Goal: Task Accomplishment & Management: Manage account settings

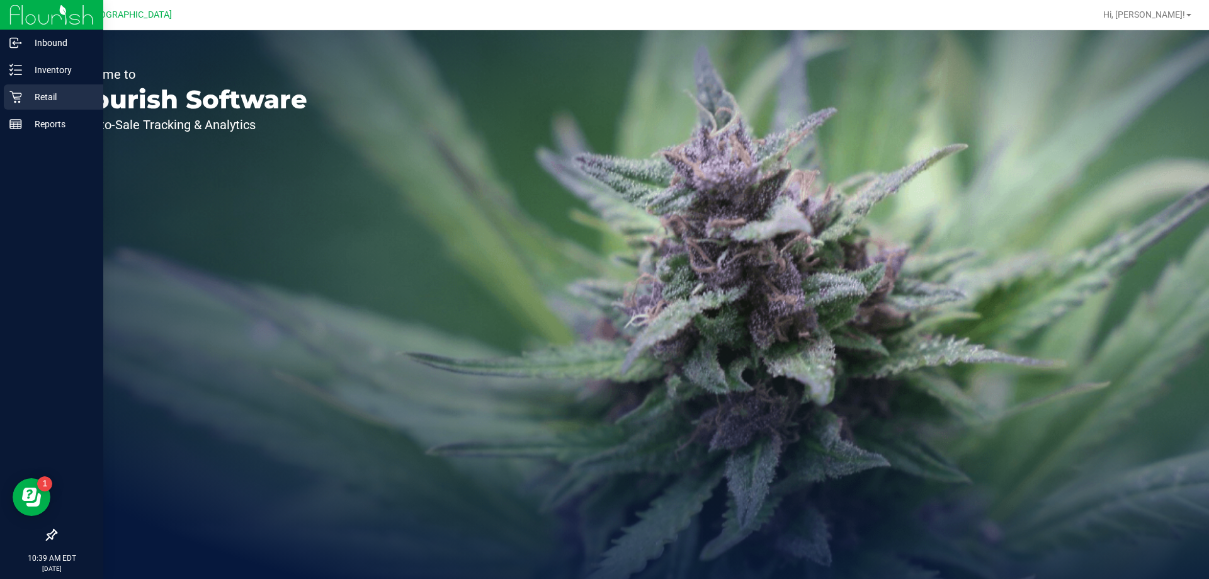
click at [50, 94] on p "Retail" at bounding box center [60, 96] width 76 height 15
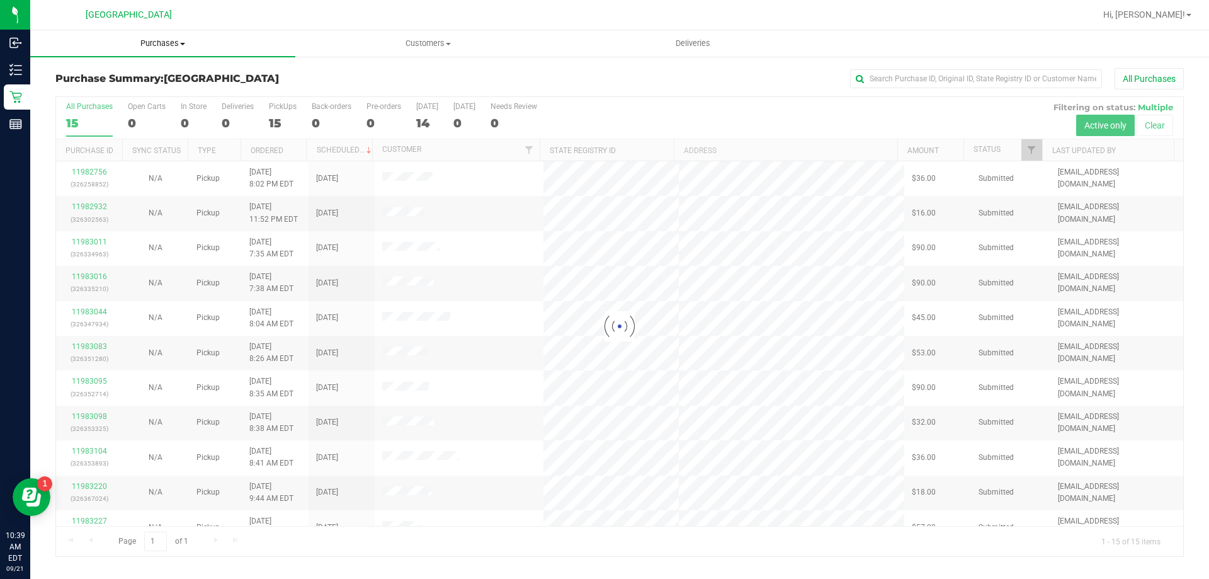
click at [159, 40] on span "Purchases" at bounding box center [162, 43] width 265 height 11
click at [151, 88] on li "Fulfillment" at bounding box center [162, 91] width 265 height 15
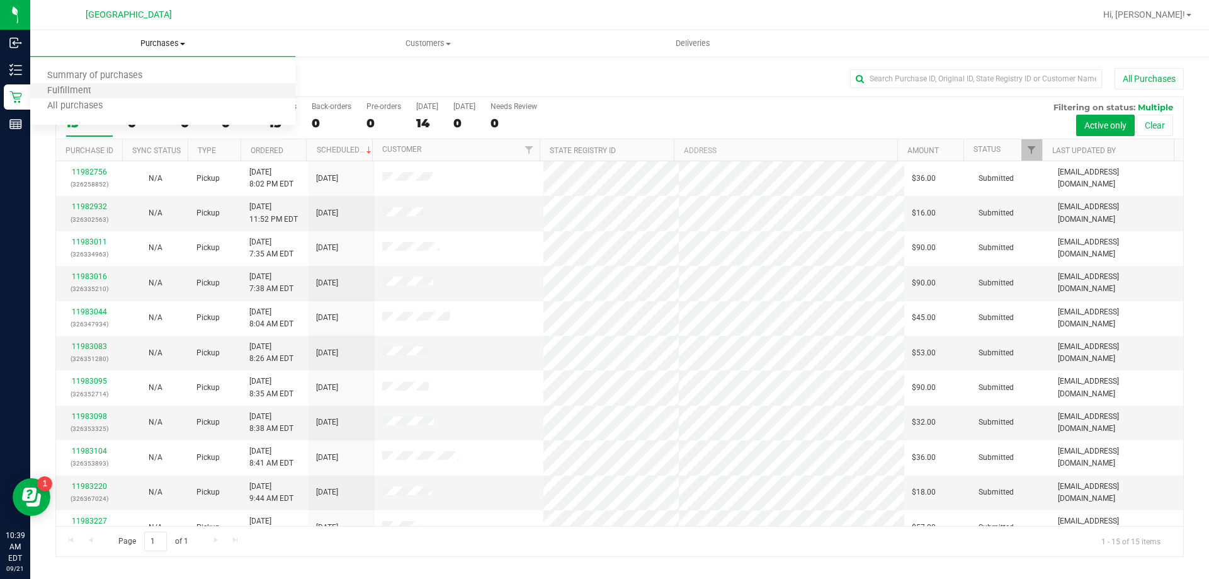
click at [239, 91] on li "Fulfillment" at bounding box center [162, 91] width 265 height 15
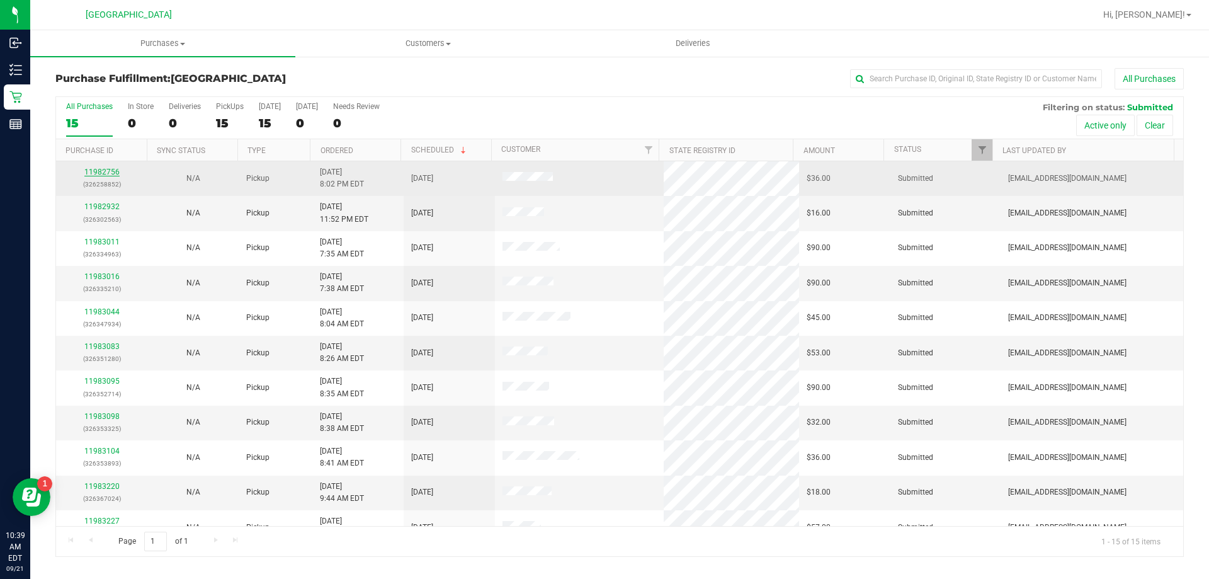
click at [107, 172] on link "11982756" at bounding box center [101, 171] width 35 height 9
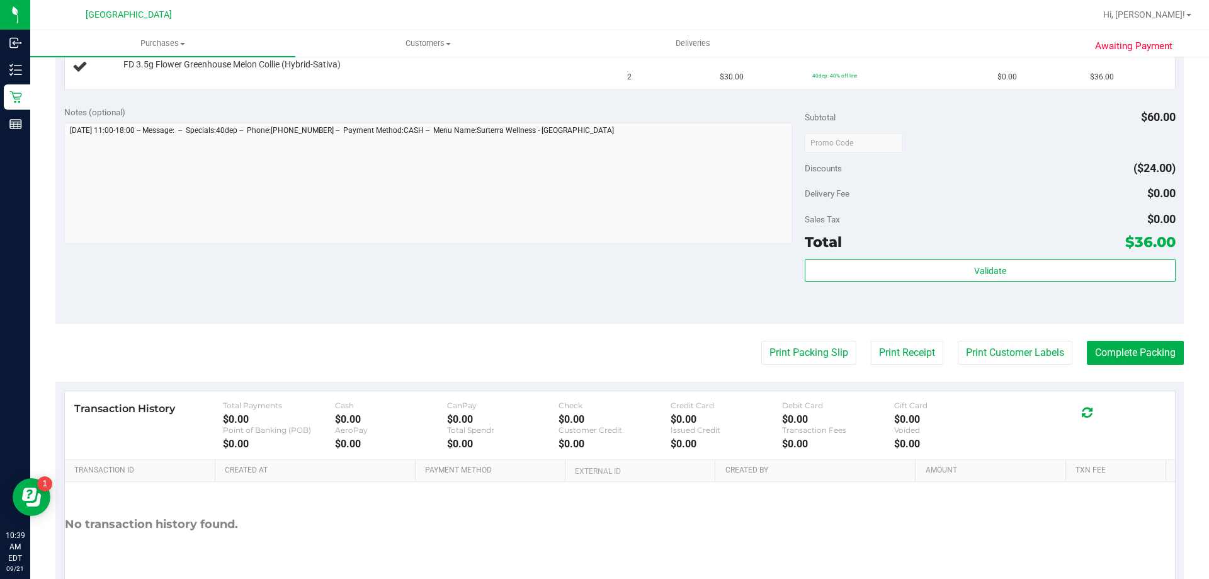
scroll to position [378, 0]
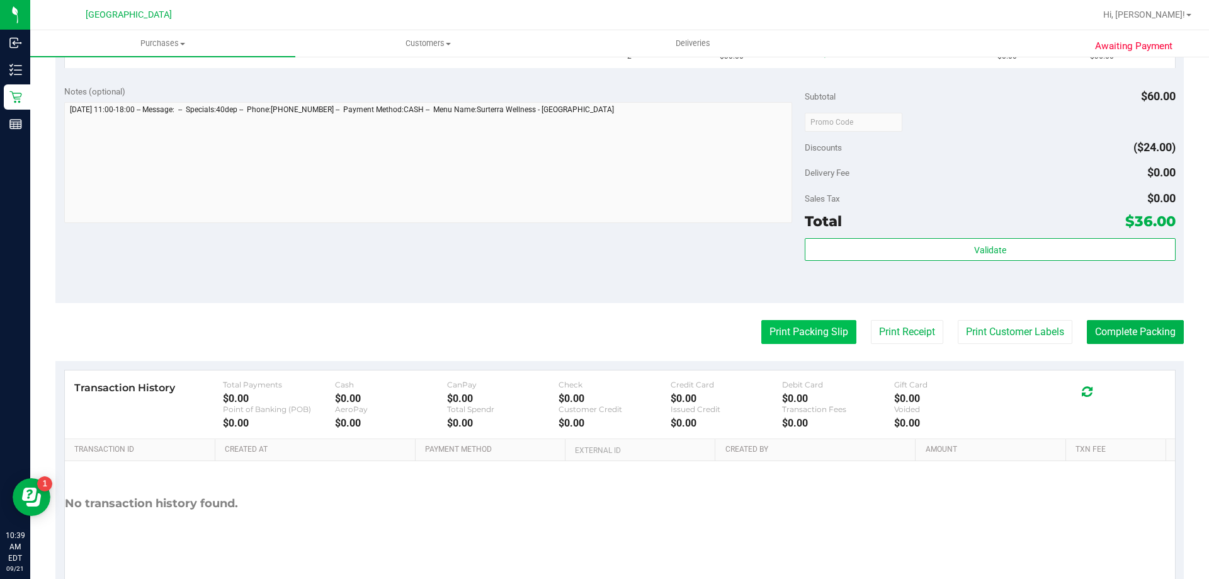
click at [790, 338] on button "Print Packing Slip" at bounding box center [808, 332] width 95 height 24
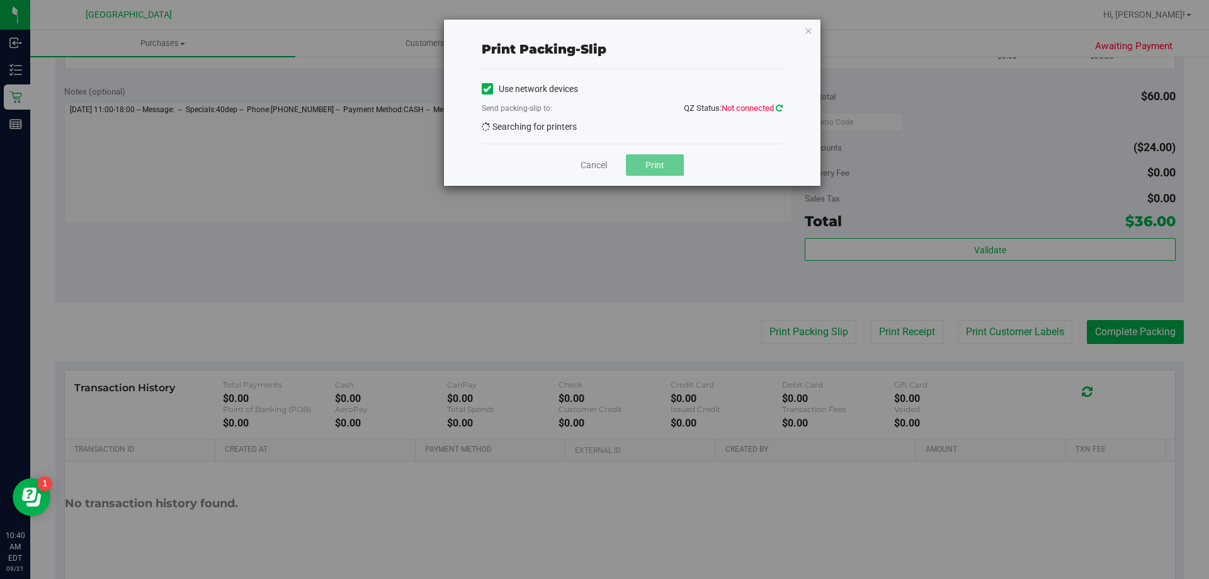
click at [780, 103] on link at bounding box center [779, 107] width 7 height 9
click at [596, 167] on link "Cancel" at bounding box center [593, 165] width 26 height 13
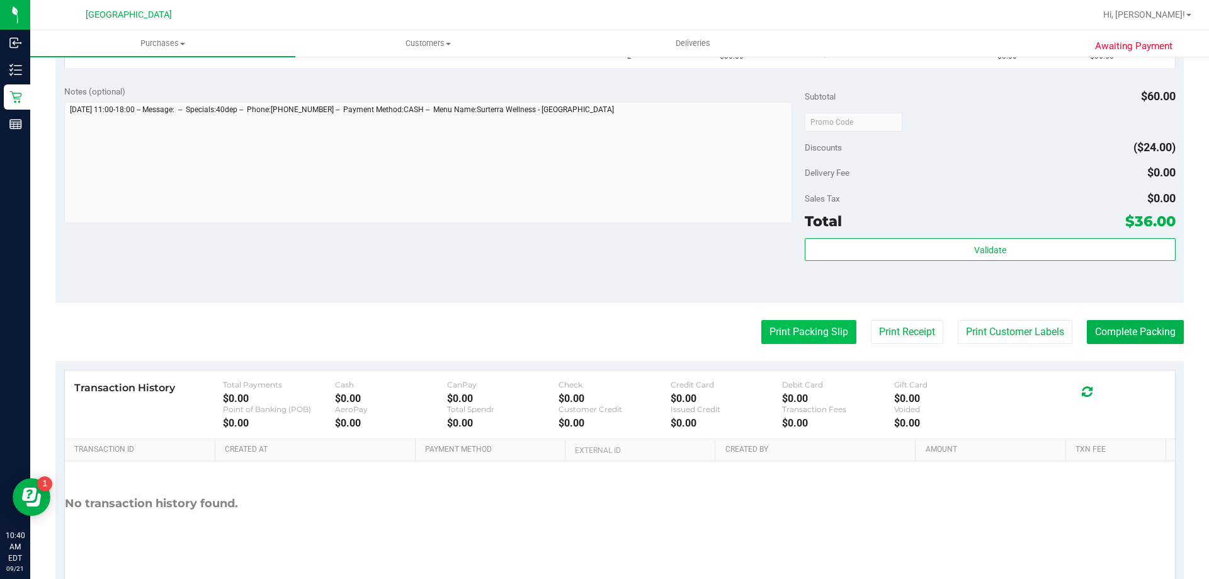
click at [796, 330] on button "Print Packing Slip" at bounding box center [808, 332] width 95 height 24
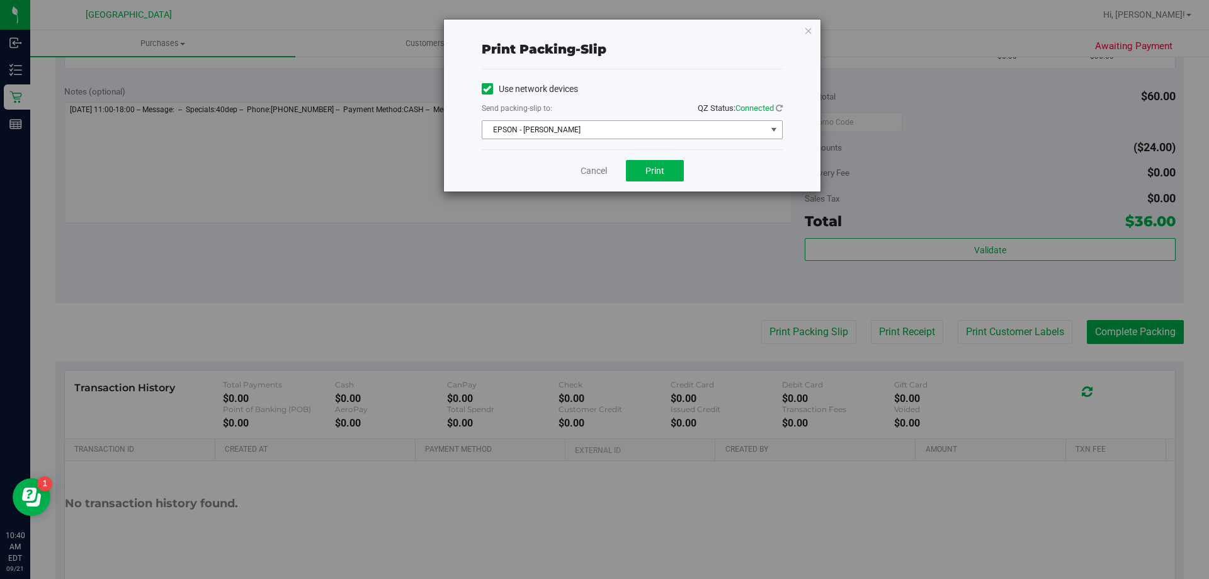
click at [777, 128] on span "select" at bounding box center [774, 130] width 10 height 10
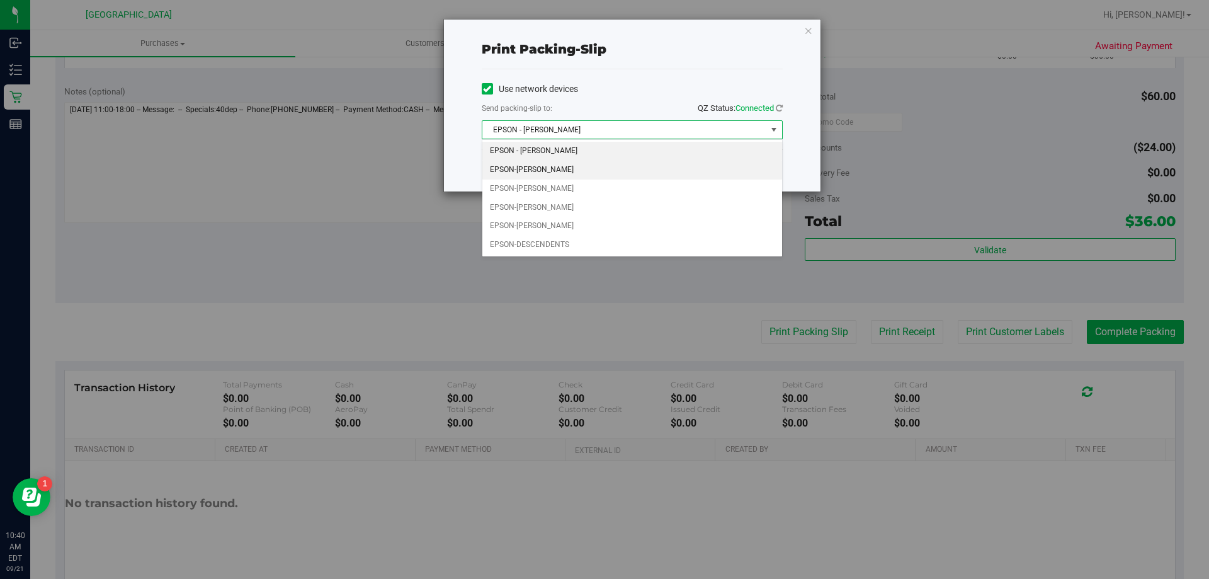
click at [703, 166] on li "EPSON-CELIA" at bounding box center [632, 170] width 300 height 19
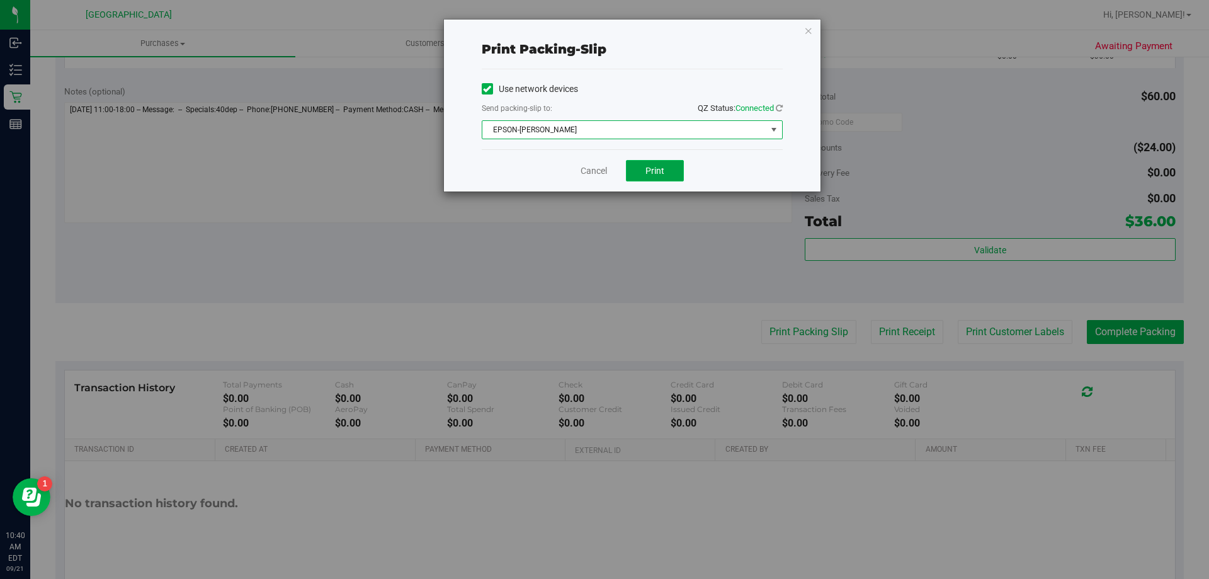
click at [658, 173] on span "Print" at bounding box center [654, 171] width 19 height 10
click at [594, 171] on link "Cancel" at bounding box center [593, 170] width 26 height 13
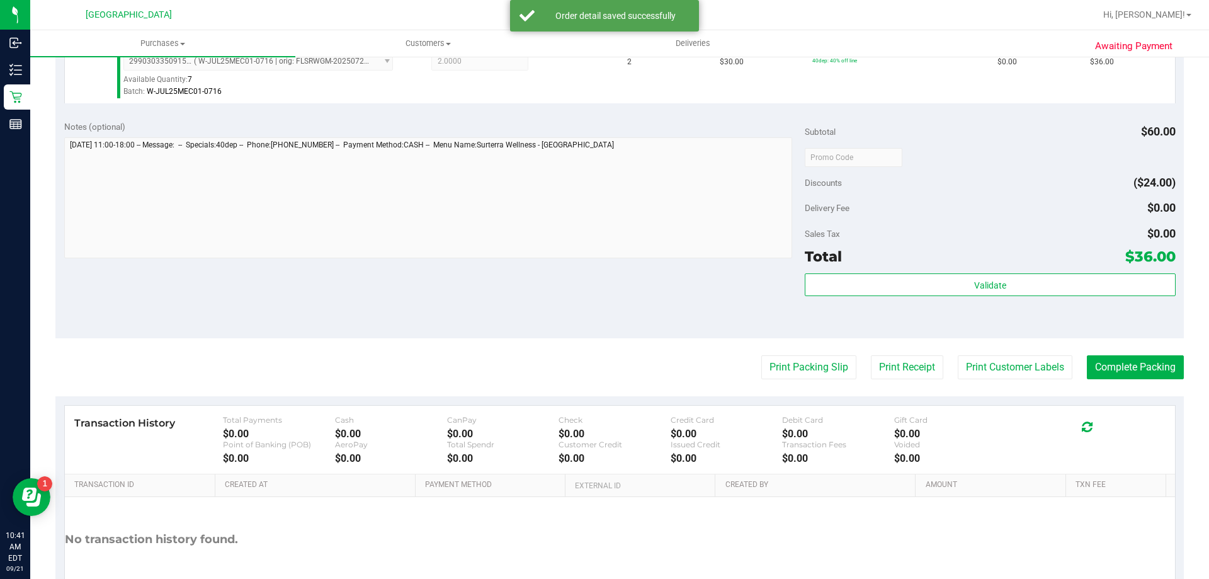
scroll to position [375, 0]
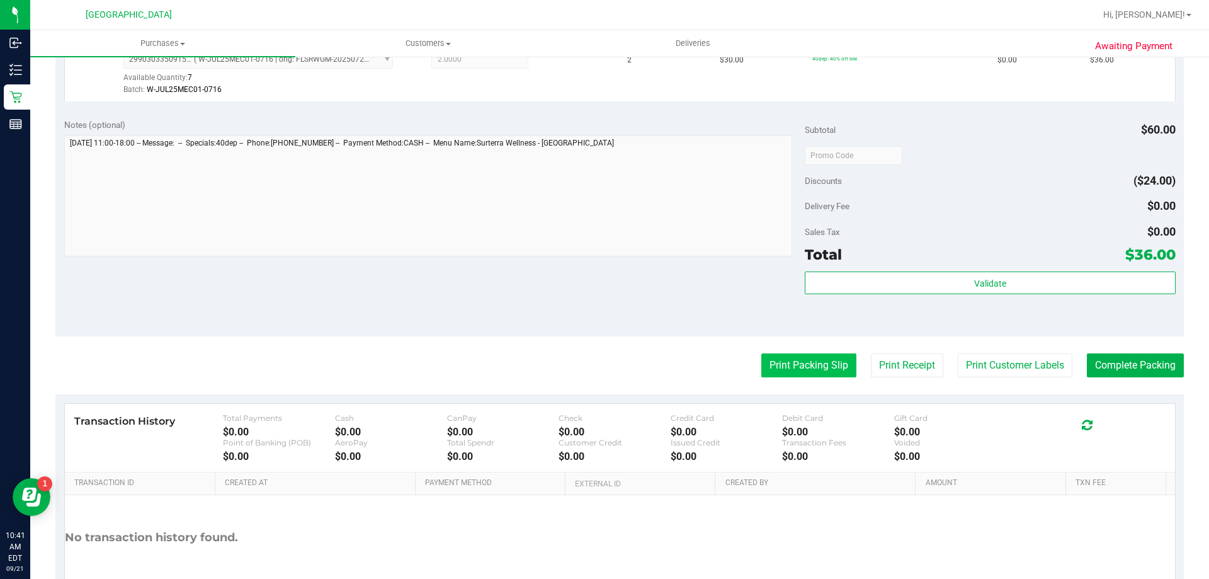
click at [774, 364] on button "Print Packing Slip" at bounding box center [808, 365] width 95 height 24
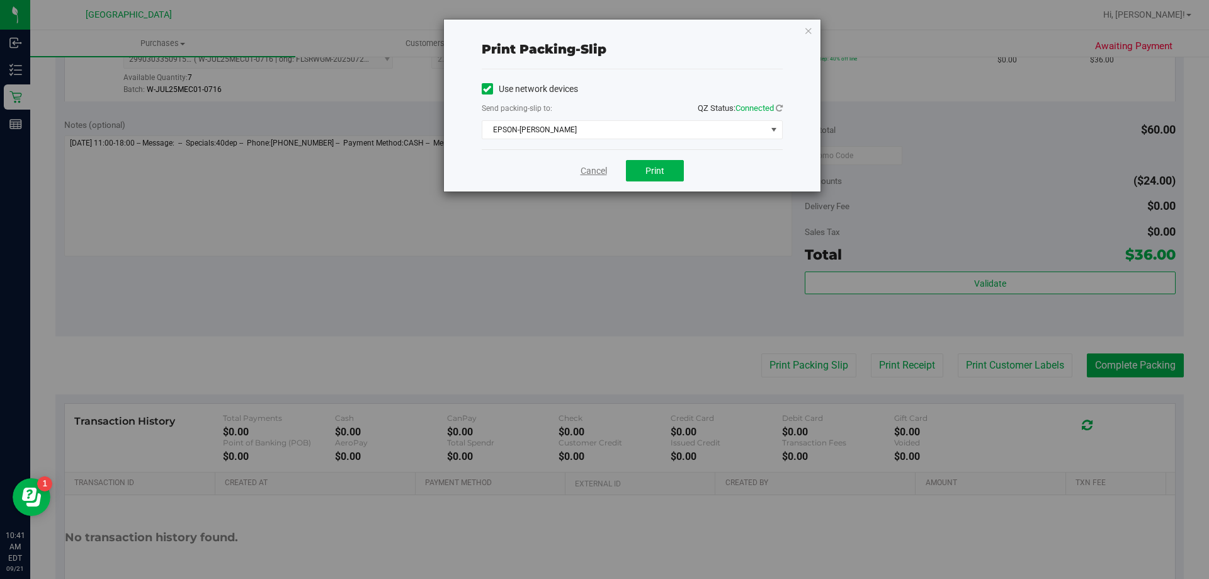
click at [594, 176] on link "Cancel" at bounding box center [593, 170] width 26 height 13
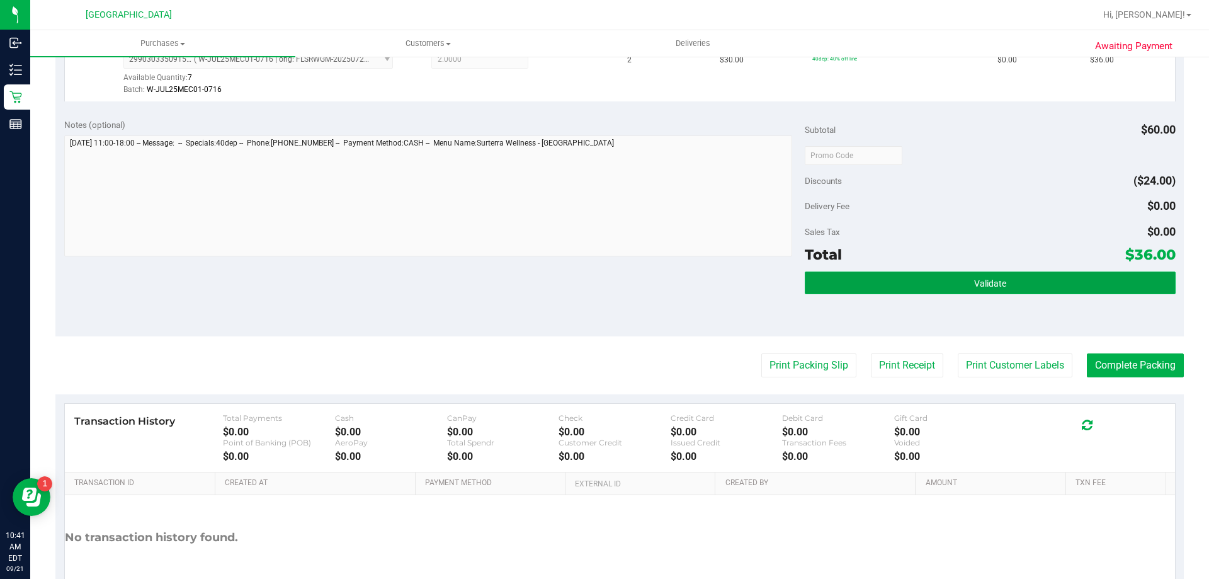
click at [930, 291] on button "Validate" at bounding box center [990, 282] width 370 height 23
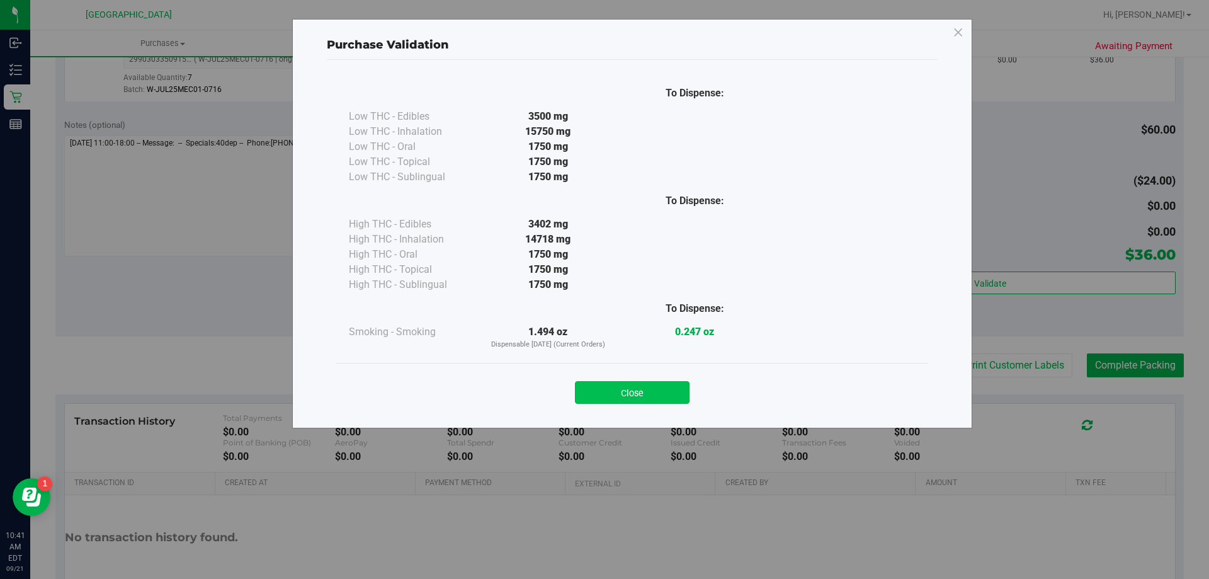
click at [624, 385] on button "Close" at bounding box center [632, 392] width 115 height 23
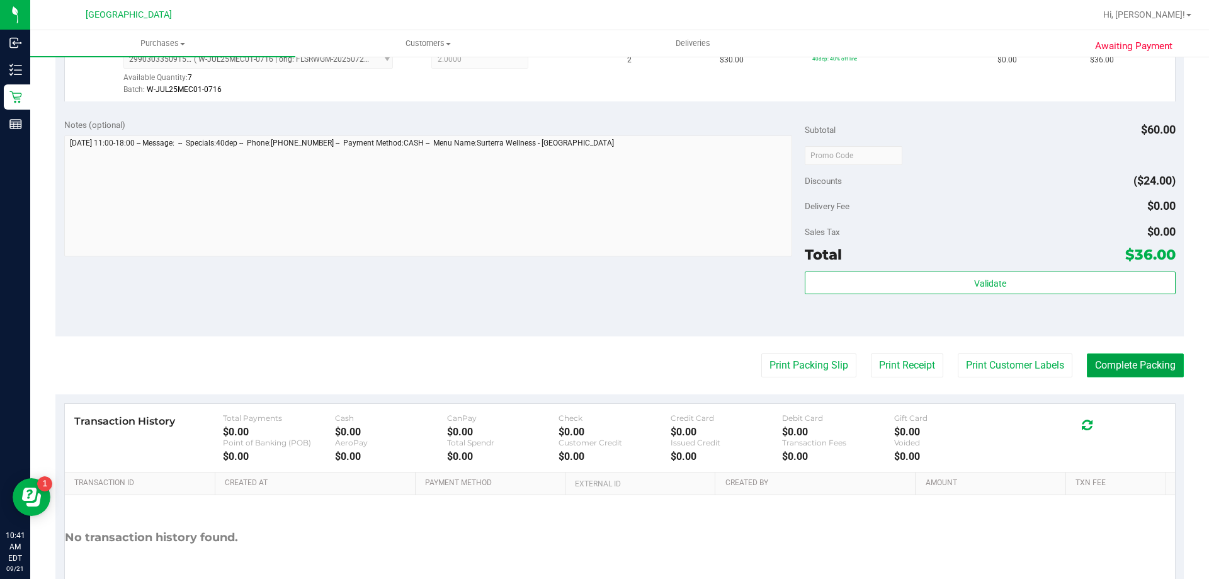
click at [1119, 358] on button "Complete Packing" at bounding box center [1135, 365] width 97 height 24
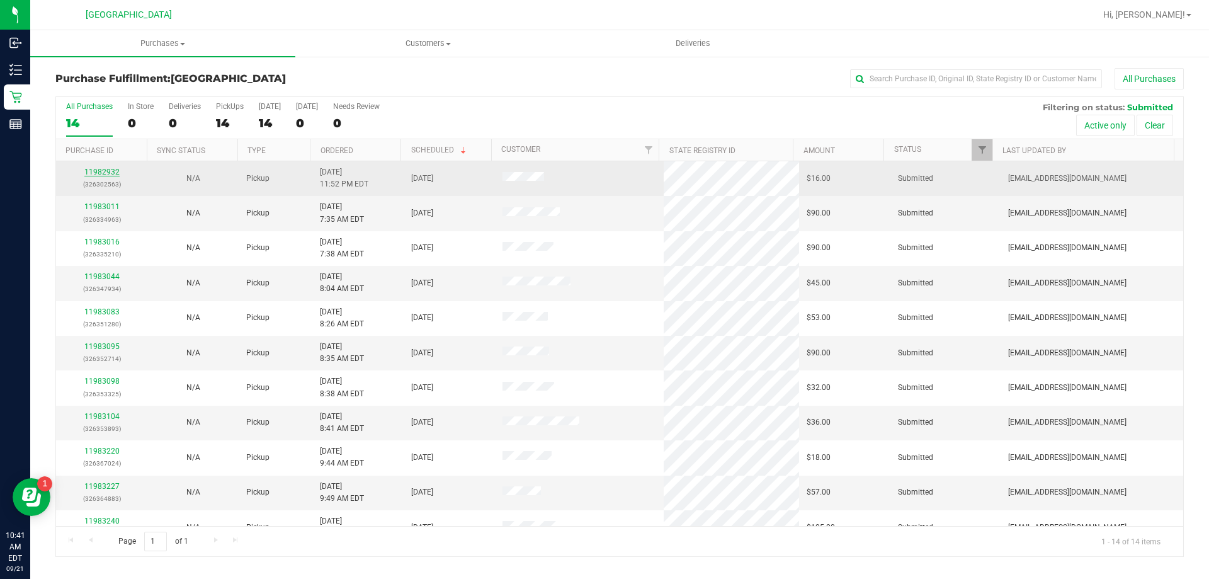
click at [105, 169] on link "11982932" at bounding box center [101, 171] width 35 height 9
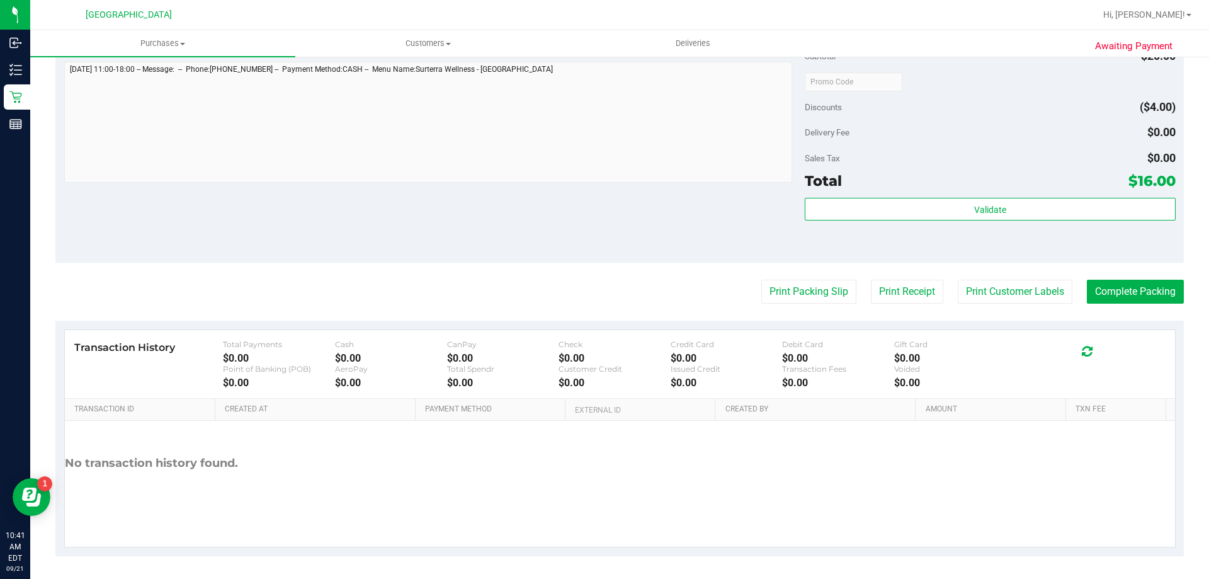
scroll to position [421, 0]
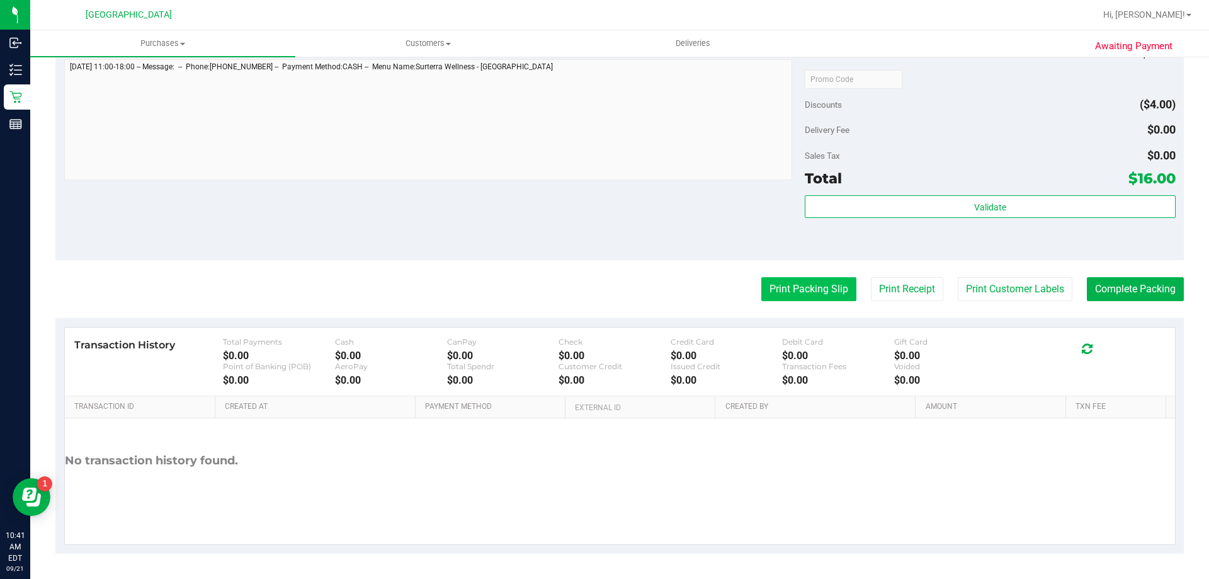
click at [797, 286] on button "Print Packing Slip" at bounding box center [808, 289] width 95 height 24
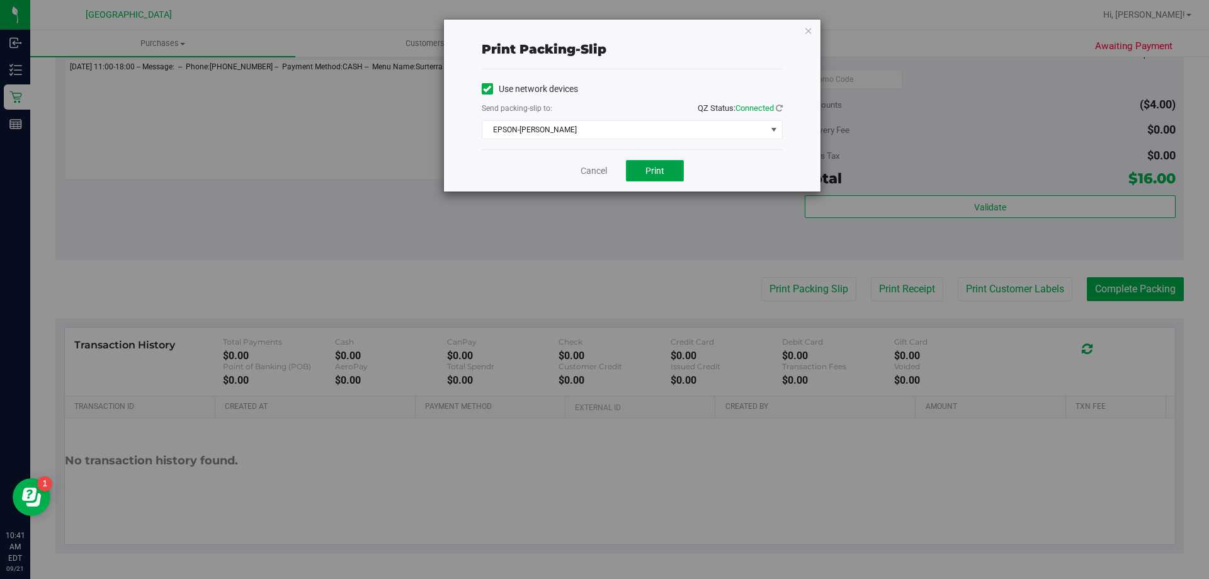
click at [646, 176] on button "Print" at bounding box center [655, 170] width 58 height 21
click at [593, 178] on div "Cancel Print" at bounding box center [632, 170] width 301 height 42
click at [596, 168] on link "Cancel" at bounding box center [593, 170] width 26 height 13
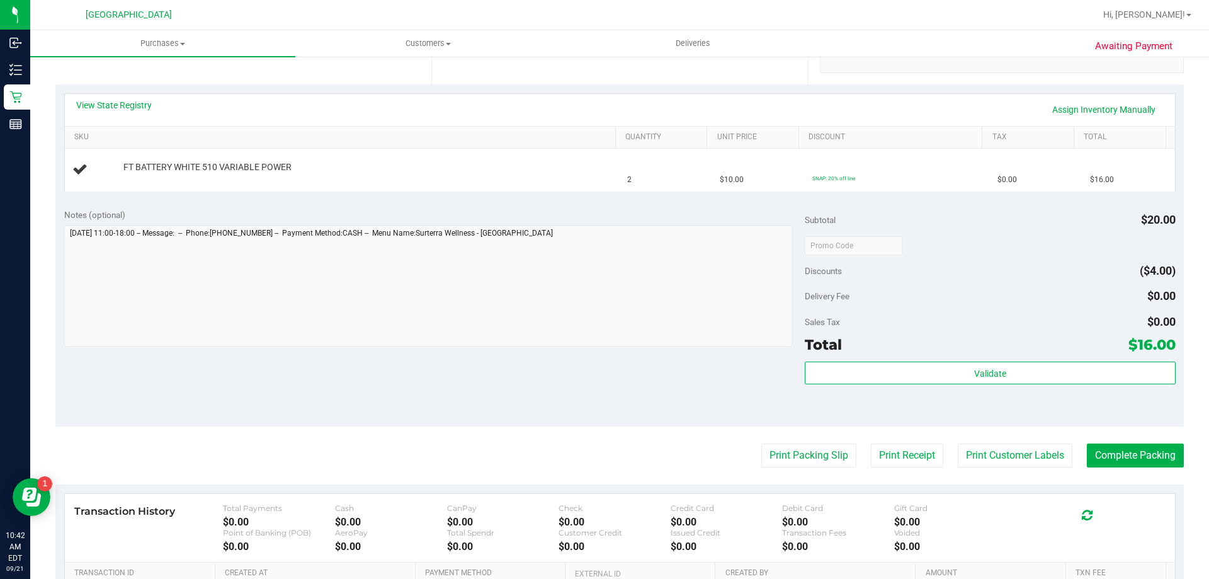
scroll to position [251, 0]
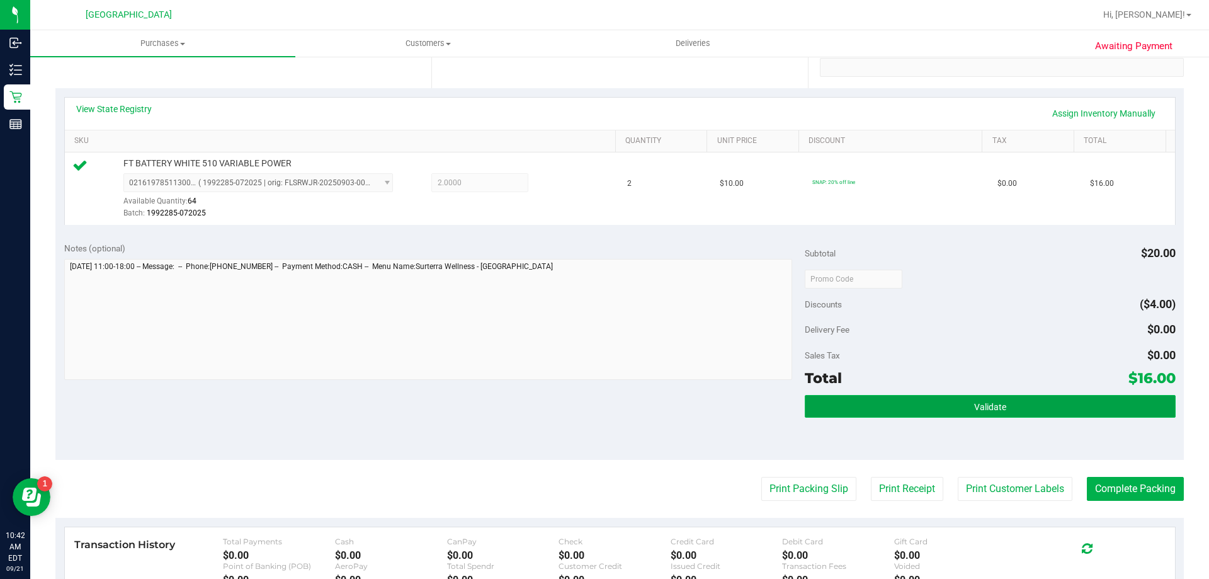
click at [929, 402] on button "Validate" at bounding box center [990, 406] width 370 height 23
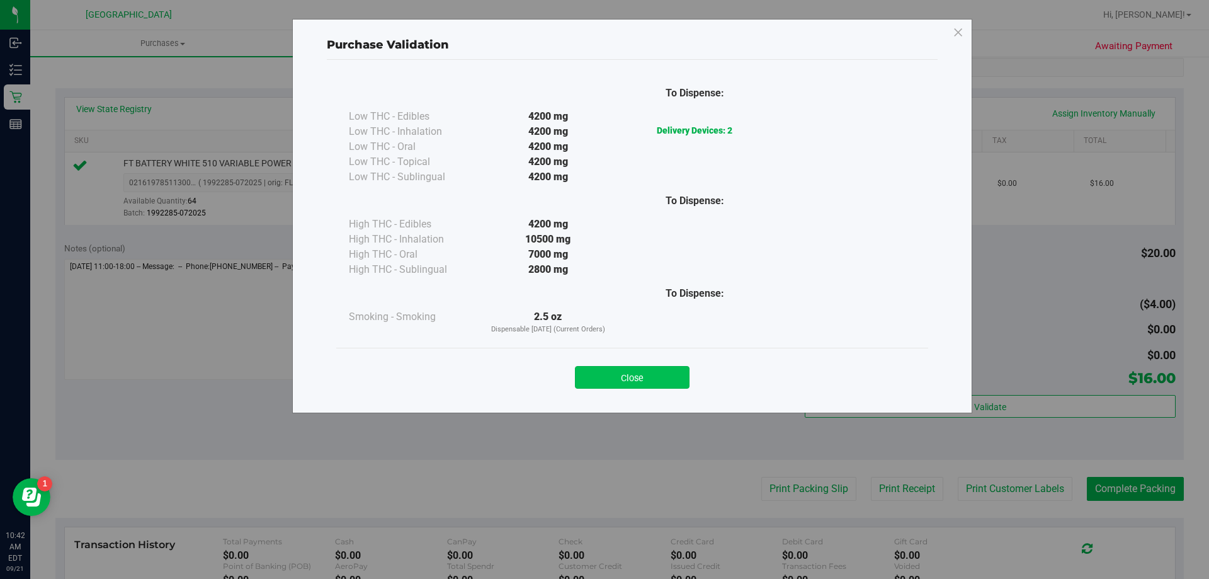
click at [613, 374] on button "Close" at bounding box center [632, 377] width 115 height 23
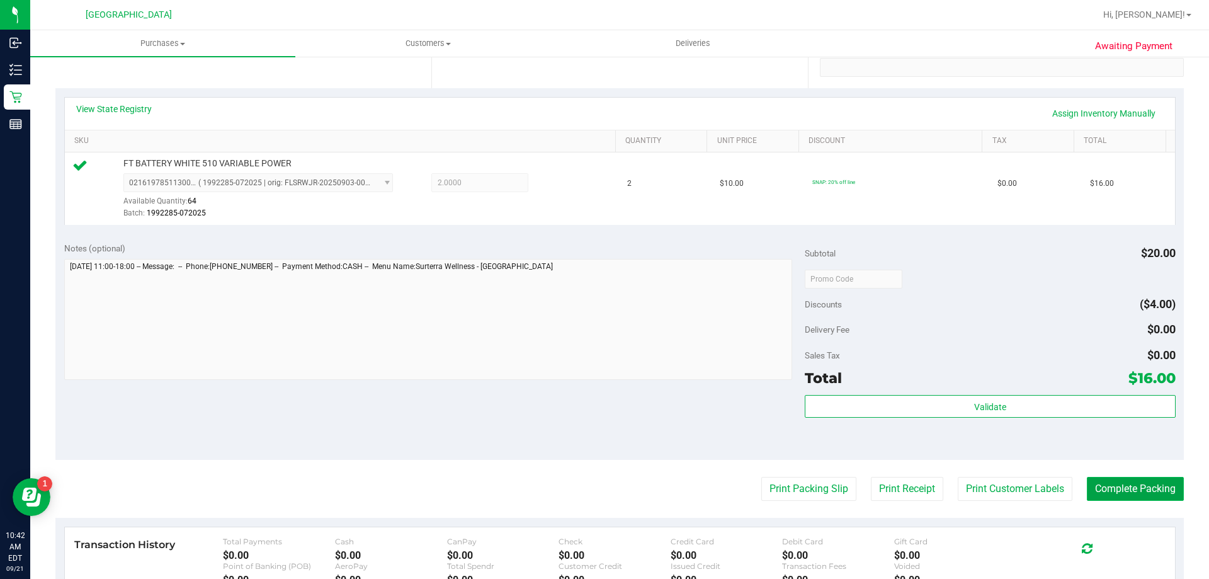
click at [1099, 490] on button "Complete Packing" at bounding box center [1135, 489] width 97 height 24
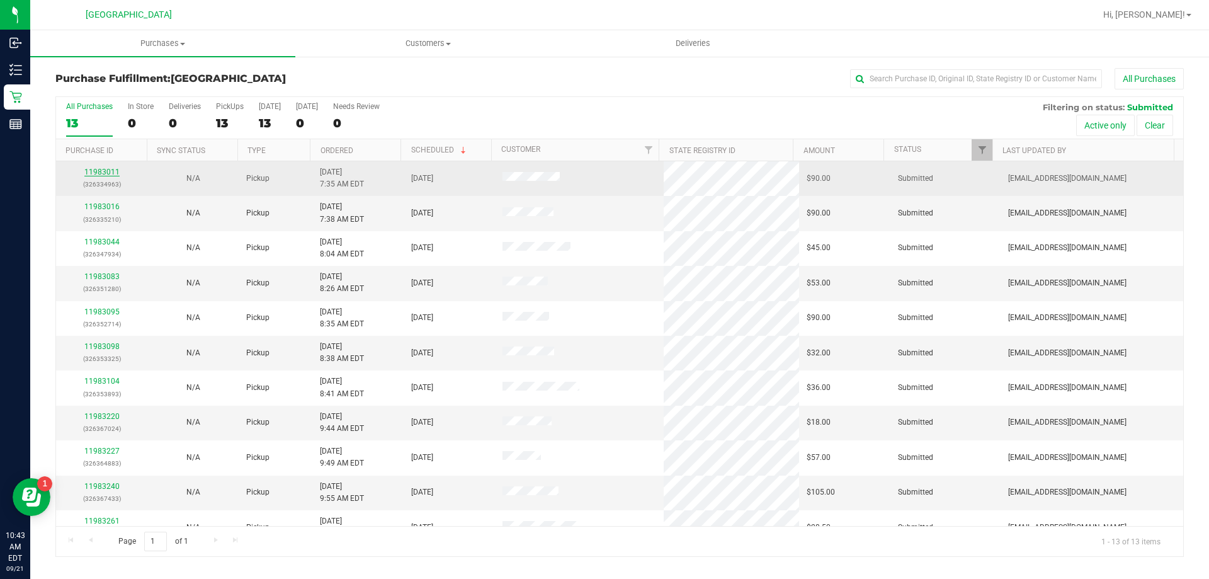
click at [105, 171] on link "11983011" at bounding box center [101, 171] width 35 height 9
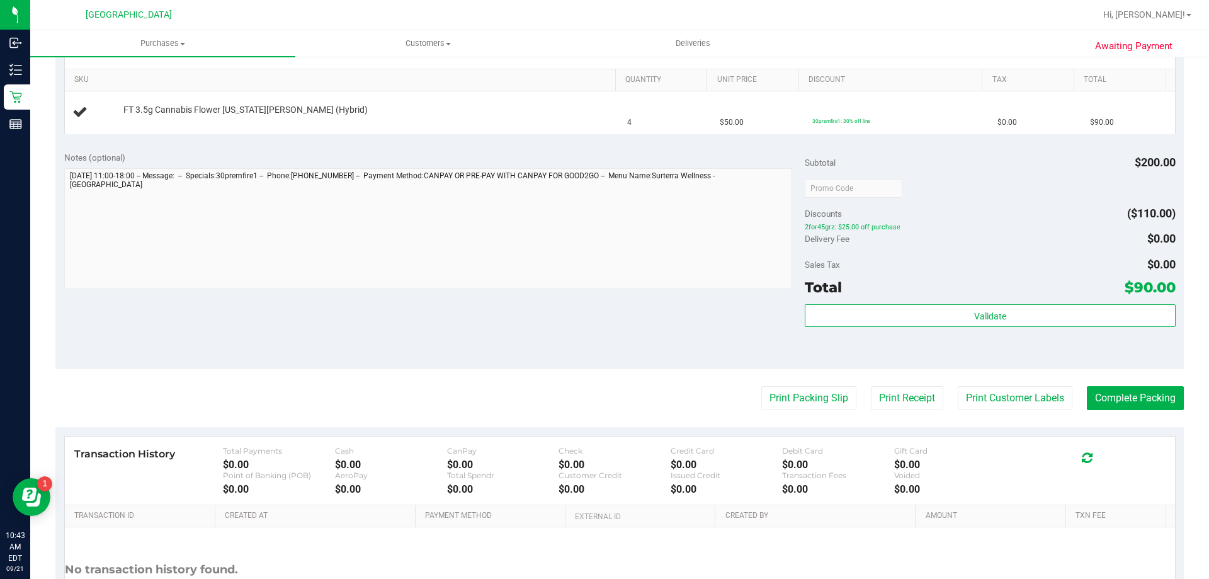
scroll to position [366, 0]
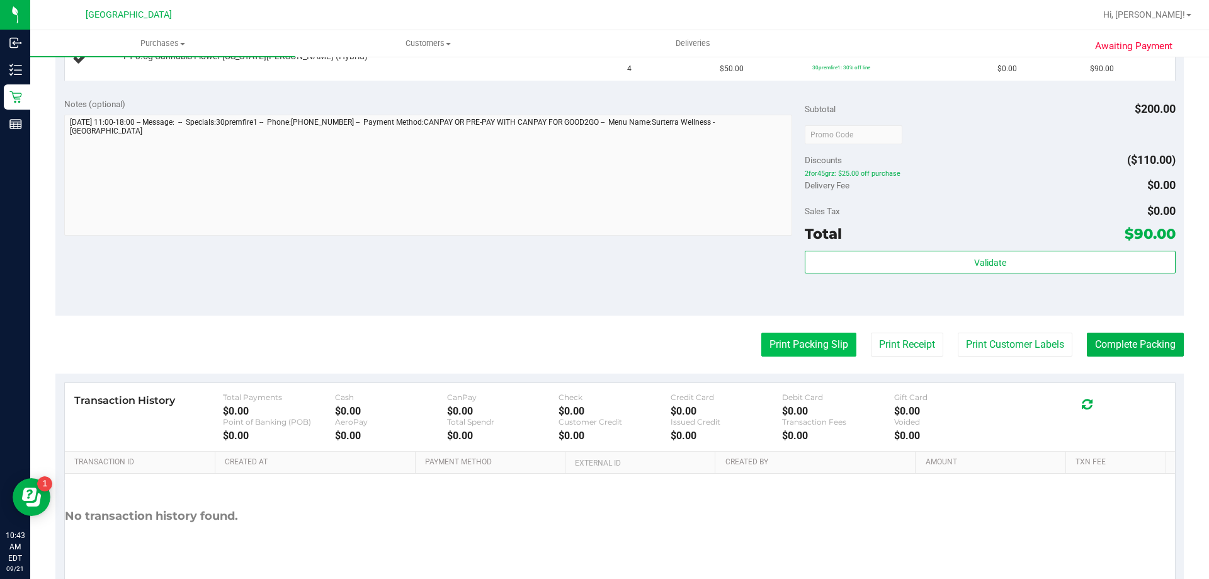
click at [799, 345] on button "Print Packing Slip" at bounding box center [808, 344] width 95 height 24
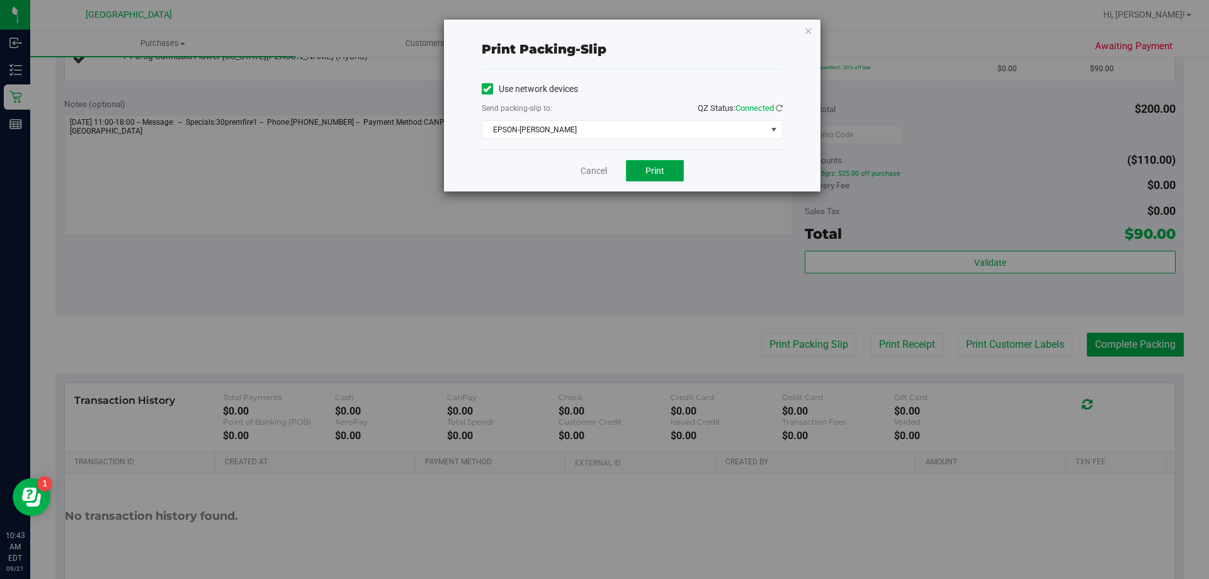
click at [645, 178] on button "Print" at bounding box center [655, 170] width 58 height 21
click at [591, 169] on link "Cancel" at bounding box center [593, 170] width 26 height 13
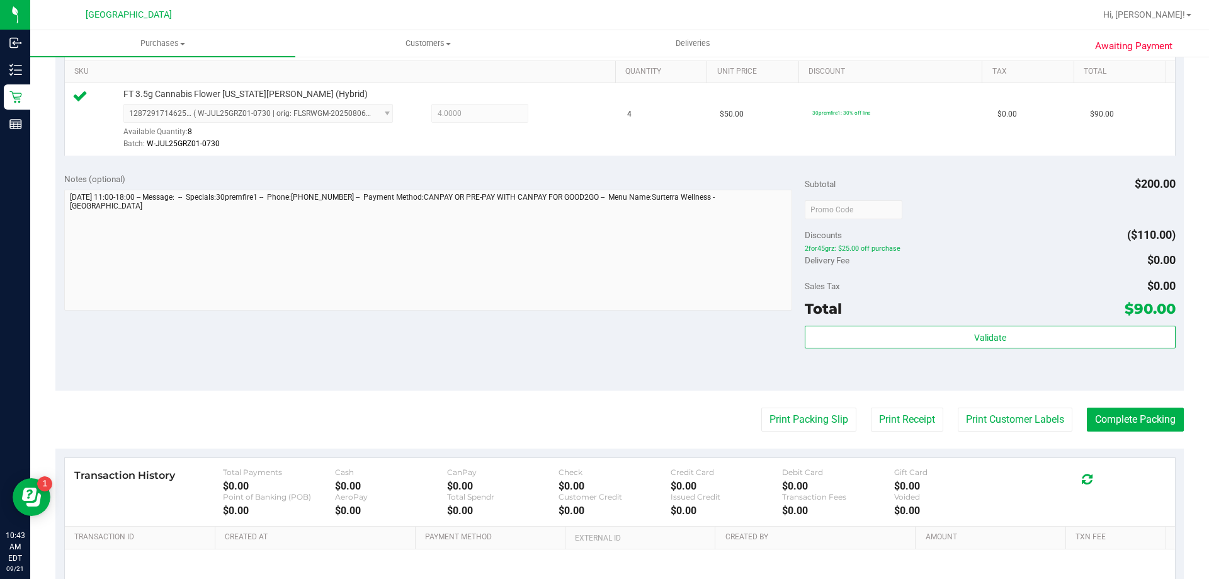
scroll to position [346, 0]
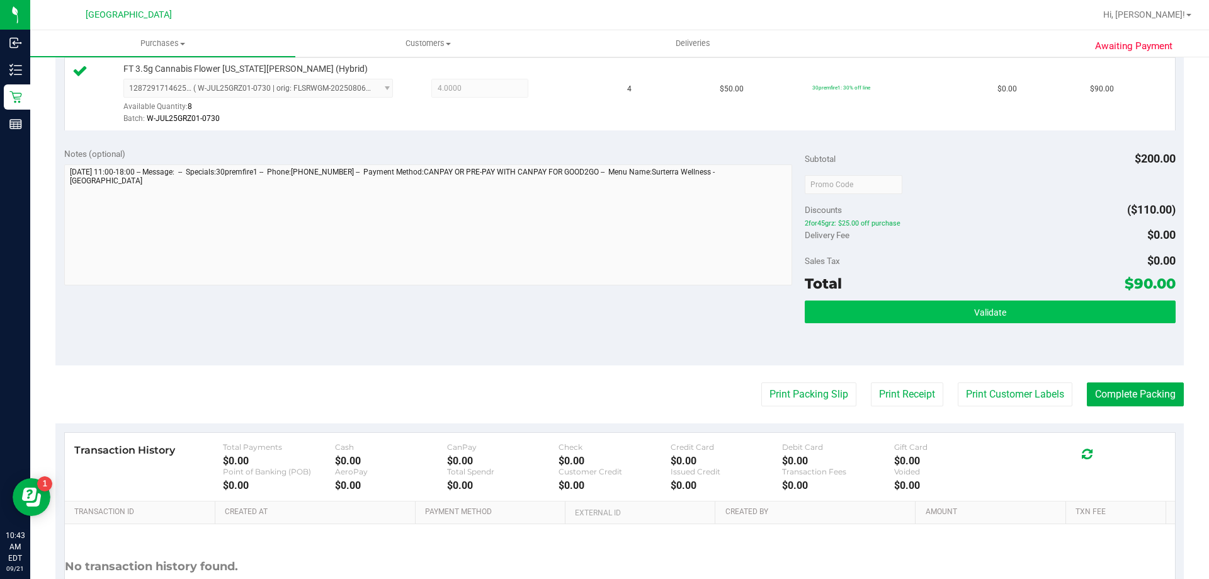
click at [874, 319] on button "Validate" at bounding box center [990, 311] width 370 height 23
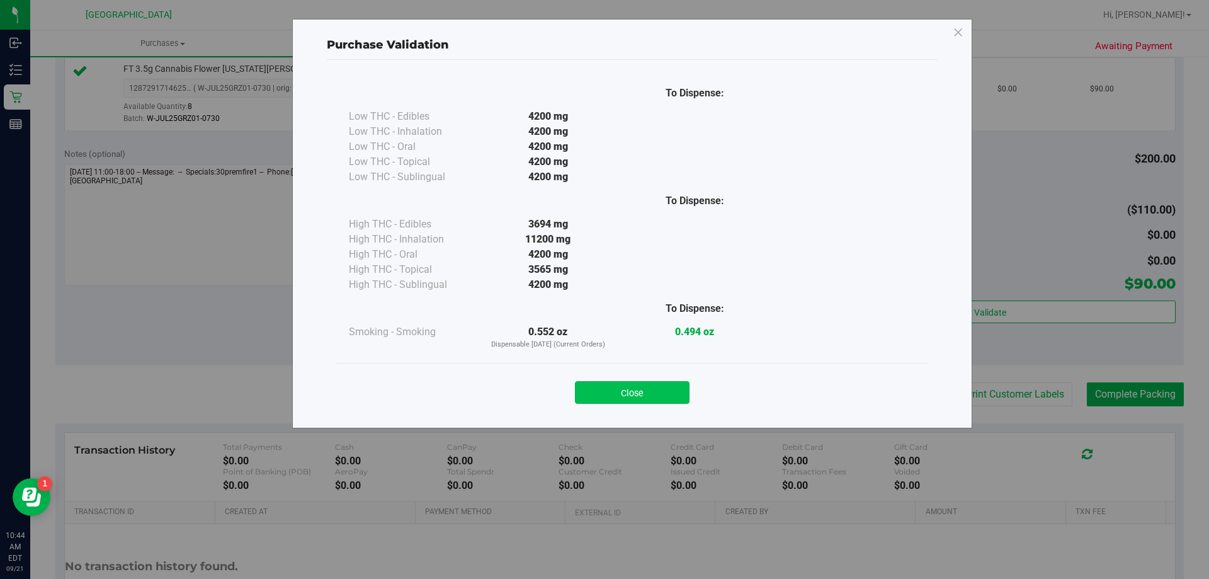
click at [613, 397] on button "Close" at bounding box center [632, 392] width 115 height 23
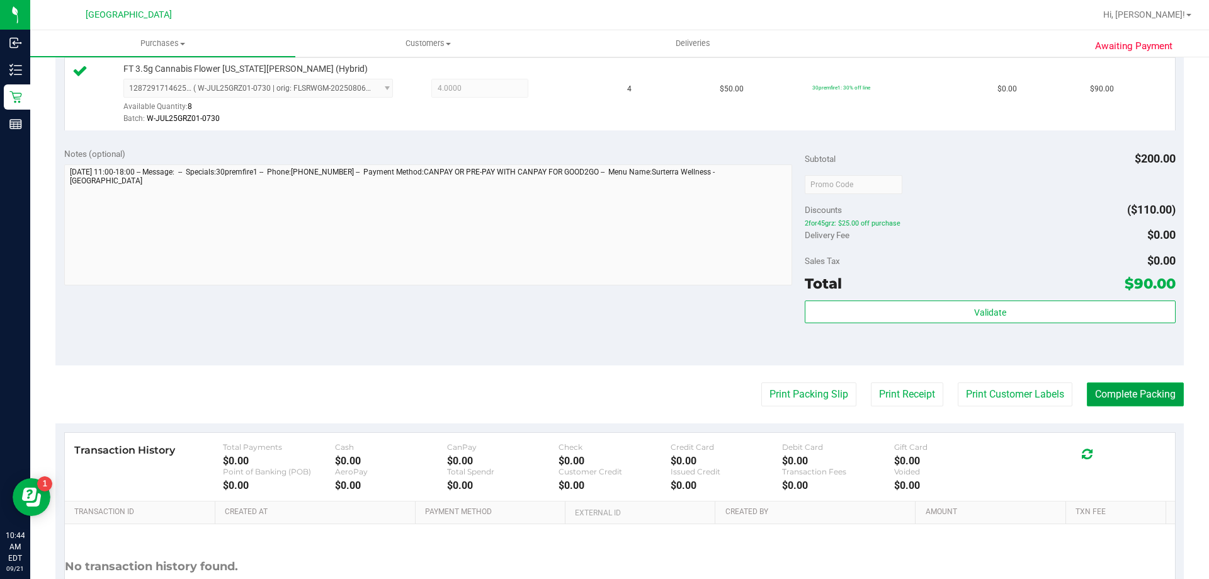
click at [1122, 399] on button "Complete Packing" at bounding box center [1135, 394] width 97 height 24
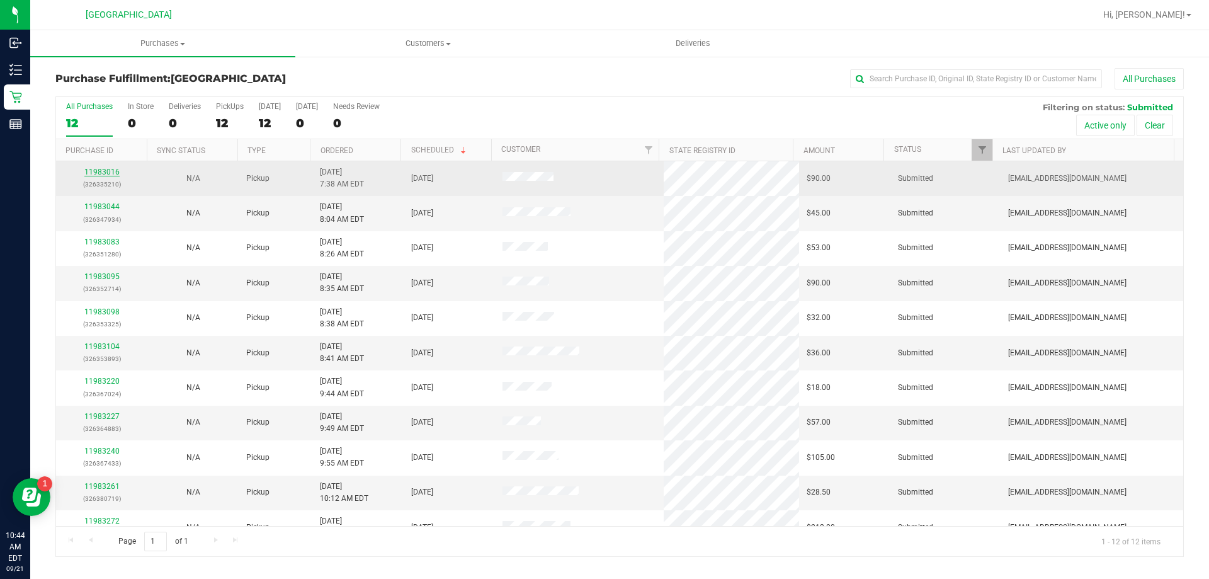
click at [116, 169] on link "11983016" at bounding box center [101, 171] width 35 height 9
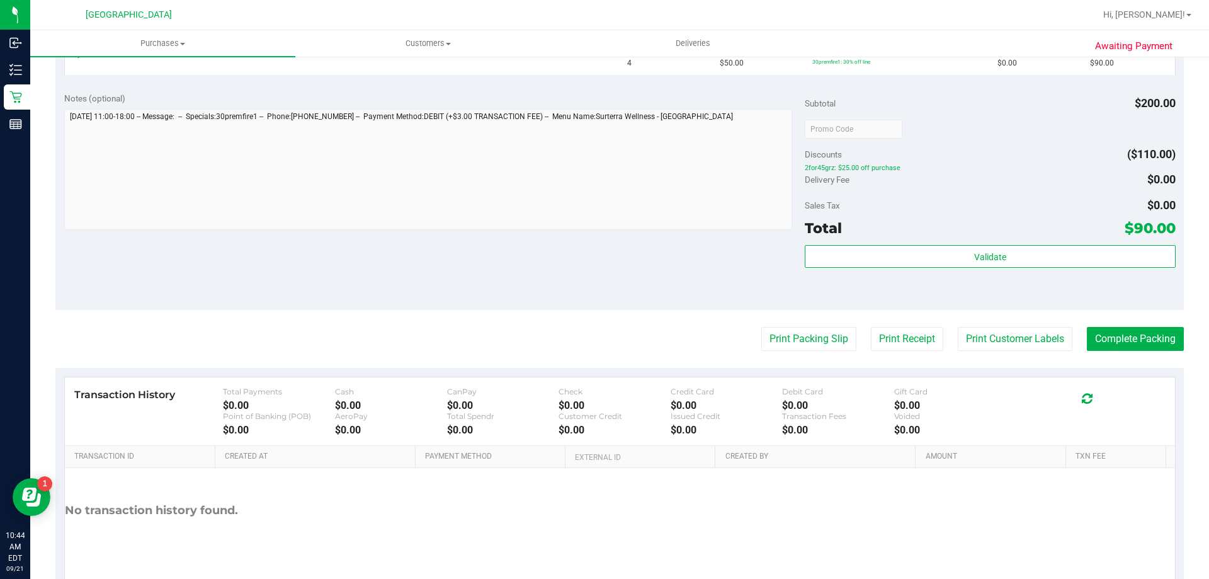
scroll to position [397, 0]
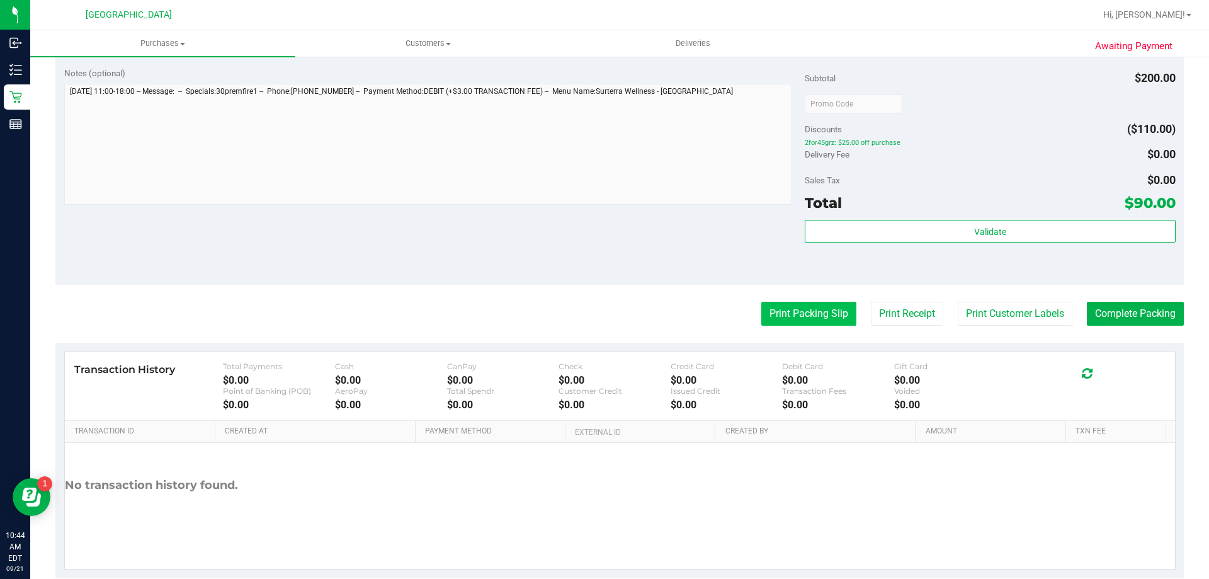
click at [784, 317] on button "Print Packing Slip" at bounding box center [808, 314] width 95 height 24
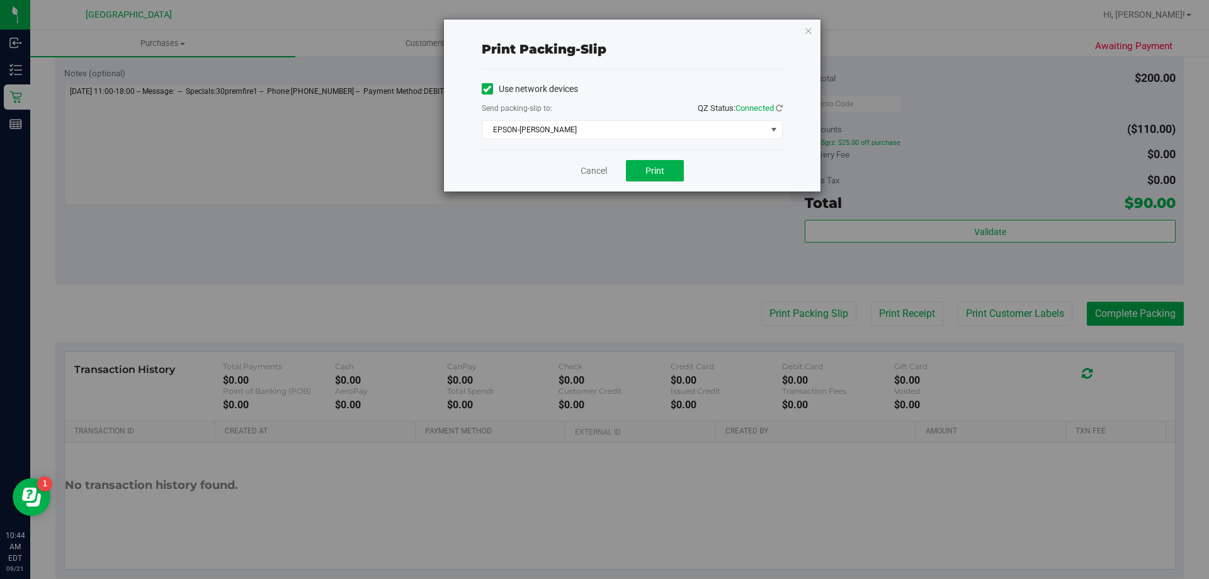
click at [657, 181] on div "Cancel Print" at bounding box center [632, 170] width 301 height 42
click at [652, 171] on span "Print" at bounding box center [654, 171] width 19 height 10
click at [593, 173] on link "Cancel" at bounding box center [593, 170] width 26 height 13
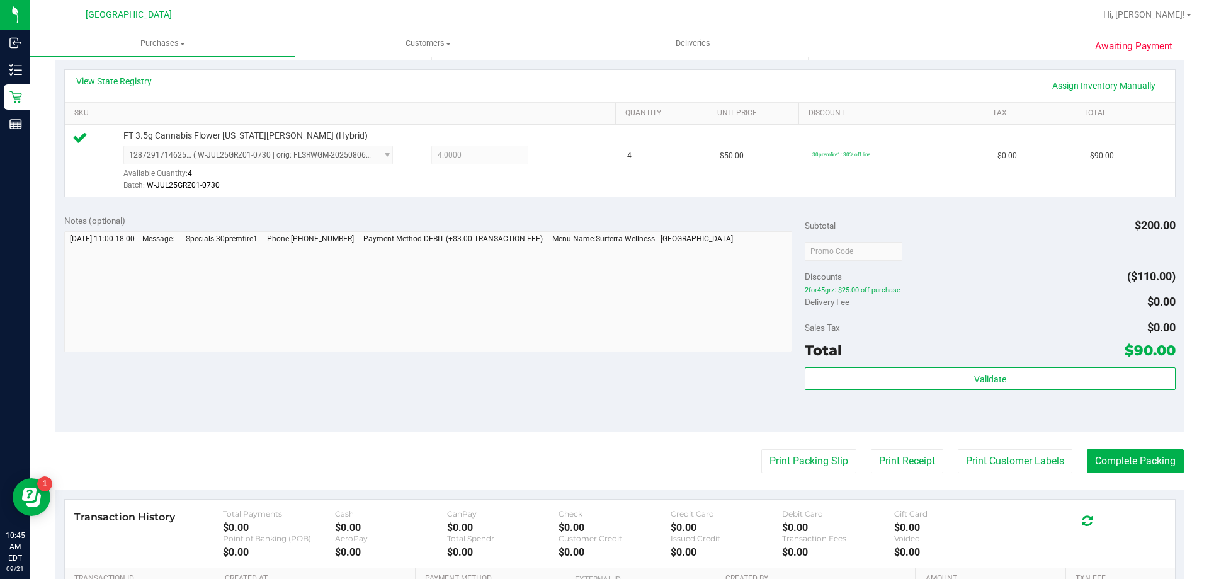
scroll to position [364, 0]
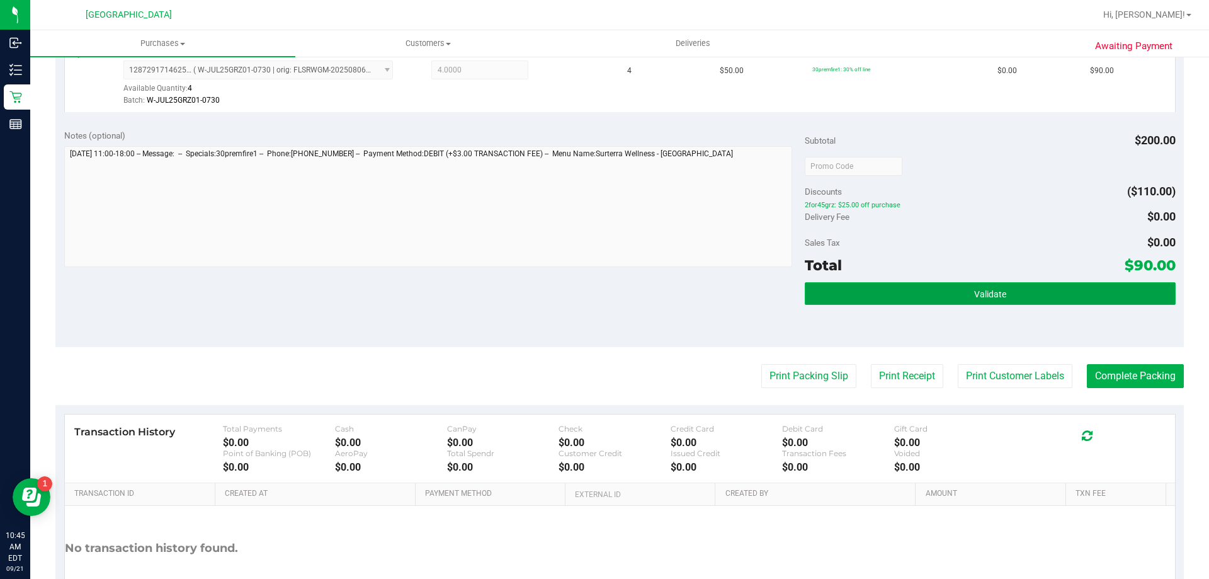
click at [863, 295] on button "Validate" at bounding box center [990, 293] width 370 height 23
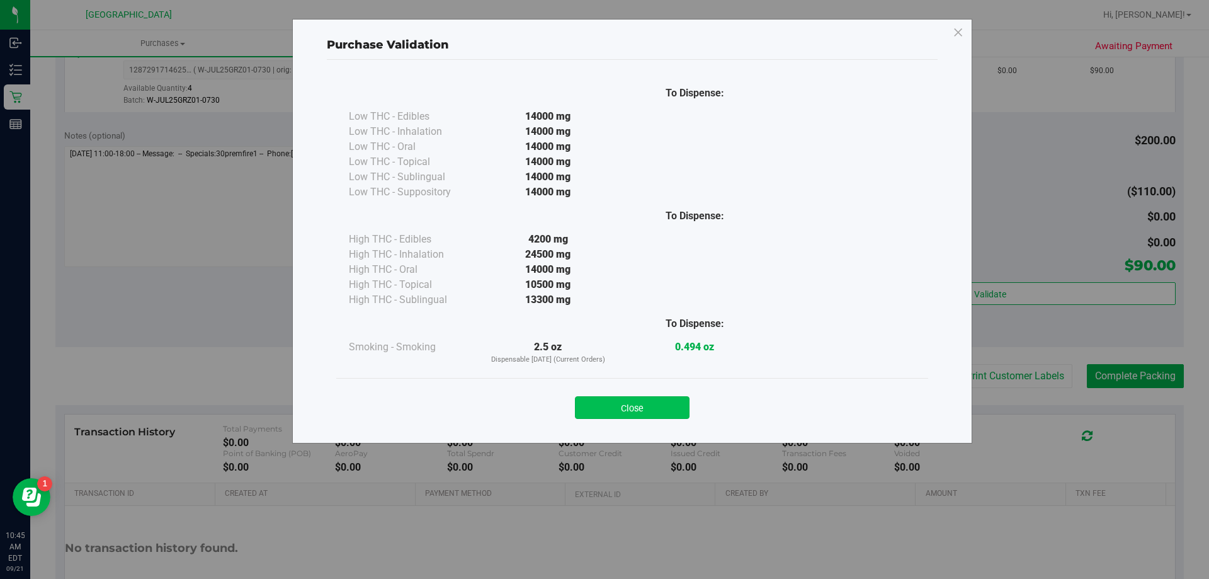
click at [646, 399] on button "Close" at bounding box center [632, 407] width 115 height 23
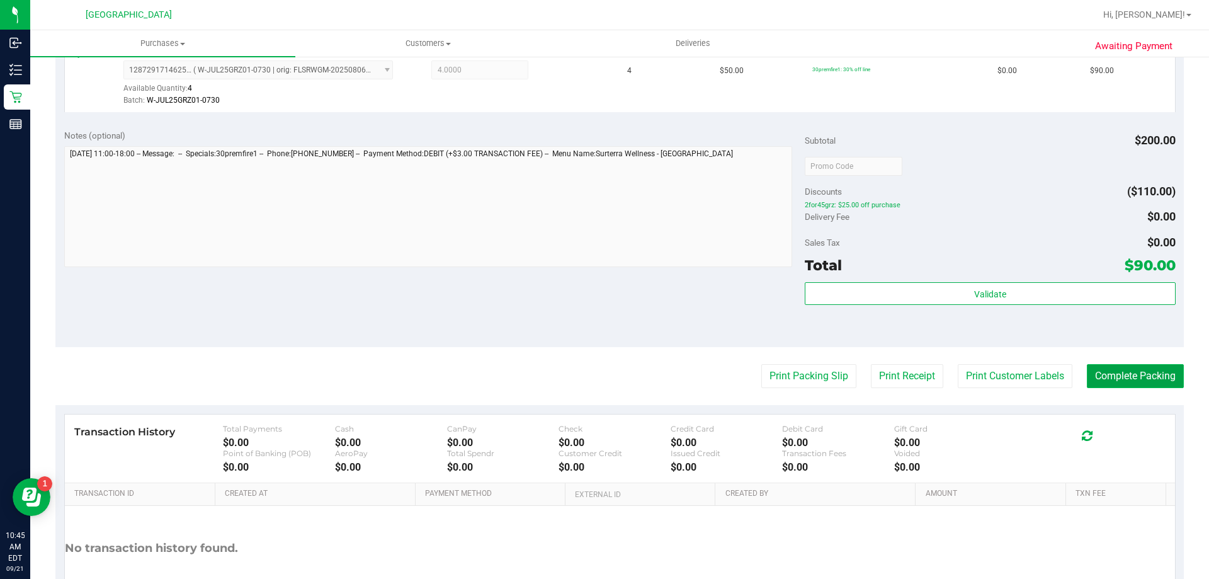
click at [1118, 375] on button "Complete Packing" at bounding box center [1135, 376] width 97 height 24
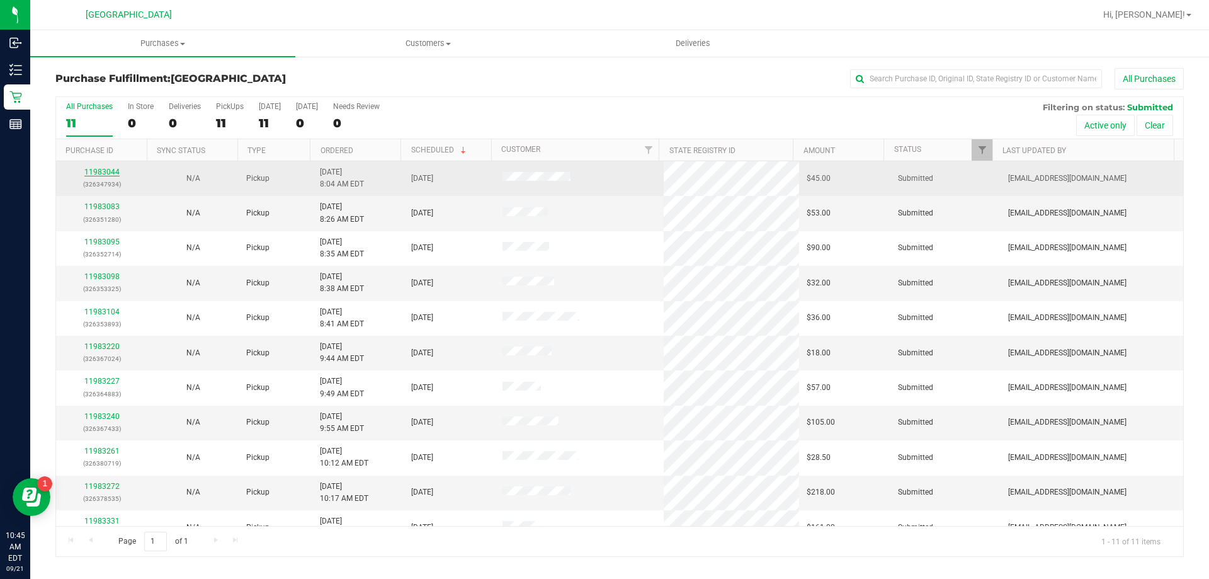
click at [101, 169] on link "11983044" at bounding box center [101, 171] width 35 height 9
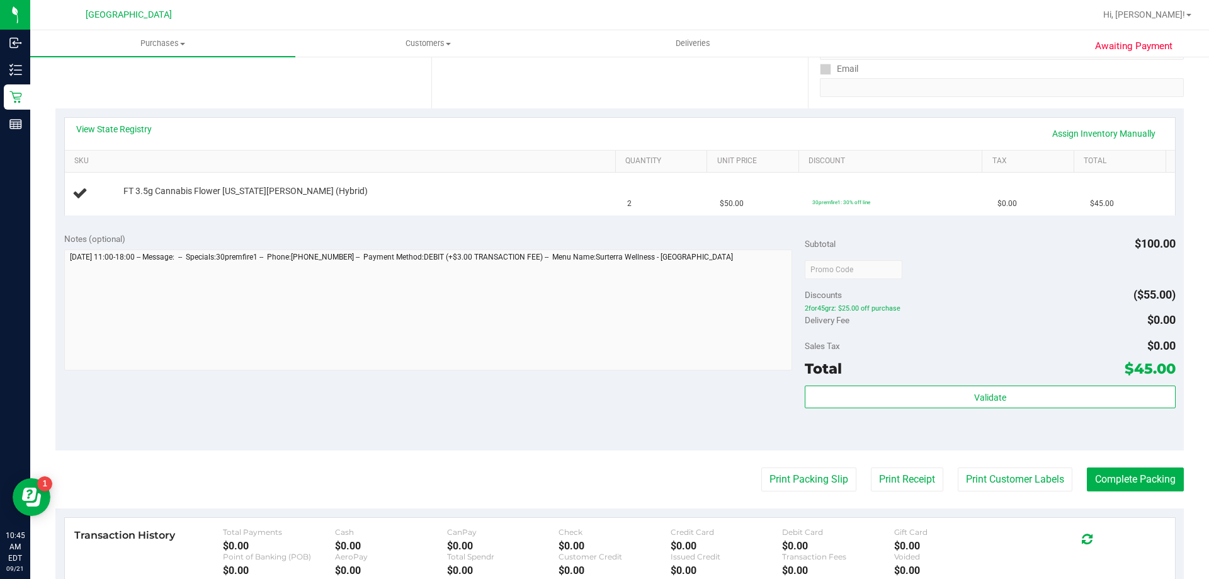
scroll to position [370, 0]
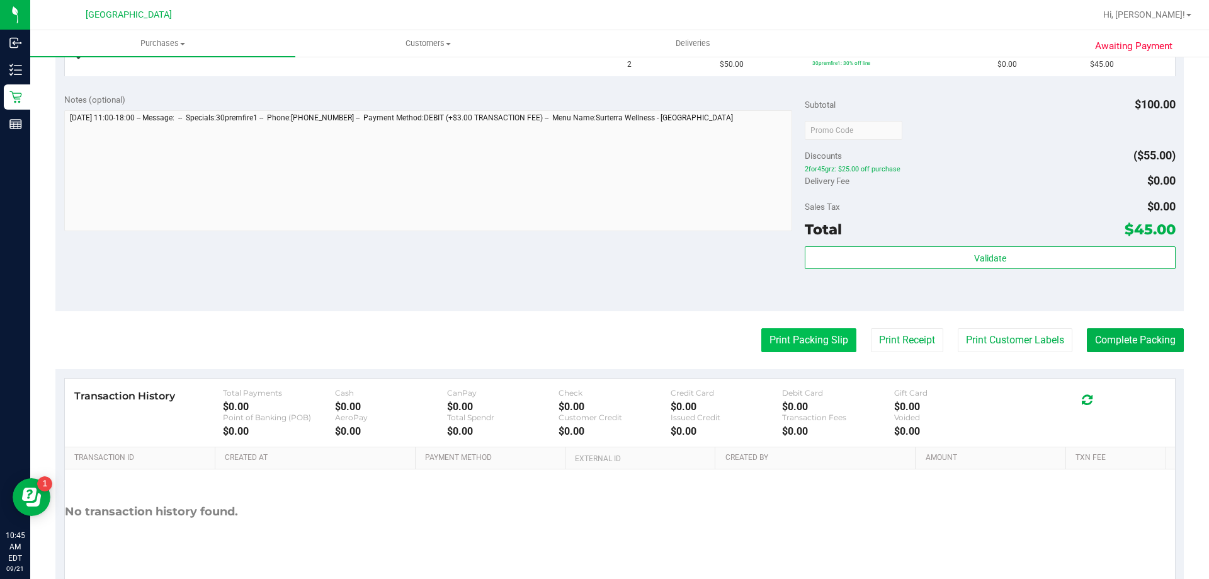
click at [761, 337] on button "Print Packing Slip" at bounding box center [808, 340] width 95 height 24
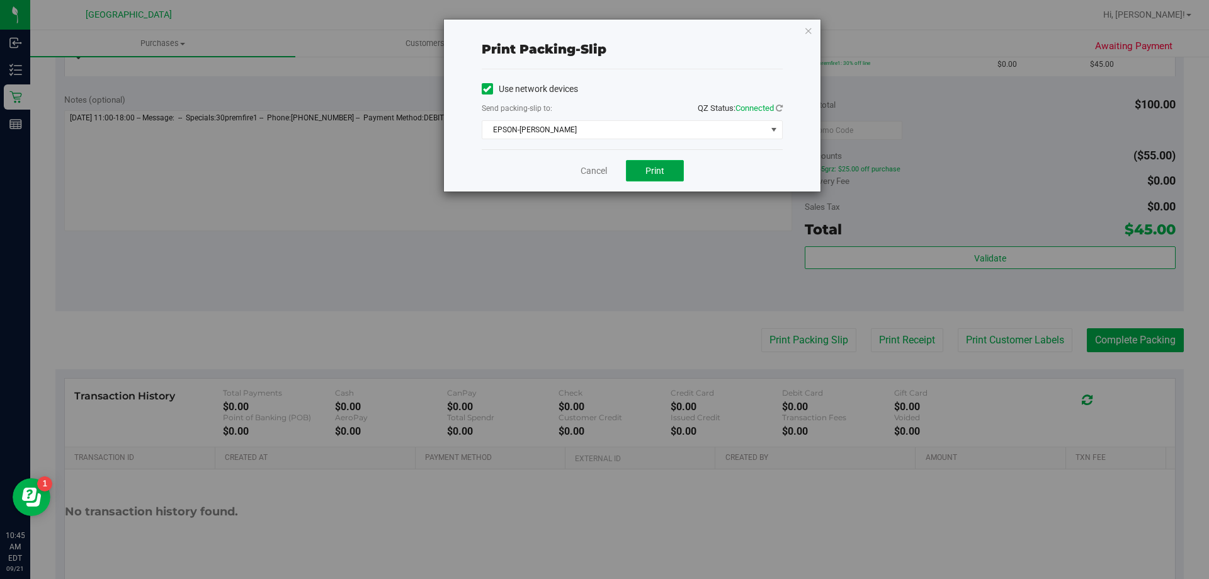
click at [641, 171] on button "Print" at bounding box center [655, 170] width 58 height 21
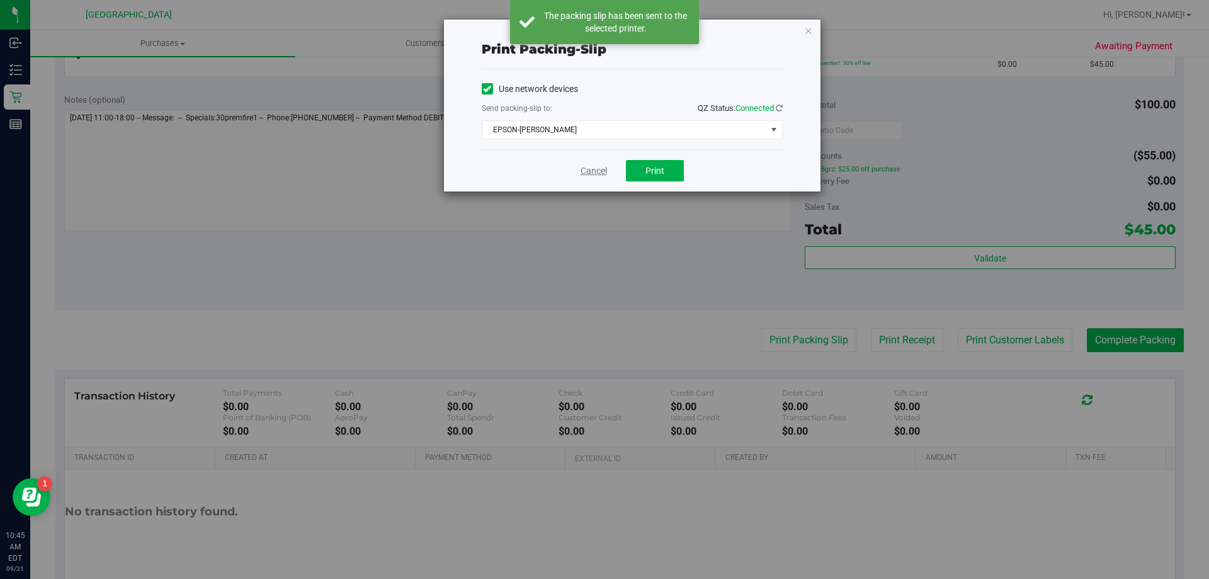
click at [601, 164] on link "Cancel" at bounding box center [593, 170] width 26 height 13
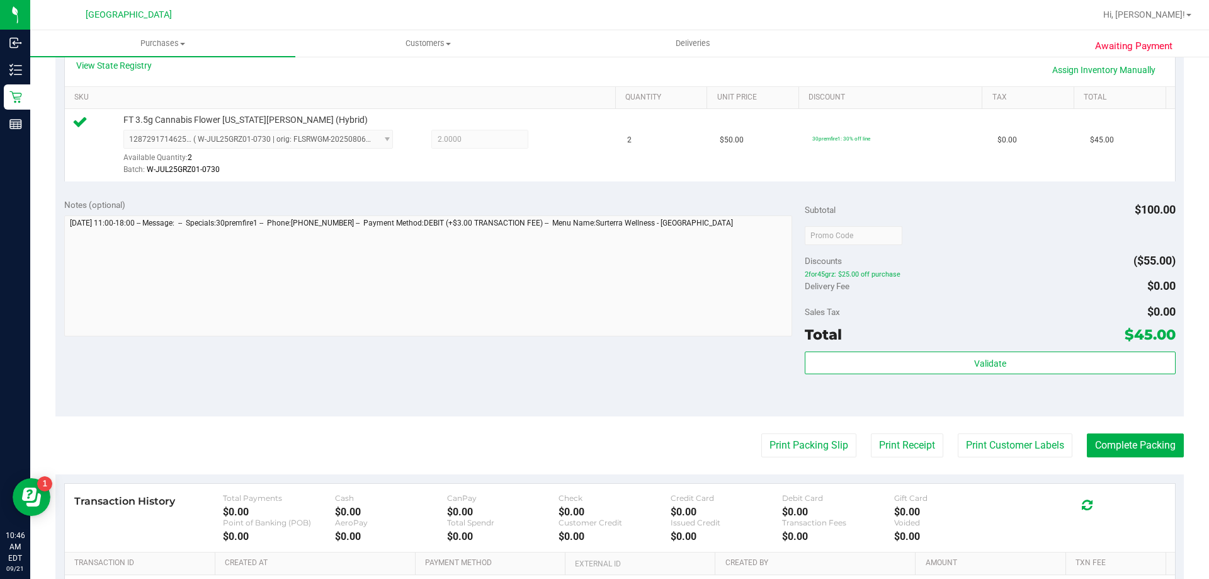
scroll to position [295, 0]
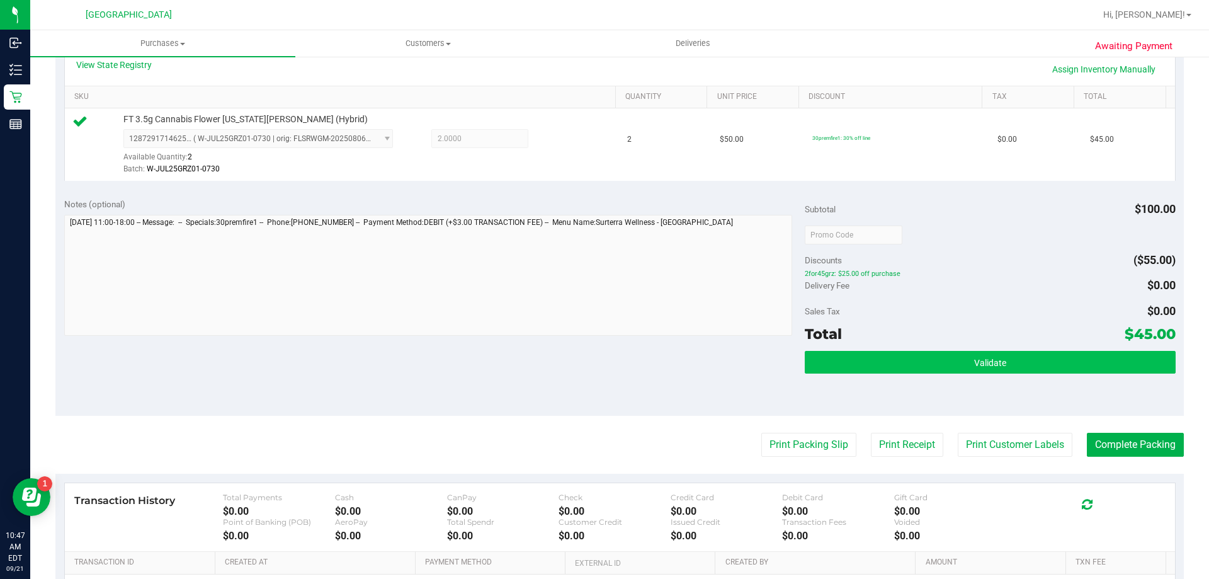
click at [895, 362] on button "Validate" at bounding box center [990, 362] width 370 height 23
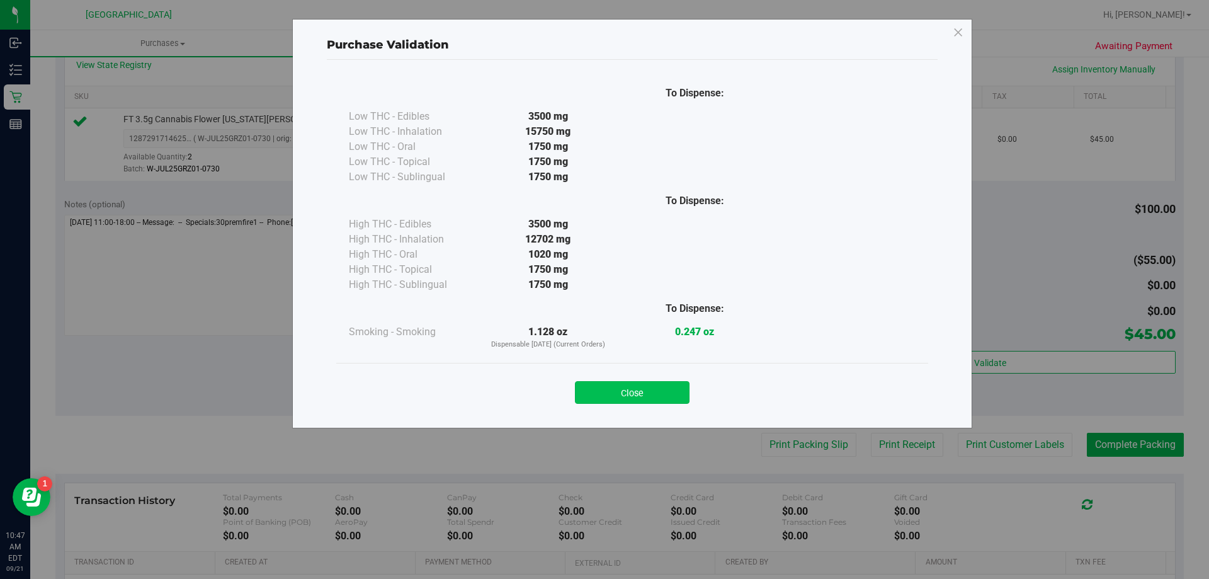
click at [622, 398] on button "Close" at bounding box center [632, 392] width 115 height 23
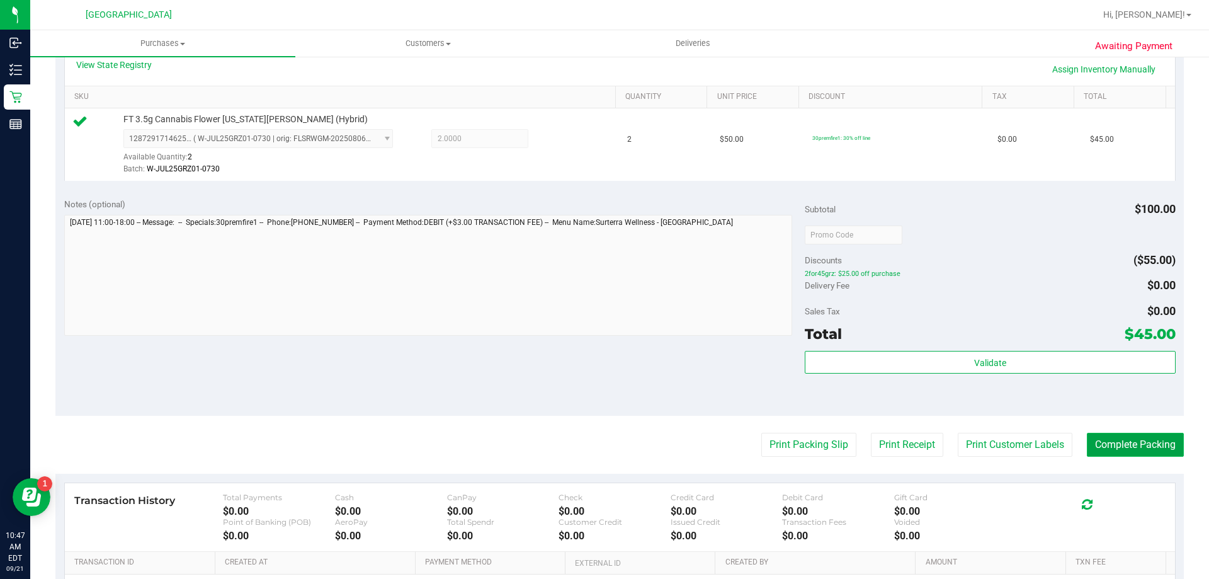
click at [1121, 455] on button "Complete Packing" at bounding box center [1135, 444] width 97 height 24
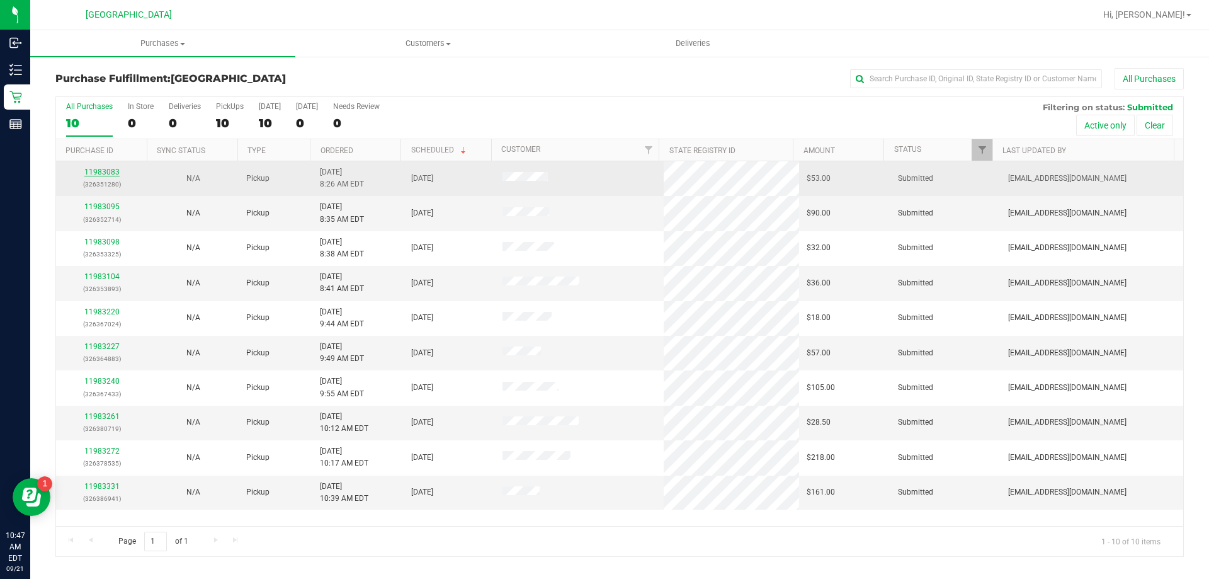
click at [105, 171] on link "11983083" at bounding box center [101, 171] width 35 height 9
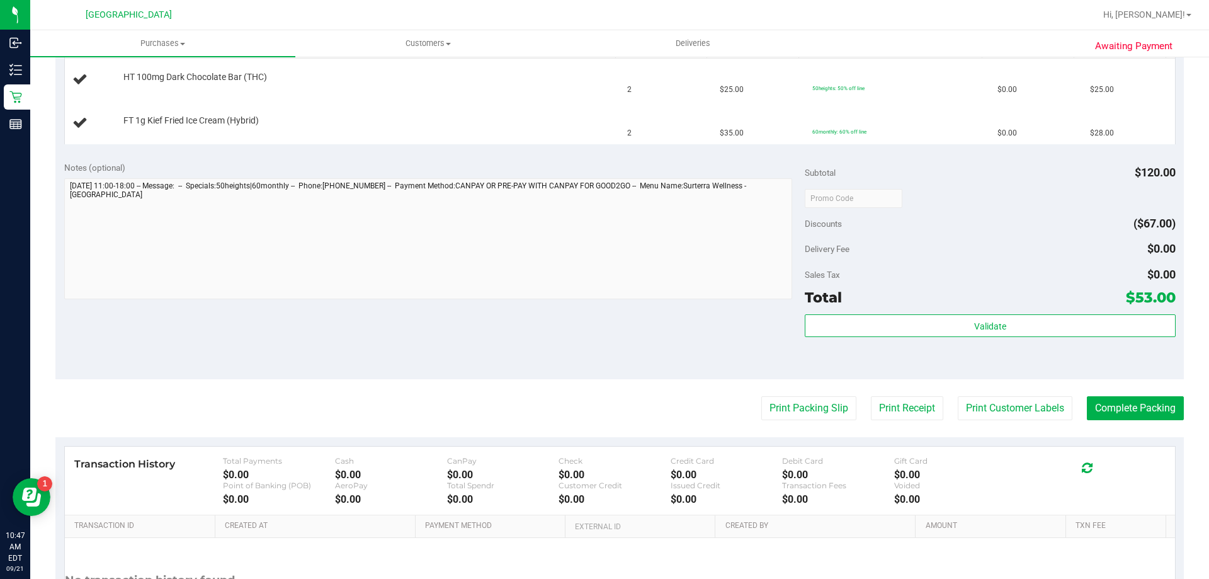
scroll to position [363, 0]
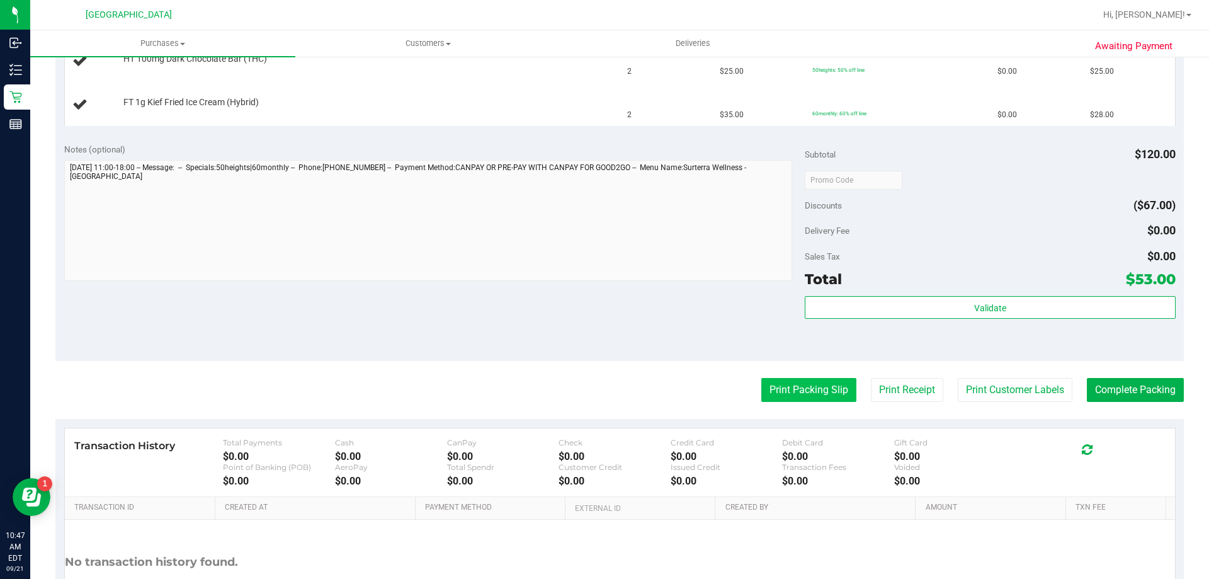
click at [818, 388] on button "Print Packing Slip" at bounding box center [808, 390] width 95 height 24
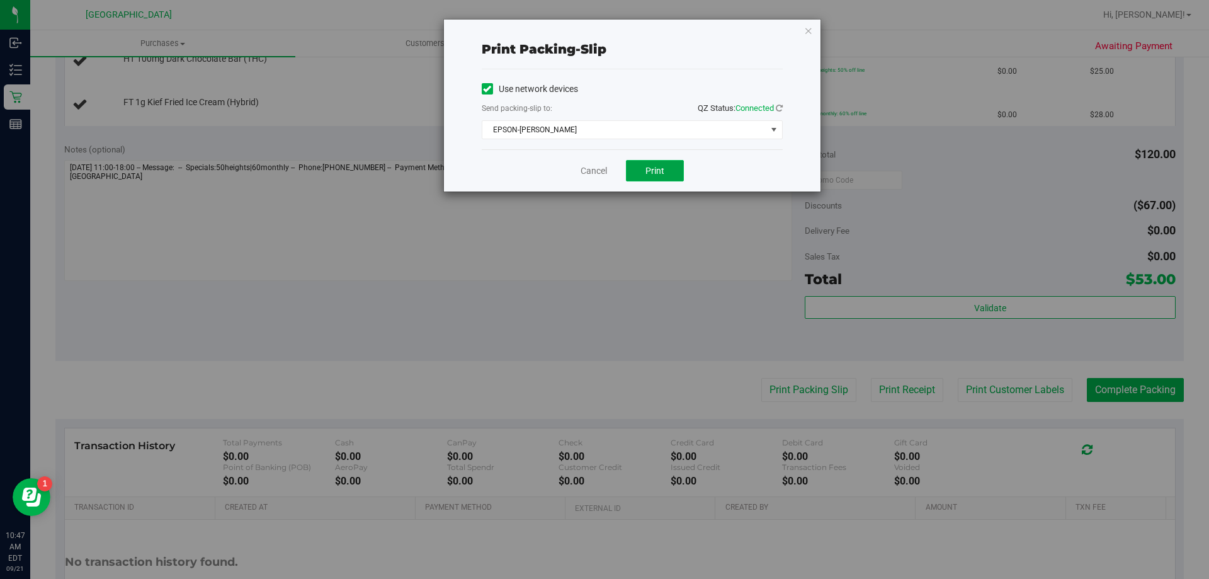
click at [640, 175] on button "Print" at bounding box center [655, 170] width 58 height 21
click at [600, 176] on link "Cancel" at bounding box center [593, 170] width 26 height 13
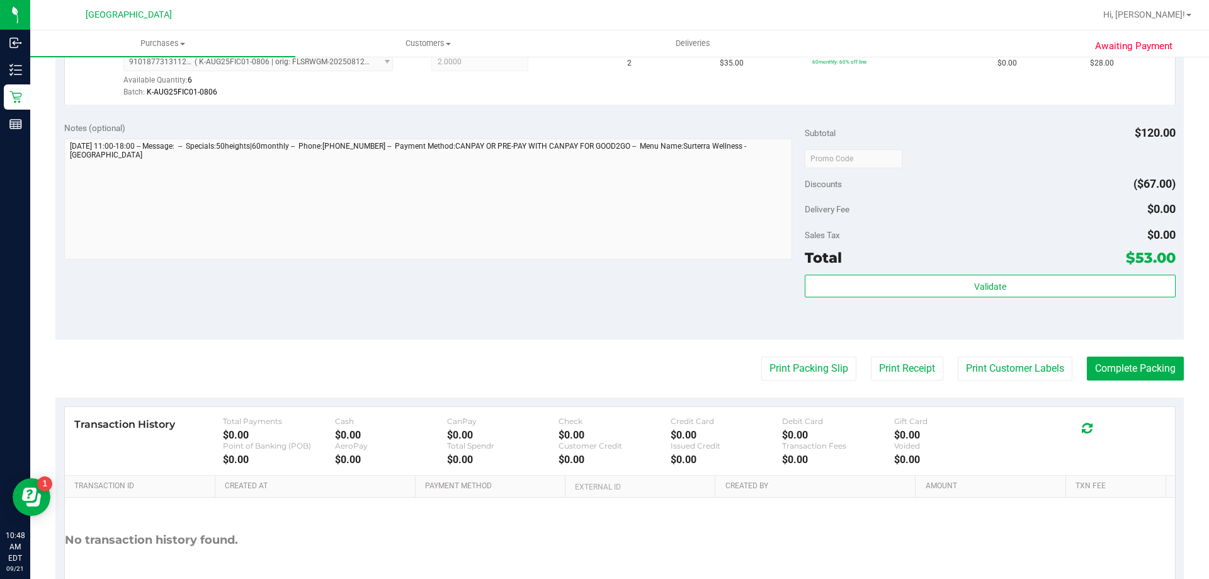
scroll to position [448, 0]
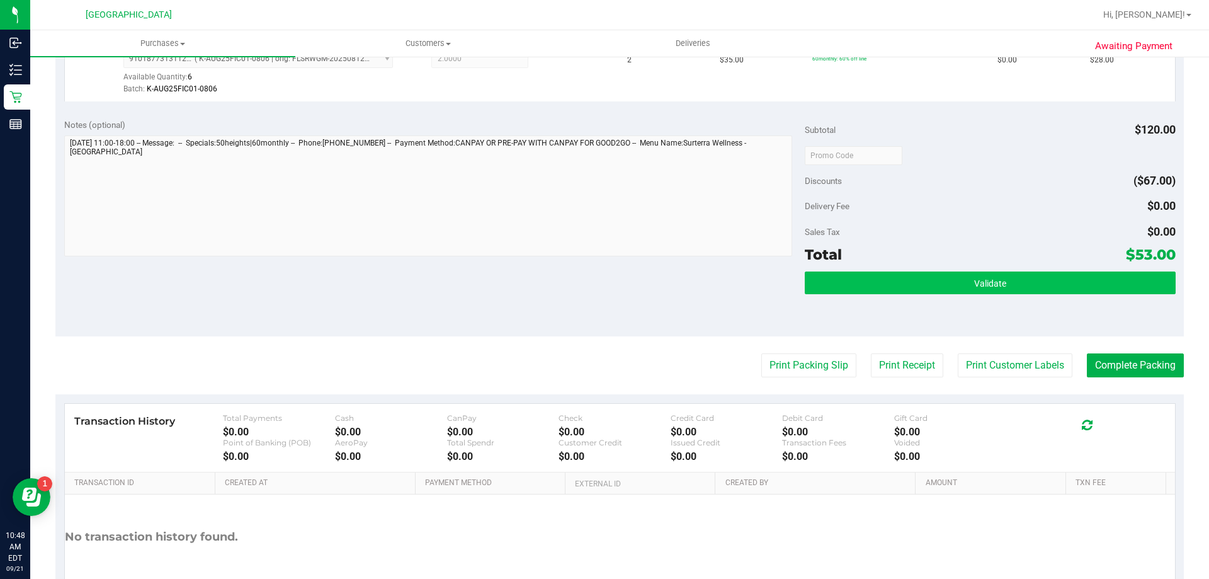
click at [907, 281] on button "Validate" at bounding box center [990, 282] width 370 height 23
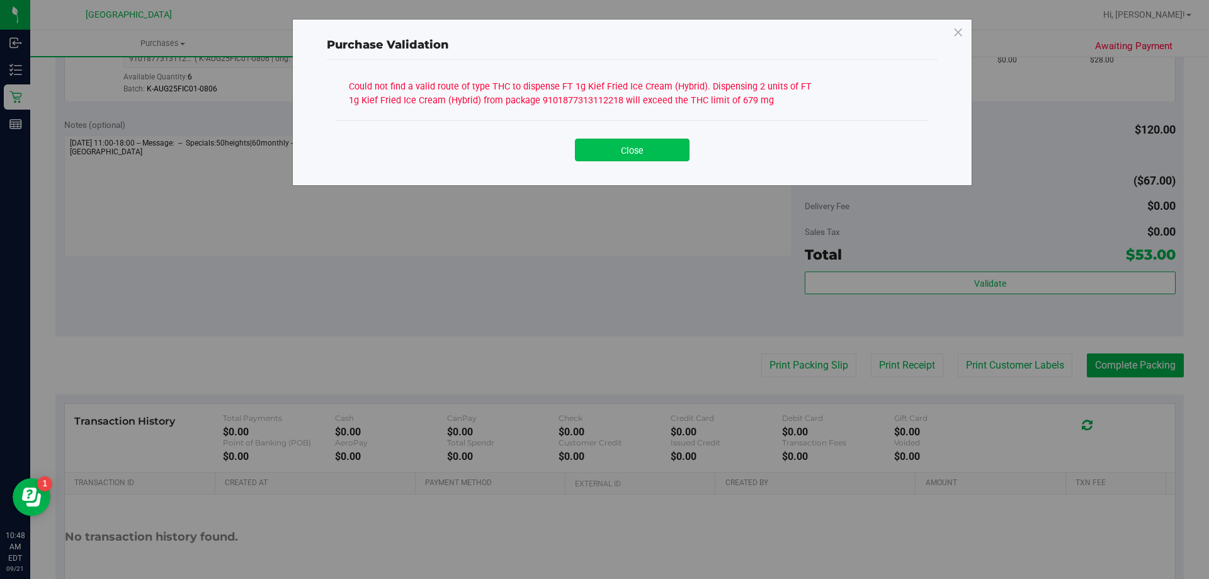
click at [624, 146] on button "Close" at bounding box center [632, 149] width 115 height 23
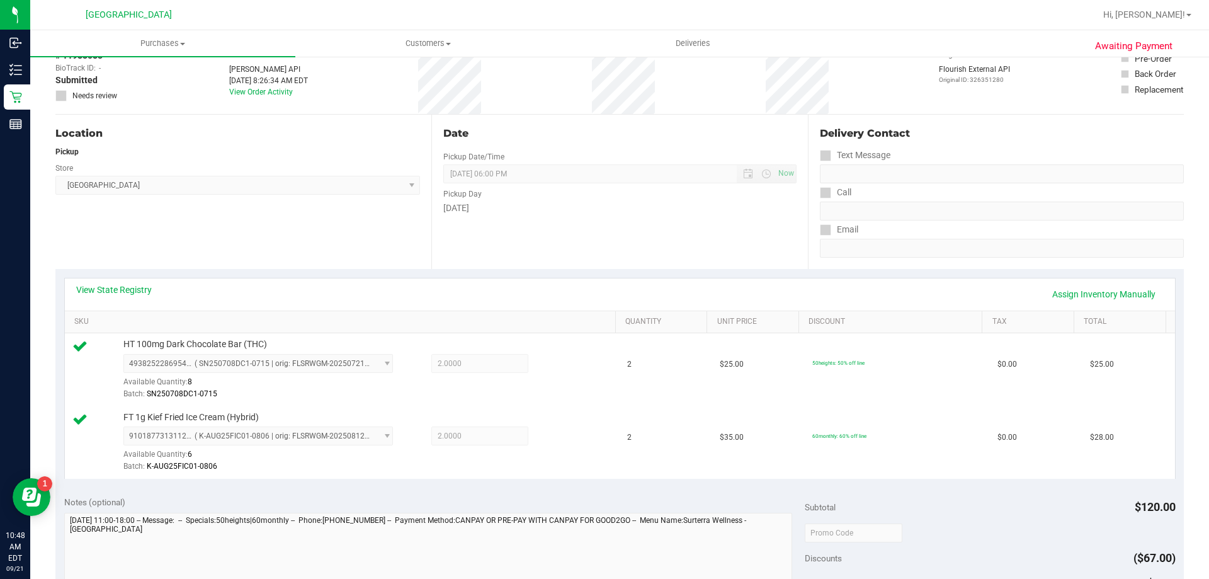
scroll to position [68, 0]
click at [155, 40] on span "Purchases" at bounding box center [162, 43] width 265 height 11
click at [145, 91] on li "Fulfillment" at bounding box center [162, 91] width 265 height 15
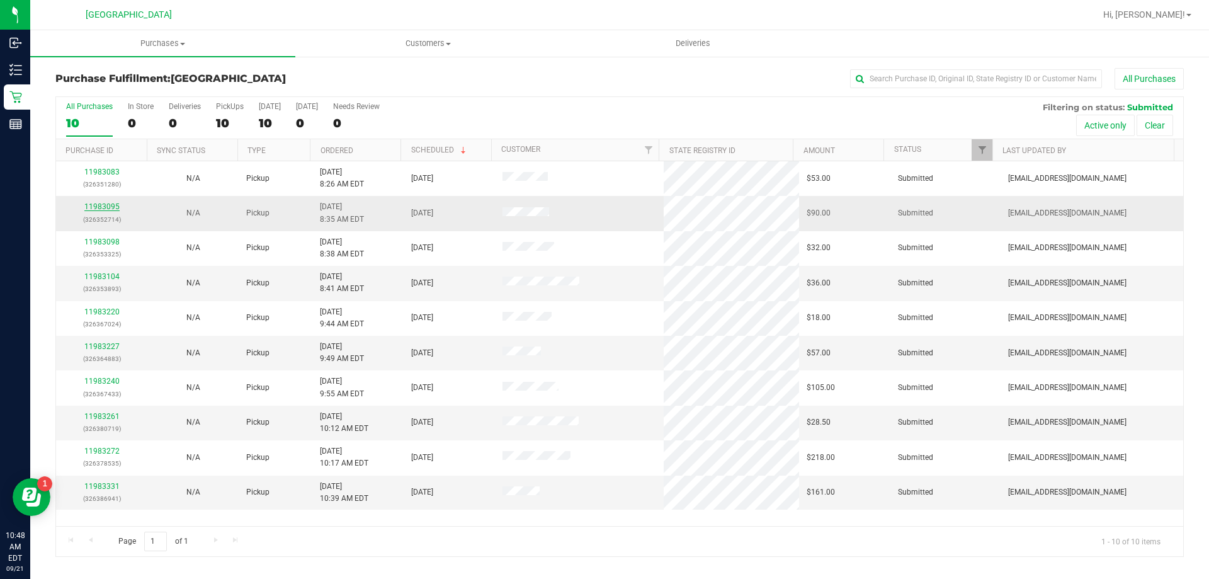
click at [101, 206] on link "11983095" at bounding box center [101, 206] width 35 height 9
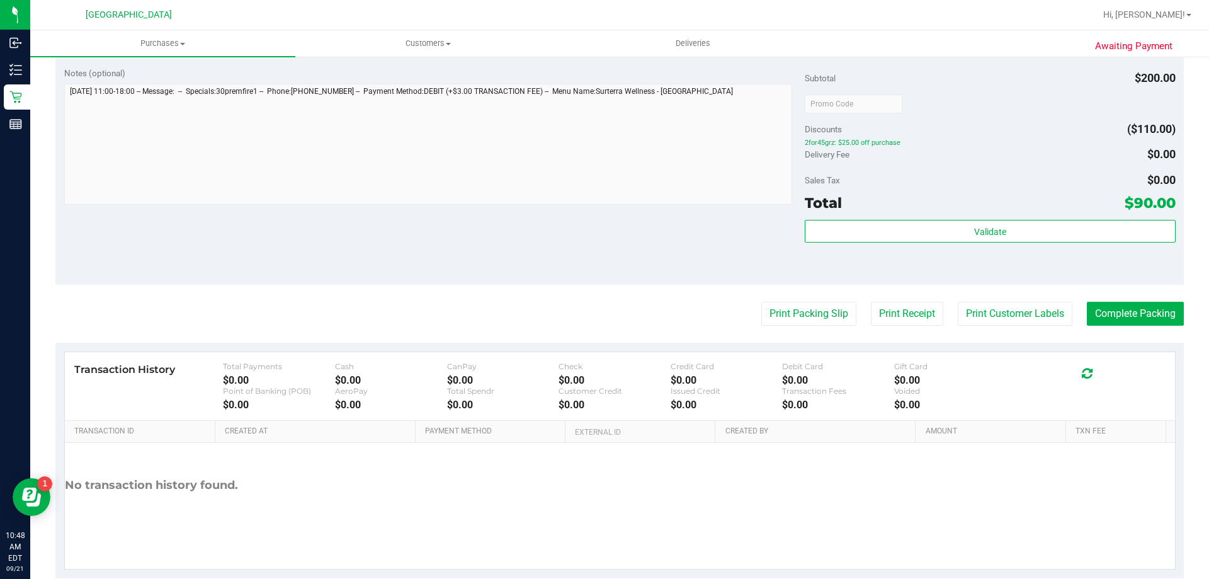
scroll to position [400, 0]
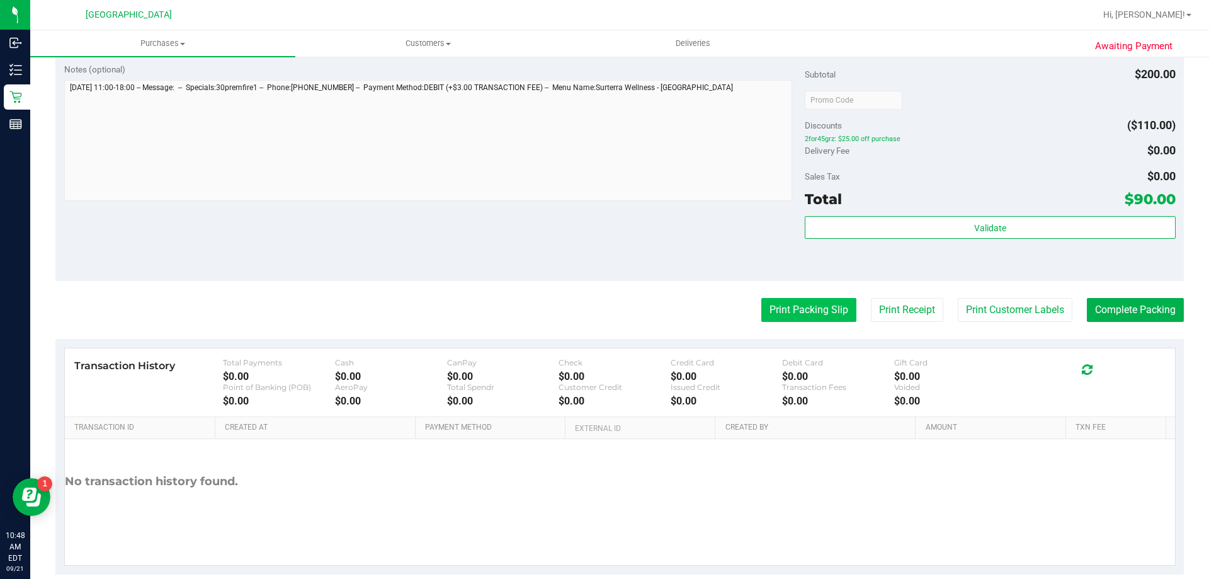
click at [792, 310] on button "Print Packing Slip" at bounding box center [808, 310] width 95 height 24
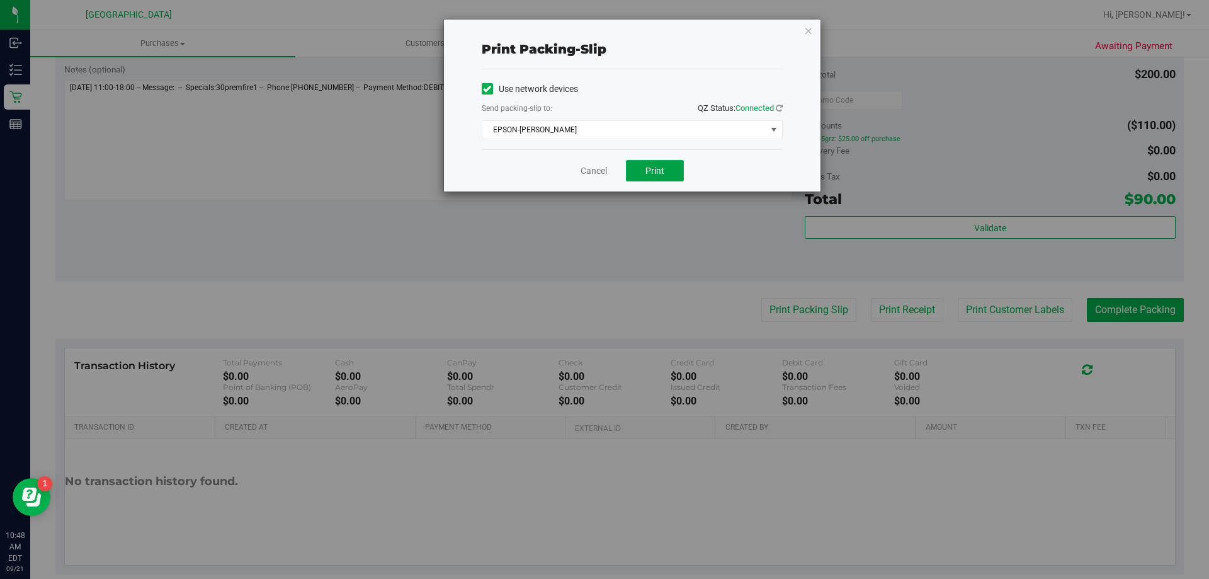
click at [648, 174] on span "Print" at bounding box center [654, 171] width 19 height 10
click at [597, 172] on link "Cancel" at bounding box center [593, 170] width 26 height 13
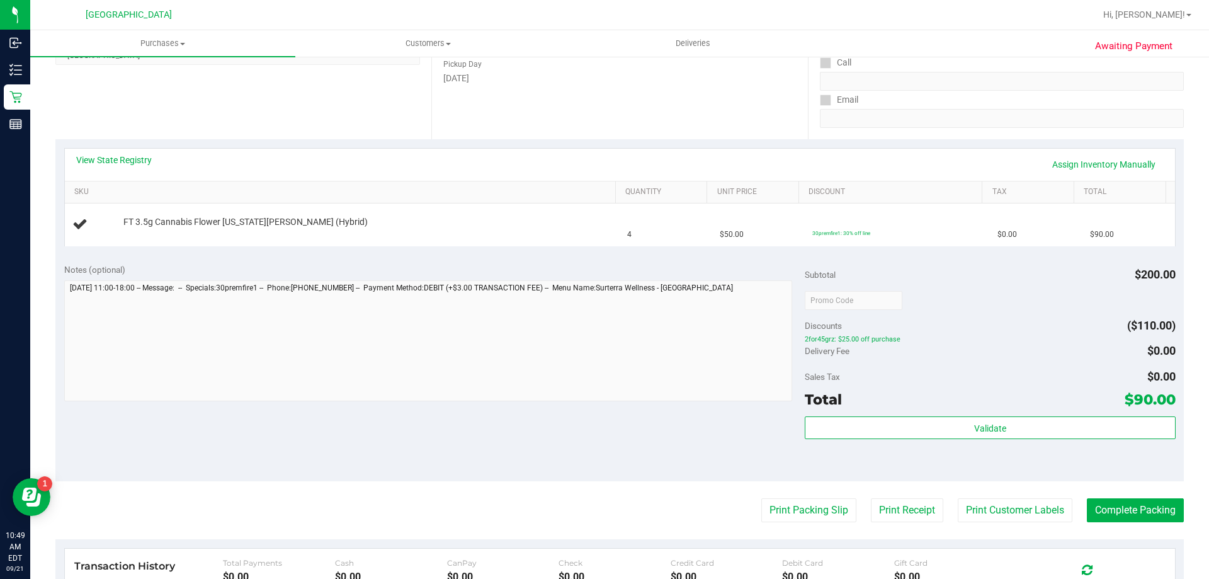
scroll to position [174, 0]
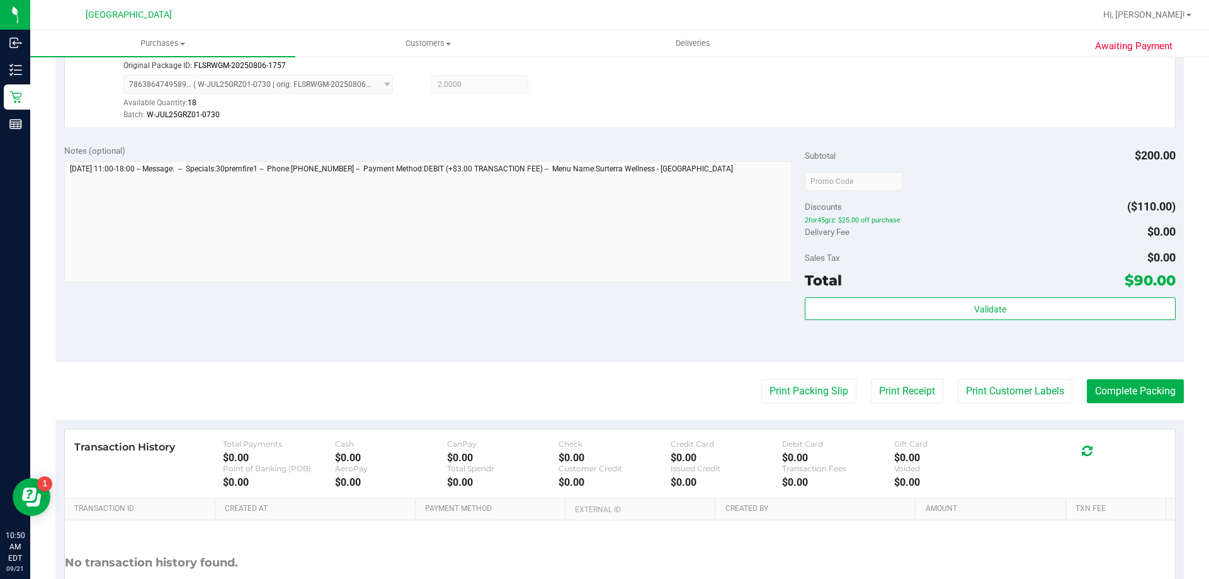
scroll to position [430, 0]
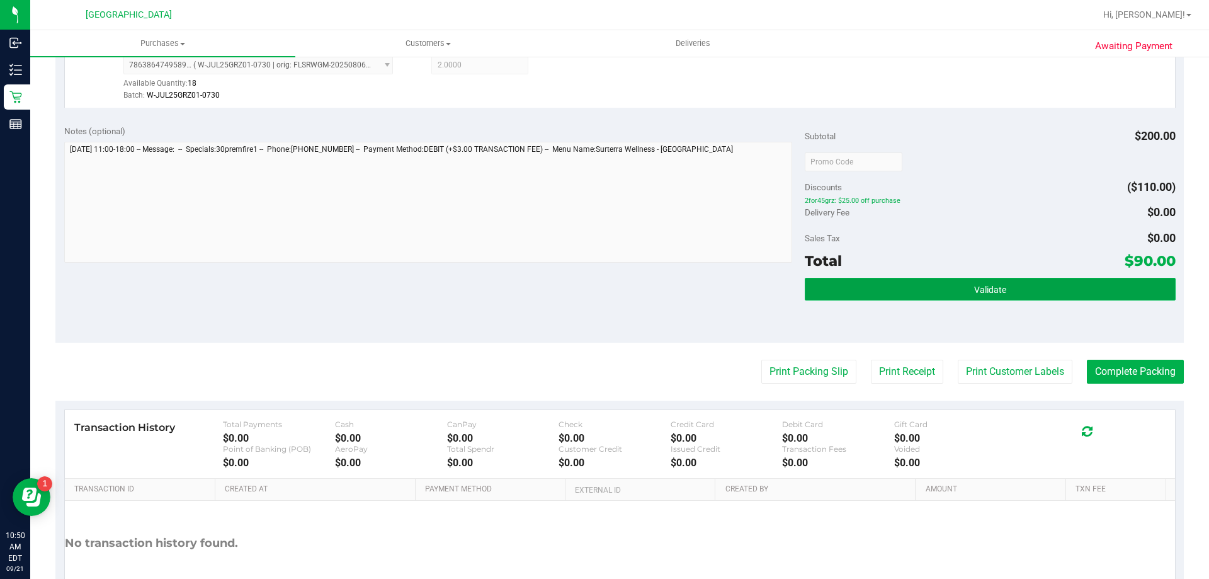
click at [900, 296] on button "Validate" at bounding box center [990, 289] width 370 height 23
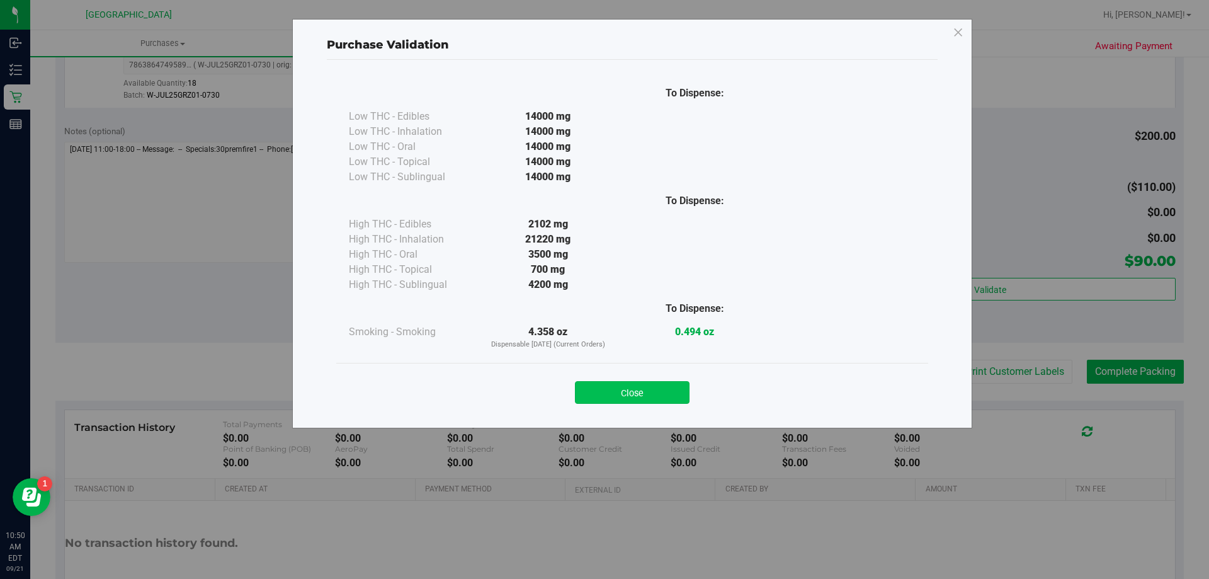
click at [652, 389] on button "Close" at bounding box center [632, 392] width 115 height 23
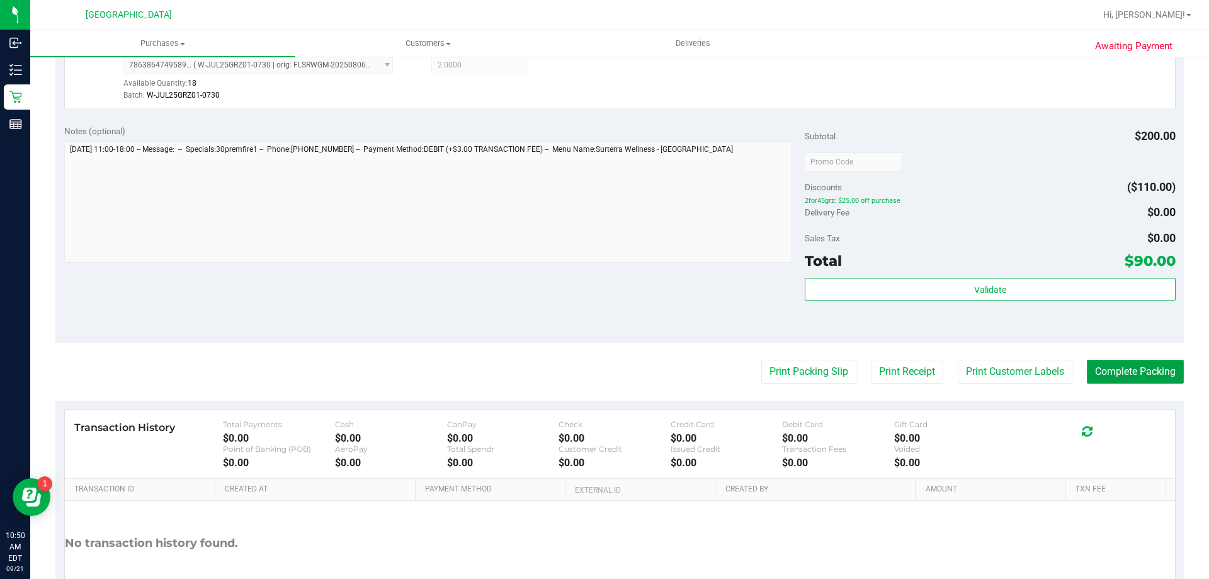
click at [1135, 372] on button "Complete Packing" at bounding box center [1135, 371] width 97 height 24
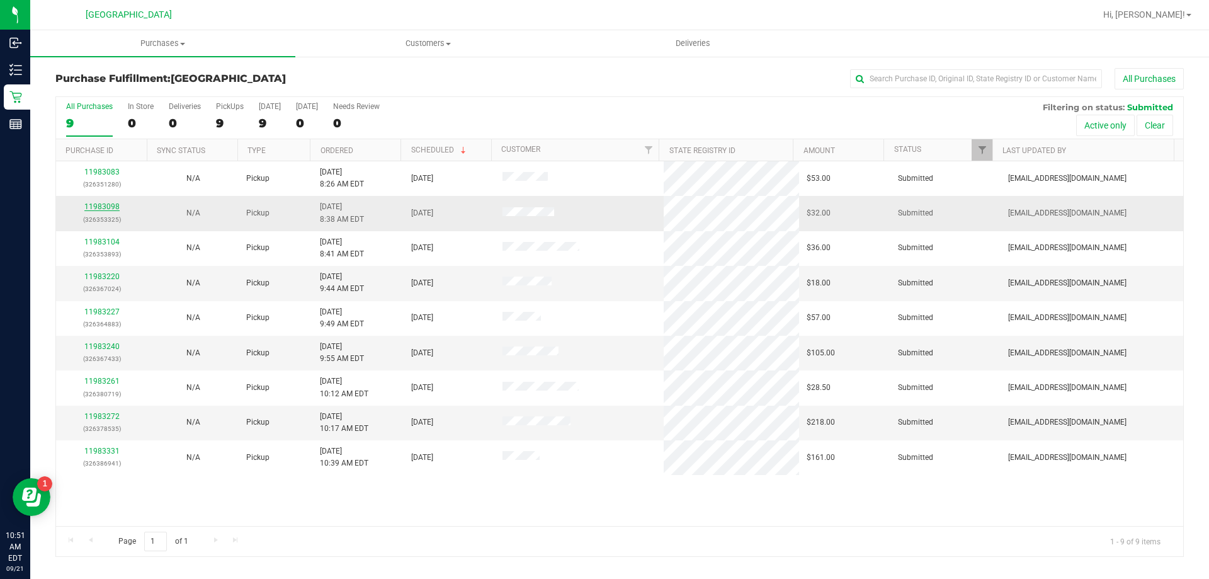
click at [103, 206] on link "11983098" at bounding box center [101, 206] width 35 height 9
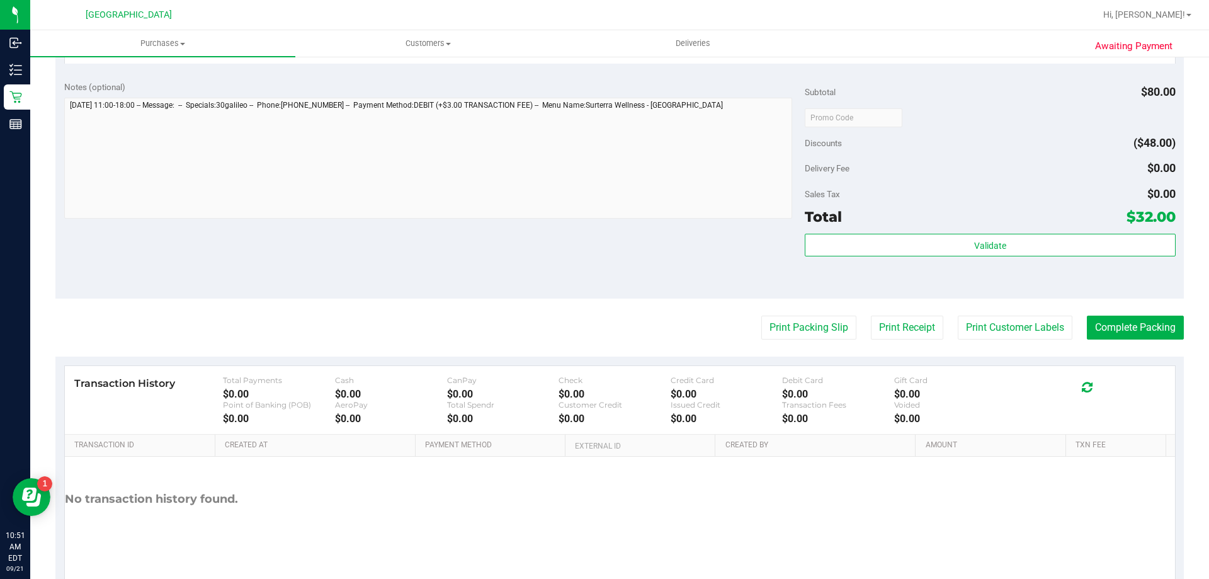
scroll to position [417, 0]
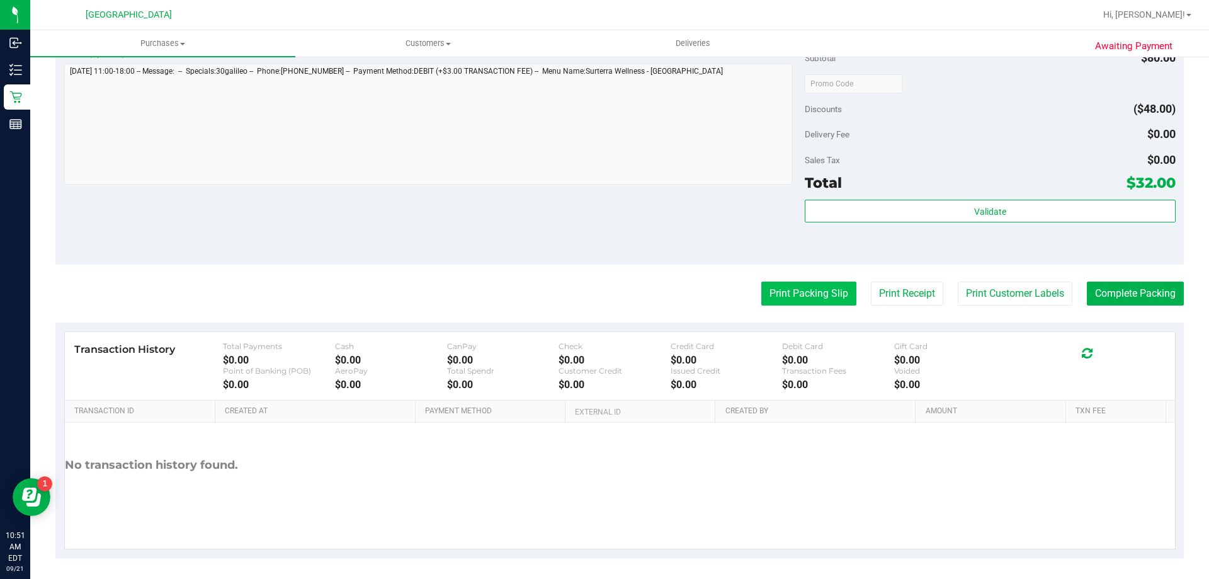
click at [809, 288] on button "Print Packing Slip" at bounding box center [808, 293] width 95 height 24
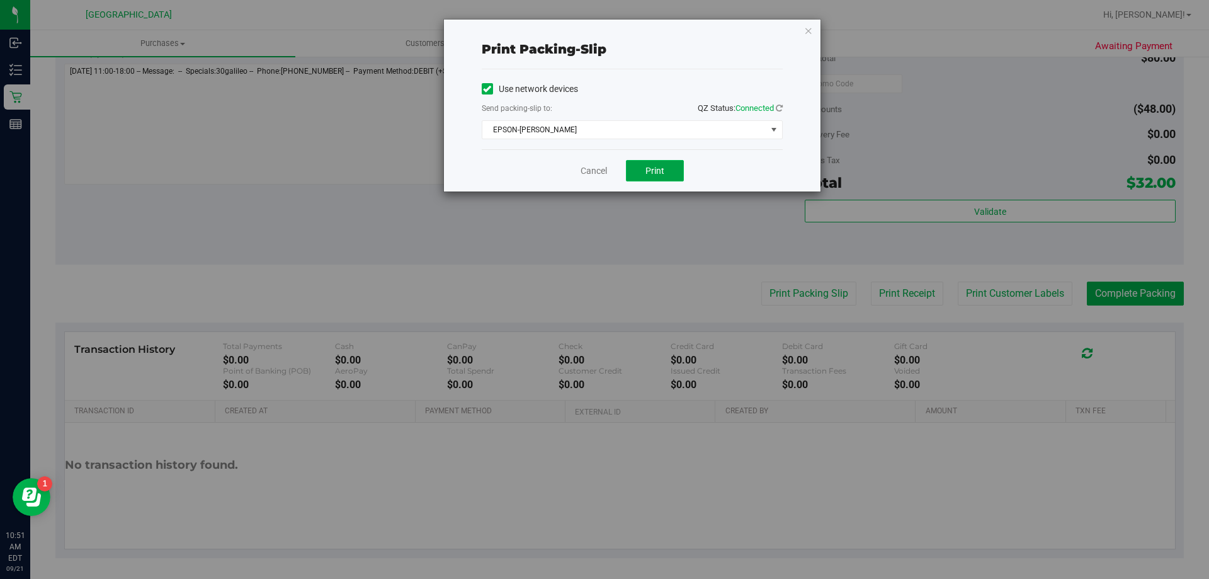
click at [646, 177] on button "Print" at bounding box center [655, 170] width 58 height 21
click at [593, 172] on link "Cancel" at bounding box center [593, 170] width 26 height 13
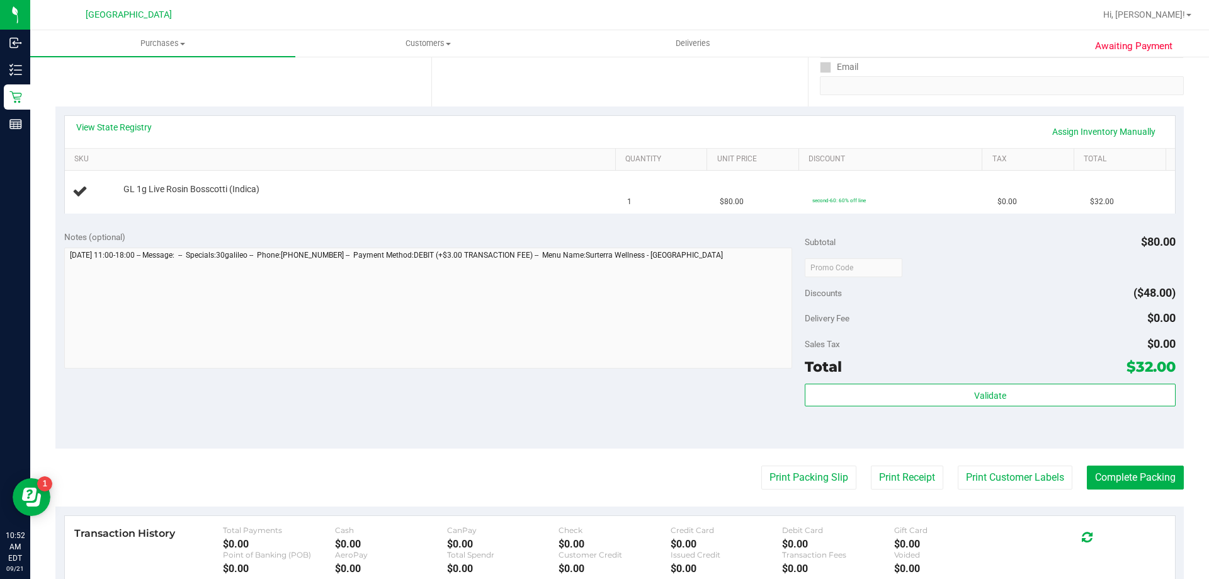
scroll to position [227, 0]
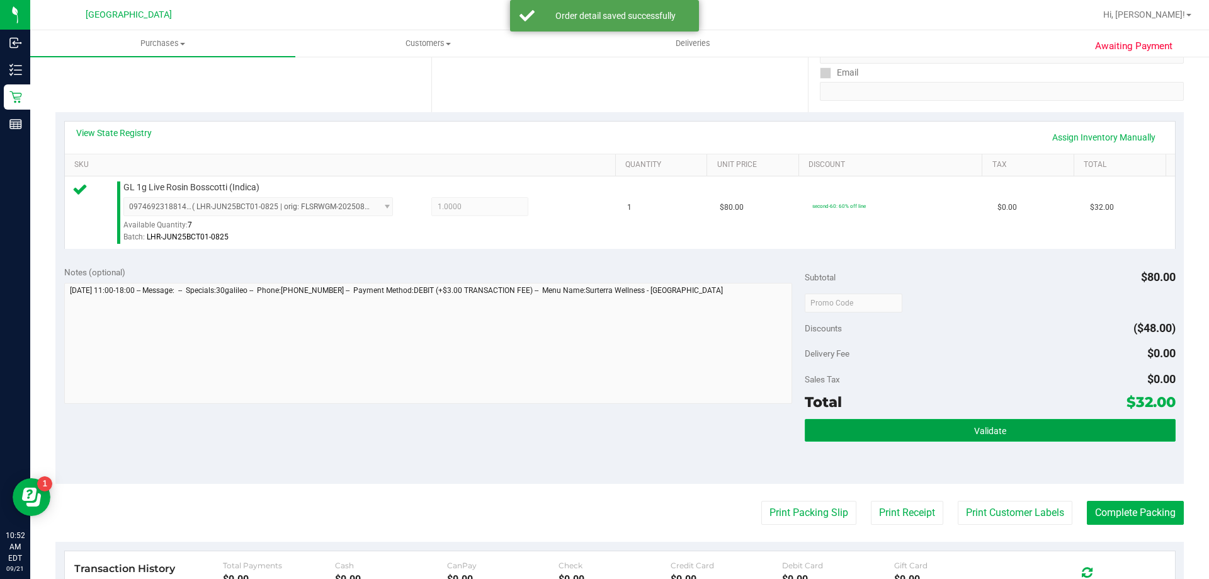
click at [936, 437] on button "Validate" at bounding box center [990, 430] width 370 height 23
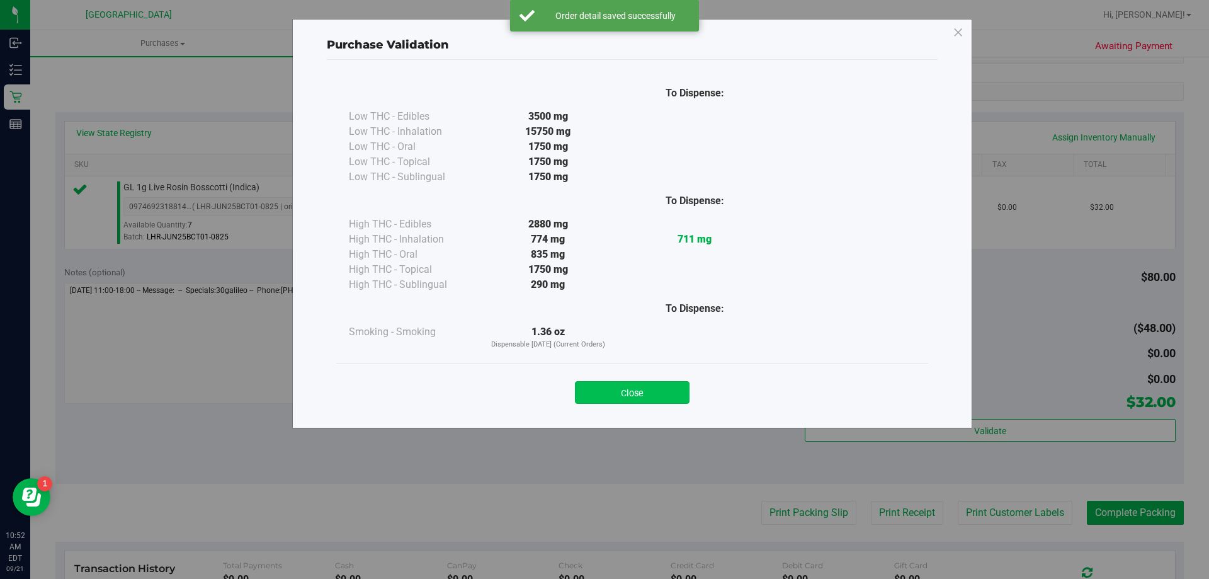
click at [640, 381] on button "Close" at bounding box center [632, 392] width 115 height 23
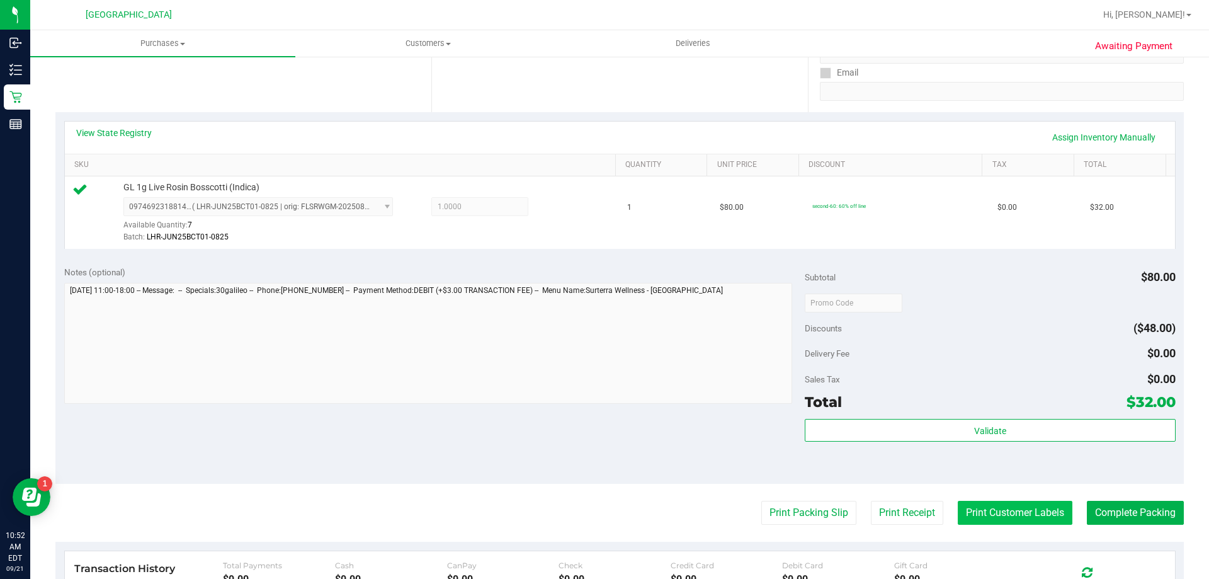
click at [982, 514] on button "Print Customer Labels" at bounding box center [1014, 512] width 115 height 24
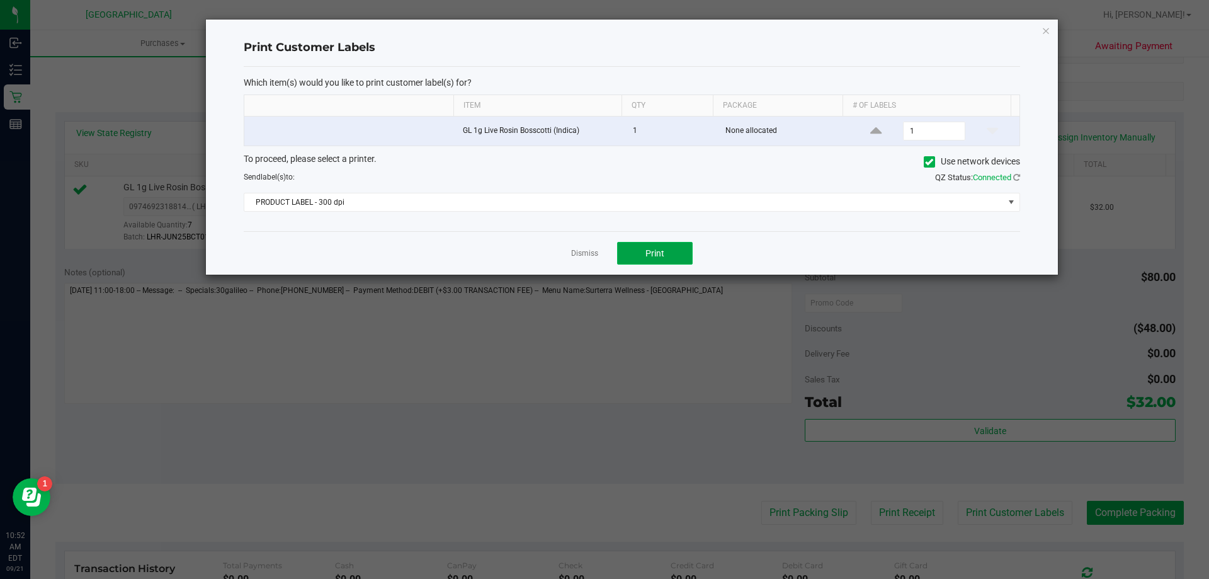
click at [657, 257] on span "Print" at bounding box center [654, 253] width 19 height 10
click at [578, 254] on link "Dismiss" at bounding box center [584, 253] width 27 height 11
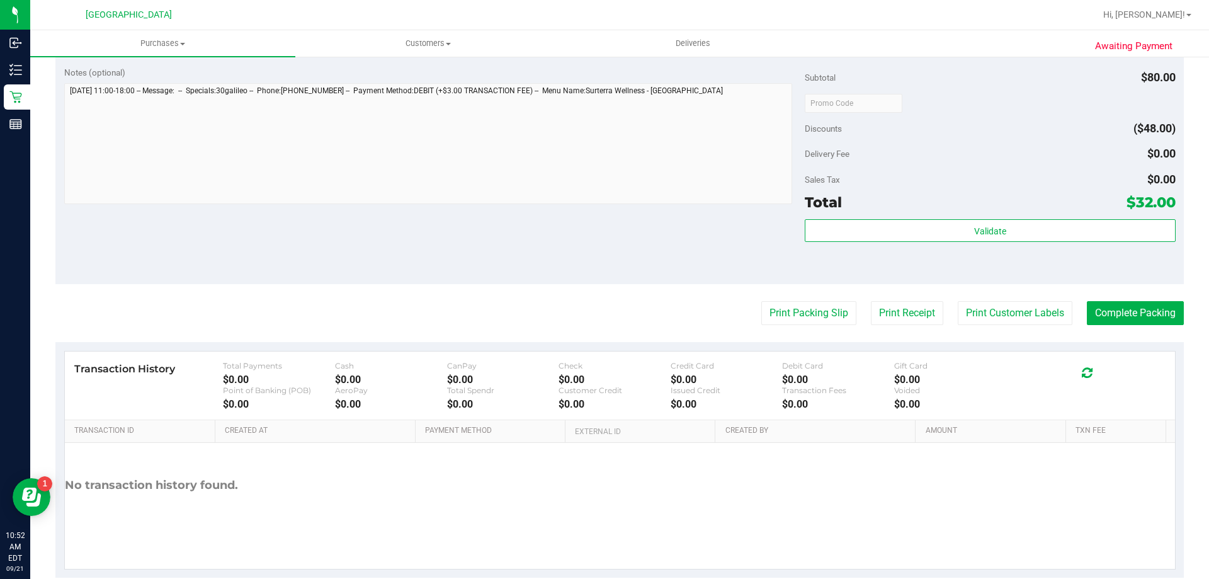
scroll to position [433, 0]
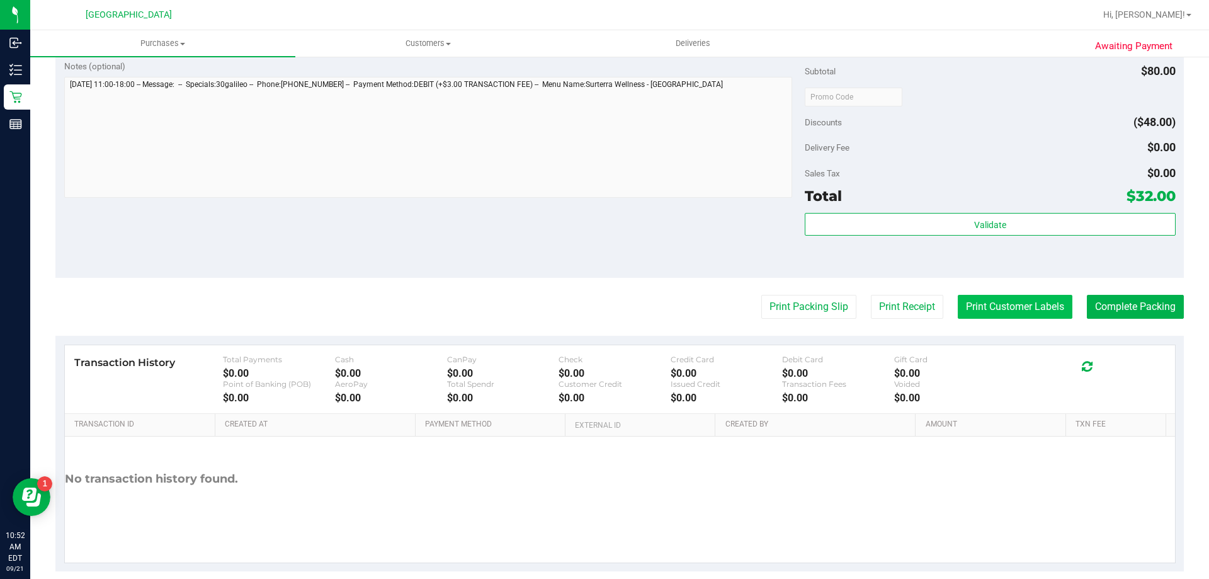
click at [970, 311] on button "Print Customer Labels" at bounding box center [1014, 307] width 115 height 24
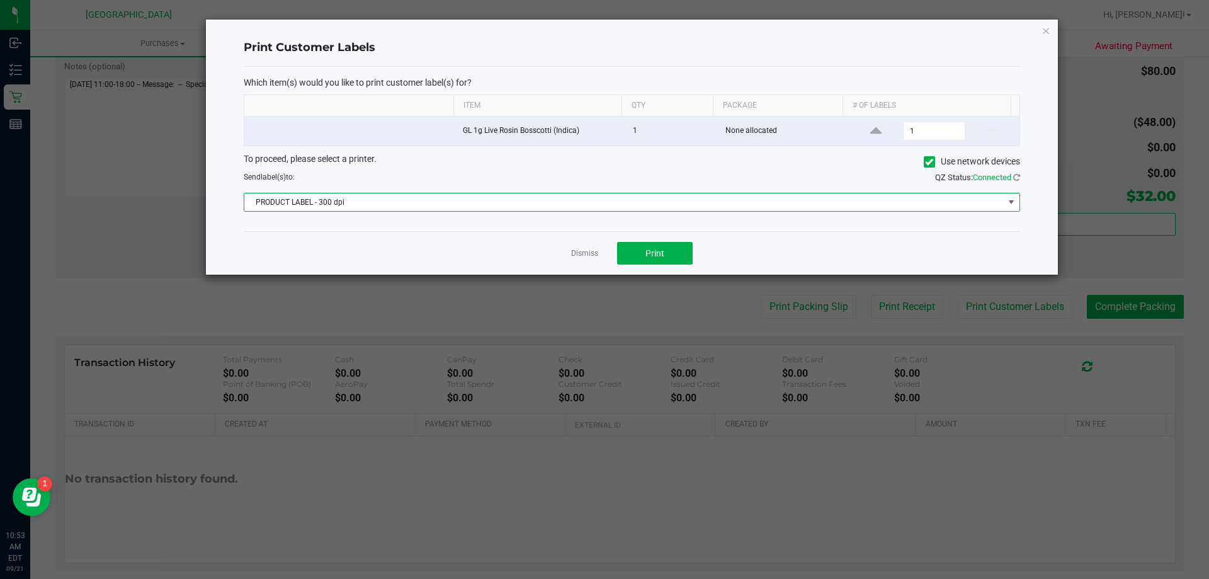
click at [480, 198] on span "PRODUCT LABEL - 300 dpi" at bounding box center [623, 202] width 759 height 18
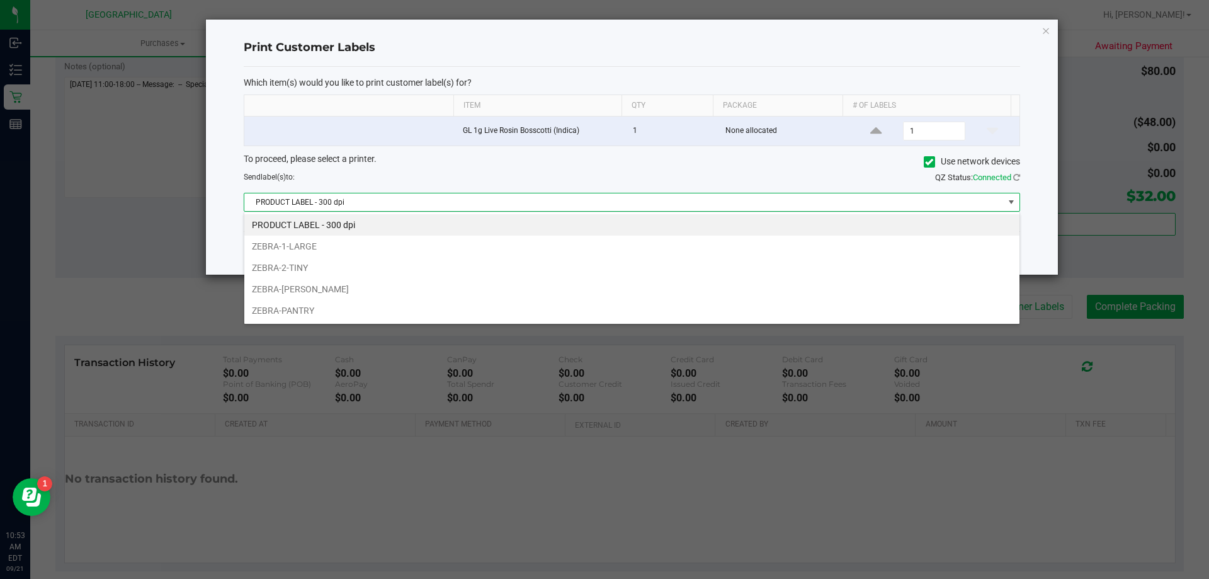
scroll to position [19, 776]
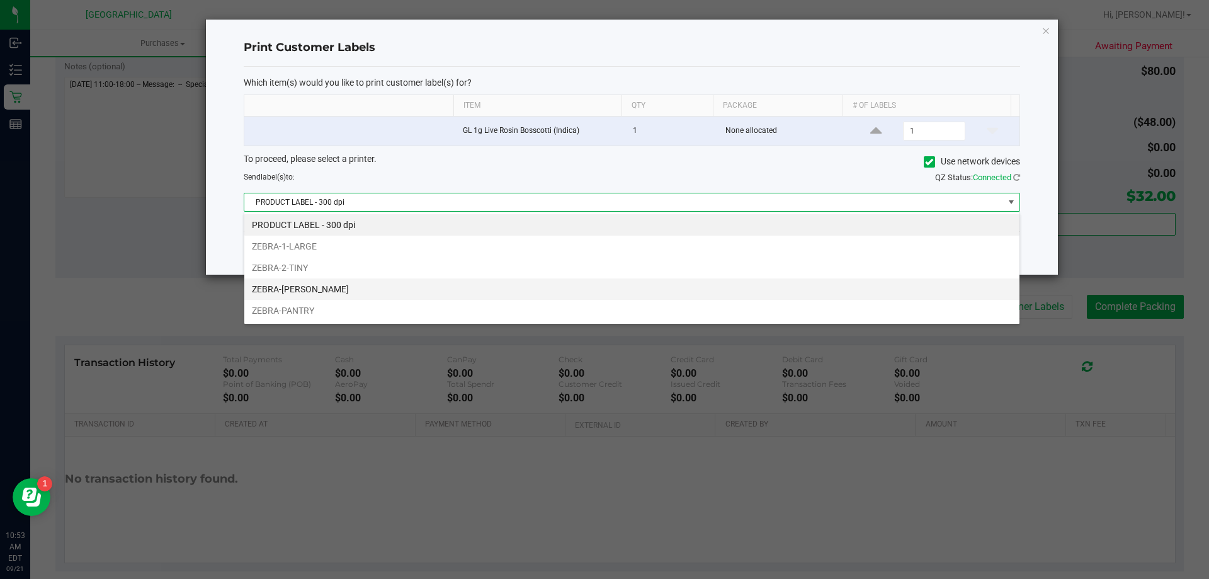
click at [450, 288] on li "ZEBRA-CELIA" at bounding box center [631, 288] width 775 height 21
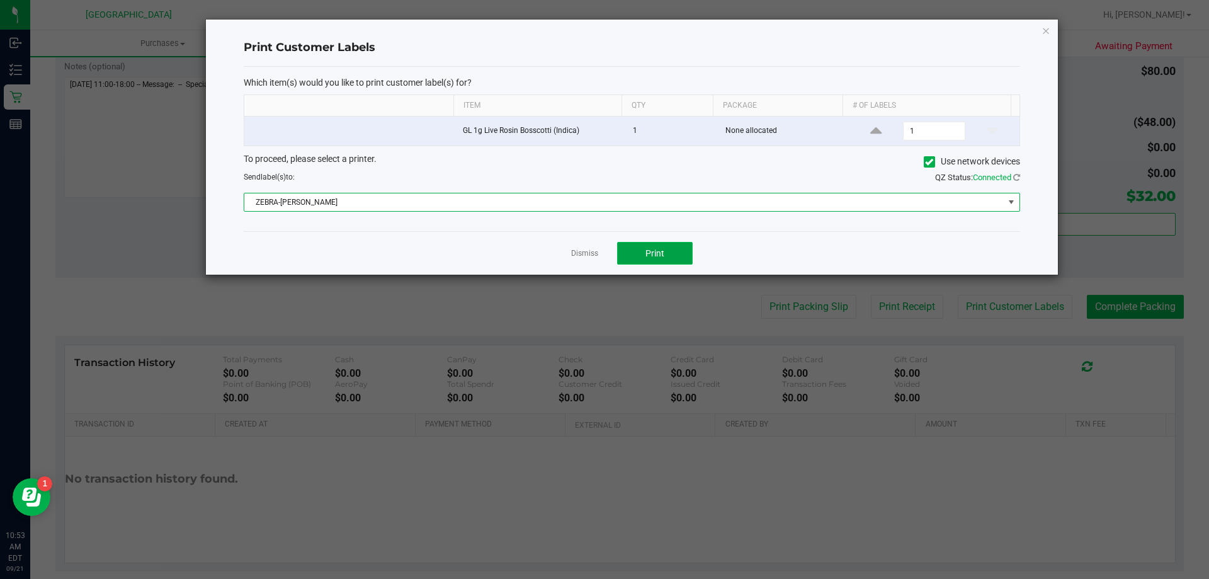
click at [669, 247] on button "Print" at bounding box center [655, 253] width 76 height 23
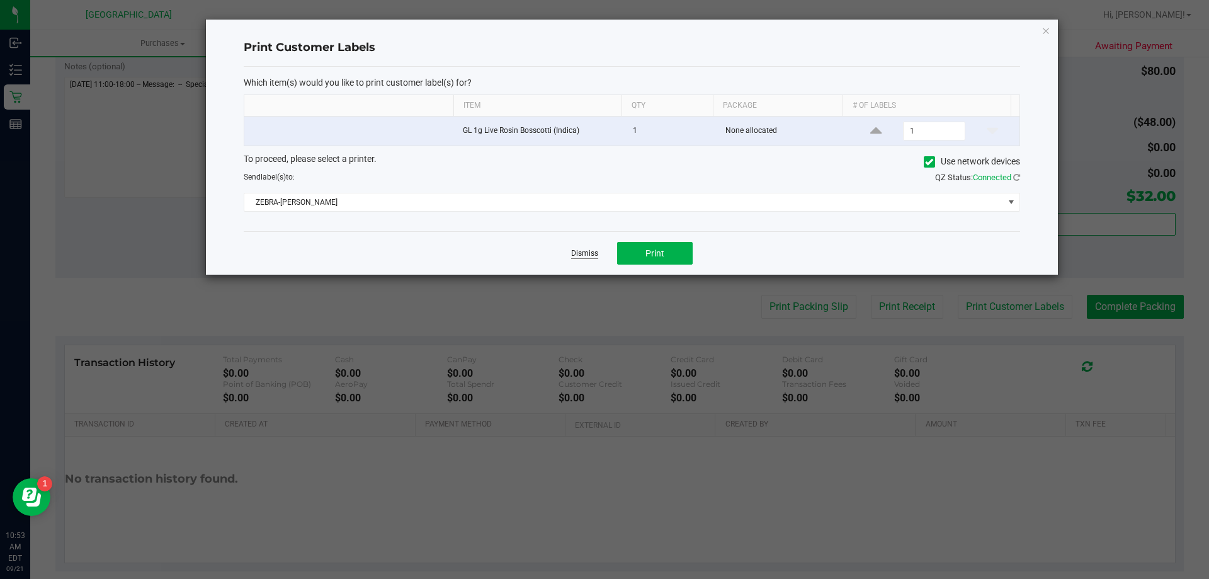
click at [596, 256] on link "Dismiss" at bounding box center [584, 253] width 27 height 11
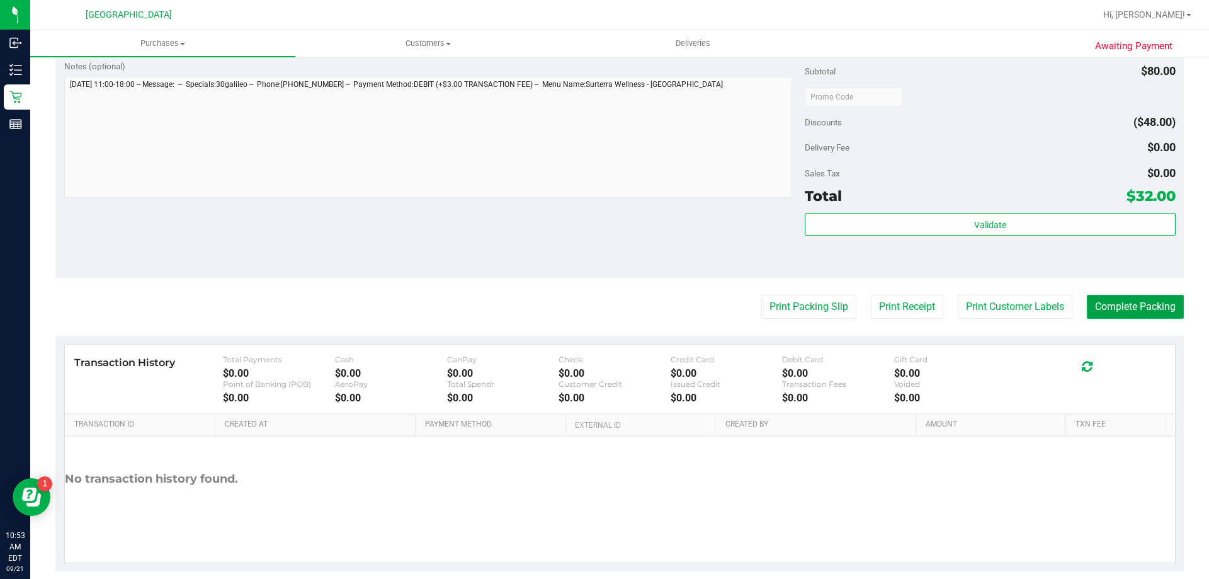
click at [1121, 313] on button "Complete Packing" at bounding box center [1135, 307] width 97 height 24
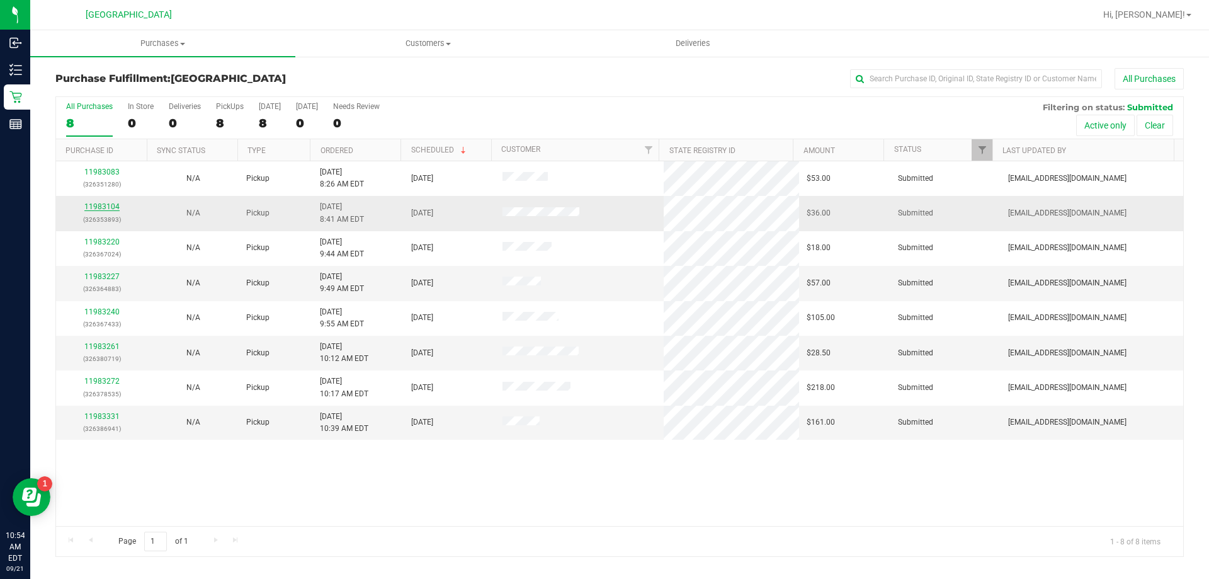
click at [106, 207] on link "11983104" at bounding box center [101, 206] width 35 height 9
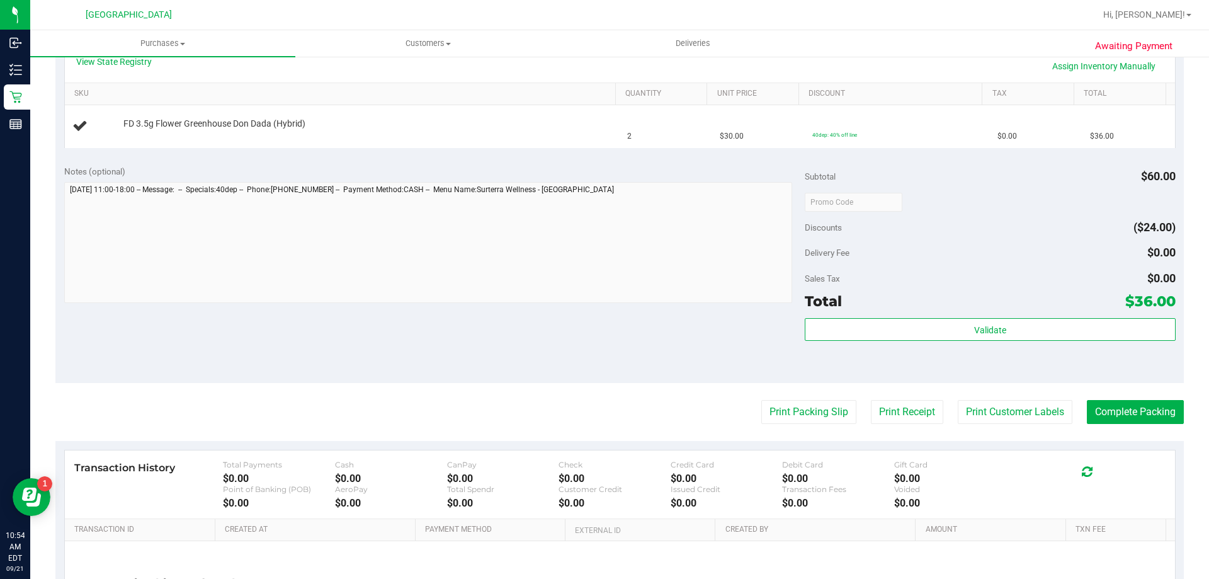
scroll to position [421, 0]
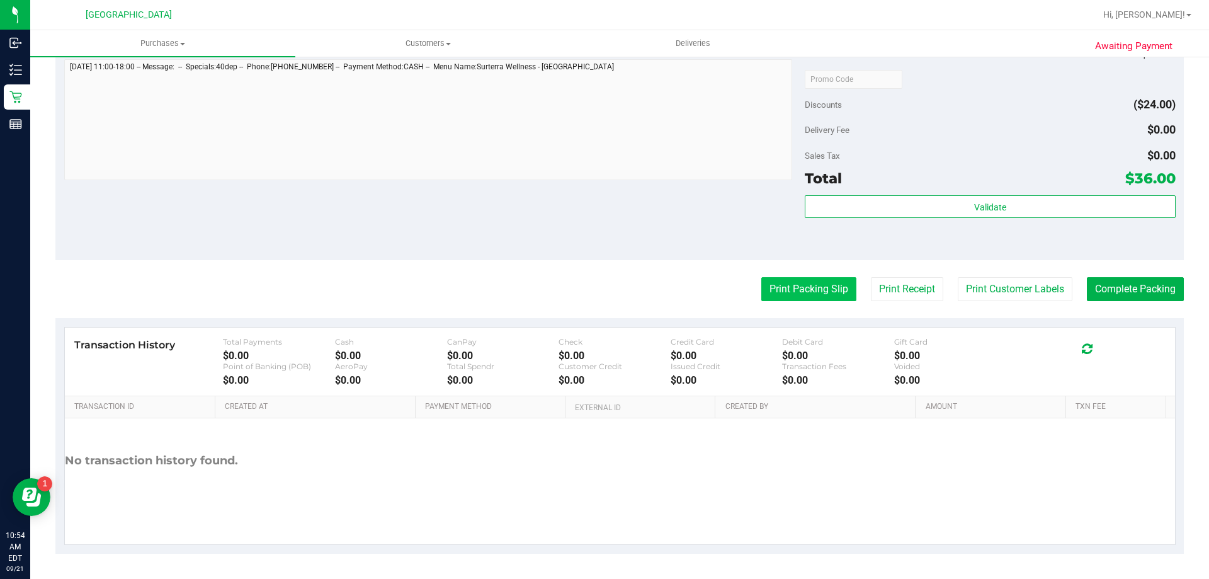
click at [805, 290] on button "Print Packing Slip" at bounding box center [808, 289] width 95 height 24
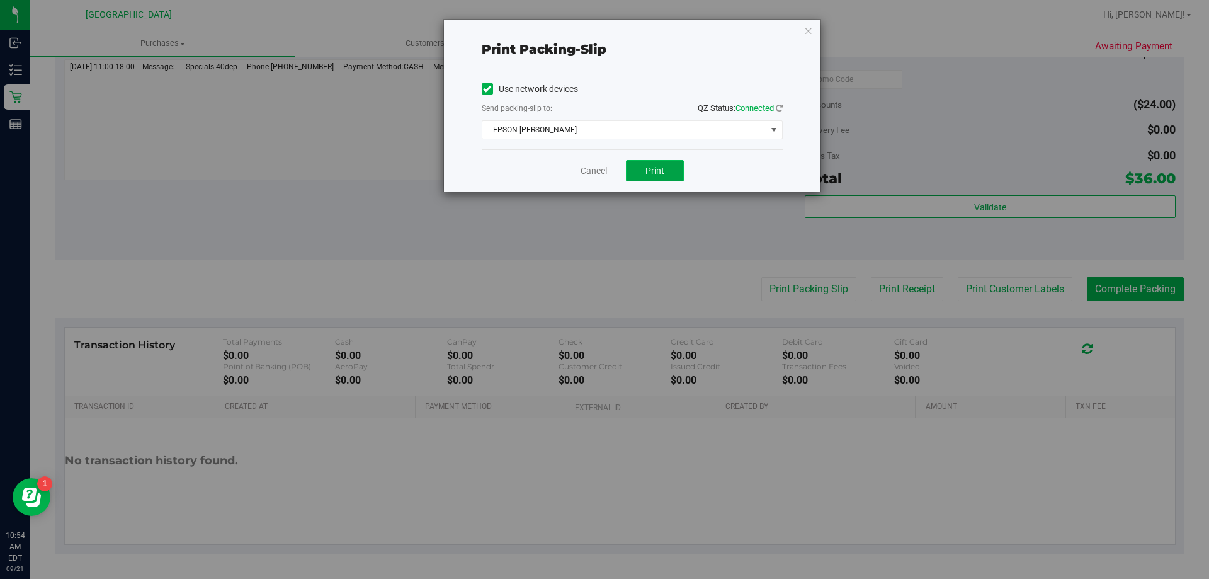
click at [665, 166] on button "Print" at bounding box center [655, 170] width 58 height 21
click at [588, 170] on link "Cancel" at bounding box center [593, 170] width 26 height 13
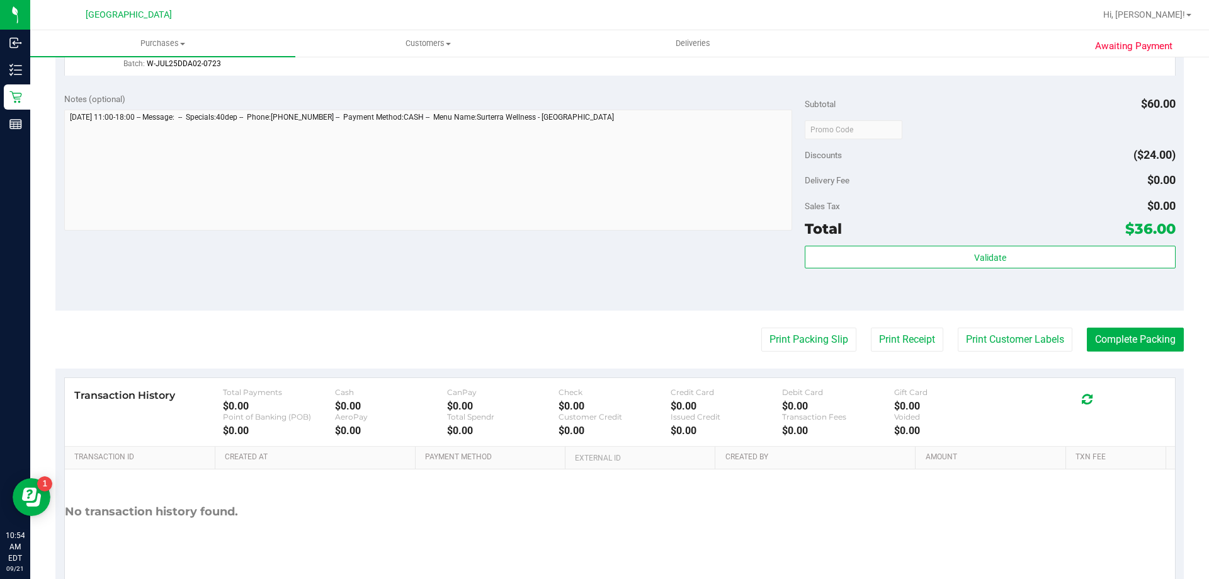
scroll to position [423, 0]
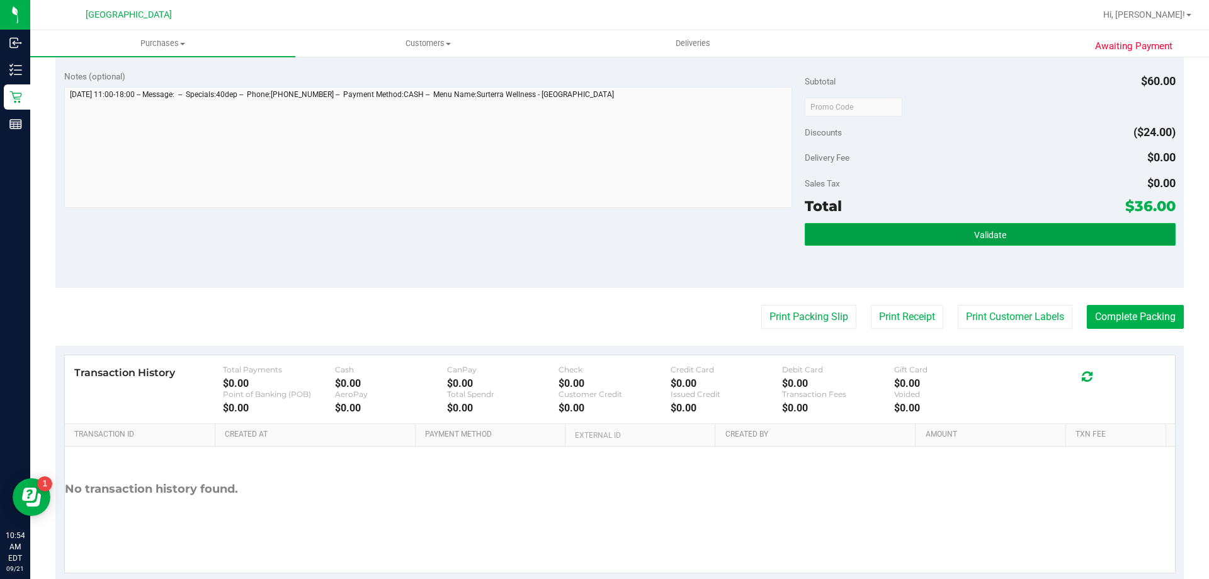
click at [896, 227] on button "Validate" at bounding box center [990, 234] width 370 height 23
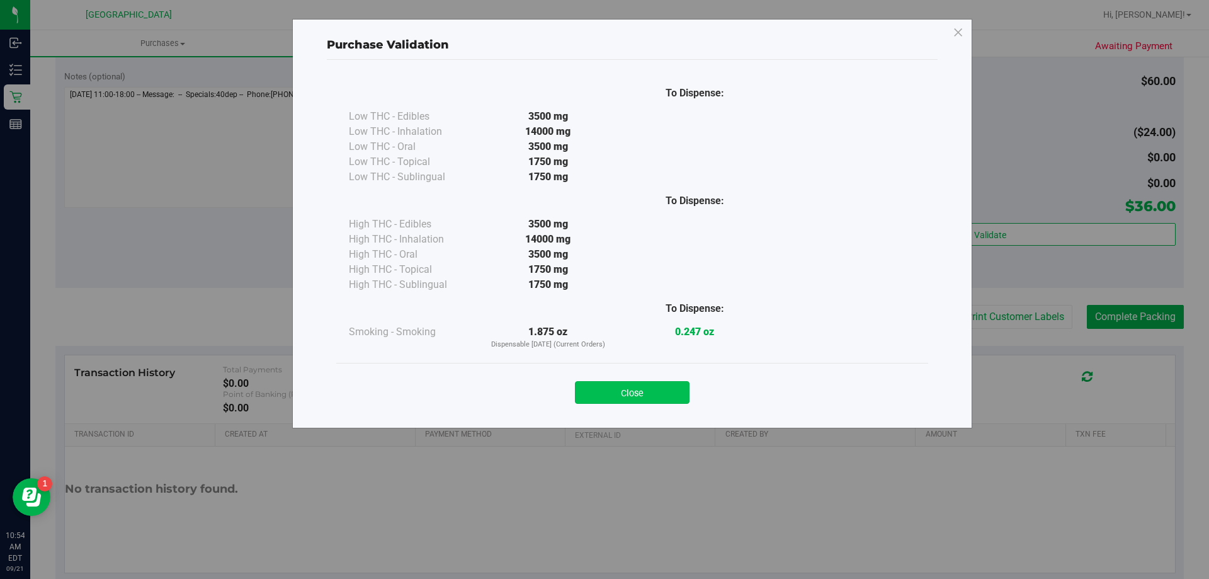
click at [614, 391] on button "Close" at bounding box center [632, 392] width 115 height 23
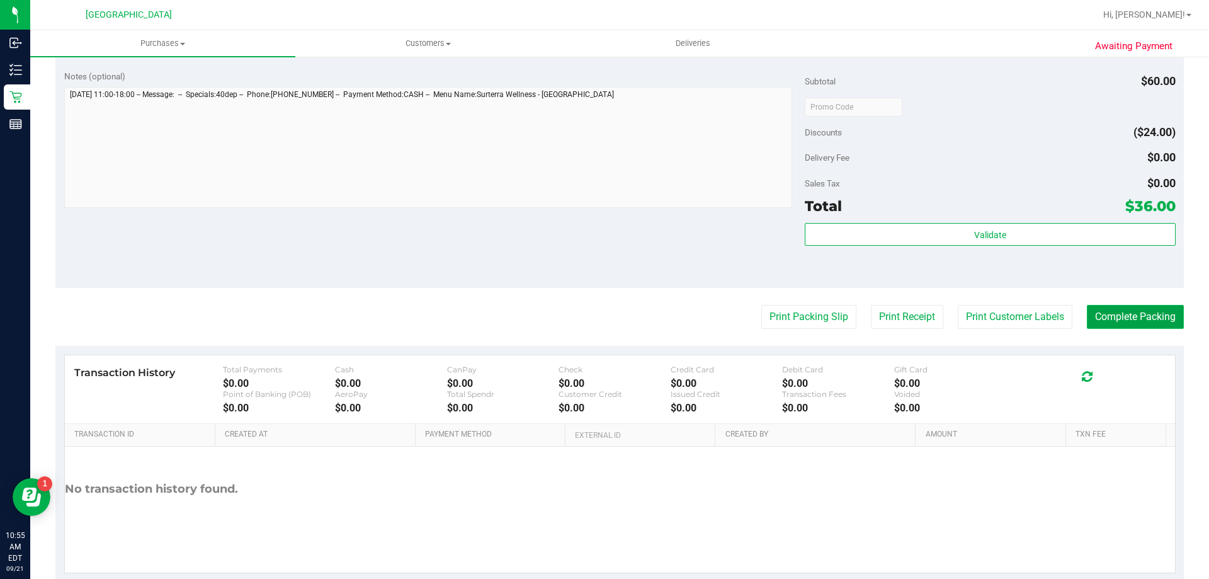
click at [1126, 325] on button "Complete Packing" at bounding box center [1135, 317] width 97 height 24
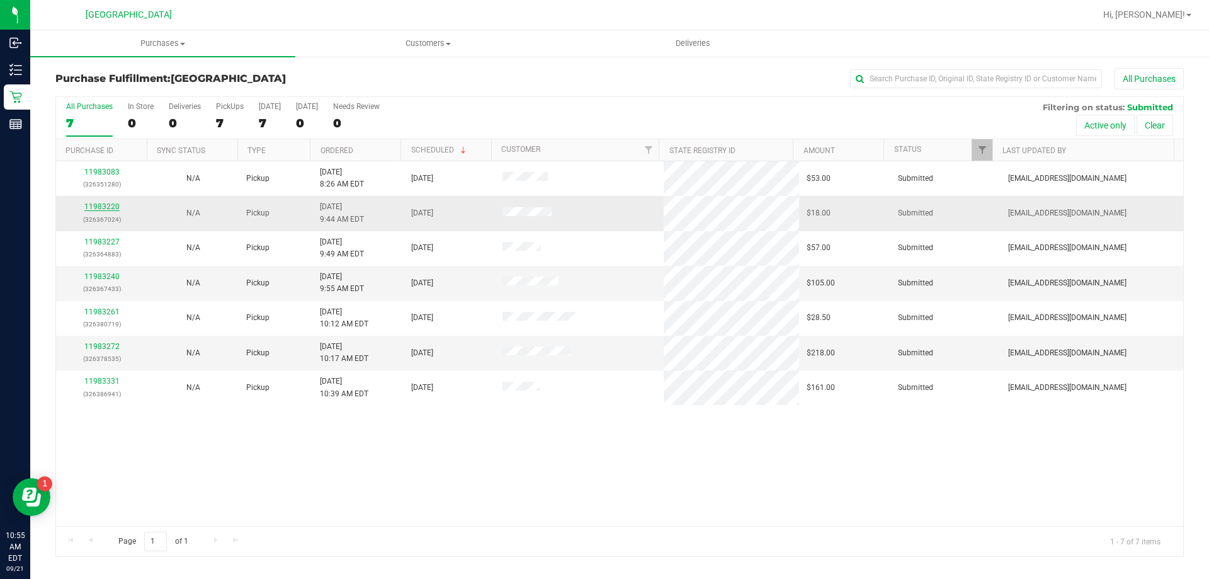
click at [111, 204] on link "11983220" at bounding box center [101, 206] width 35 height 9
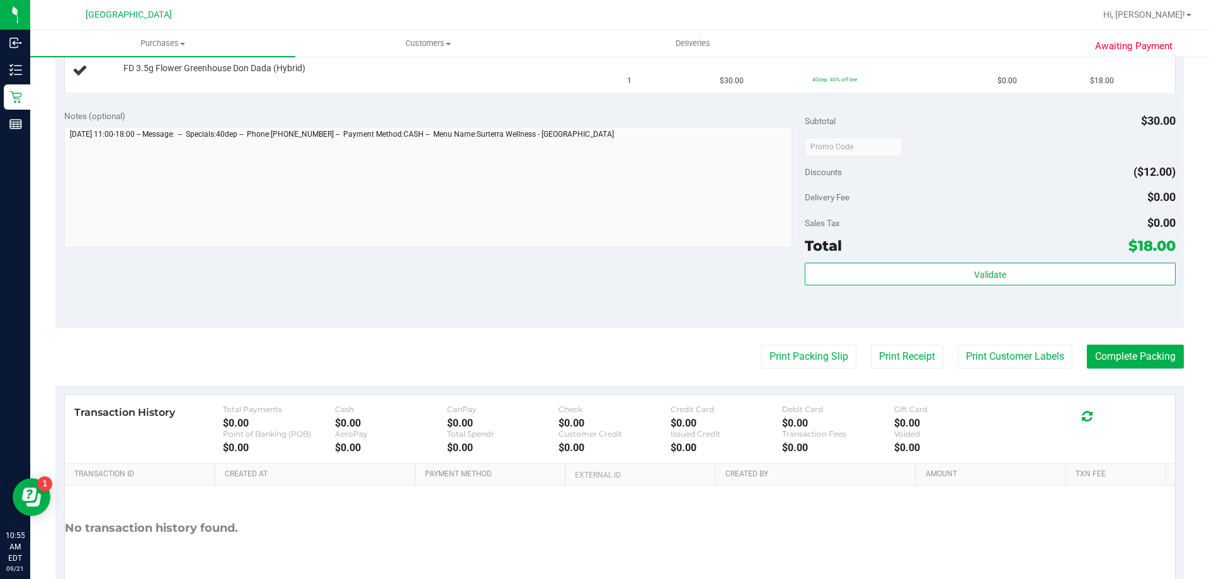
scroll to position [368, 0]
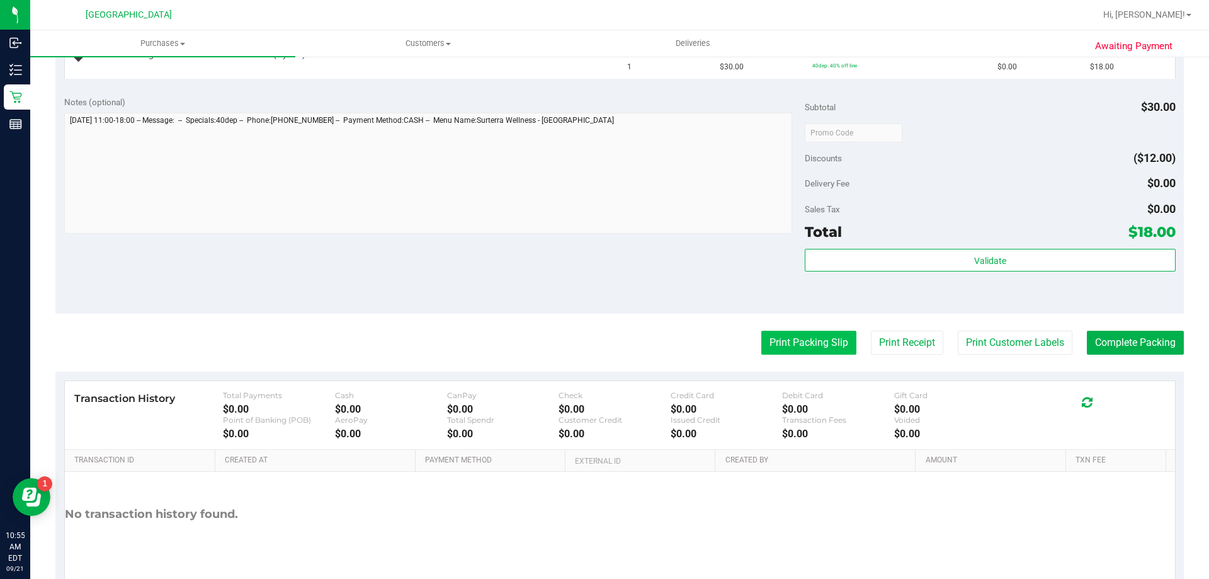
click at [789, 344] on button "Print Packing Slip" at bounding box center [808, 342] width 95 height 24
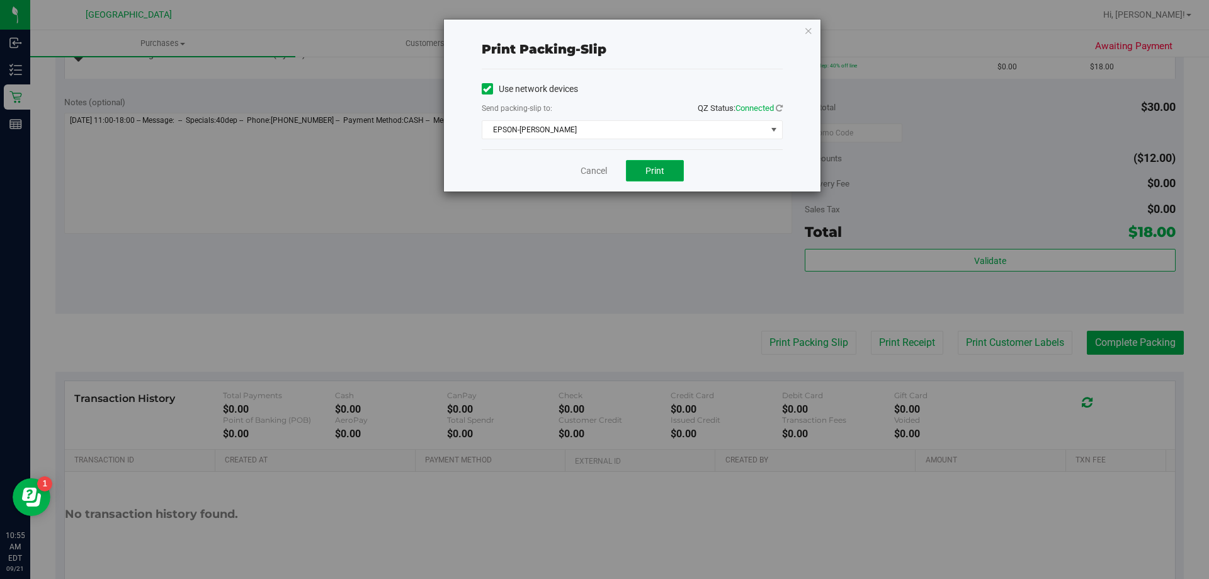
click at [647, 168] on span "Print" at bounding box center [654, 171] width 19 height 10
click at [592, 179] on div "Cancel Print" at bounding box center [632, 170] width 301 height 42
click at [594, 174] on link "Cancel" at bounding box center [593, 170] width 26 height 13
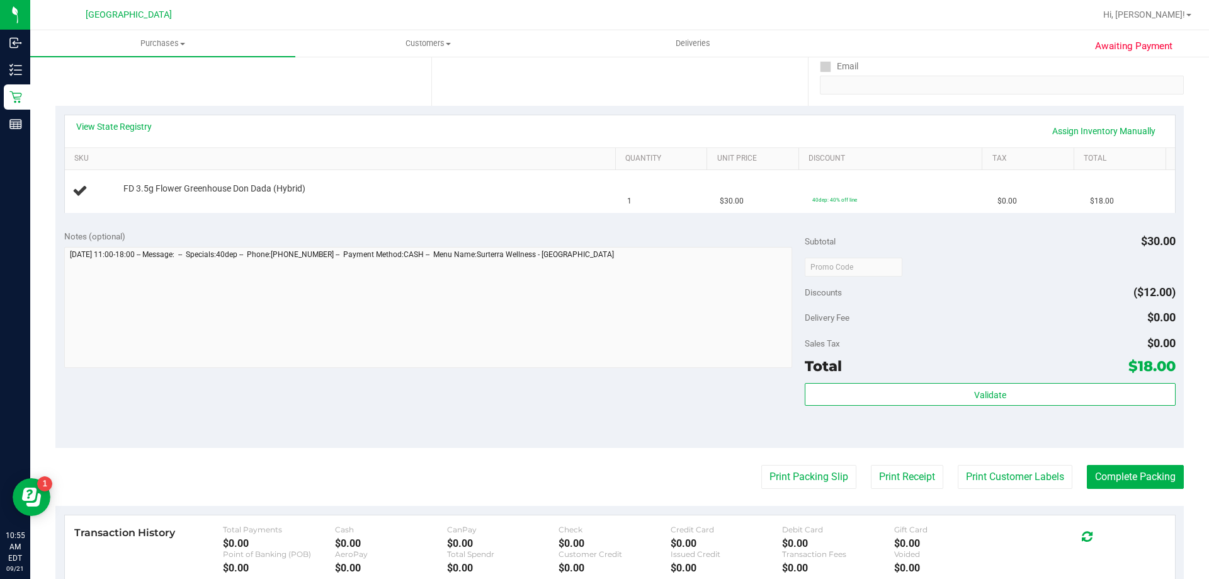
scroll to position [183, 0]
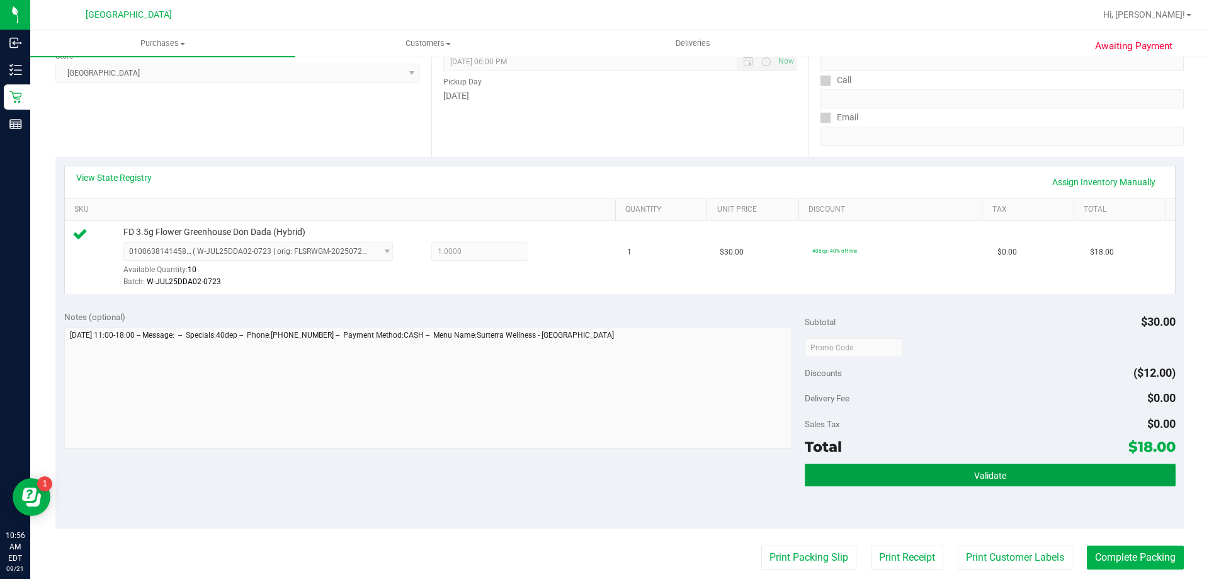
click at [974, 472] on span "Validate" at bounding box center [990, 475] width 32 height 10
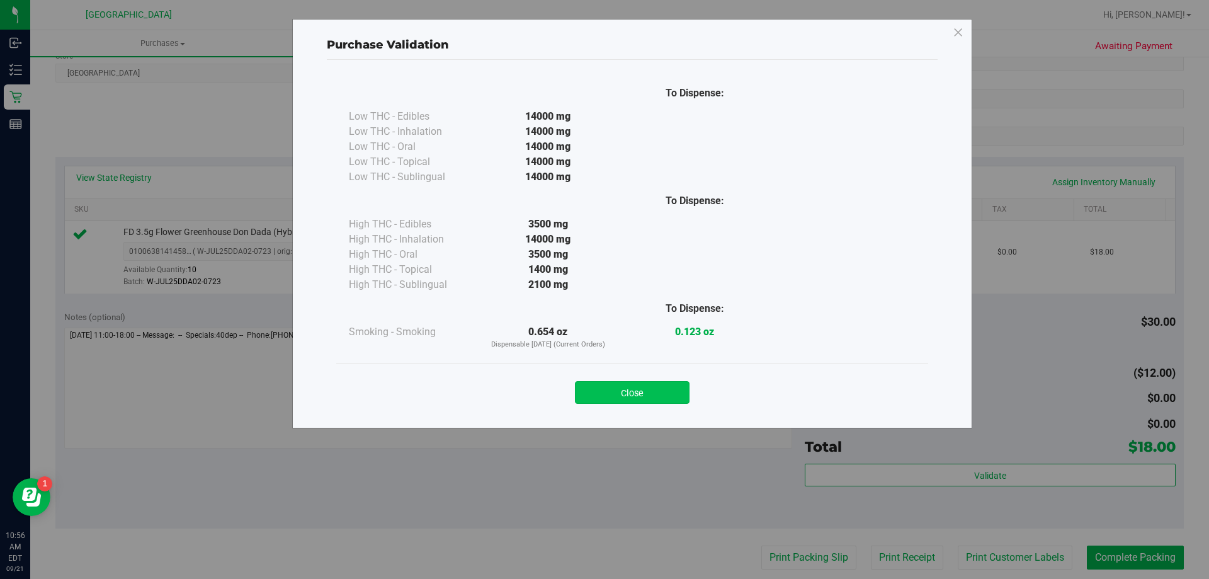
click at [613, 394] on button "Close" at bounding box center [632, 392] width 115 height 23
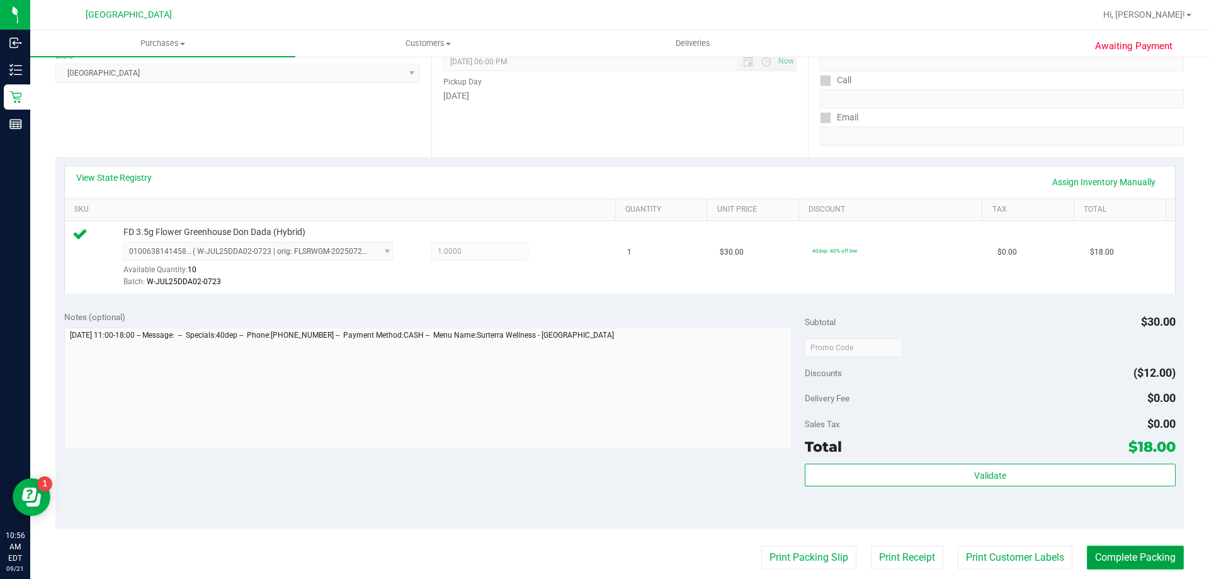
click at [1119, 555] on button "Complete Packing" at bounding box center [1135, 557] width 97 height 24
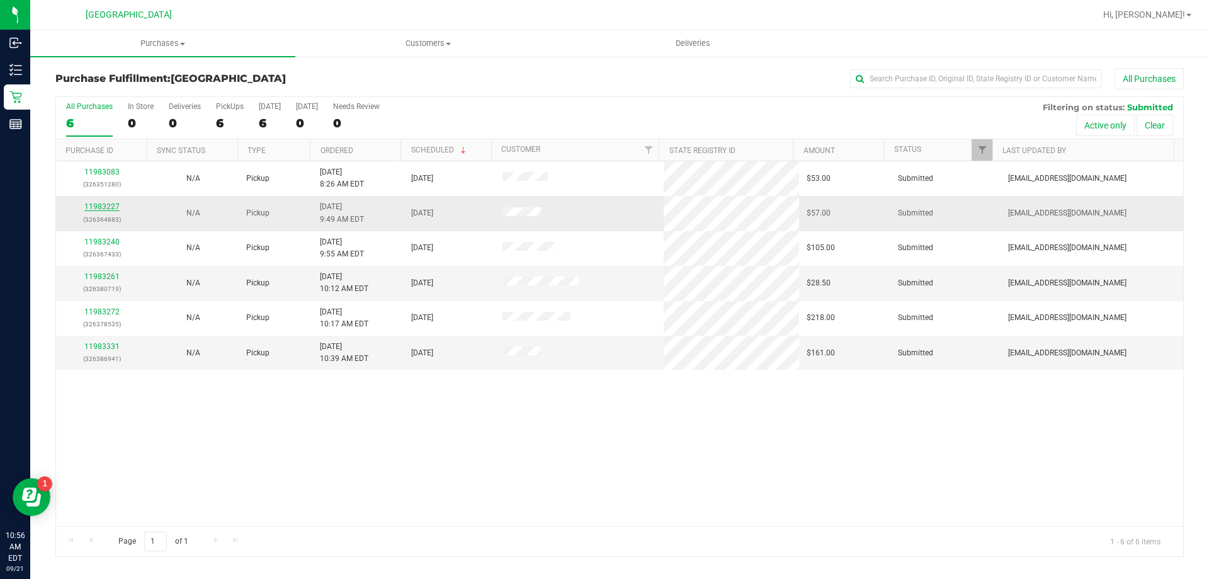
click at [103, 202] on link "11983227" at bounding box center [101, 206] width 35 height 9
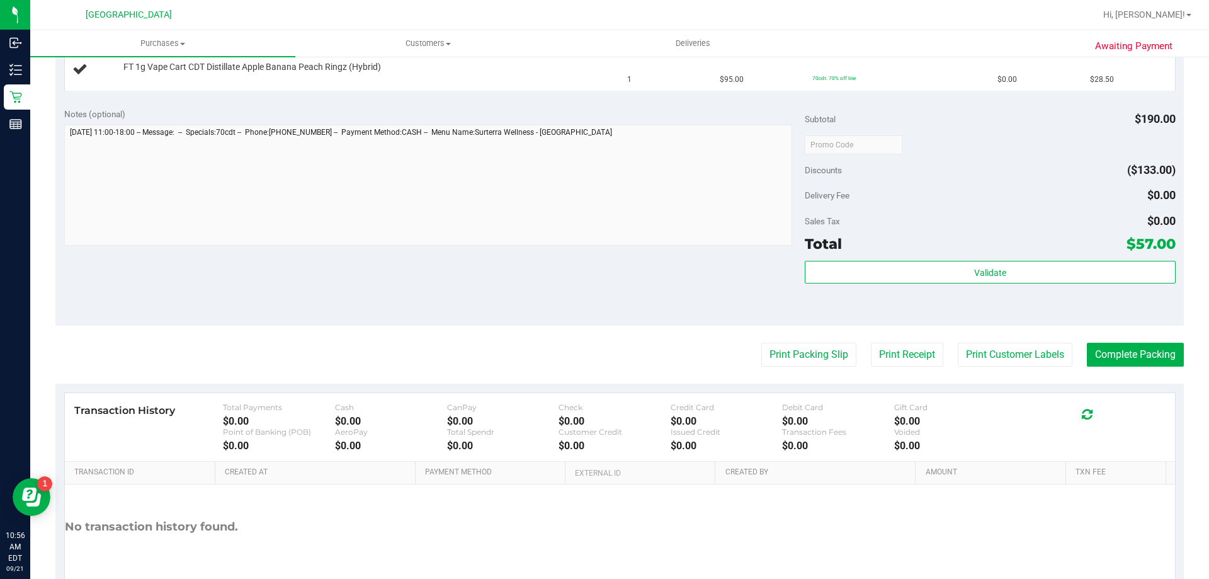
scroll to position [406, 0]
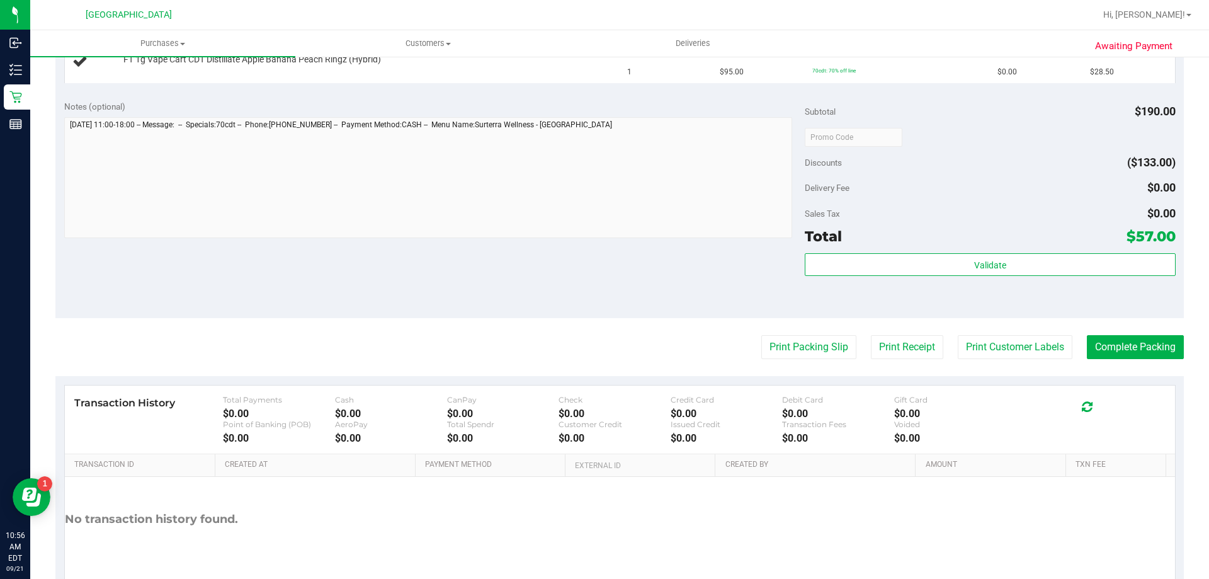
click at [794, 329] on purchase-details "Back Edit Purchase Cancel Purchase View Profile # 11983227 BioTrack ID: - Submi…" at bounding box center [619, 136] width 1128 height 949
click at [798, 343] on button "Print Packing Slip" at bounding box center [808, 347] width 95 height 24
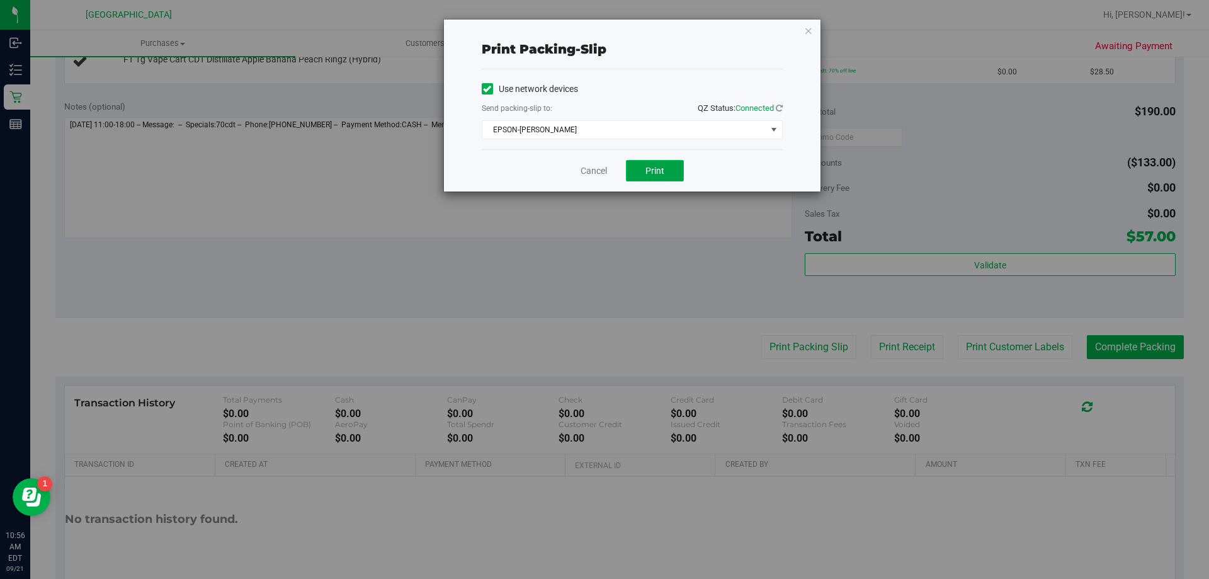
click at [664, 167] on span "Print" at bounding box center [654, 171] width 19 height 10
click at [590, 173] on link "Cancel" at bounding box center [593, 170] width 26 height 13
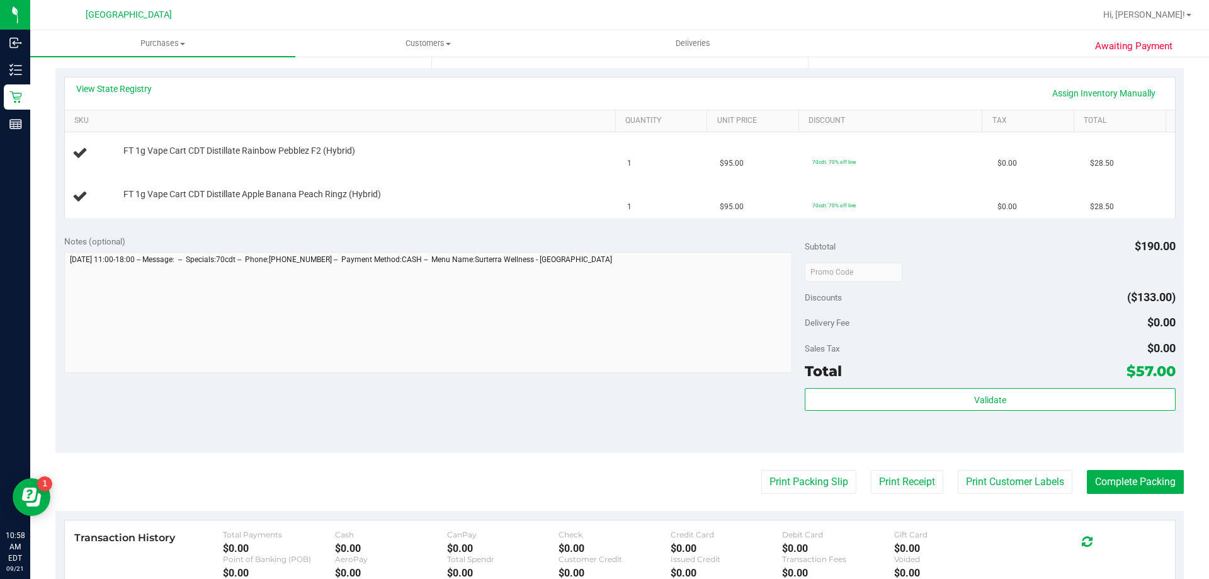
scroll to position [266, 0]
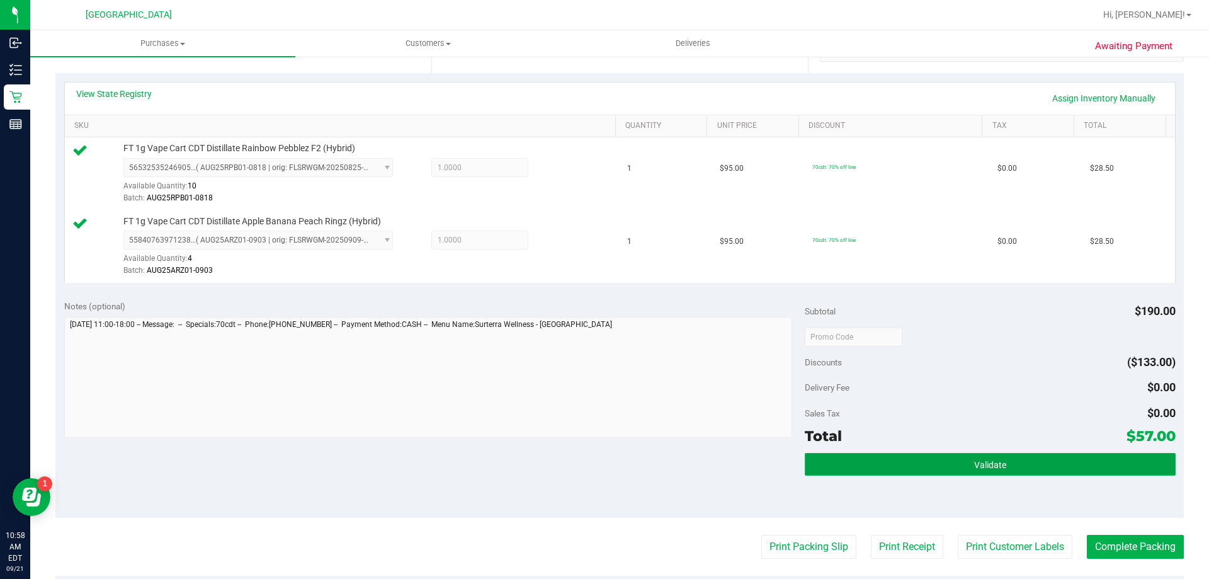
click at [981, 463] on span "Validate" at bounding box center [990, 465] width 32 height 10
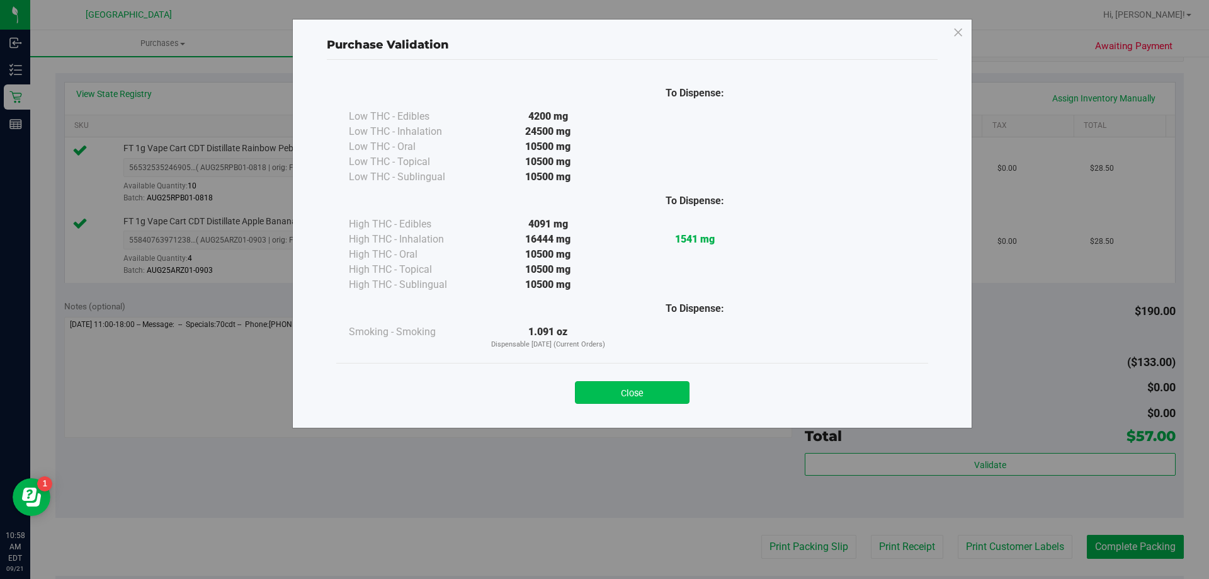
click at [631, 383] on button "Close" at bounding box center [632, 392] width 115 height 23
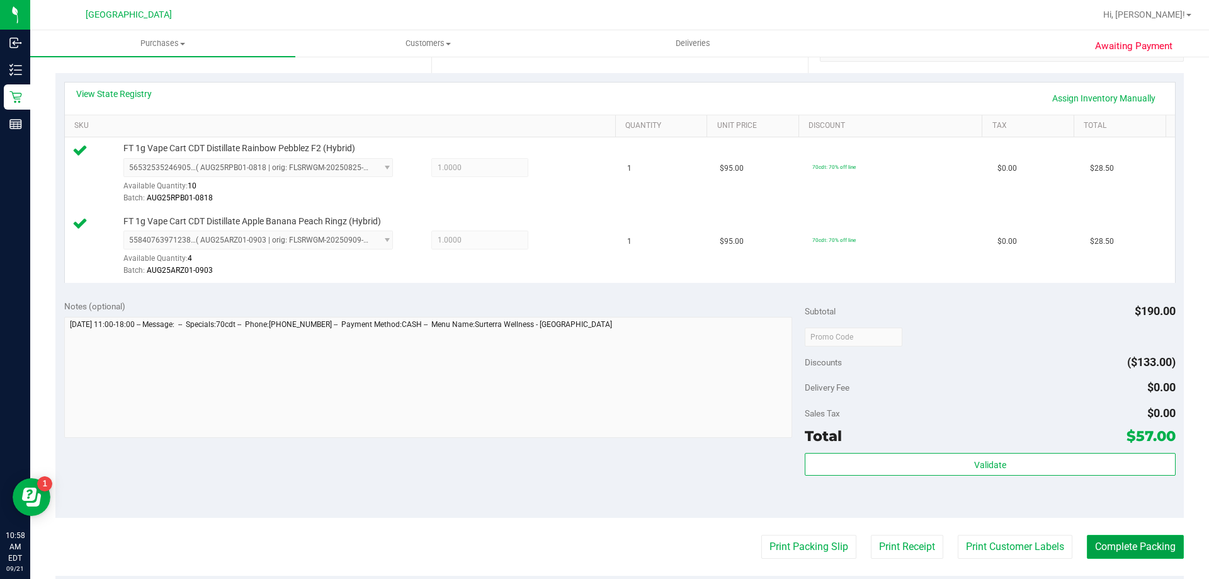
click at [1123, 552] on button "Complete Packing" at bounding box center [1135, 546] width 97 height 24
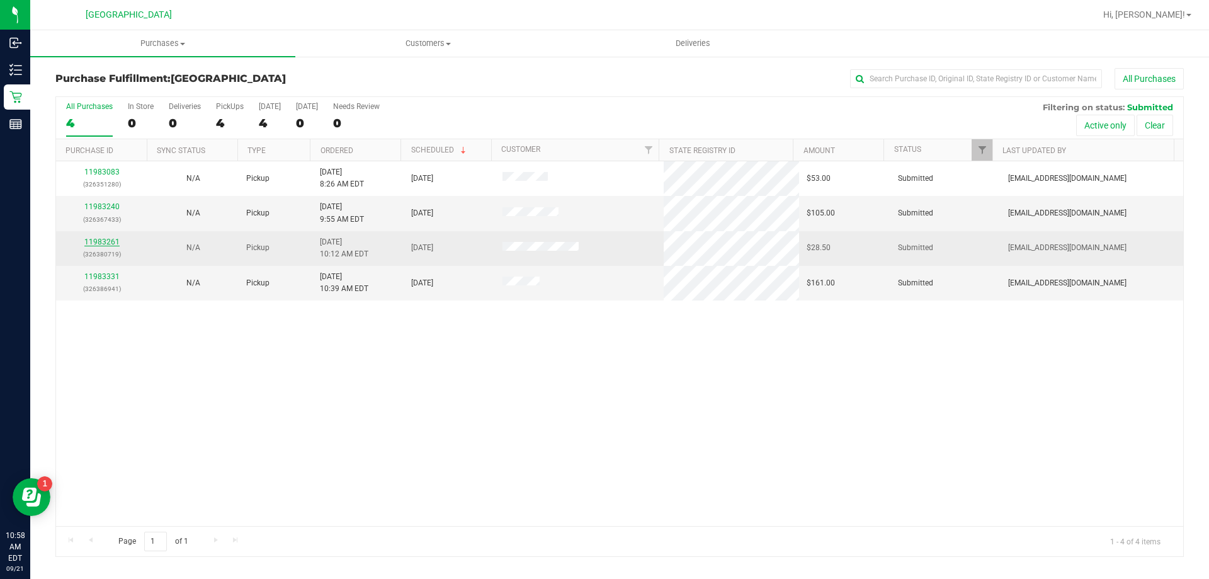
click at [98, 243] on link "11983261" at bounding box center [101, 241] width 35 height 9
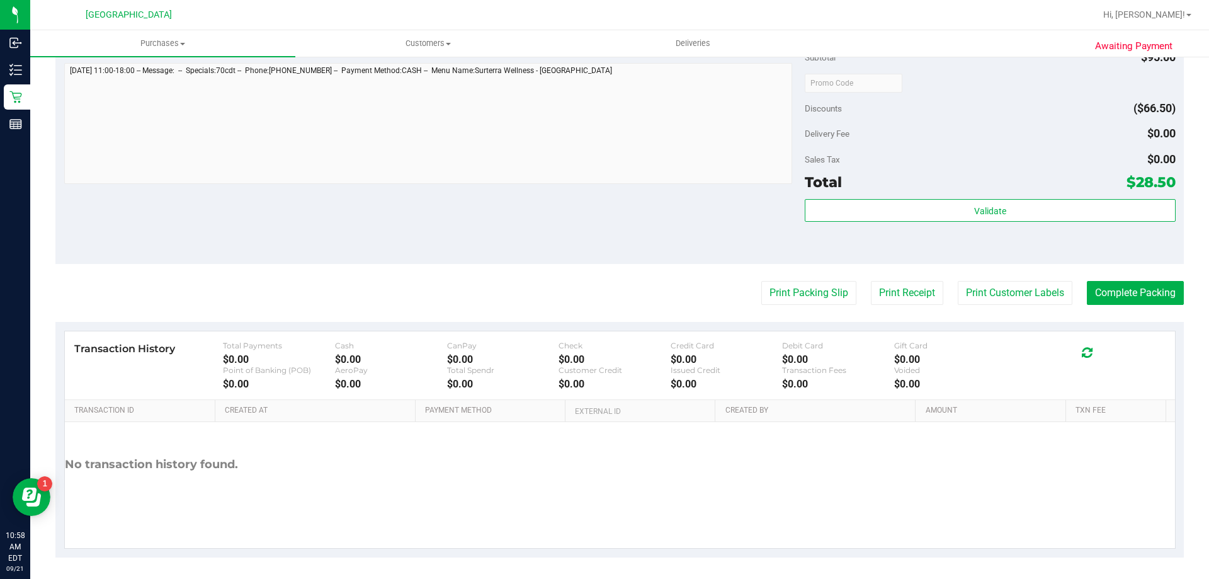
scroll to position [421, 0]
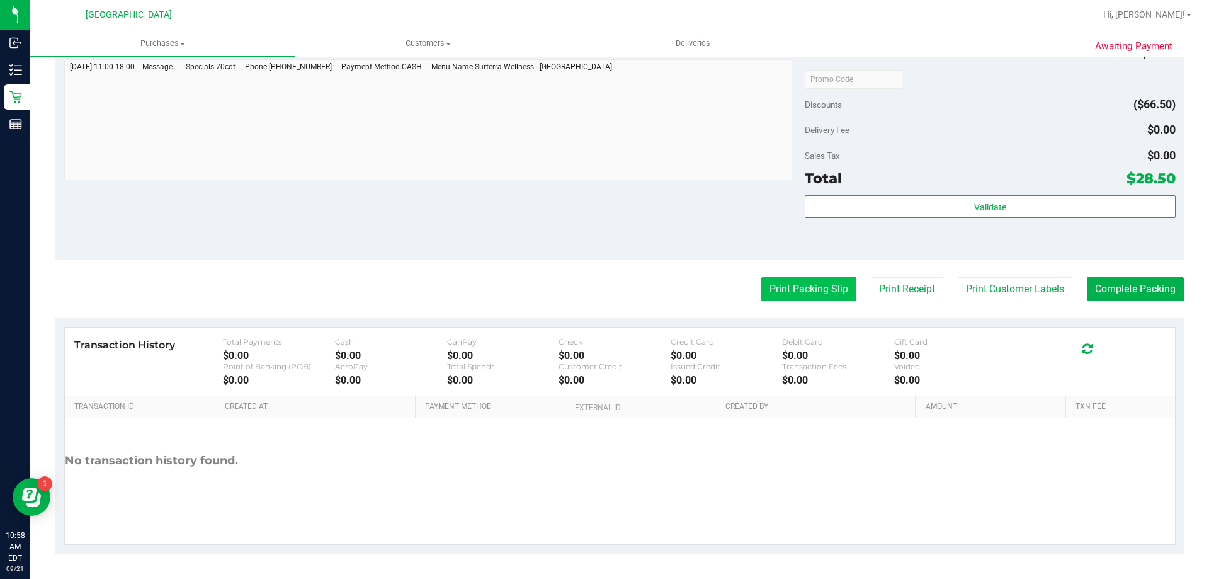
click at [788, 283] on button "Print Packing Slip" at bounding box center [808, 289] width 95 height 24
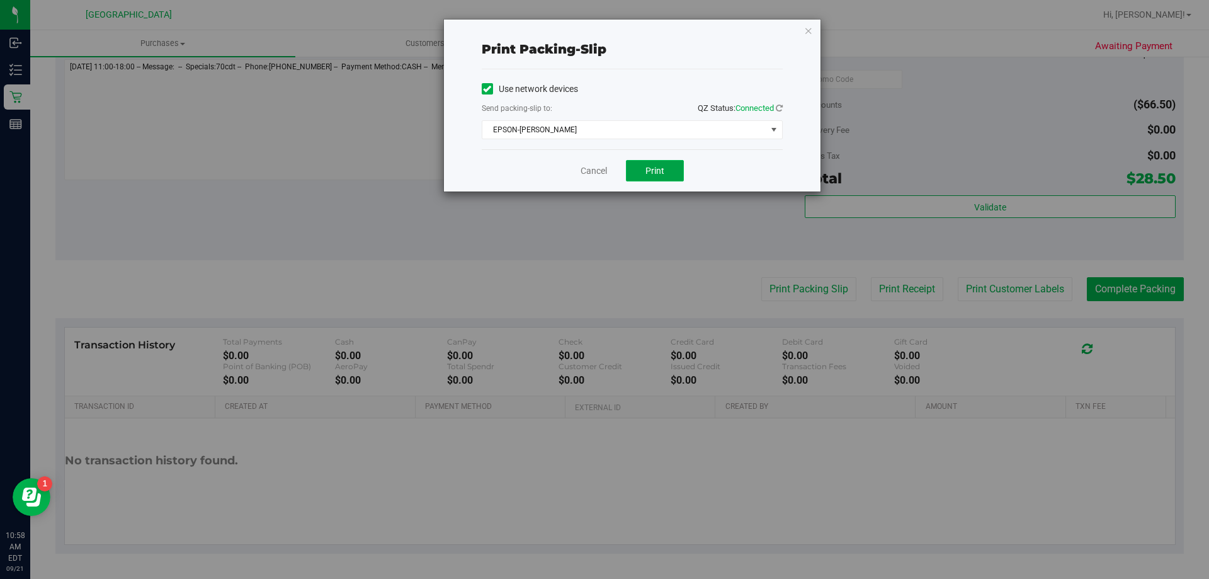
click at [650, 163] on button "Print" at bounding box center [655, 170] width 58 height 21
click at [594, 172] on link "Cancel" at bounding box center [593, 170] width 26 height 13
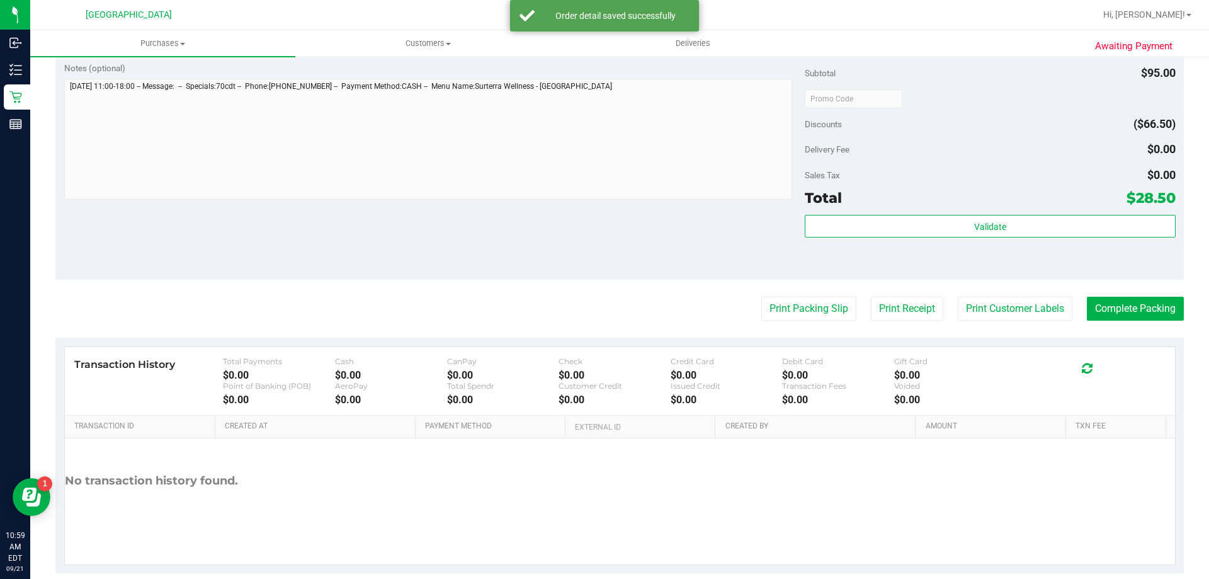
scroll to position [434, 0]
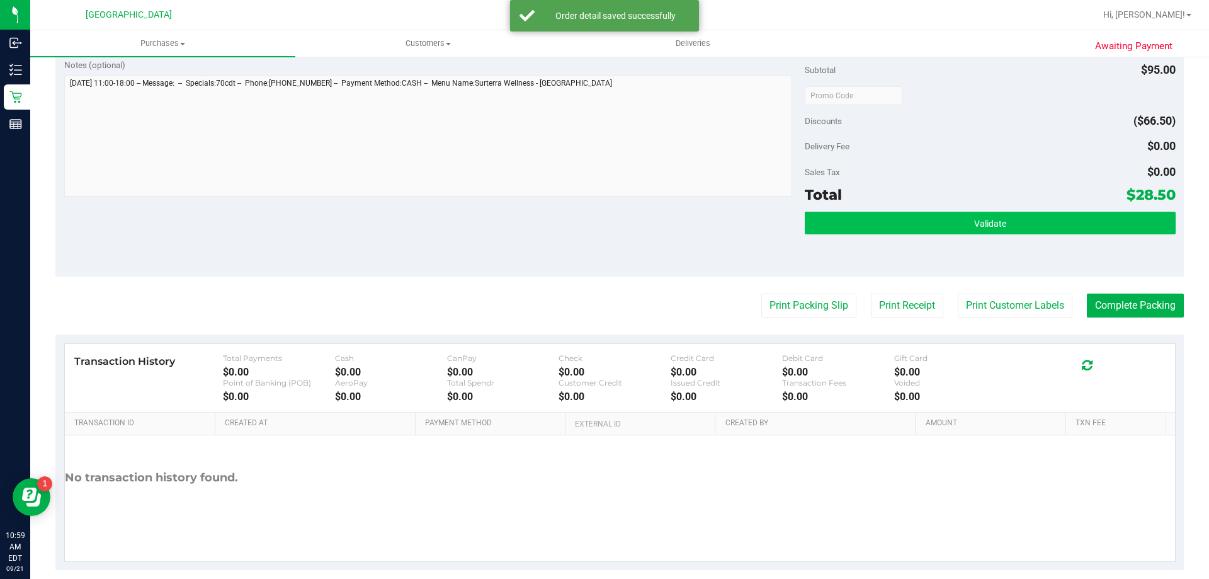
click at [865, 222] on button "Validate" at bounding box center [990, 223] width 370 height 23
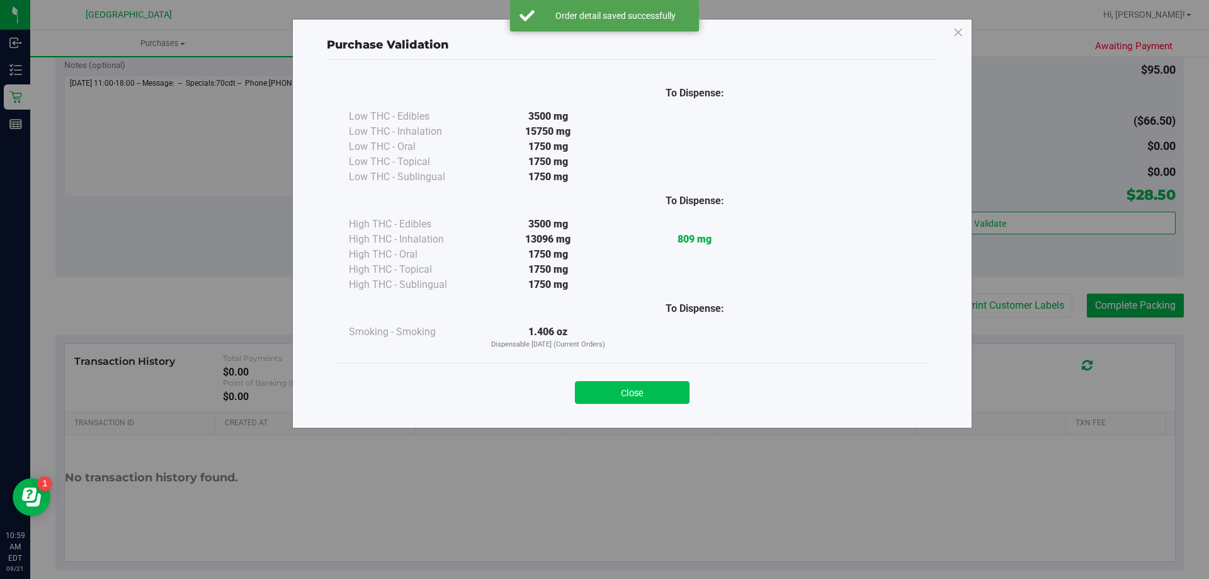
click at [615, 386] on button "Close" at bounding box center [632, 392] width 115 height 23
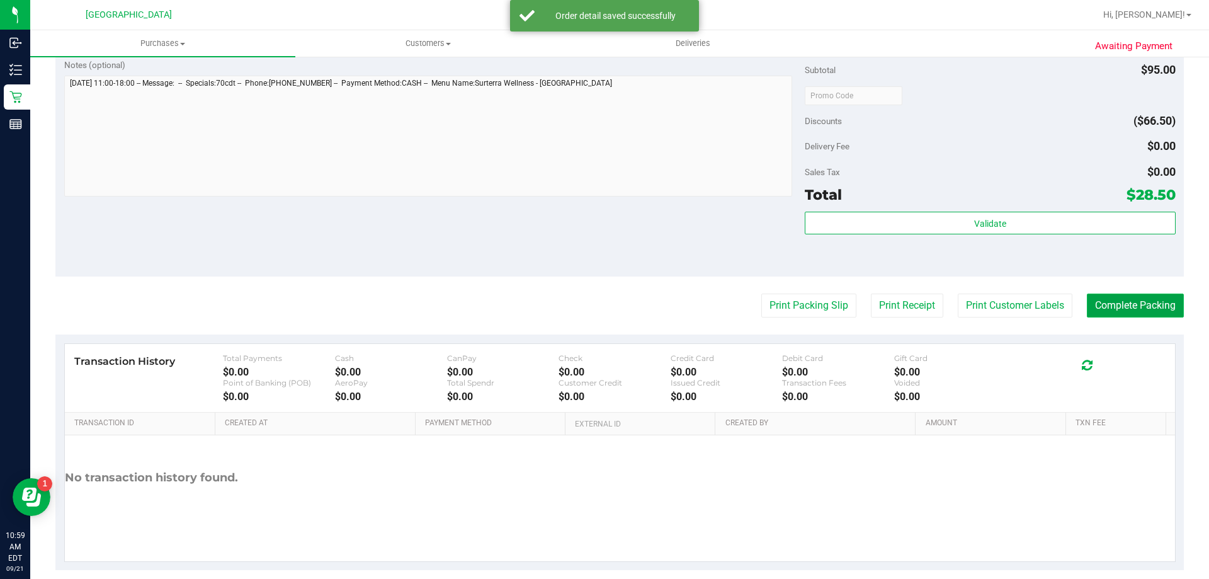
click at [1119, 310] on button "Complete Packing" at bounding box center [1135, 305] width 97 height 24
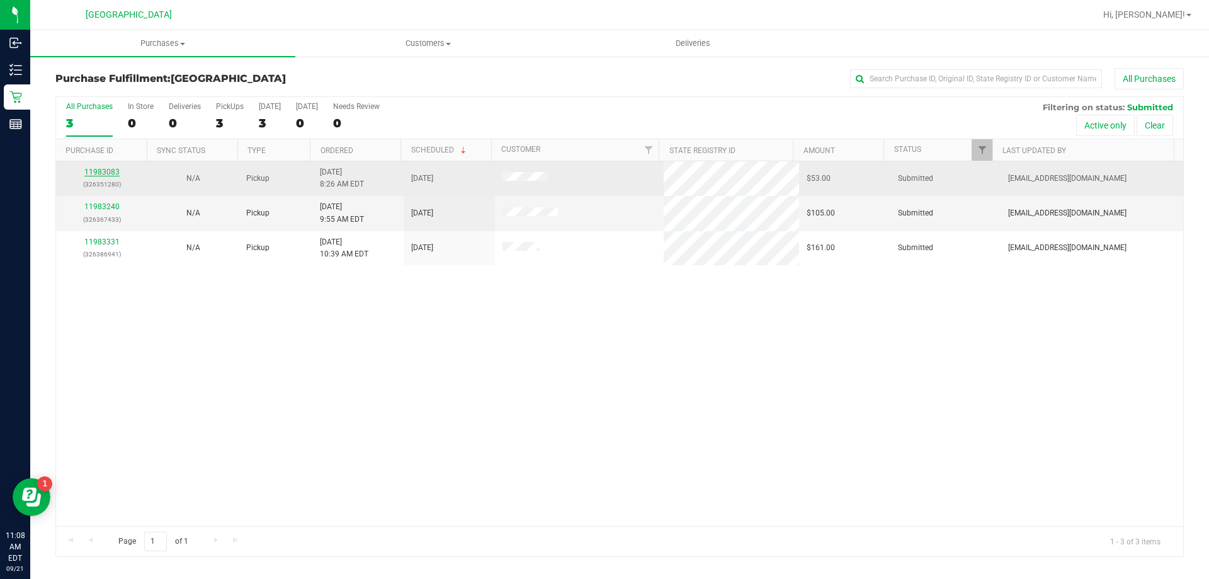
click at [111, 168] on link "11983083" at bounding box center [101, 171] width 35 height 9
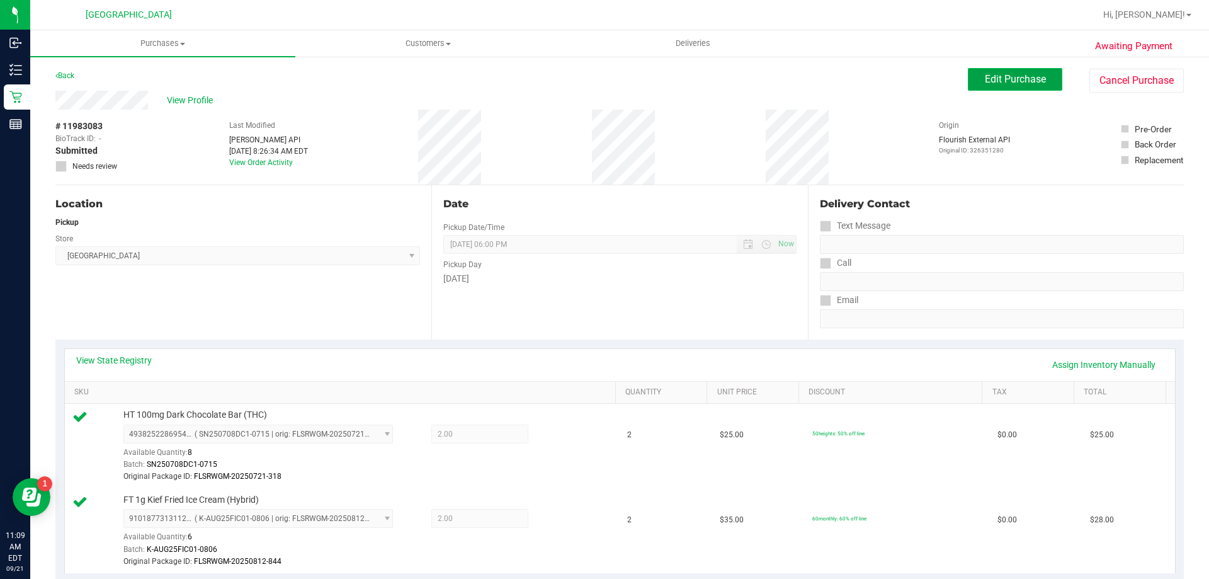
click at [993, 86] on button "Edit Purchase" at bounding box center [1015, 79] width 94 height 23
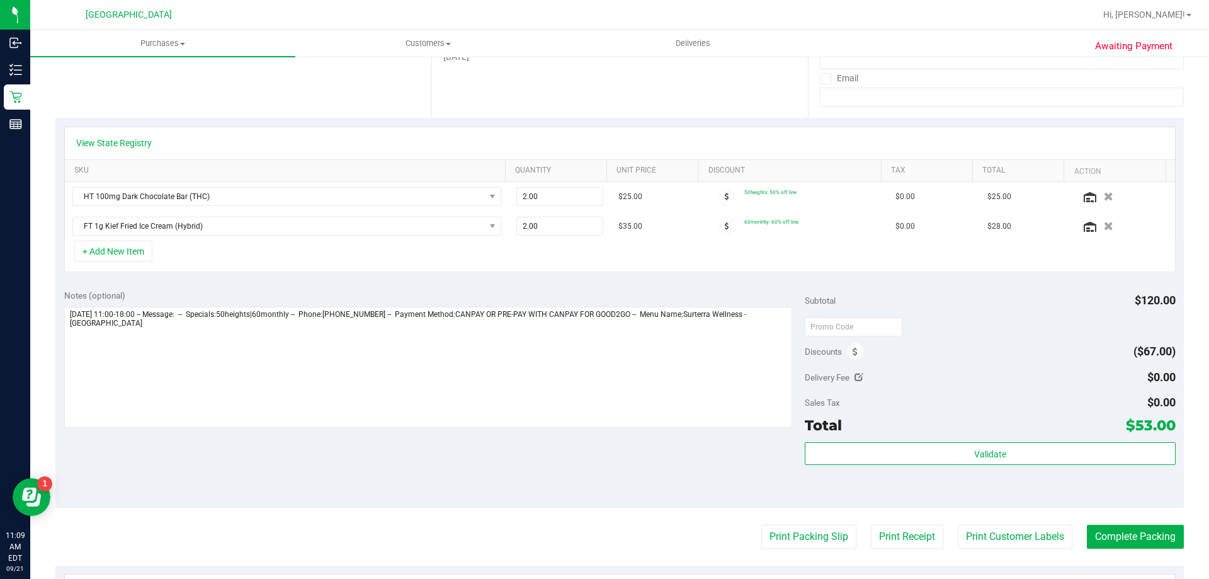
scroll to position [258, 0]
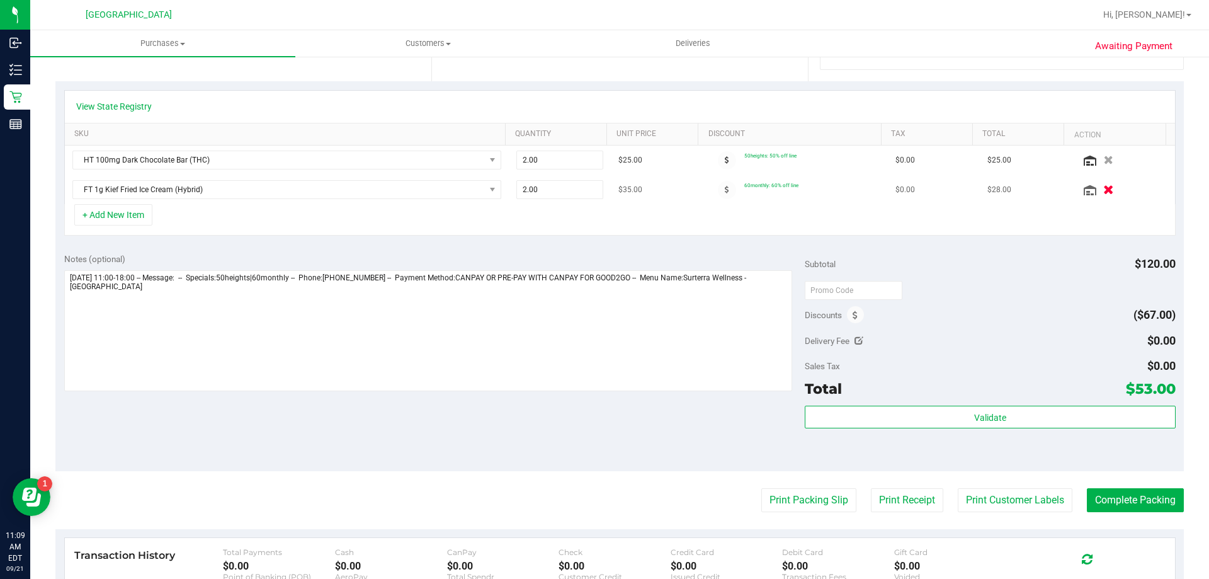
click at [1103, 195] on icon "button" at bounding box center [1108, 189] width 11 height 9
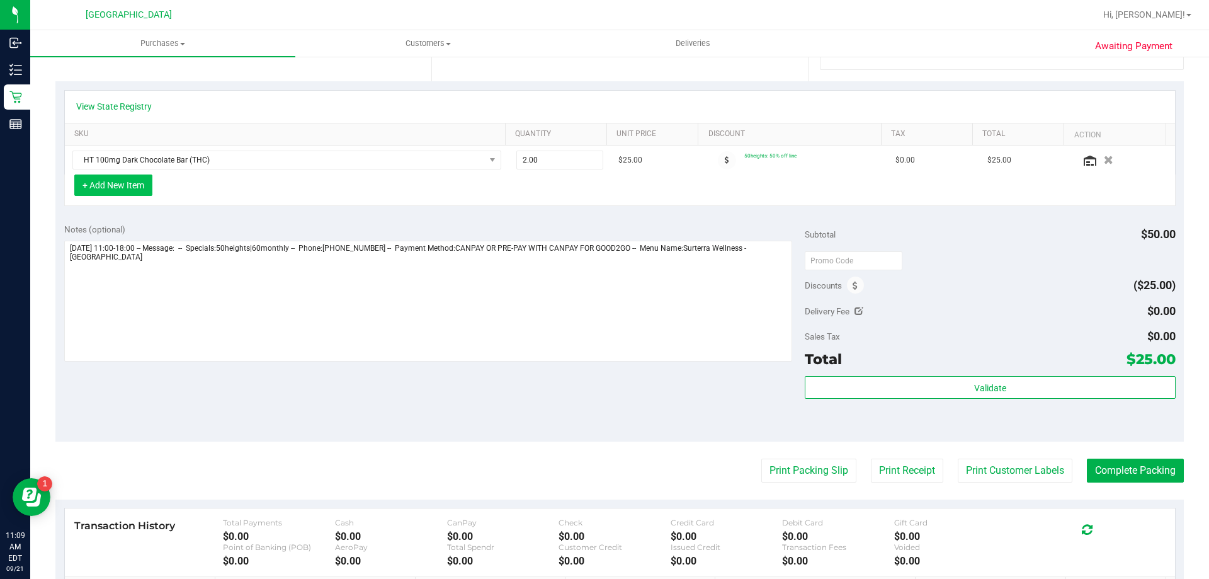
click at [131, 188] on button "+ Add New Item" at bounding box center [113, 184] width 78 height 21
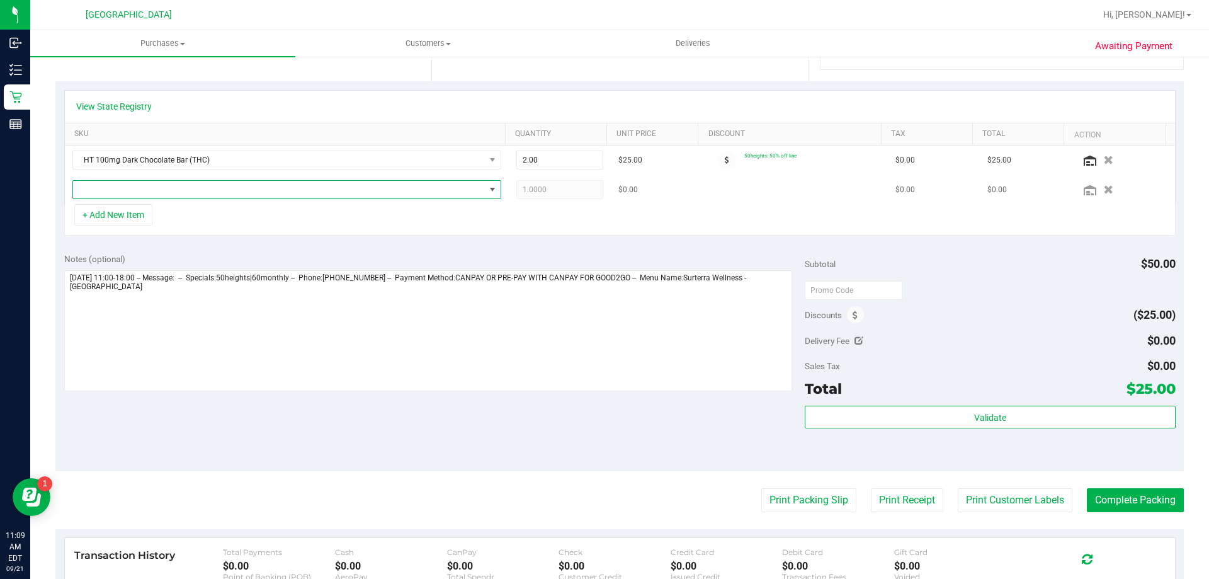
click at [181, 190] on span "NO DATA FOUND" at bounding box center [279, 190] width 412 height 18
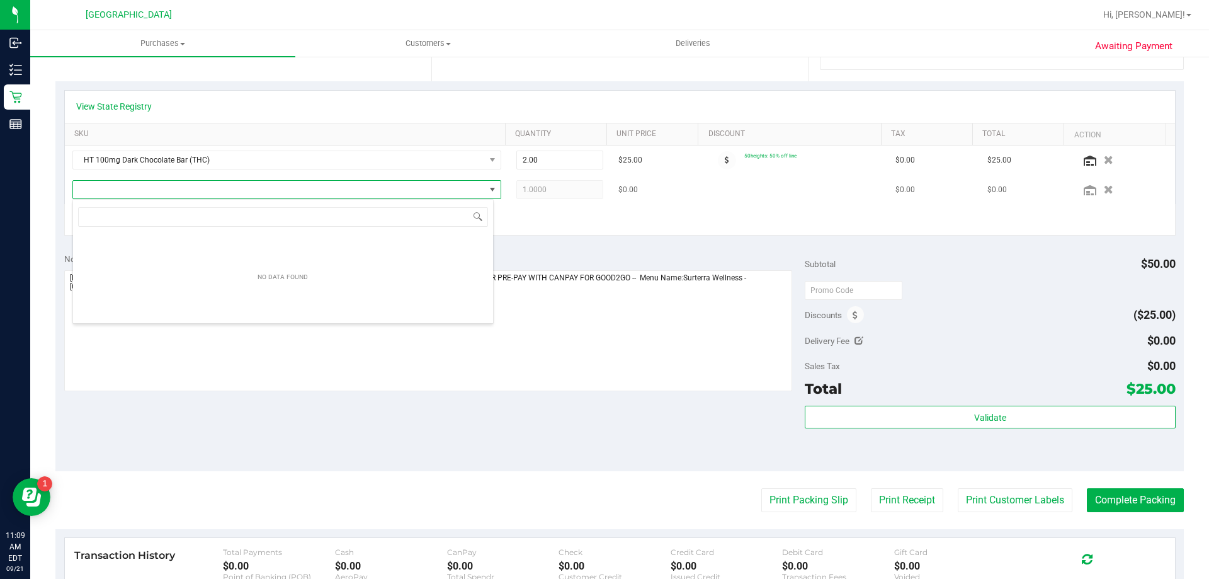
scroll to position [19, 421]
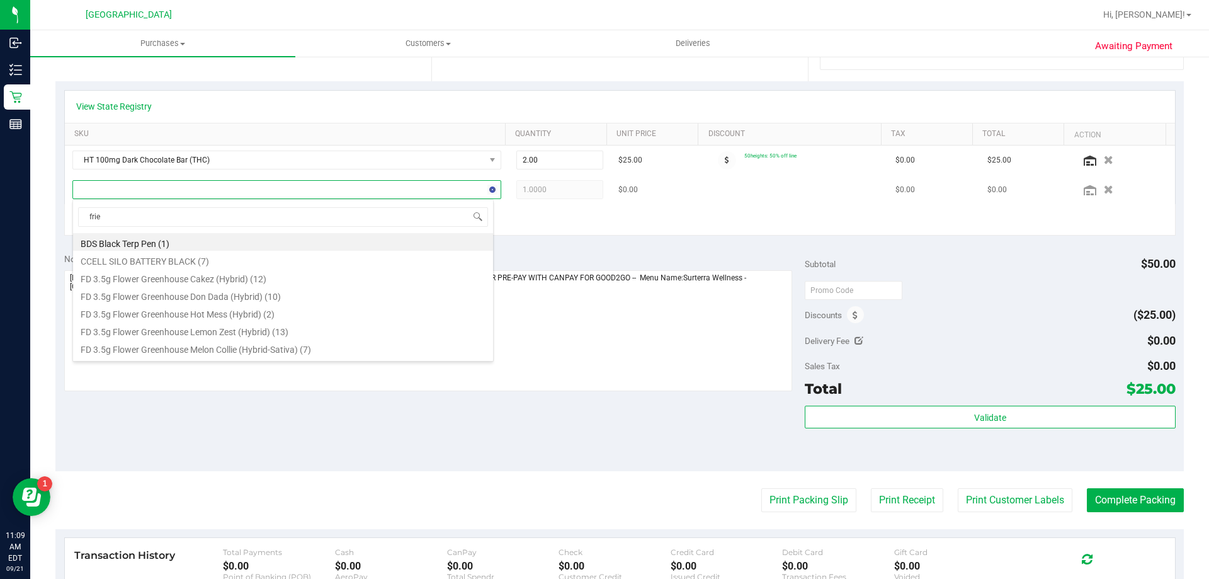
type input "fried"
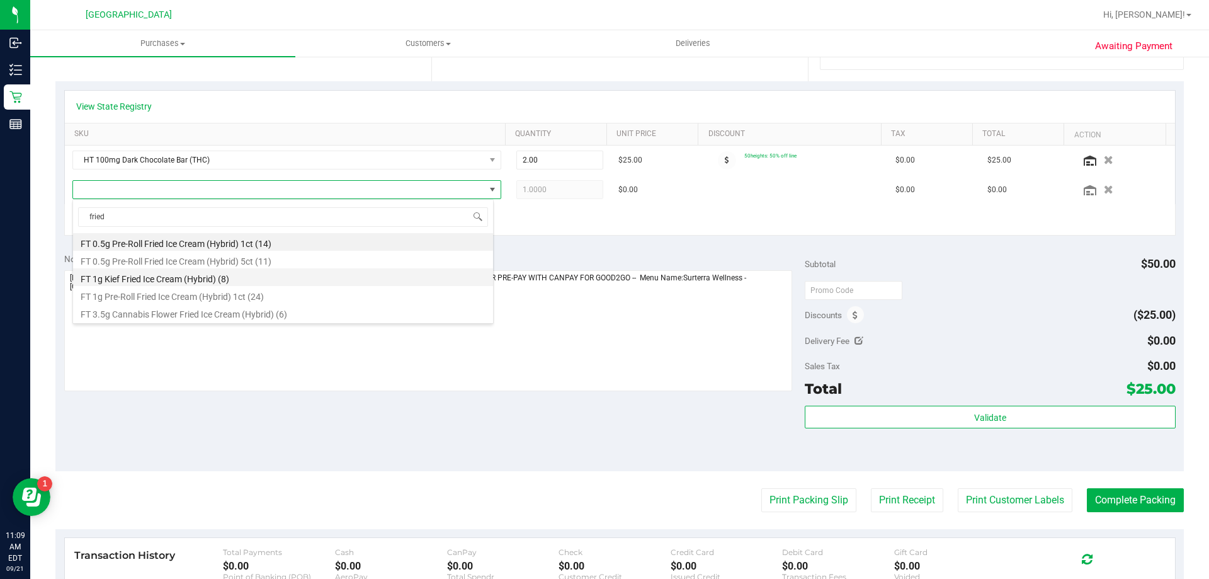
click at [217, 283] on li "FT 1g Kief Fried Ice Cream (Hybrid) (8)" at bounding box center [283, 277] width 420 height 18
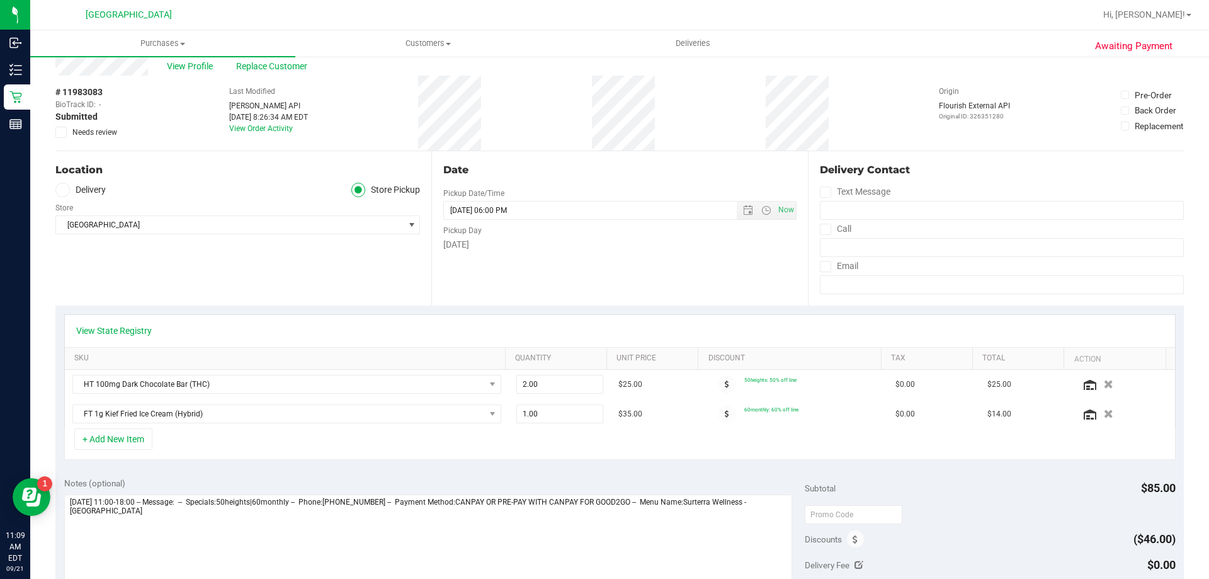
scroll to position [0, 0]
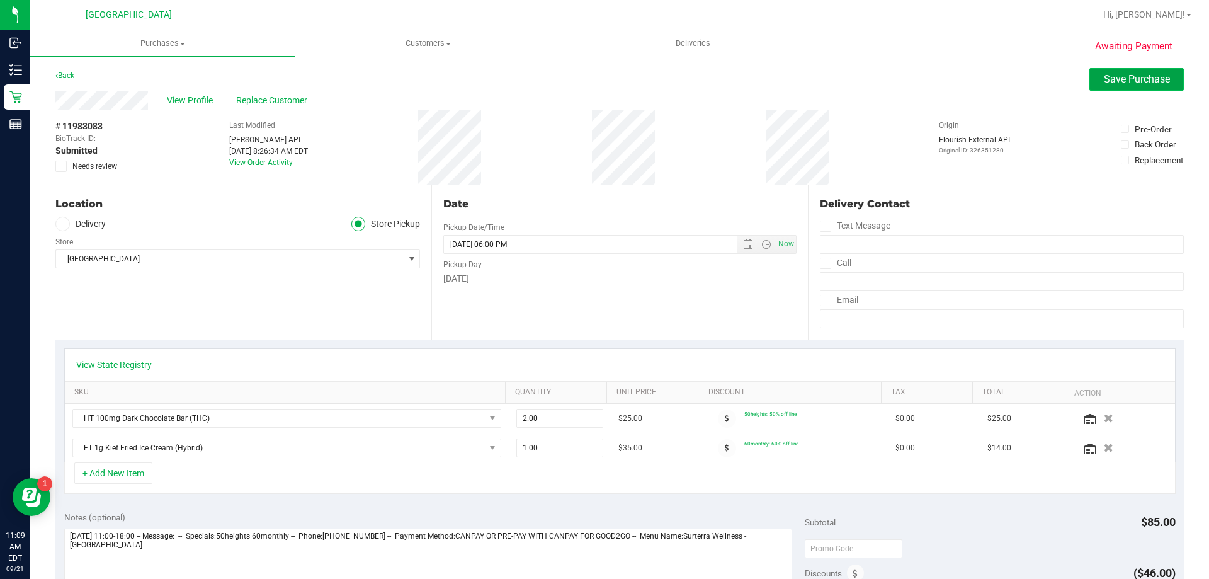
click at [1111, 70] on button "Save Purchase" at bounding box center [1136, 79] width 94 height 23
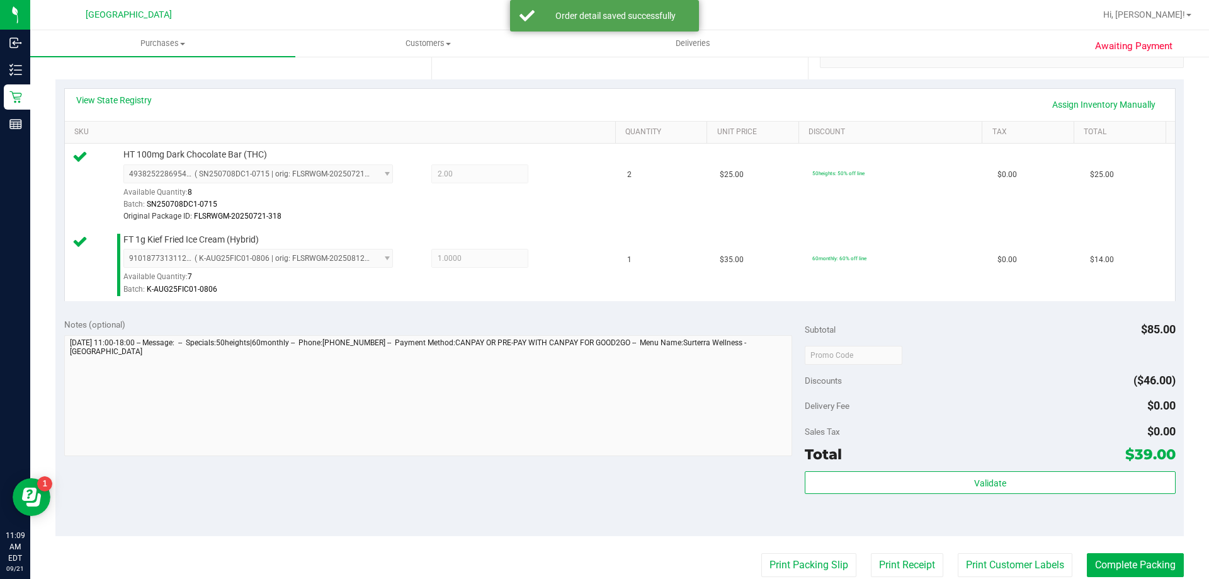
scroll to position [268, 0]
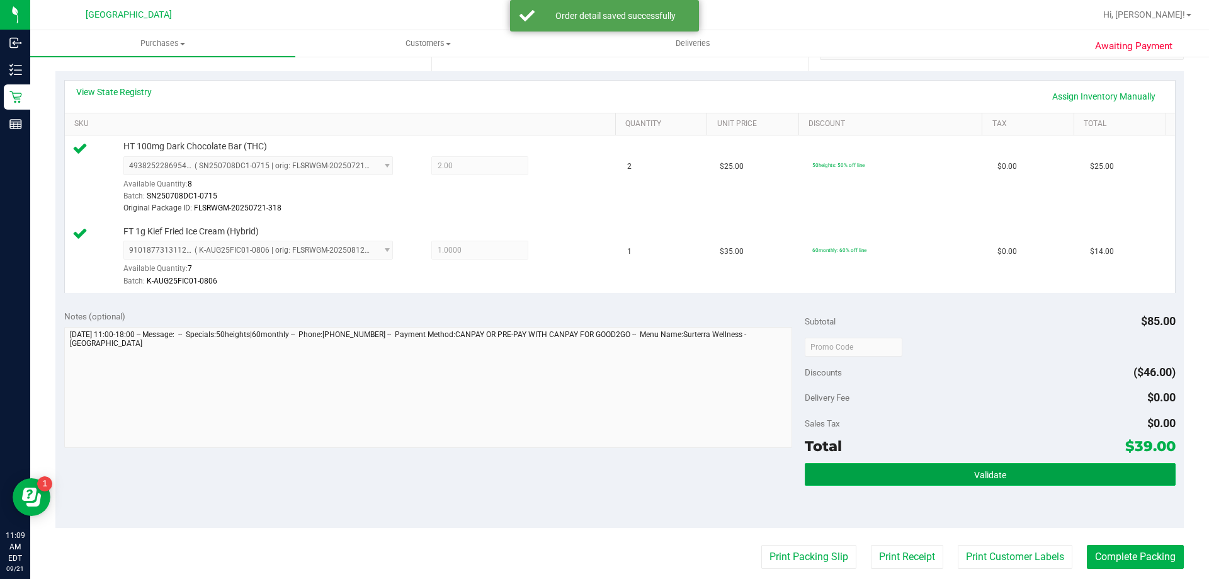
click at [954, 465] on button "Validate" at bounding box center [990, 474] width 370 height 23
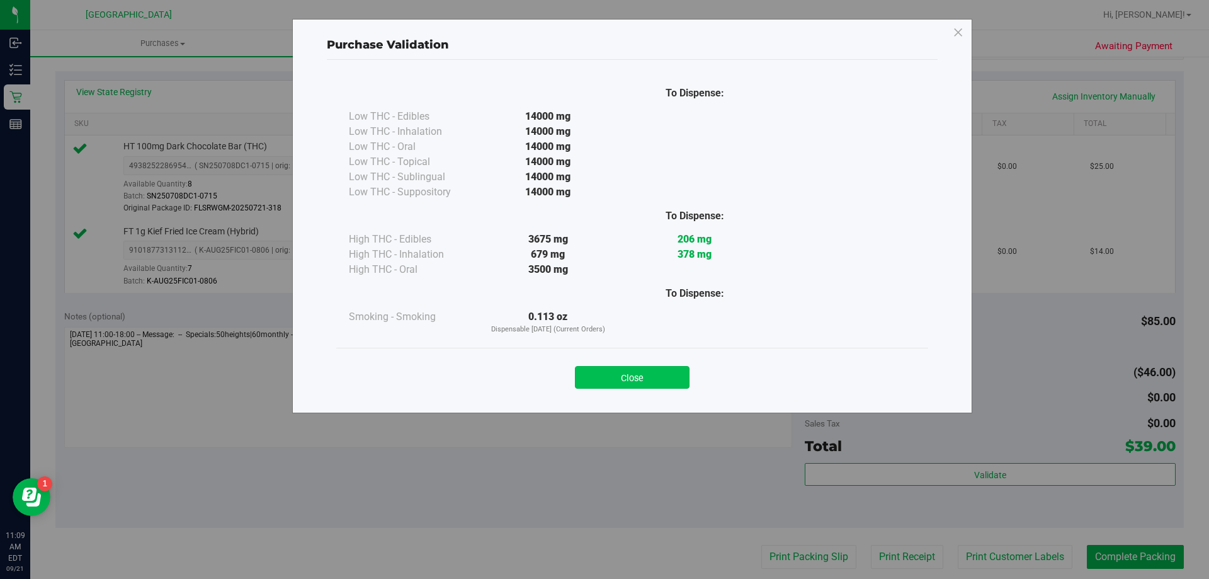
click at [617, 383] on button "Close" at bounding box center [632, 377] width 115 height 23
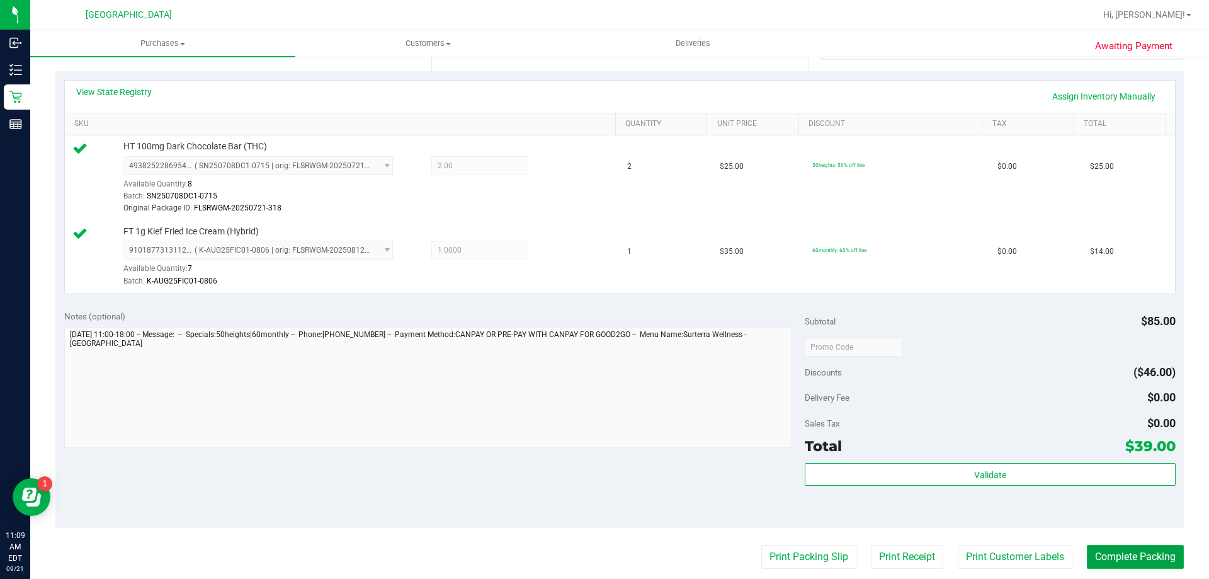
click at [1107, 550] on button "Complete Packing" at bounding box center [1135, 557] width 97 height 24
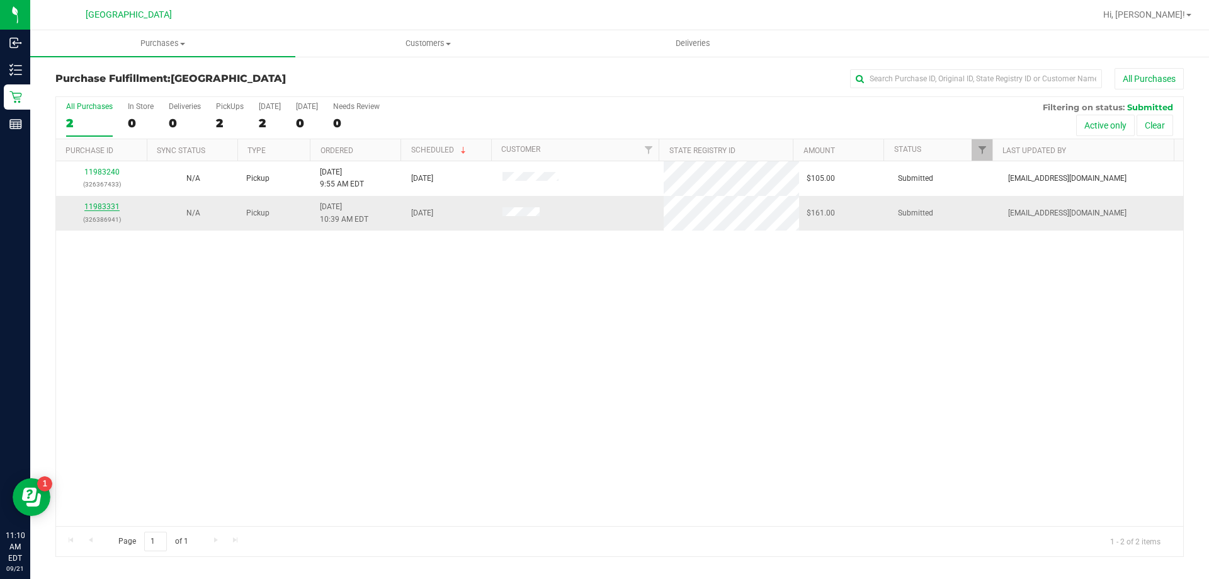
click at [106, 208] on link "11983331" at bounding box center [101, 206] width 35 height 9
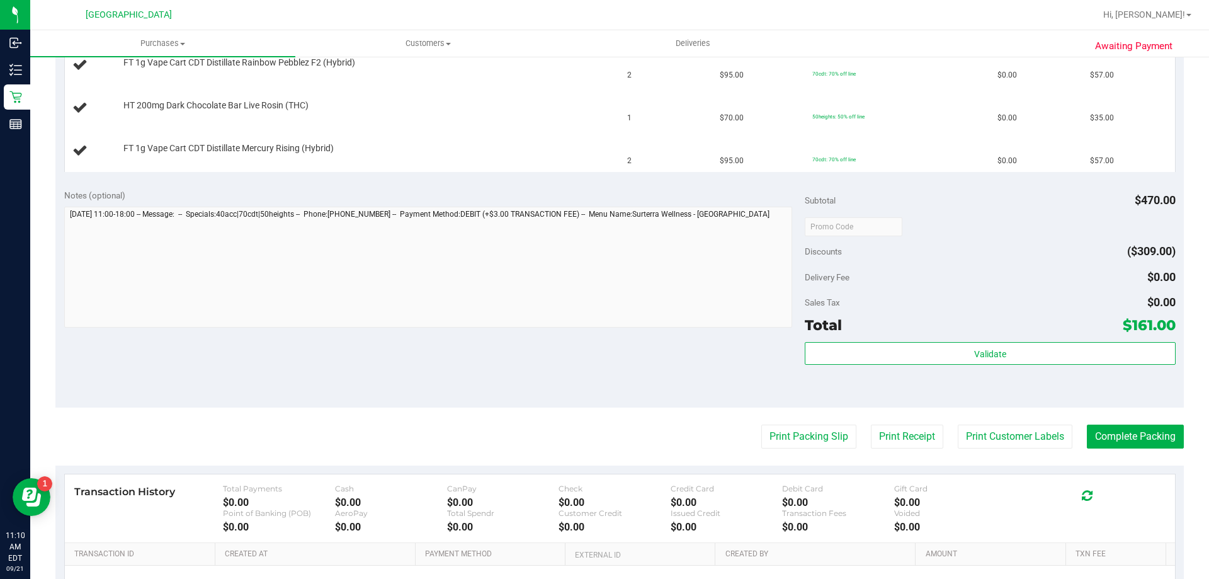
scroll to position [422, 0]
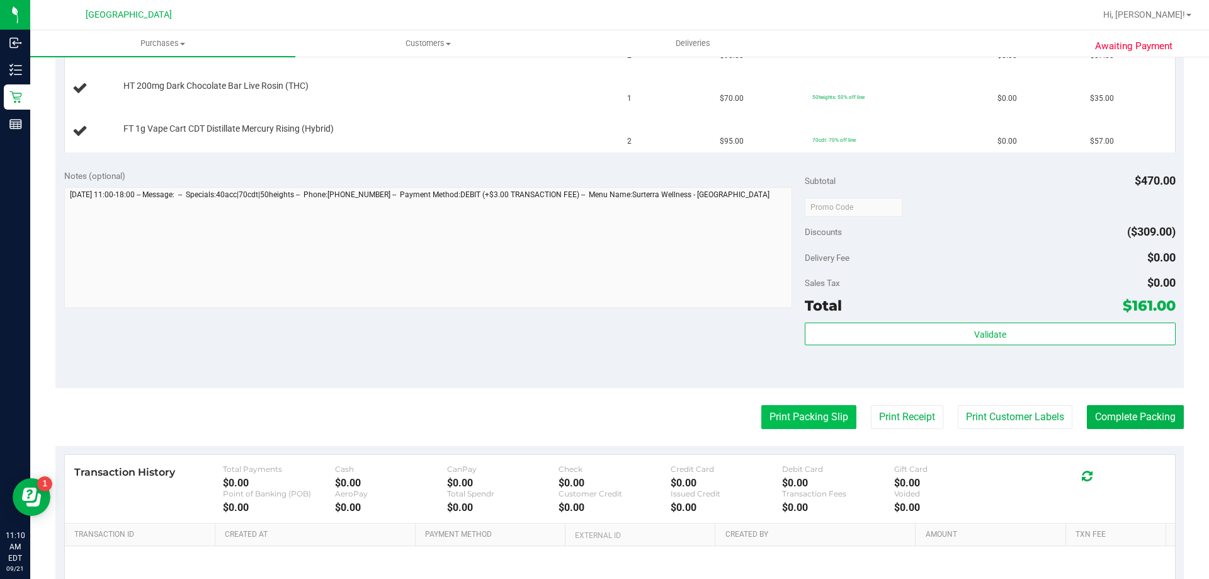
click at [804, 416] on button "Print Packing Slip" at bounding box center [808, 417] width 95 height 24
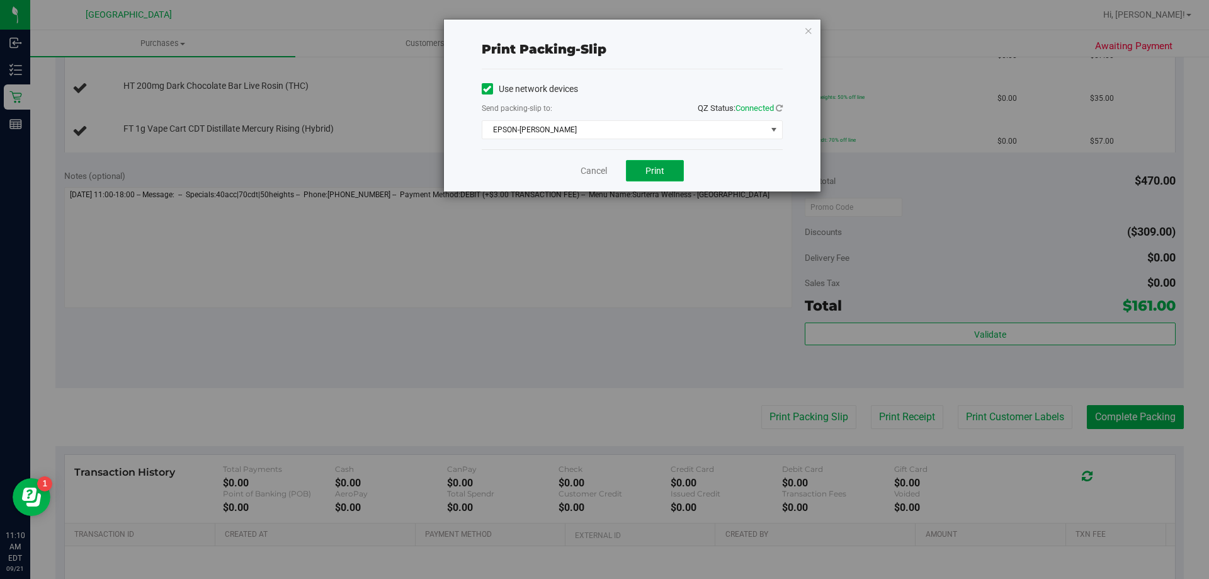
click at [650, 162] on button "Print" at bounding box center [655, 170] width 58 height 21
click at [596, 166] on link "Cancel" at bounding box center [593, 170] width 26 height 13
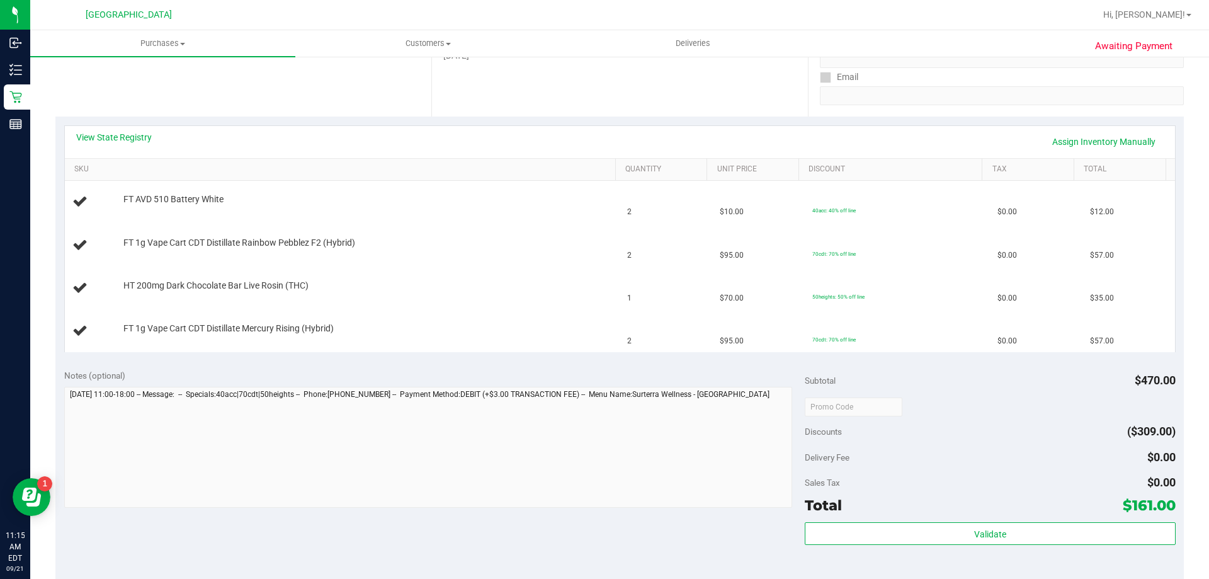
scroll to position [0, 0]
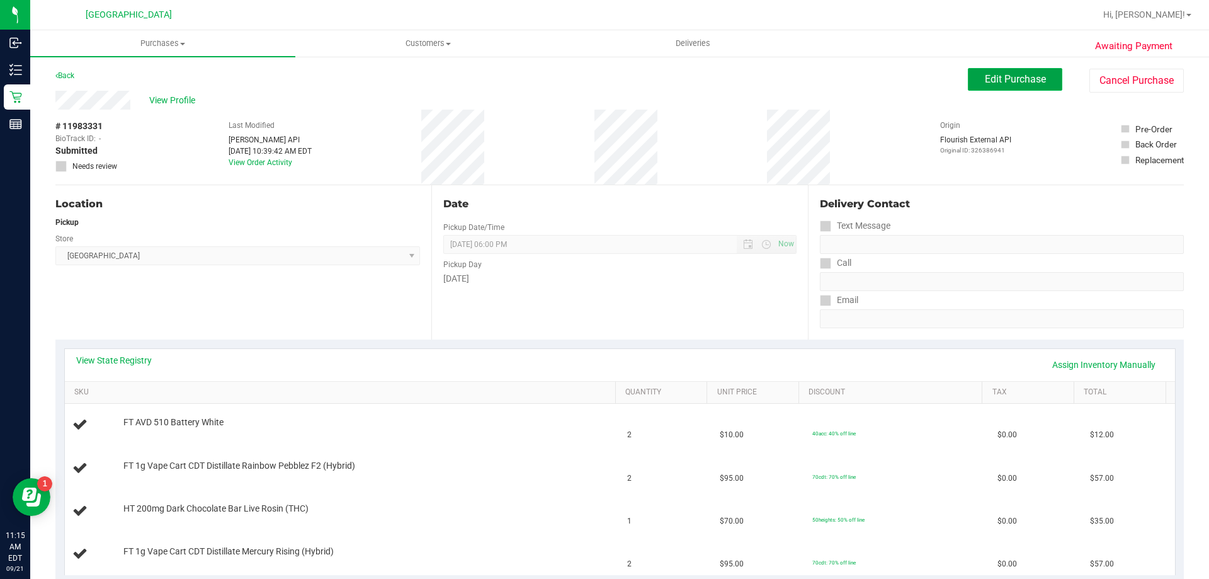
click at [1014, 80] on span "Edit Purchase" at bounding box center [1015, 79] width 61 height 12
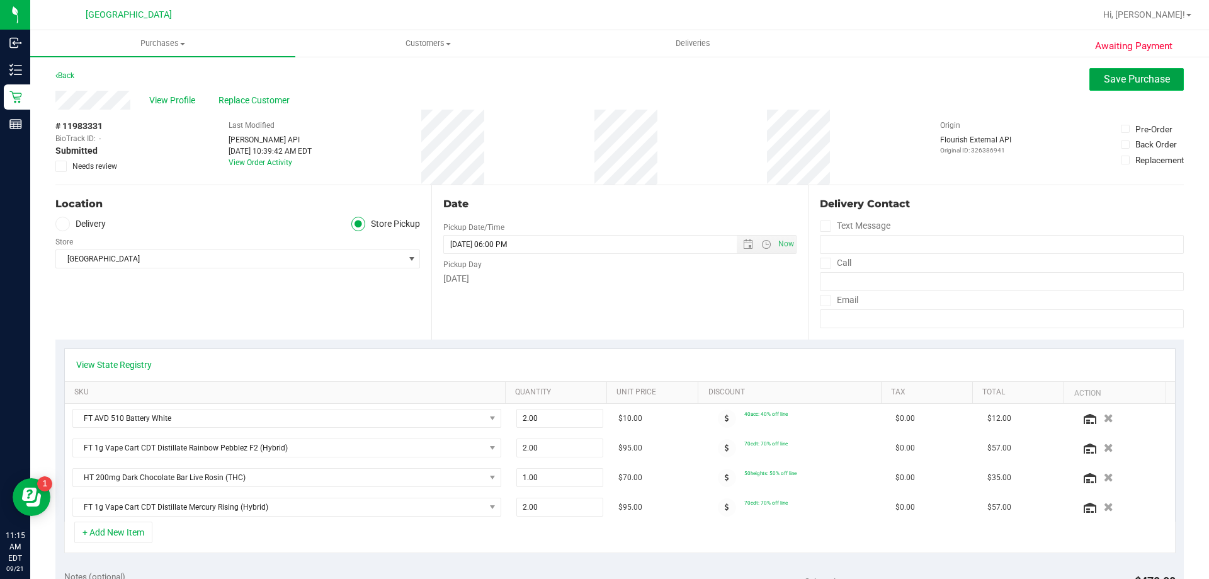
click at [1119, 81] on span "Save Purchase" at bounding box center [1137, 79] width 66 height 12
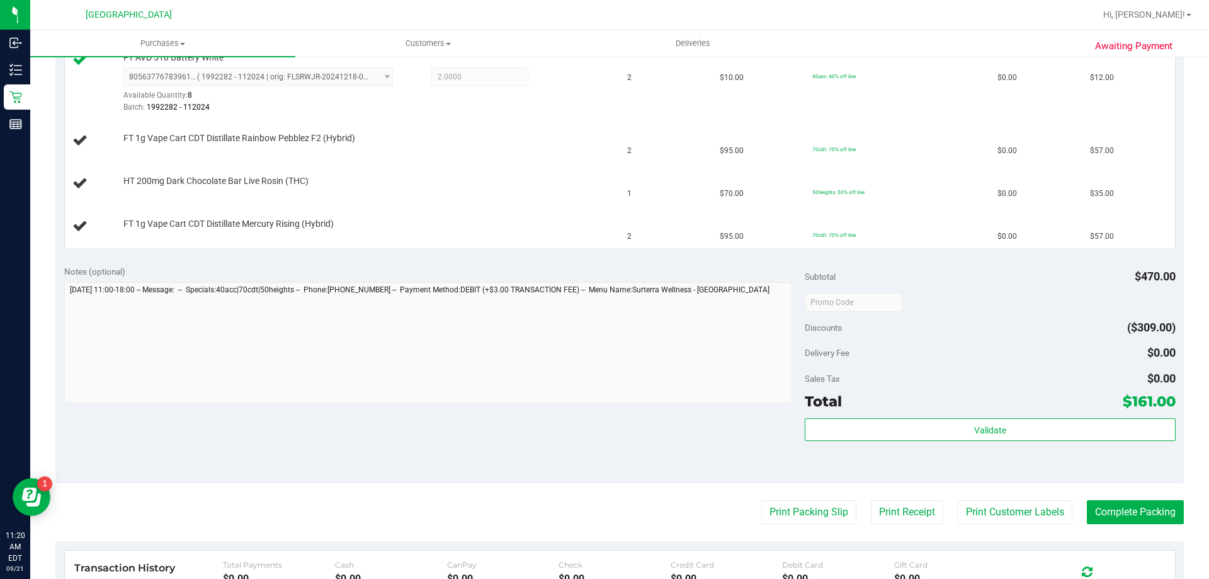
scroll to position [346, 0]
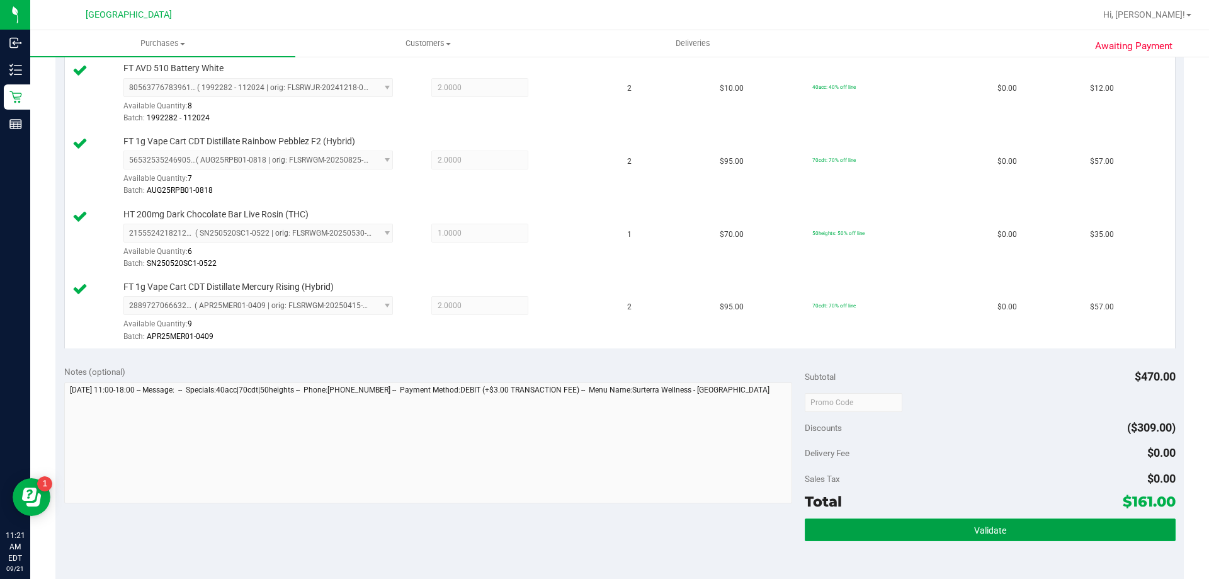
click at [946, 536] on button "Validate" at bounding box center [990, 529] width 370 height 23
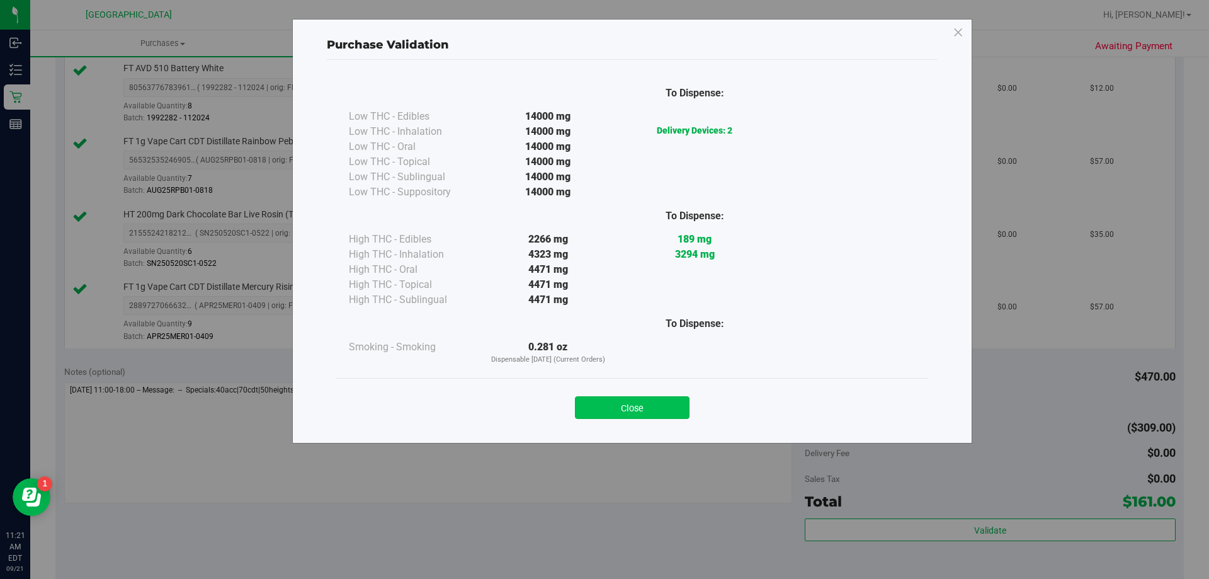
click at [630, 406] on button "Close" at bounding box center [632, 407] width 115 height 23
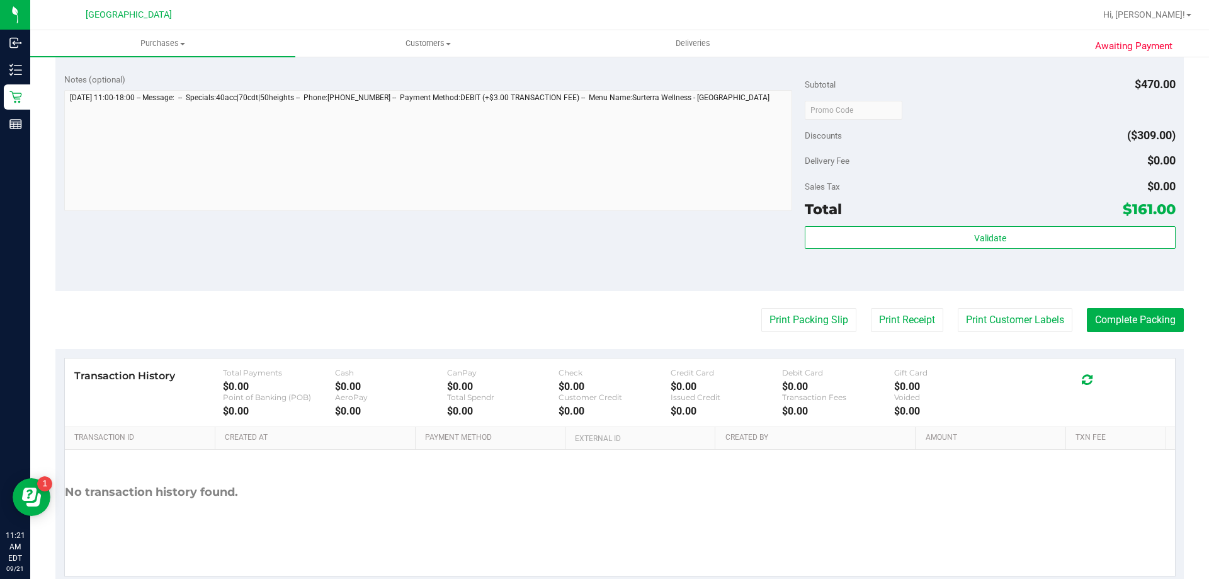
scroll to position [669, 0]
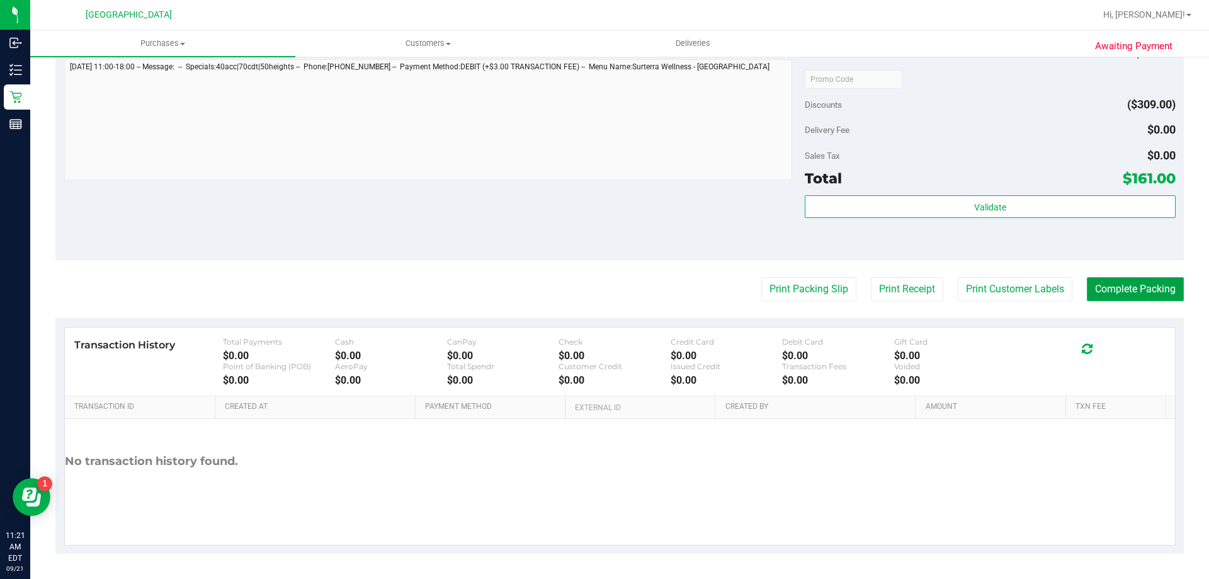
click at [1134, 290] on button "Complete Packing" at bounding box center [1135, 289] width 97 height 24
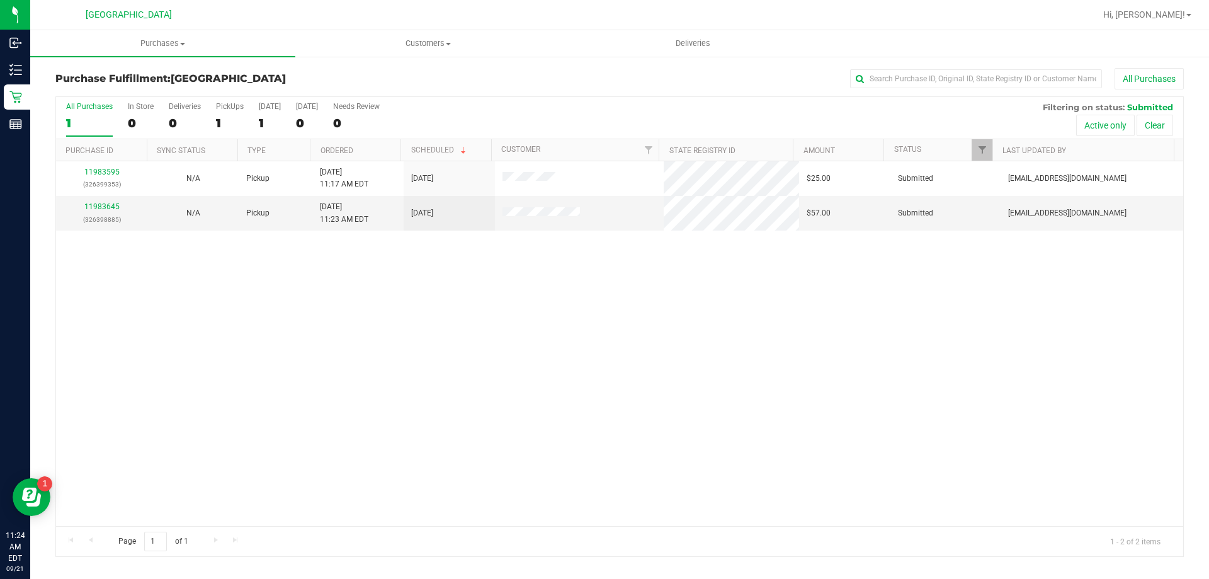
click at [223, 337] on div "11983595 (326399353) N/A Pickup 9/21/2025 11:17 AM EDT 9/21/2025 $25.00 Submitt…" at bounding box center [619, 343] width 1127 height 364
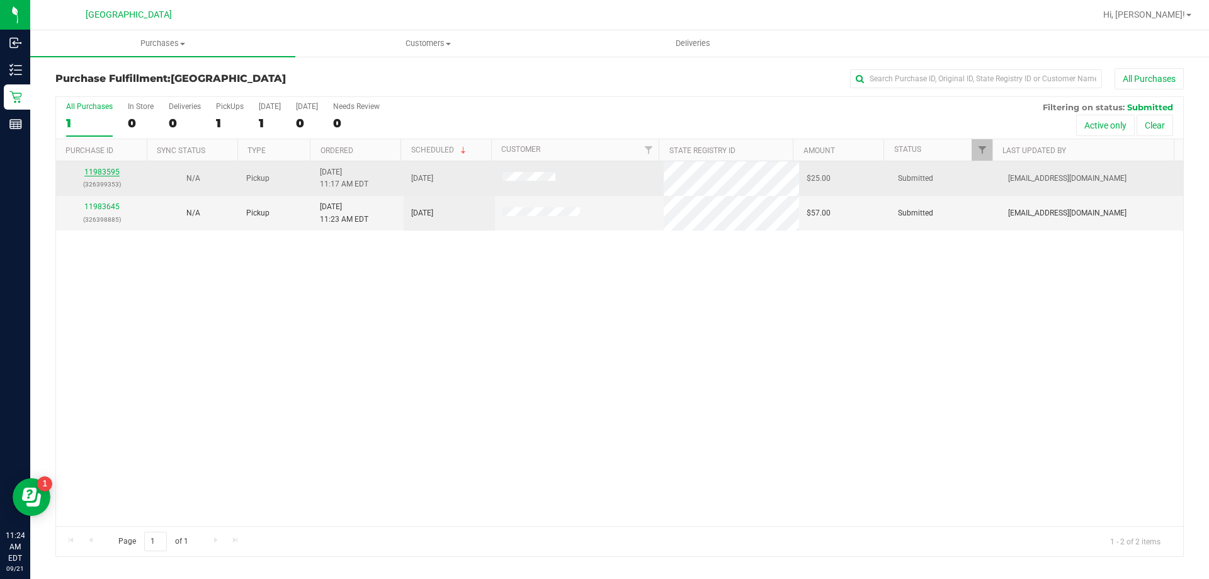
click at [107, 169] on link "11983595" at bounding box center [101, 171] width 35 height 9
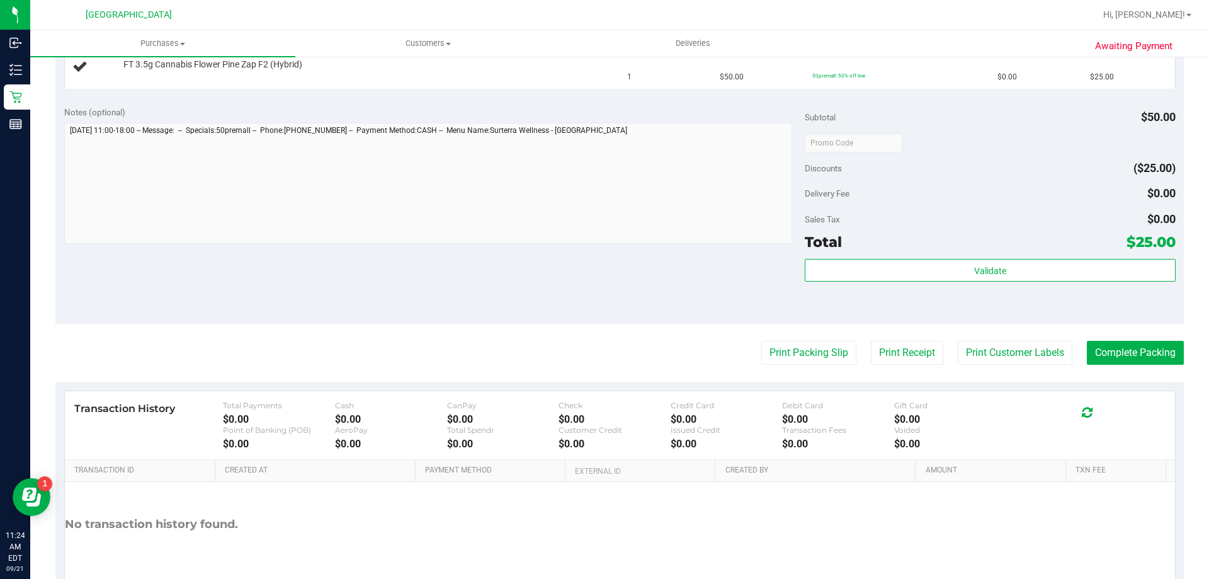
scroll to position [405, 0]
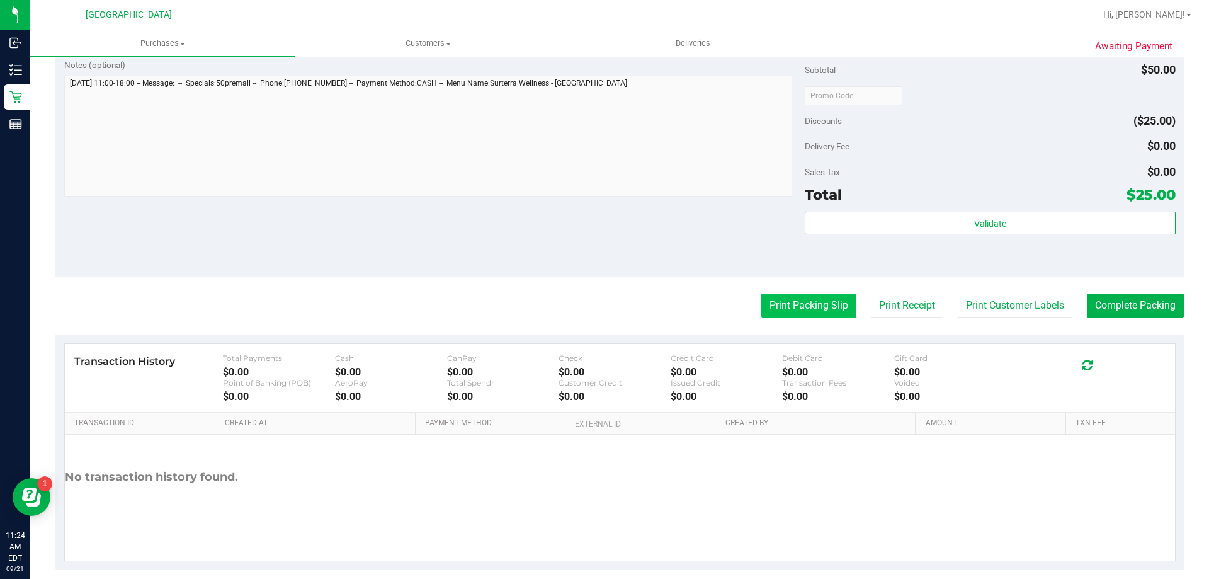
click at [813, 305] on button "Print Packing Slip" at bounding box center [808, 305] width 95 height 24
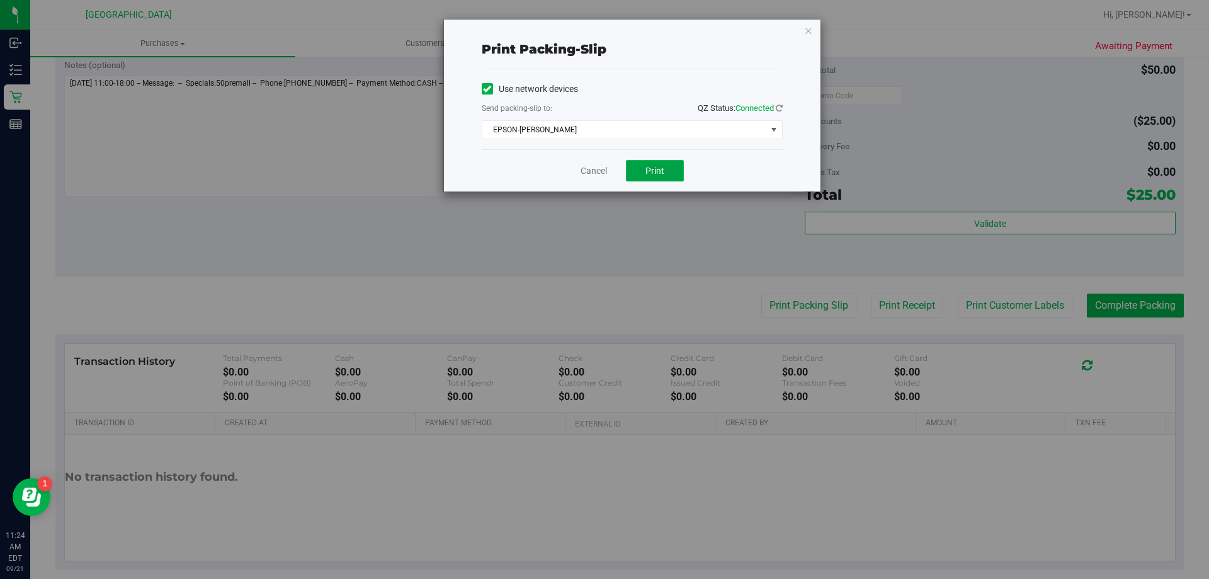
click at [653, 171] on span "Print" at bounding box center [654, 171] width 19 height 10
click at [598, 166] on link "Cancel" at bounding box center [593, 170] width 26 height 13
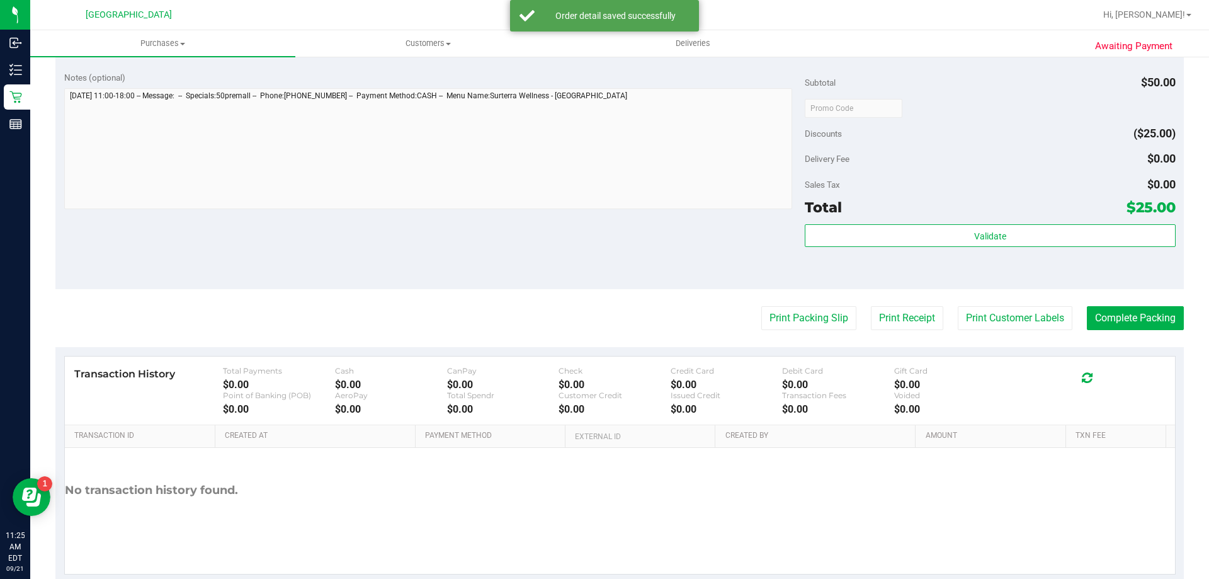
scroll to position [451, 0]
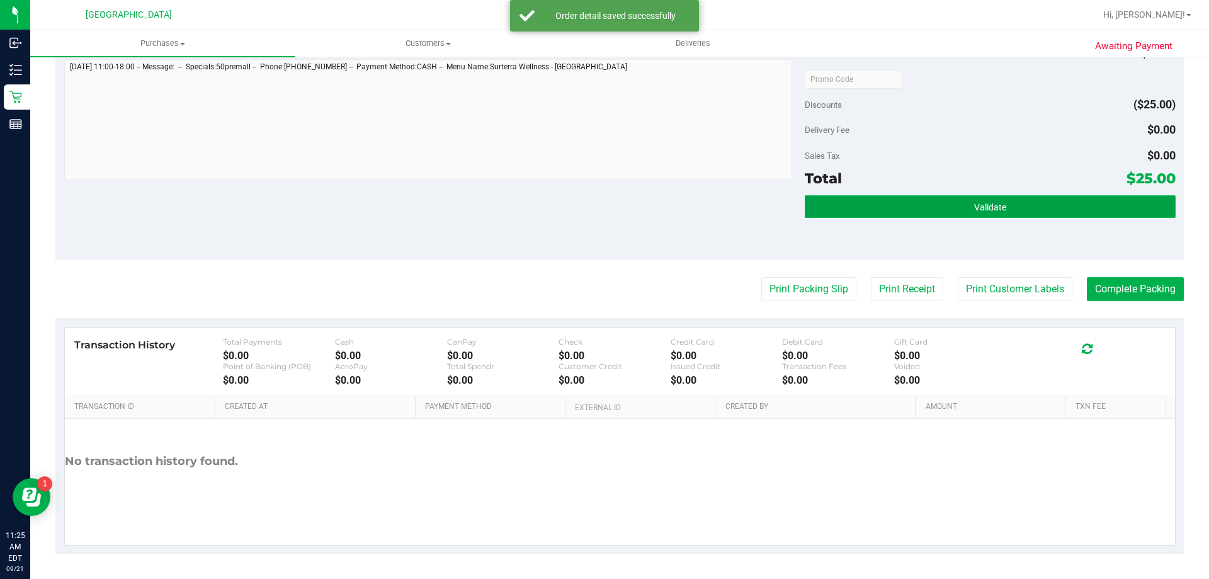
click at [871, 213] on button "Validate" at bounding box center [990, 206] width 370 height 23
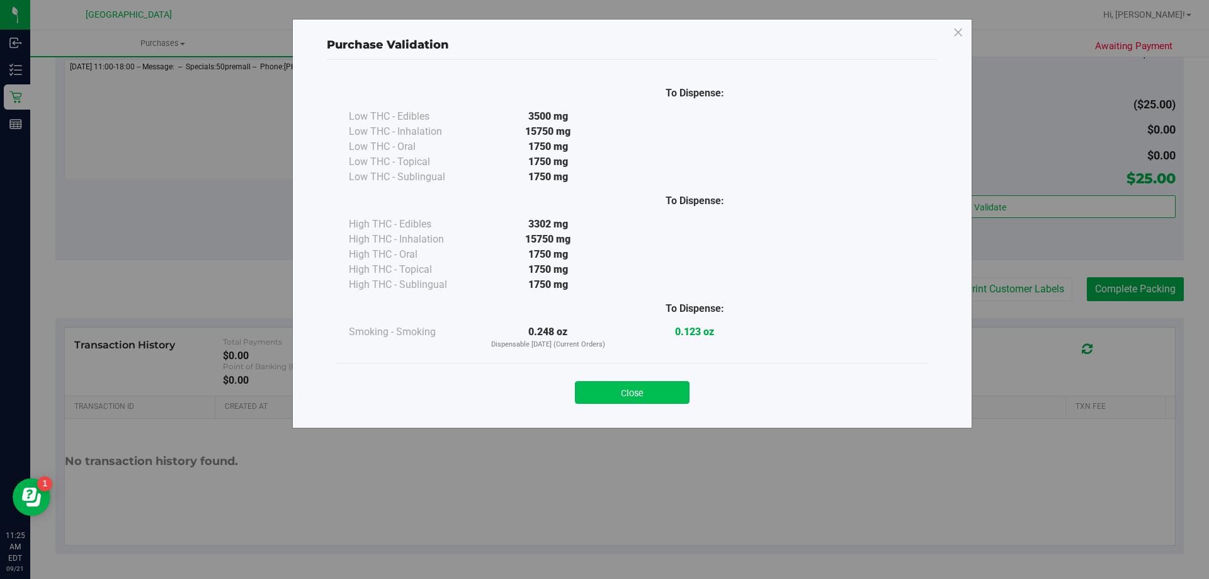
click at [604, 393] on button "Close" at bounding box center [632, 392] width 115 height 23
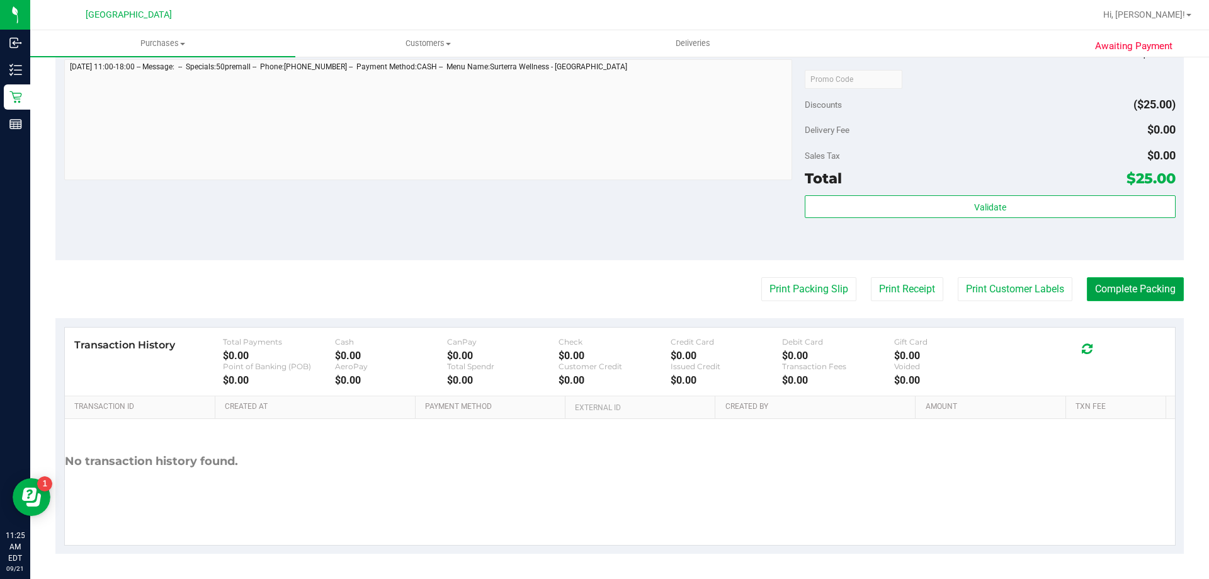
click at [1129, 287] on button "Complete Packing" at bounding box center [1135, 289] width 97 height 24
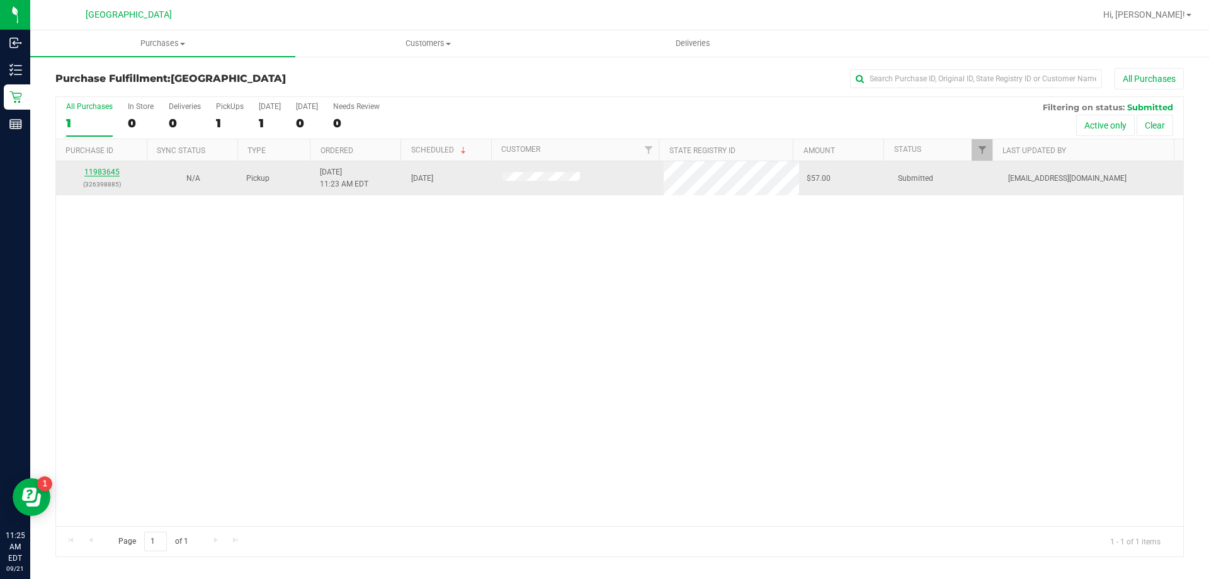
click at [98, 168] on link "11983645" at bounding box center [101, 171] width 35 height 9
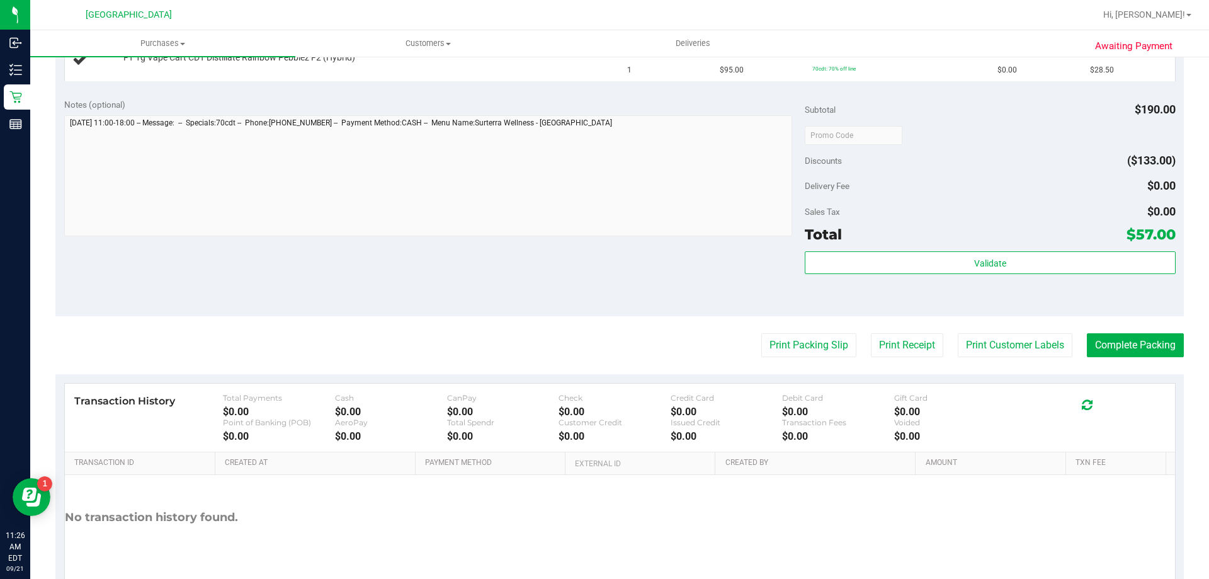
scroll to position [464, 0]
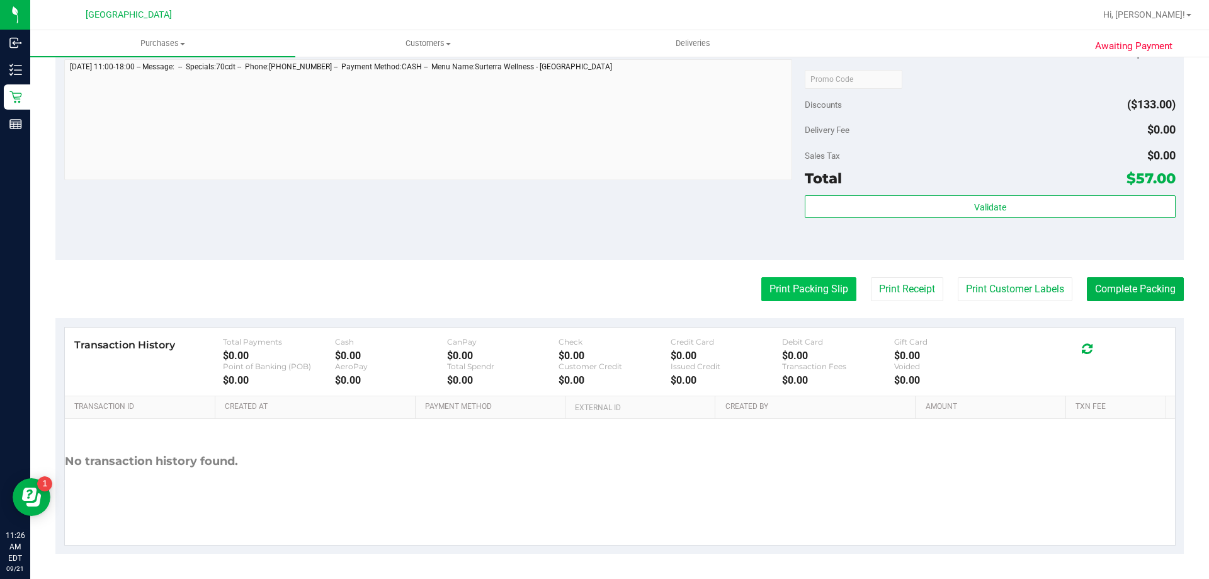
click at [801, 283] on button "Print Packing Slip" at bounding box center [808, 289] width 95 height 24
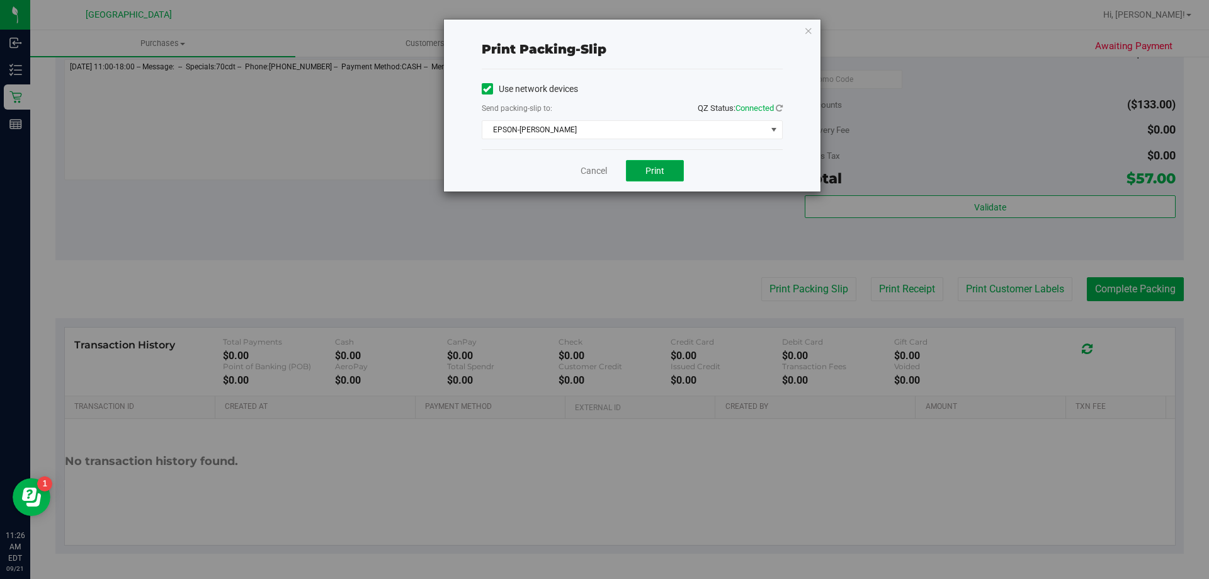
click at [660, 168] on span "Print" at bounding box center [654, 171] width 19 height 10
click at [592, 172] on link "Cancel" at bounding box center [593, 170] width 26 height 13
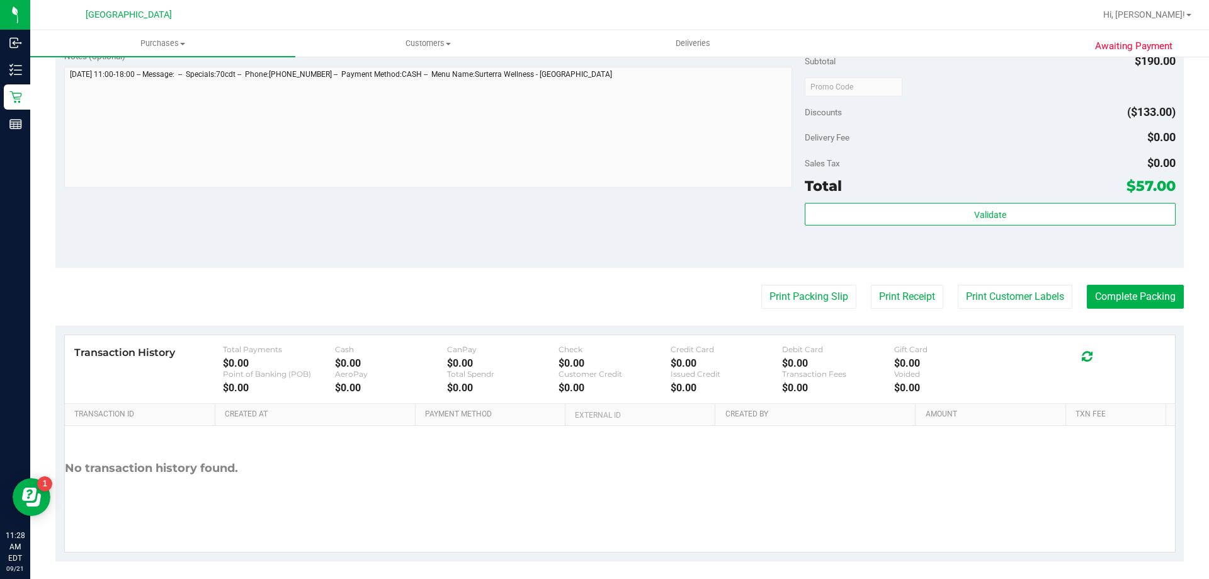
scroll to position [524, 0]
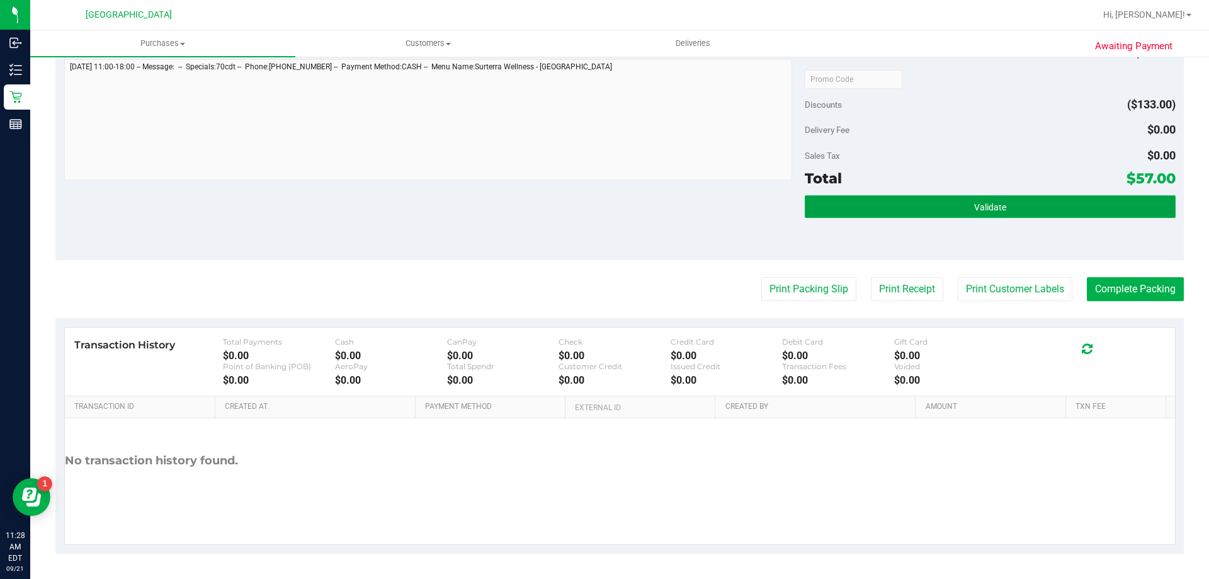
click at [851, 208] on button "Validate" at bounding box center [990, 206] width 370 height 23
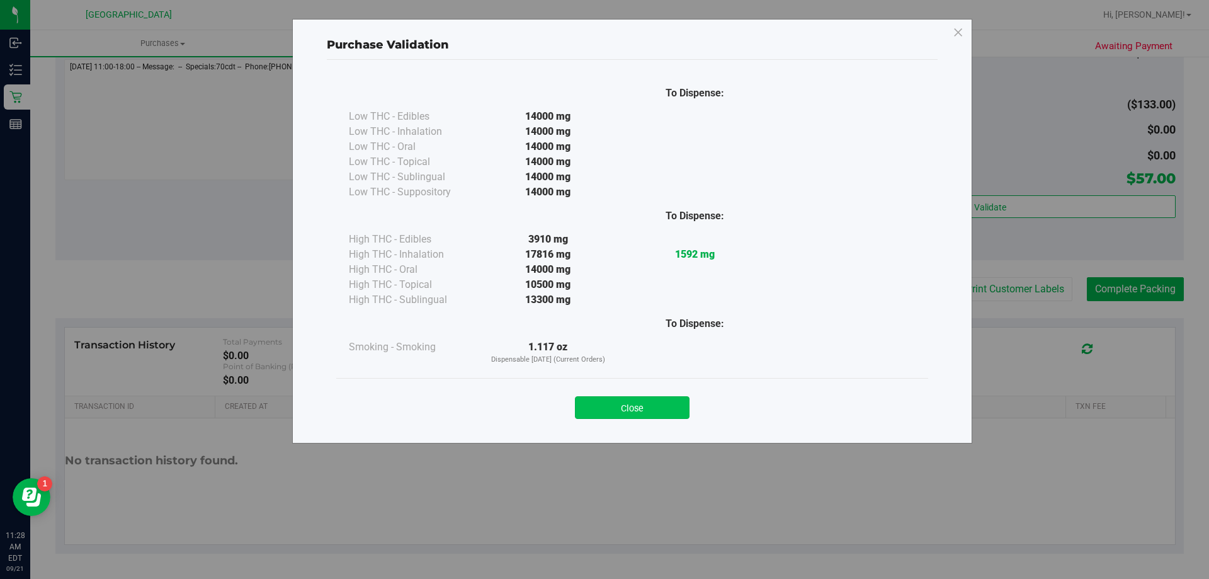
click at [635, 410] on button "Close" at bounding box center [632, 407] width 115 height 23
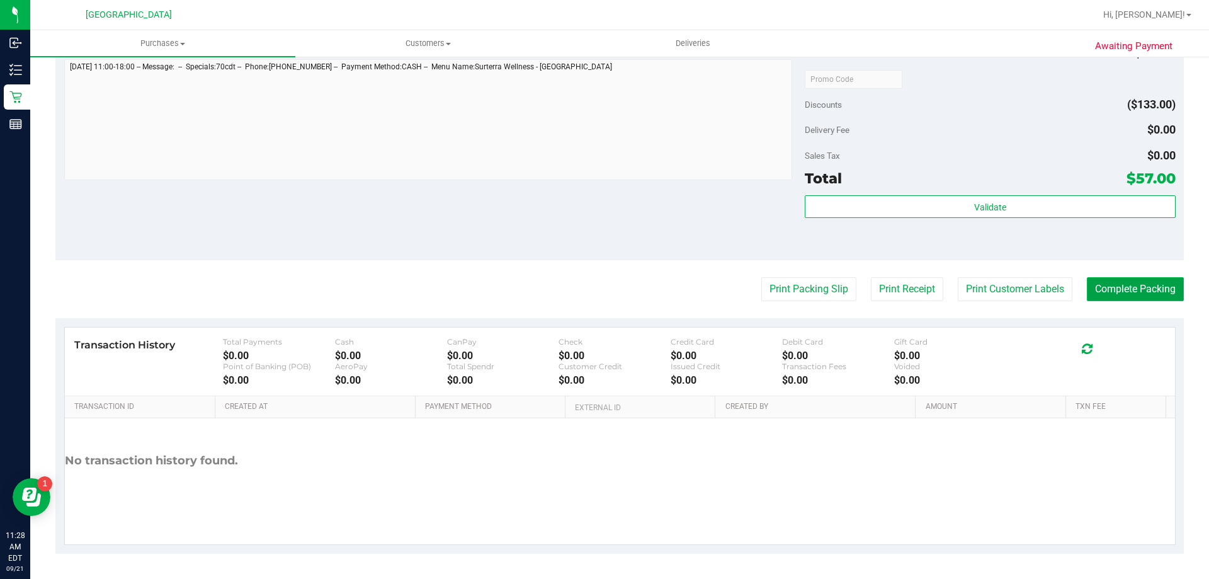
click at [1105, 284] on button "Complete Packing" at bounding box center [1135, 289] width 97 height 24
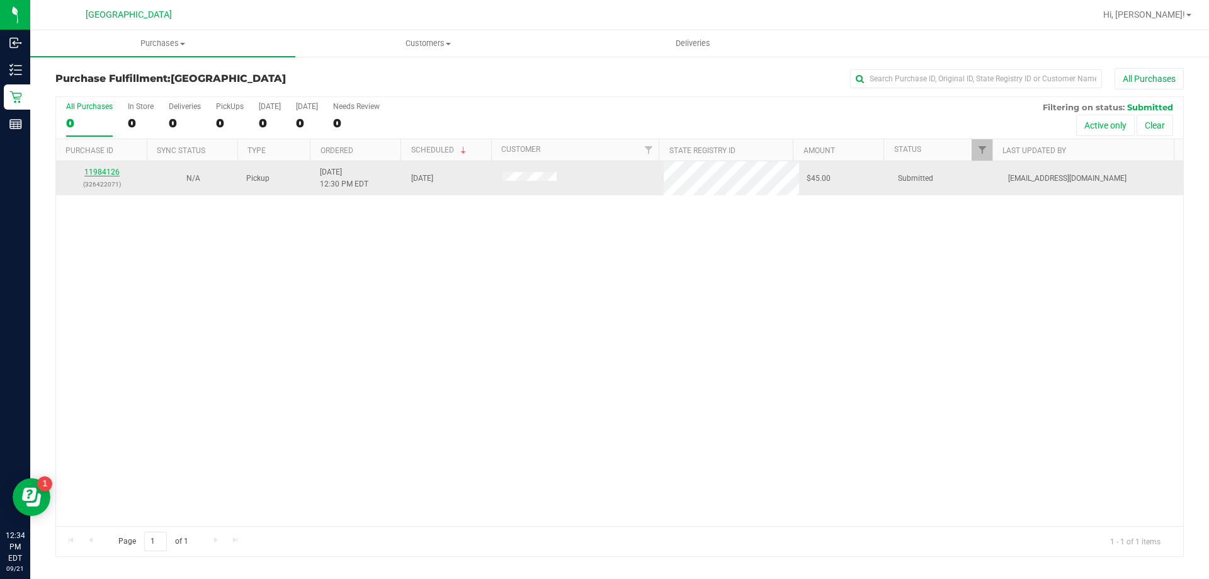
click at [108, 171] on link "11984126" at bounding box center [101, 171] width 35 height 9
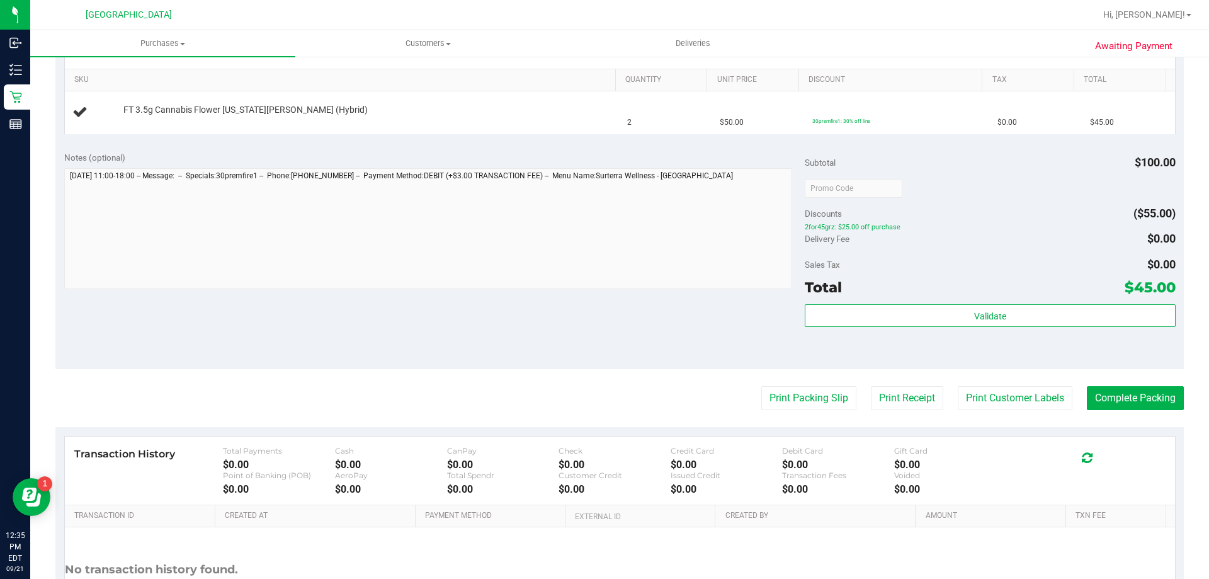
scroll to position [376, 0]
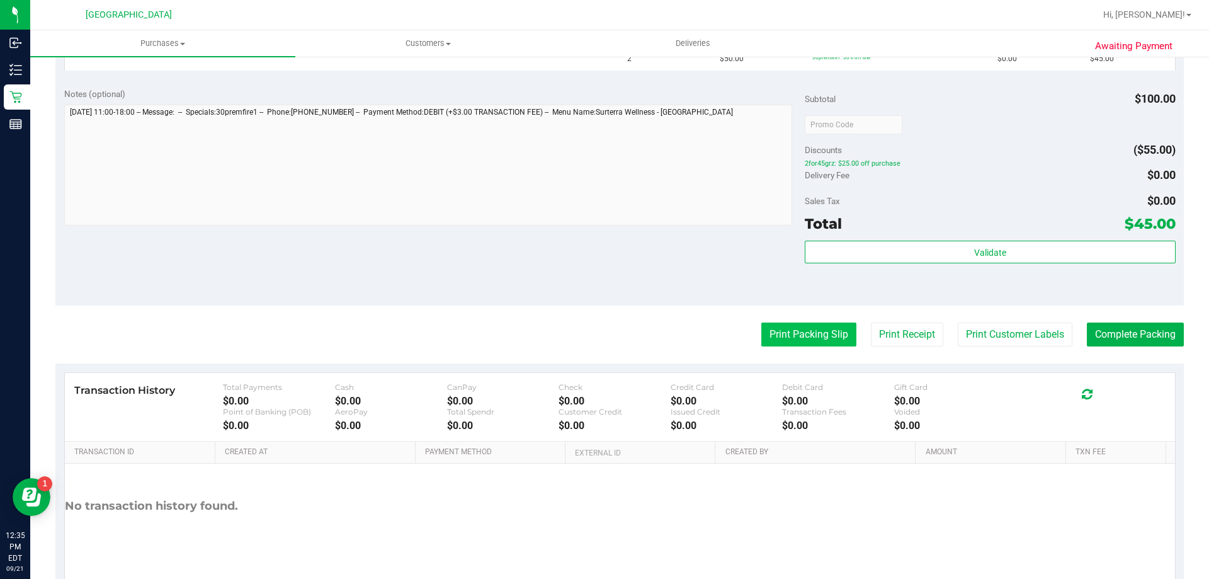
click at [784, 345] on button "Print Packing Slip" at bounding box center [808, 334] width 95 height 24
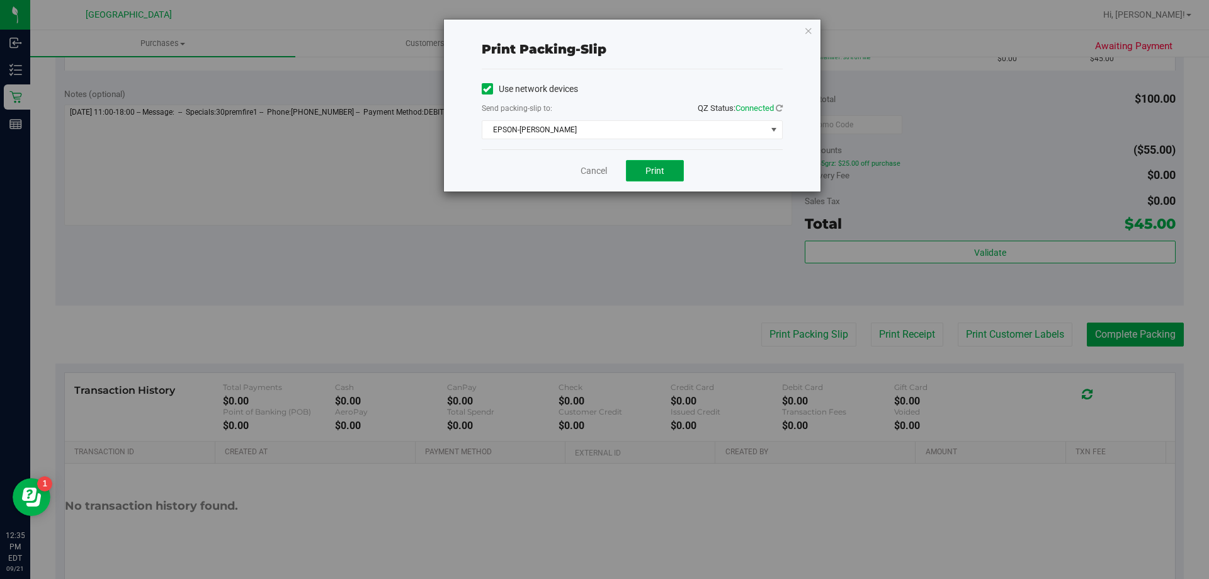
click at [658, 168] on span "Print" at bounding box center [654, 171] width 19 height 10
click at [592, 174] on link "Cancel" at bounding box center [593, 170] width 26 height 13
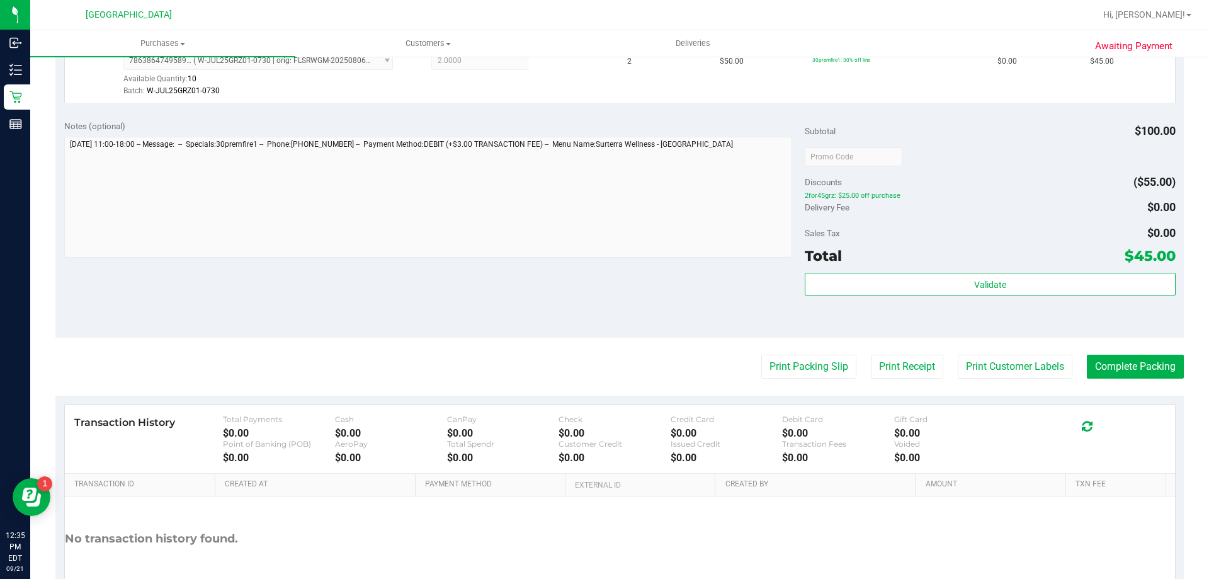
scroll to position [404, 0]
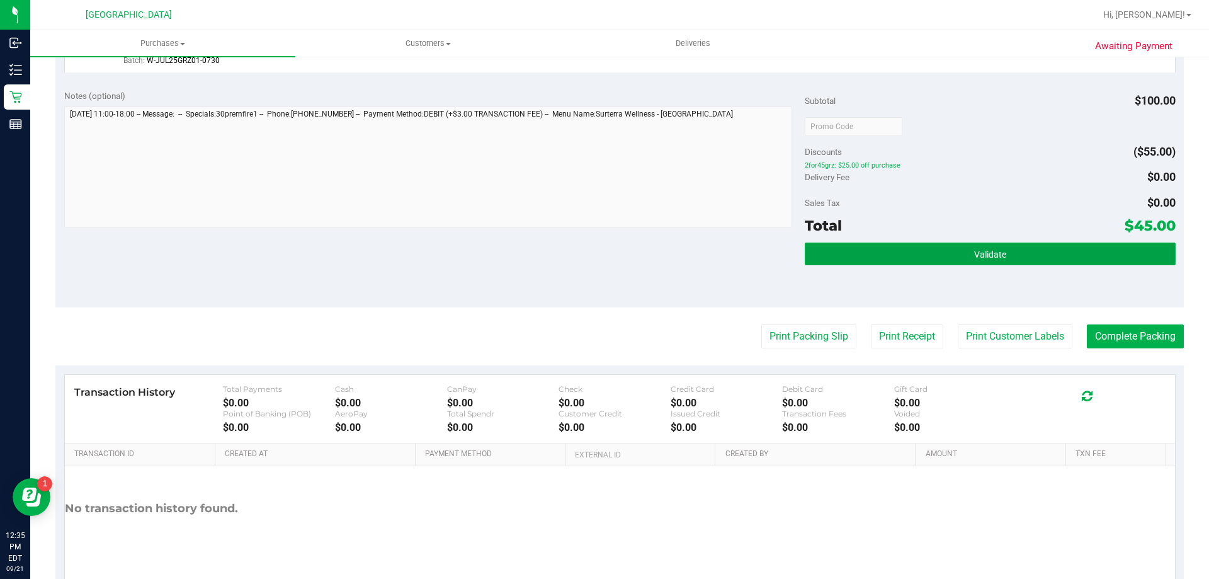
click at [873, 252] on button "Validate" at bounding box center [990, 253] width 370 height 23
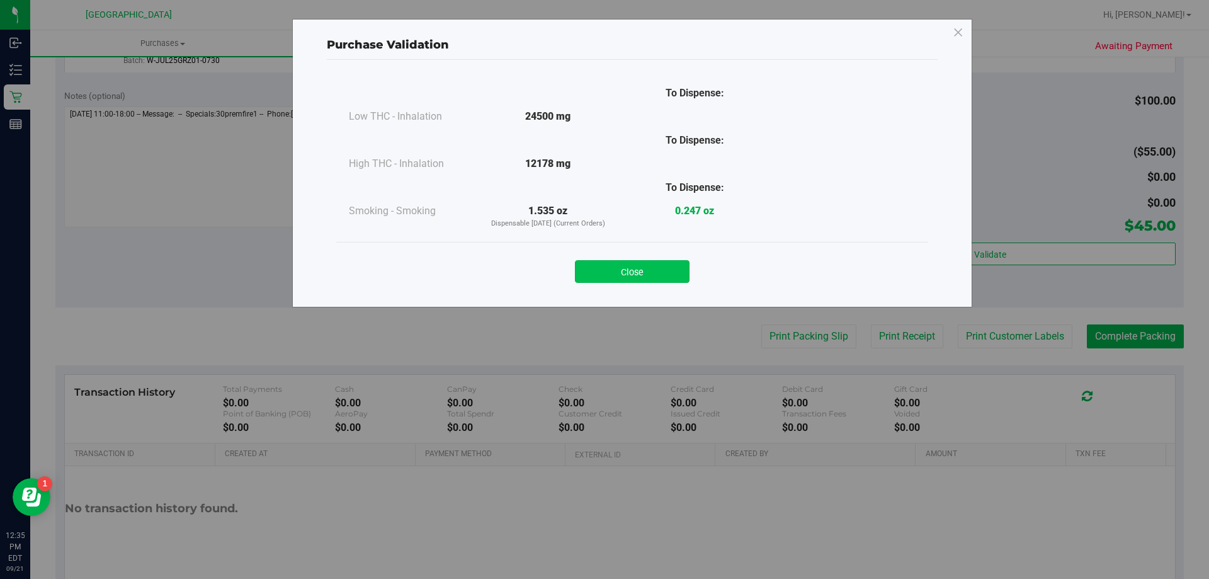
click at [609, 271] on button "Close" at bounding box center [632, 271] width 115 height 23
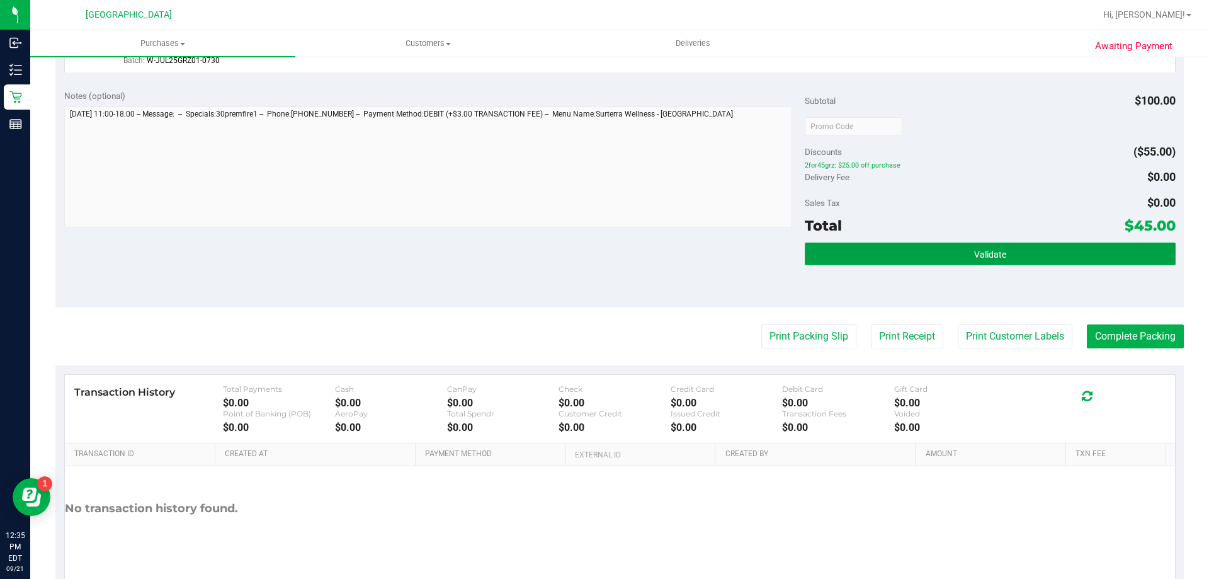
click at [887, 249] on button "Validate" at bounding box center [990, 253] width 370 height 23
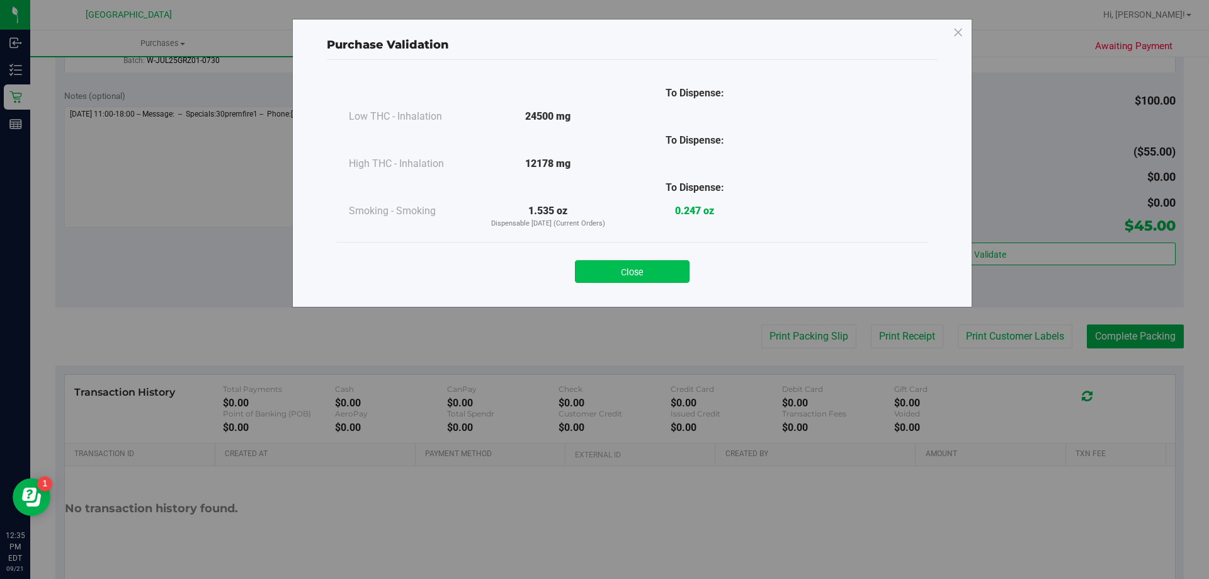
click at [639, 270] on button "Close" at bounding box center [632, 271] width 115 height 23
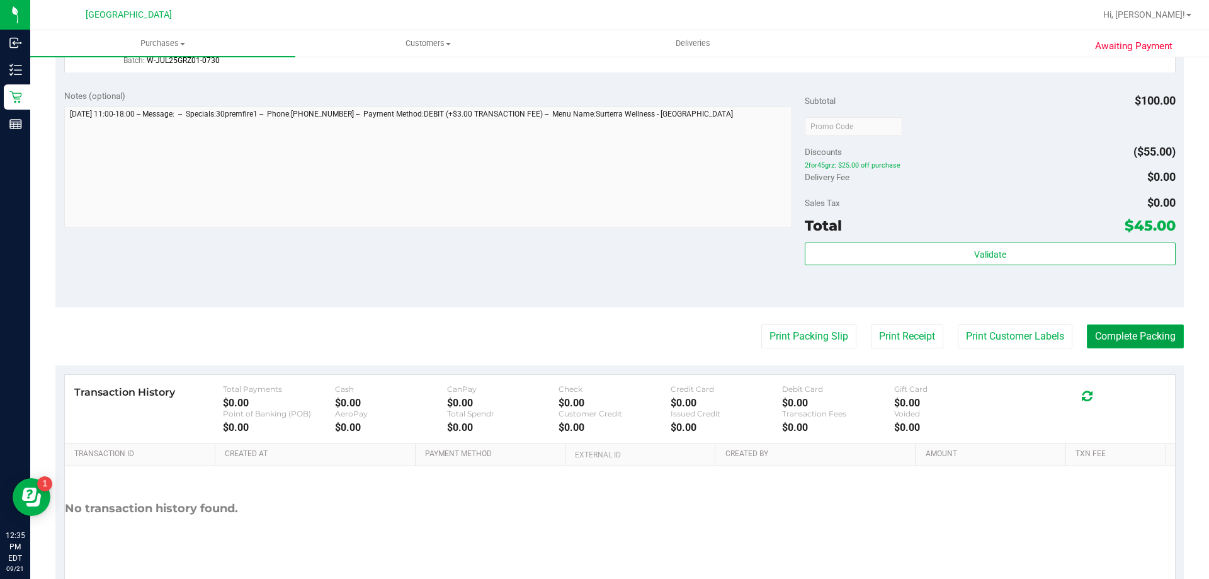
click at [1112, 336] on button "Complete Packing" at bounding box center [1135, 336] width 97 height 24
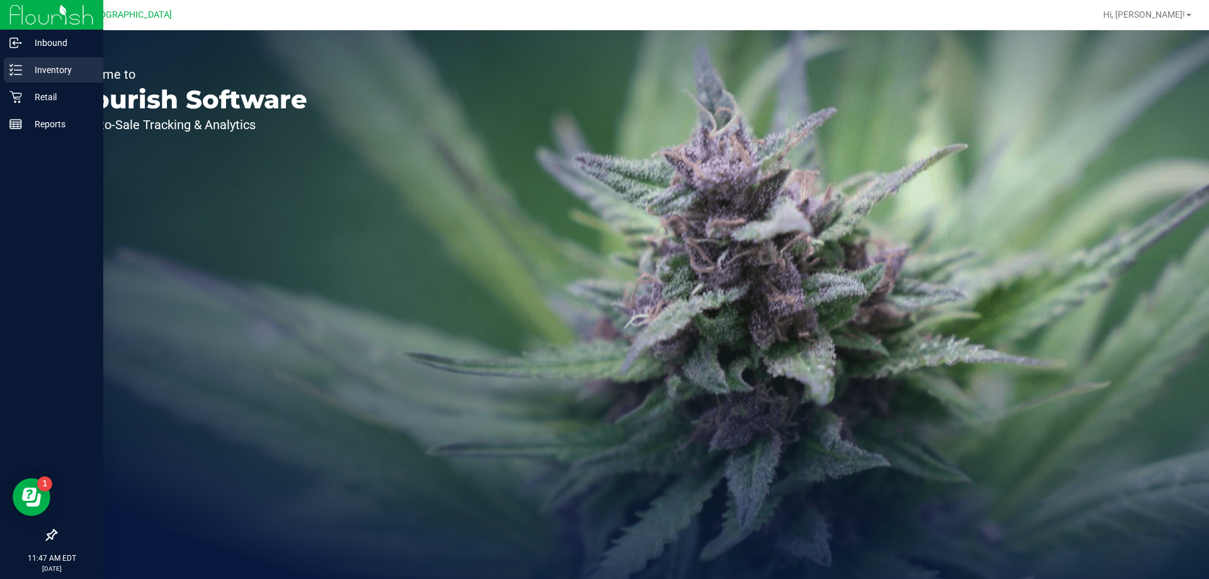
click at [45, 66] on p "Inventory" at bounding box center [60, 69] width 76 height 15
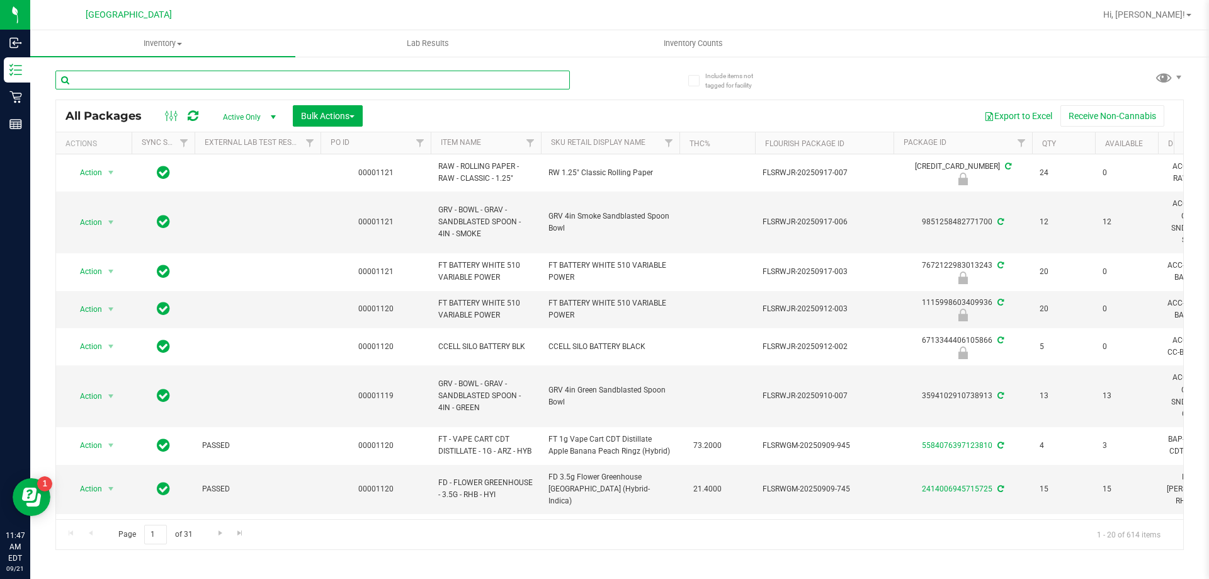
click at [244, 81] on input "text" at bounding box center [312, 80] width 514 height 19
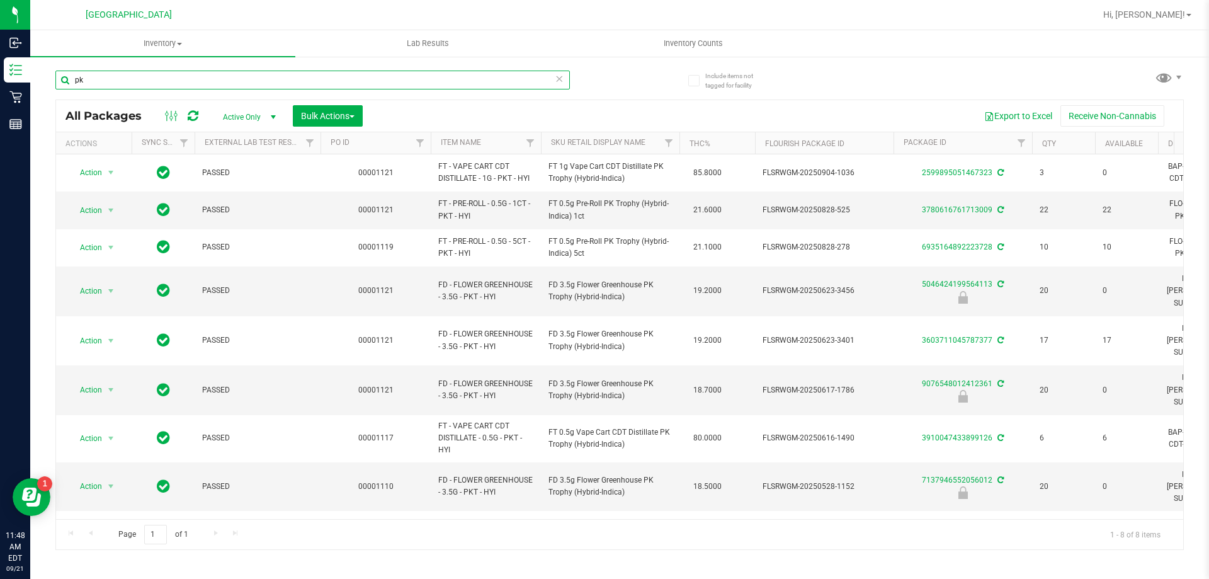
type input "p"
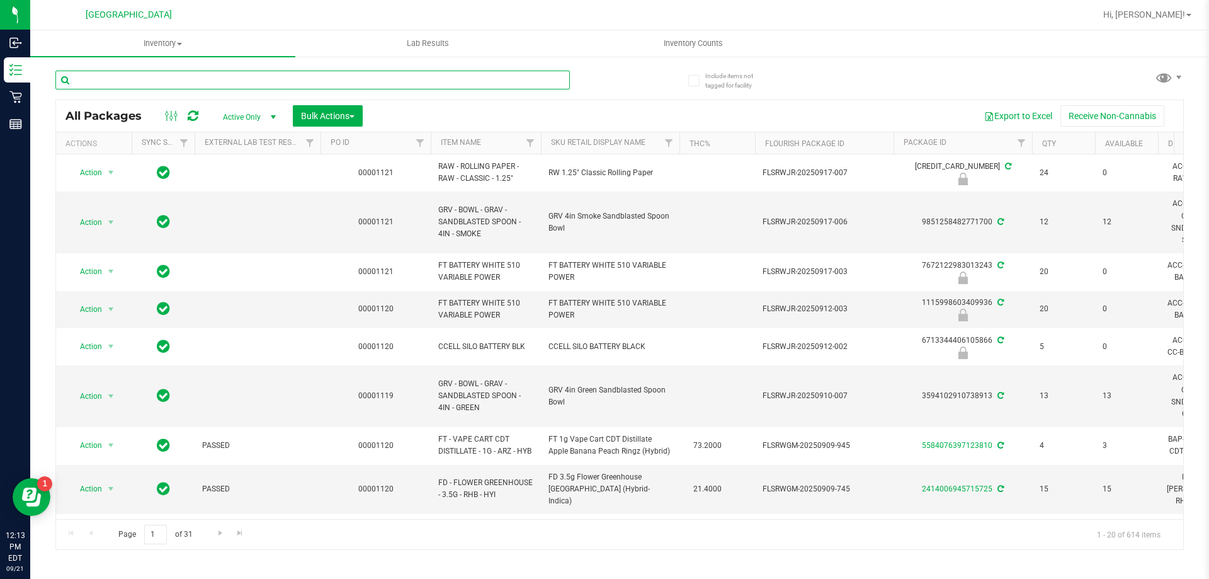
click at [229, 85] on input "text" at bounding box center [312, 80] width 514 height 19
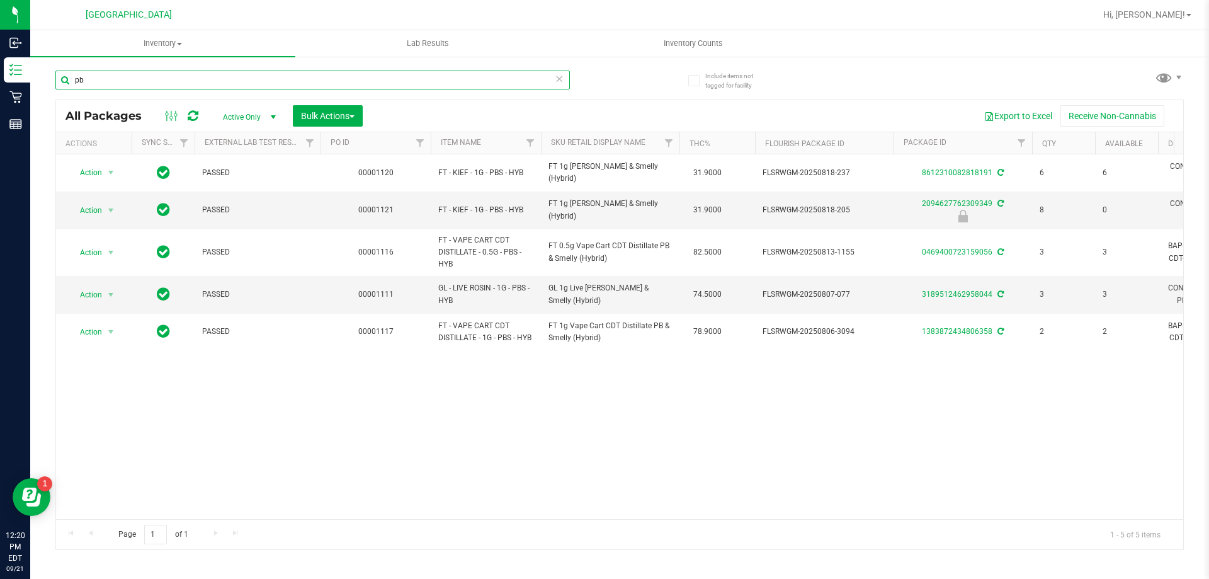
type input "p"
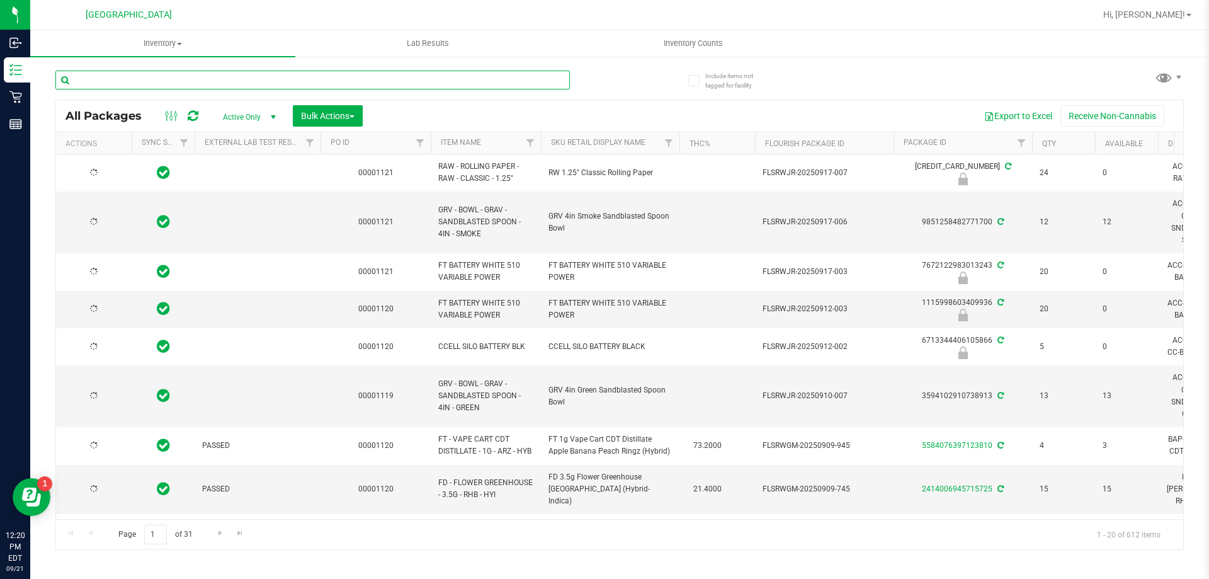
type input "[DATE]"
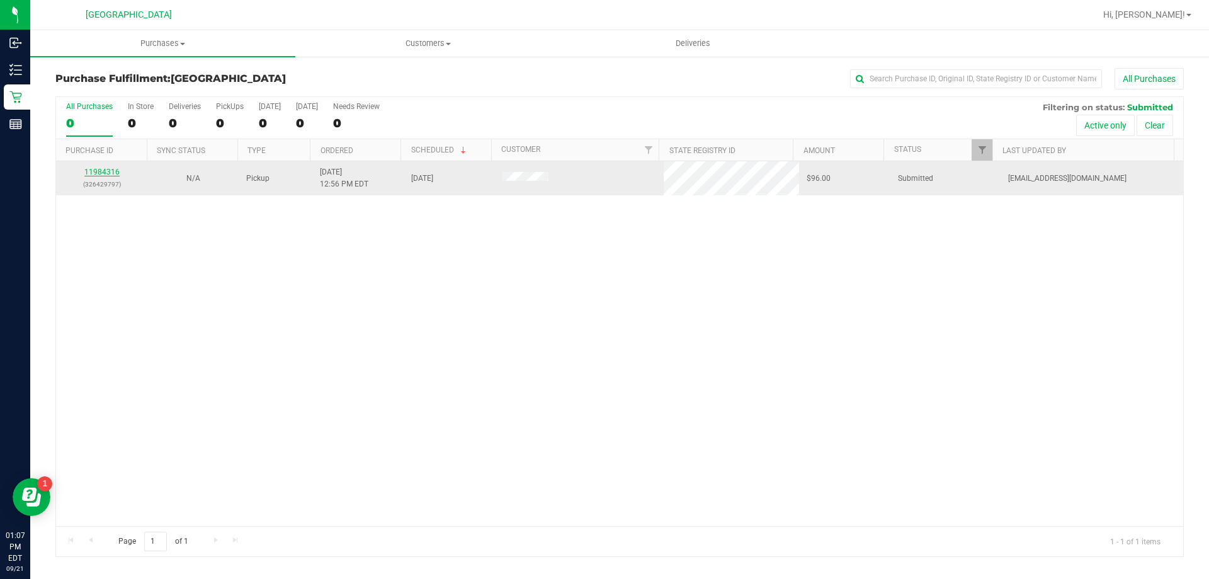
click at [110, 176] on link "11984316" at bounding box center [101, 171] width 35 height 9
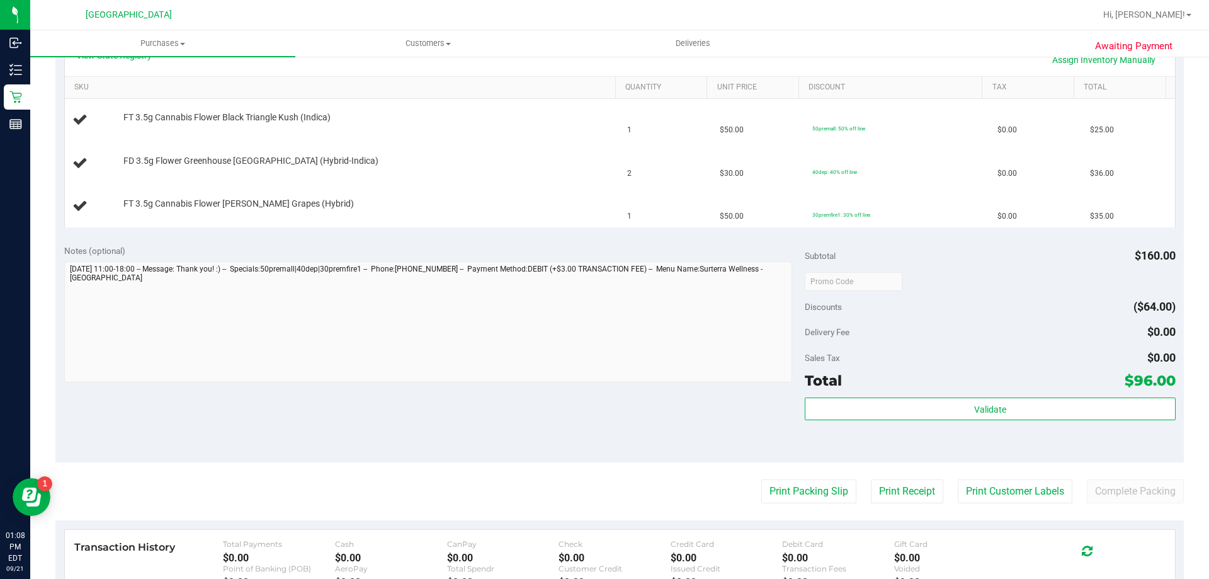
scroll to position [356, 0]
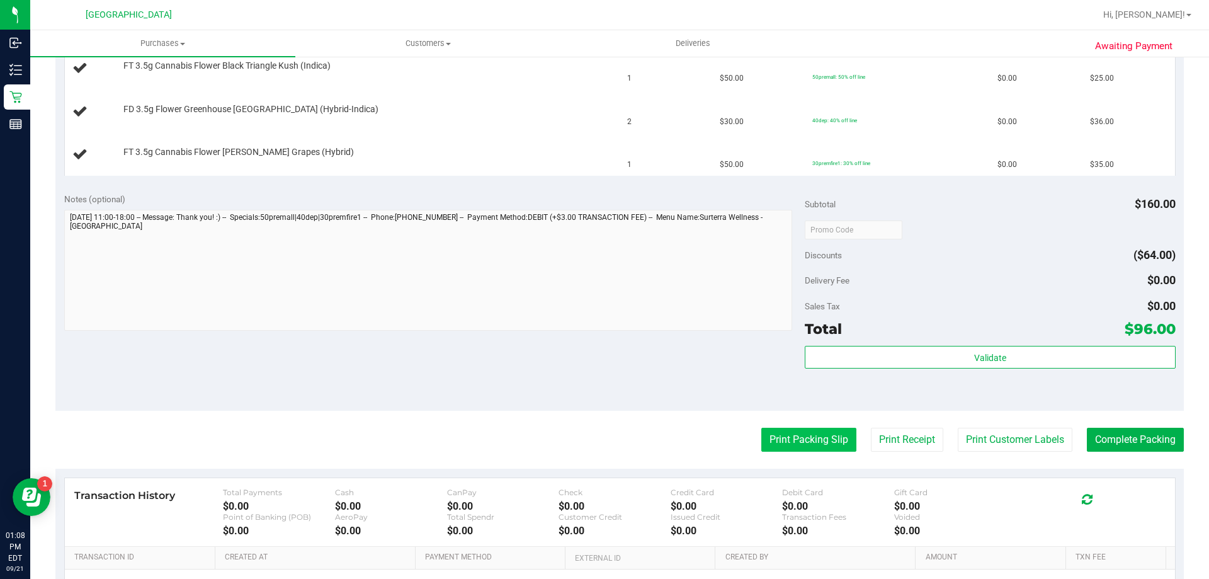
click at [791, 442] on button "Print Packing Slip" at bounding box center [808, 439] width 95 height 24
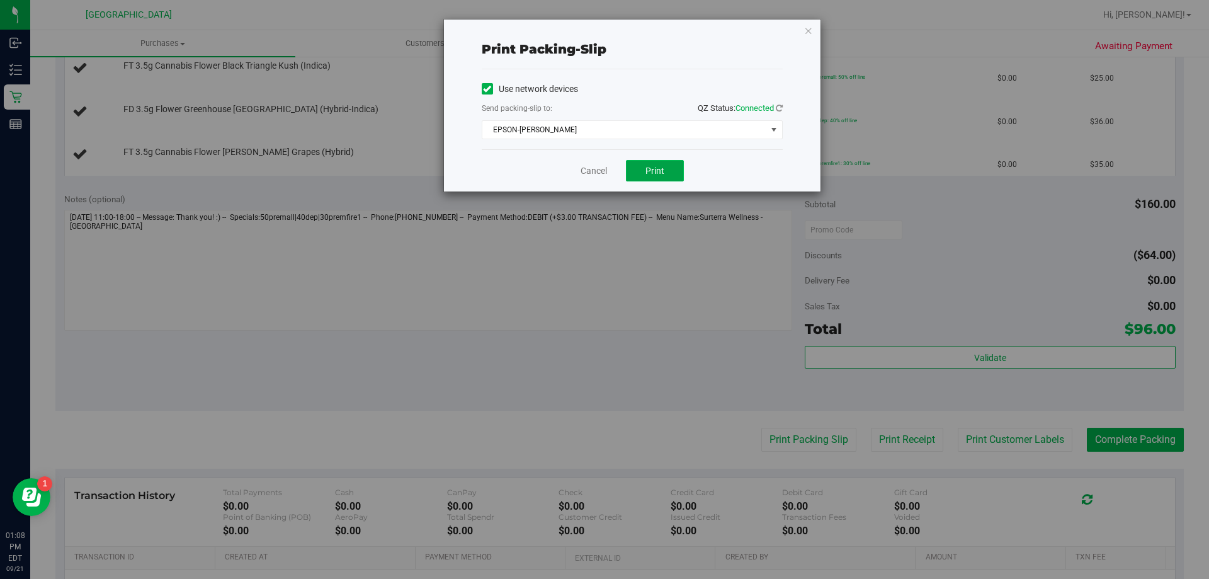
click at [660, 171] on span "Print" at bounding box center [654, 171] width 19 height 10
click at [590, 172] on link "Cancel" at bounding box center [593, 170] width 26 height 13
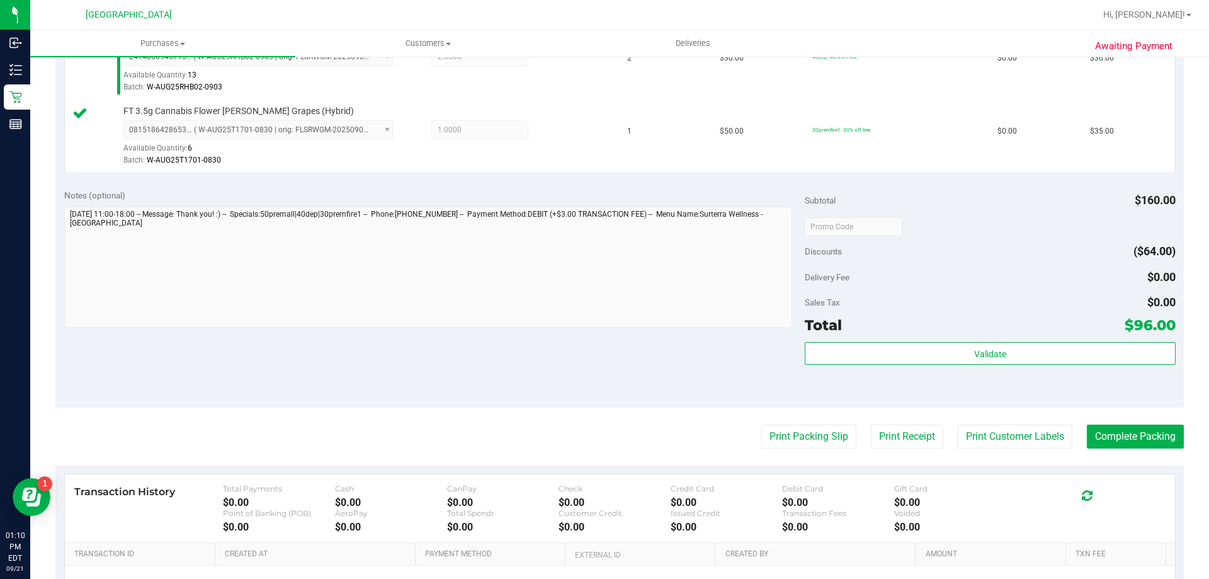
scroll to position [451, 0]
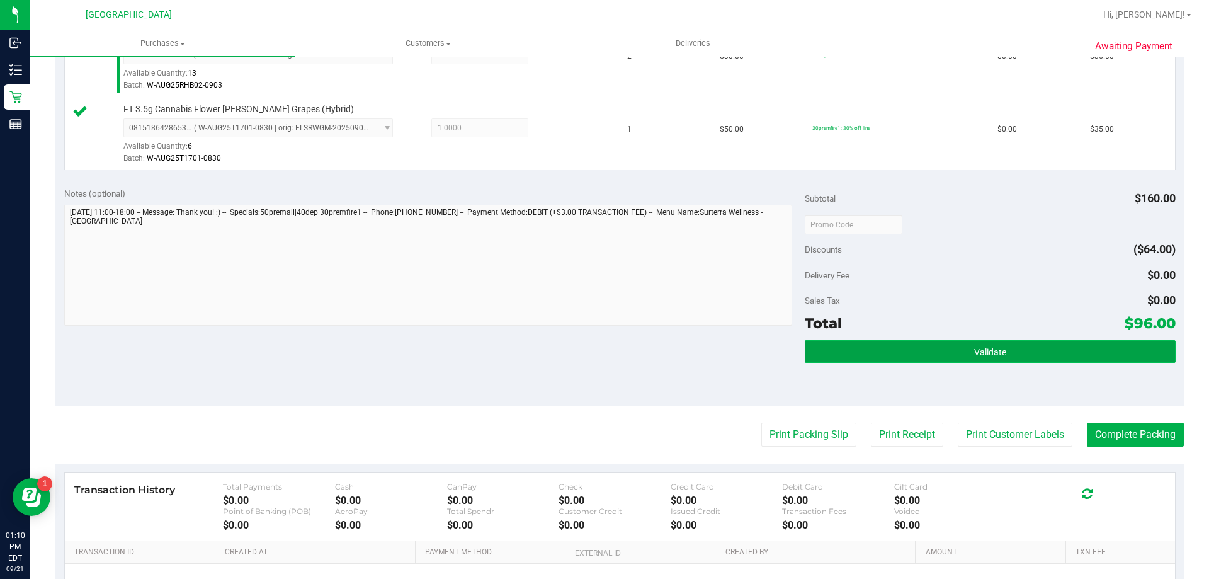
click at [883, 353] on button "Validate" at bounding box center [990, 351] width 370 height 23
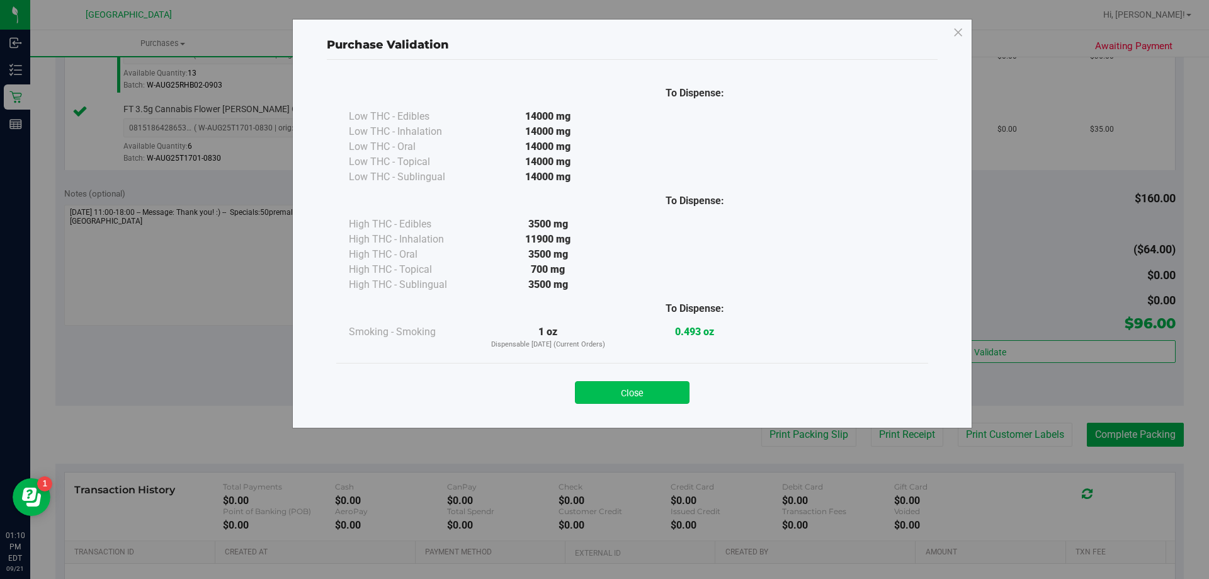
click at [611, 393] on button "Close" at bounding box center [632, 392] width 115 height 23
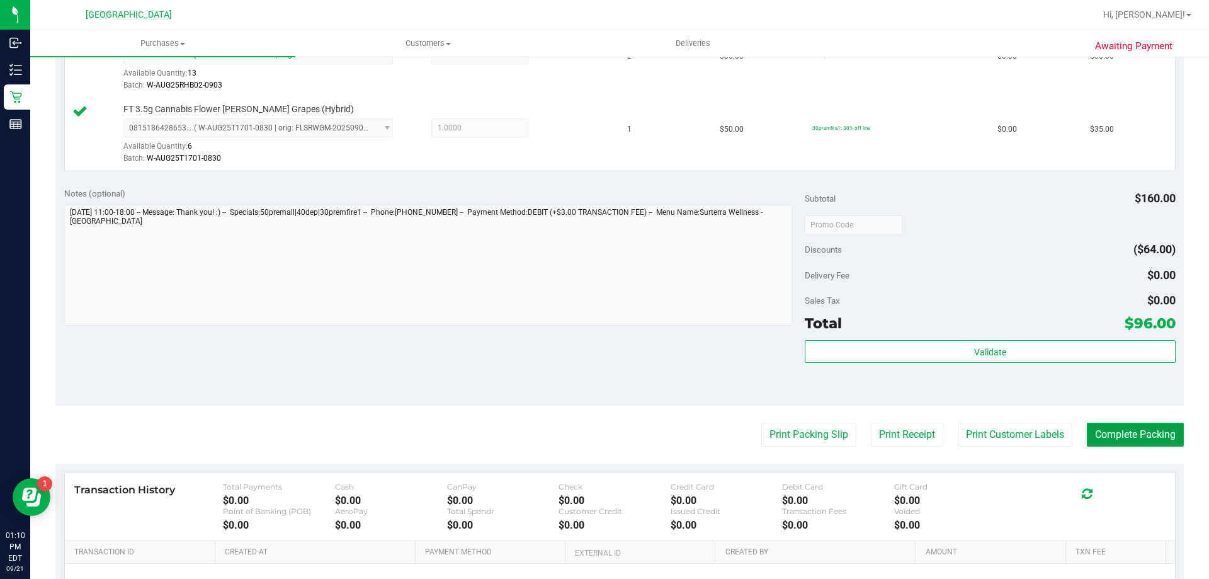
click at [1124, 436] on button "Complete Packing" at bounding box center [1135, 434] width 97 height 24
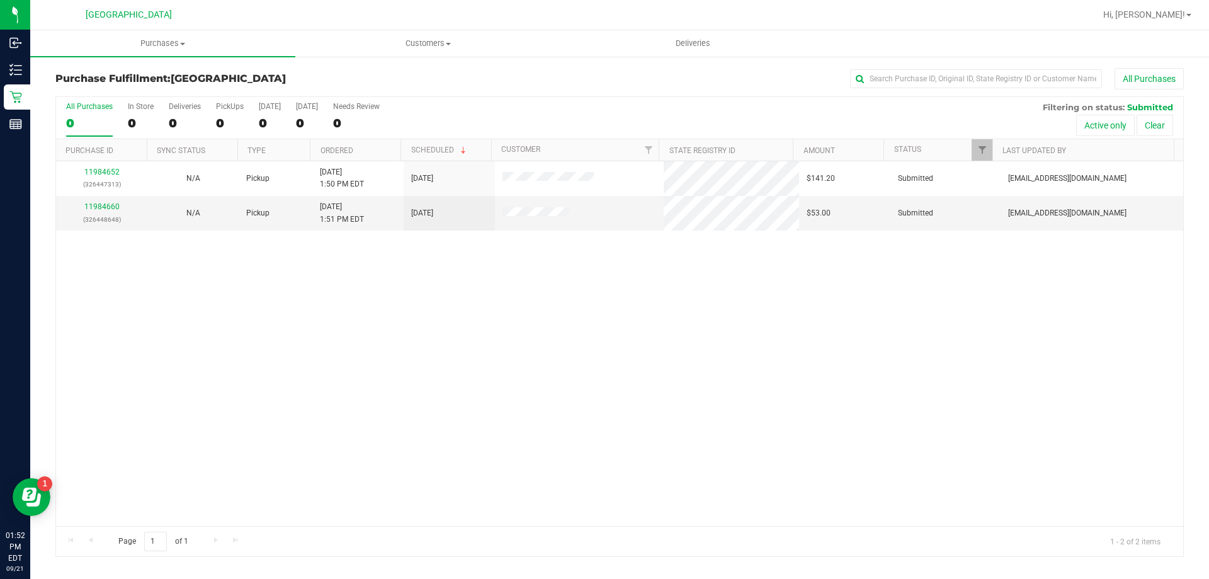
click at [446, 473] on div "11984652 (326447313) N/A Pickup 9/21/2025 1:50 PM EDT 9/21/2025 $141.20 Submitt…" at bounding box center [619, 343] width 1127 height 364
click at [105, 205] on link "11984660" at bounding box center [101, 206] width 35 height 9
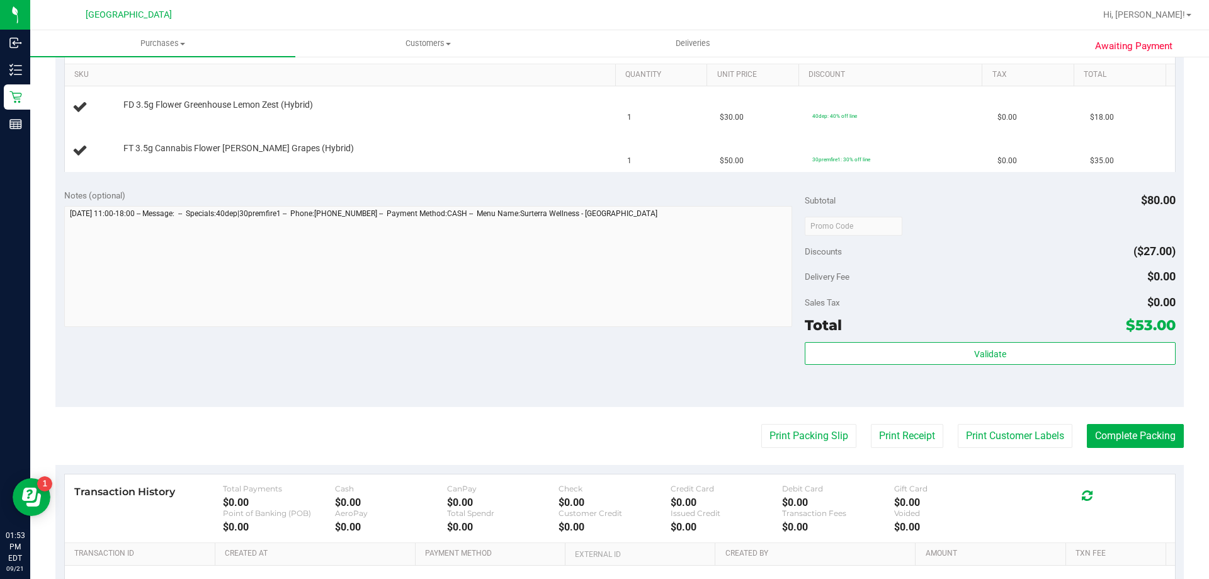
scroll to position [325, 0]
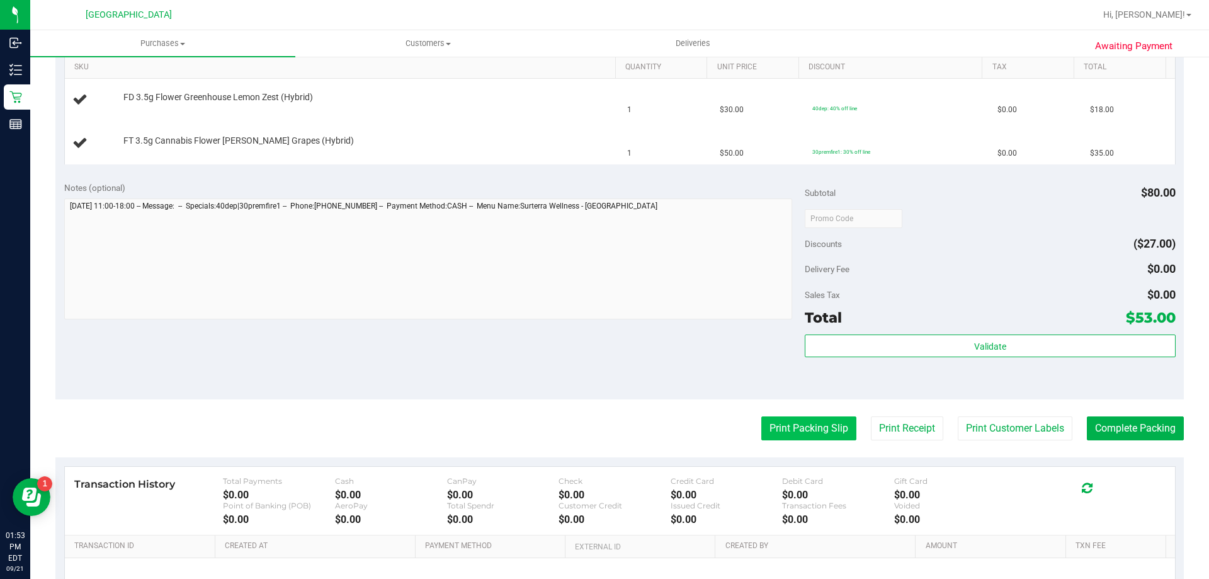
click at [786, 431] on button "Print Packing Slip" at bounding box center [808, 428] width 95 height 24
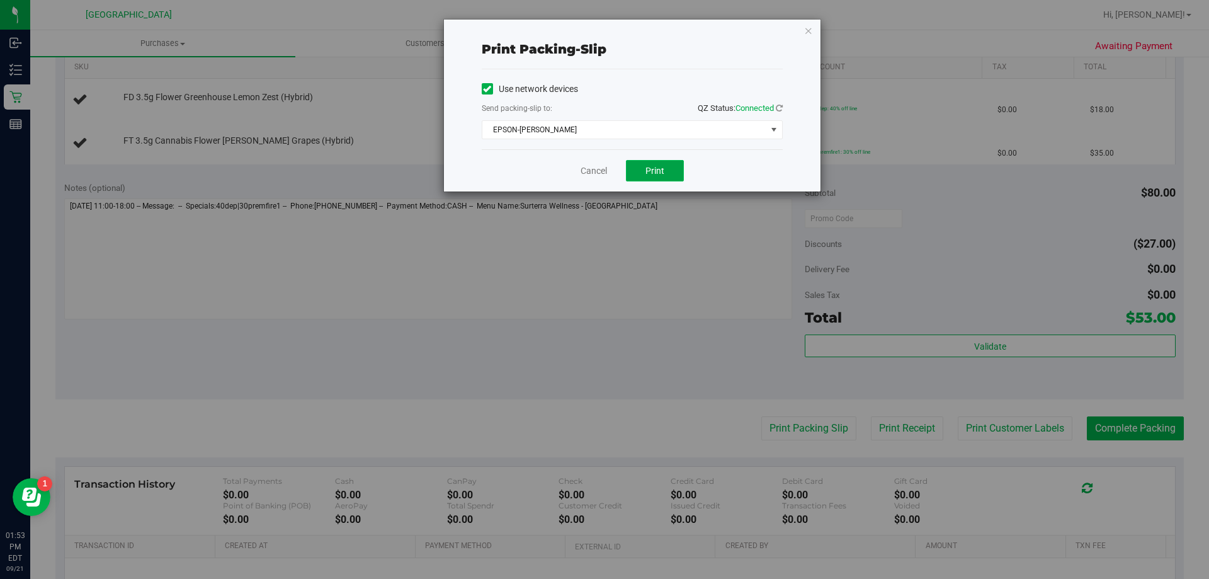
click at [651, 169] on span "Print" at bounding box center [654, 171] width 19 height 10
click at [589, 174] on link "Cancel" at bounding box center [593, 170] width 26 height 13
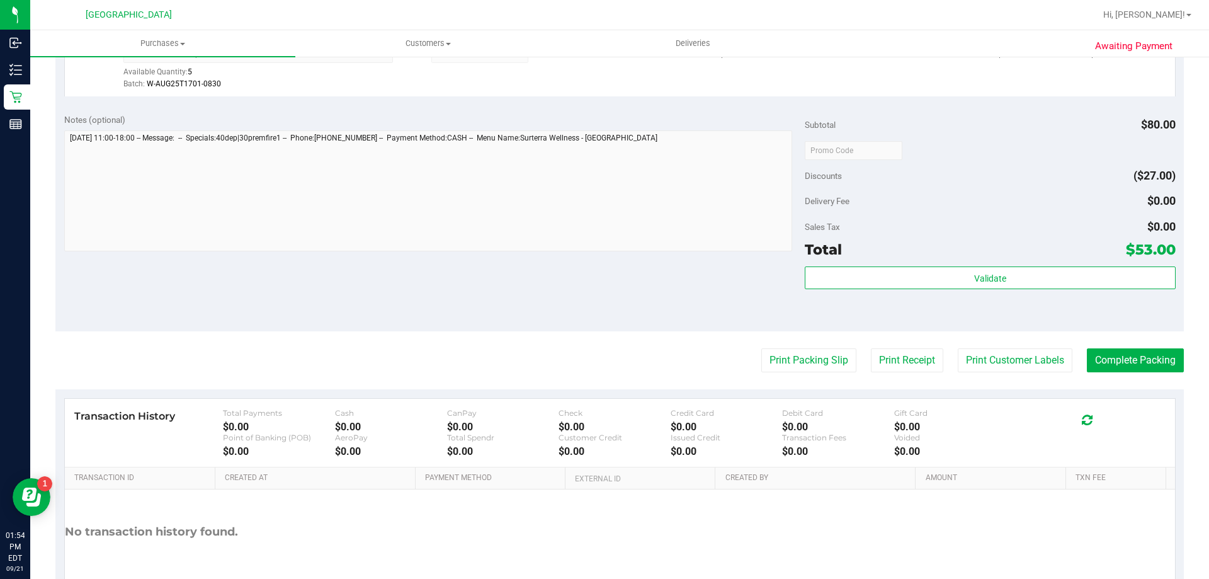
scroll to position [481, 0]
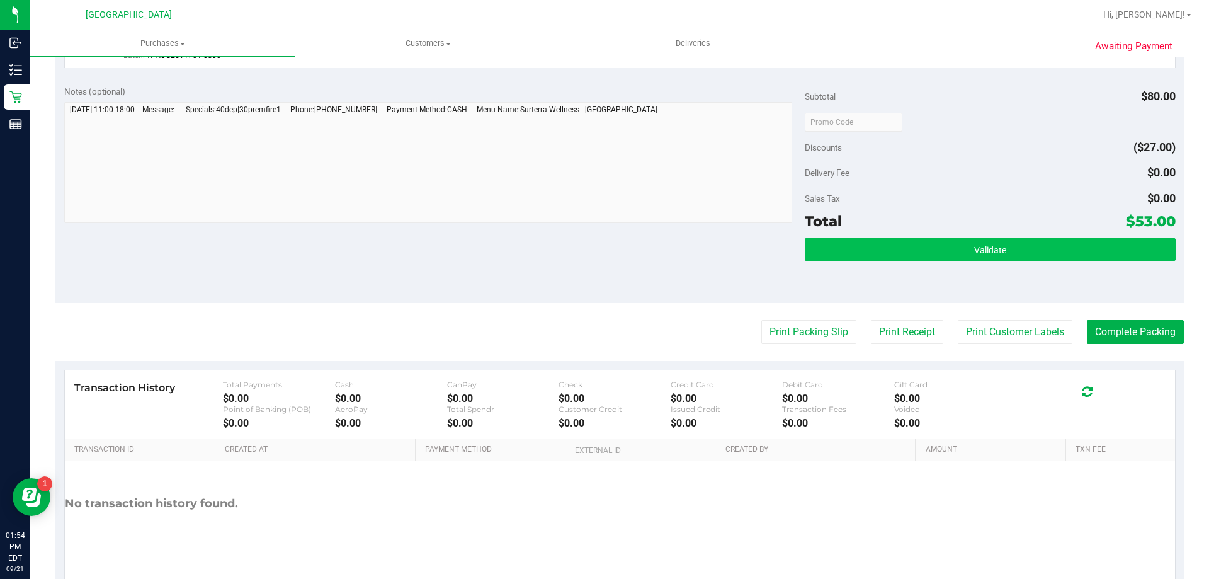
click at [854, 257] on button "Validate" at bounding box center [990, 249] width 370 height 23
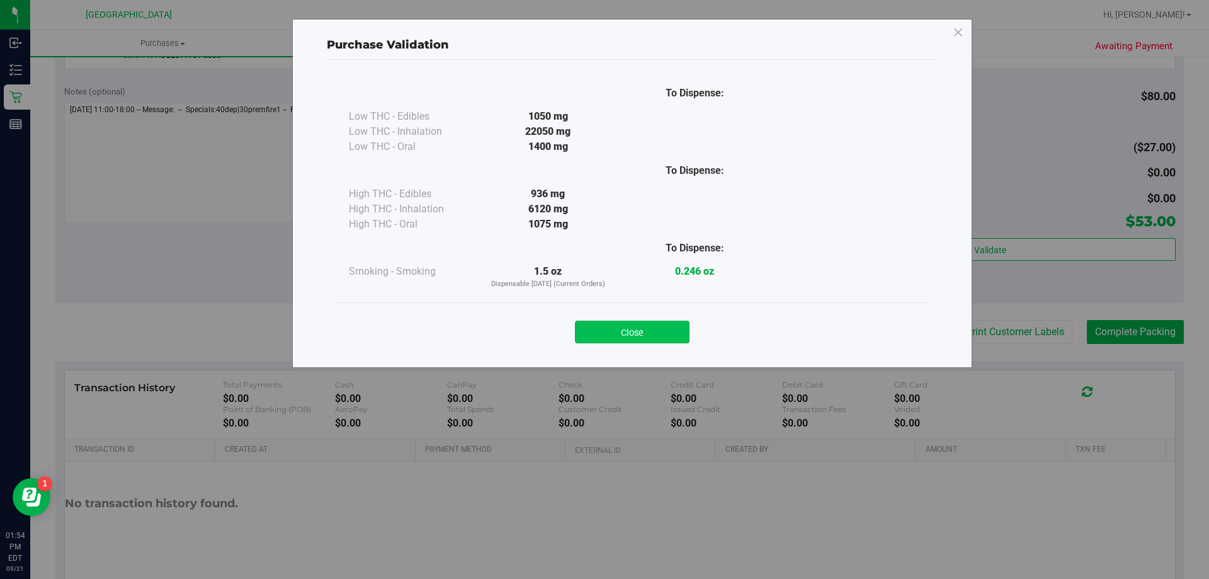
click at [627, 331] on button "Close" at bounding box center [632, 331] width 115 height 23
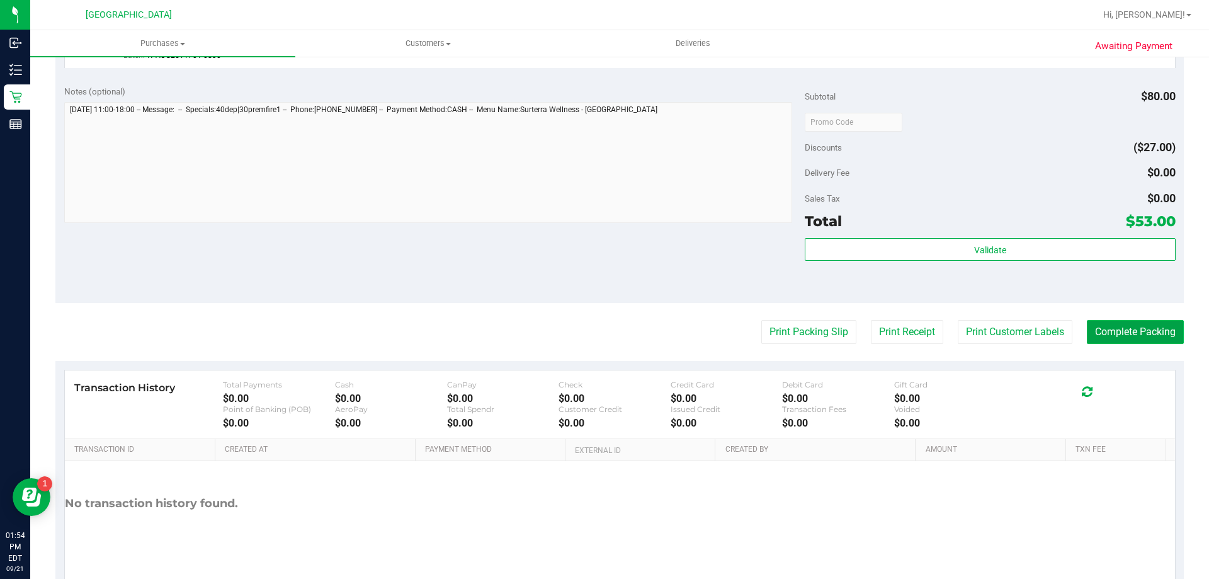
click at [1104, 336] on button "Complete Packing" at bounding box center [1135, 332] width 97 height 24
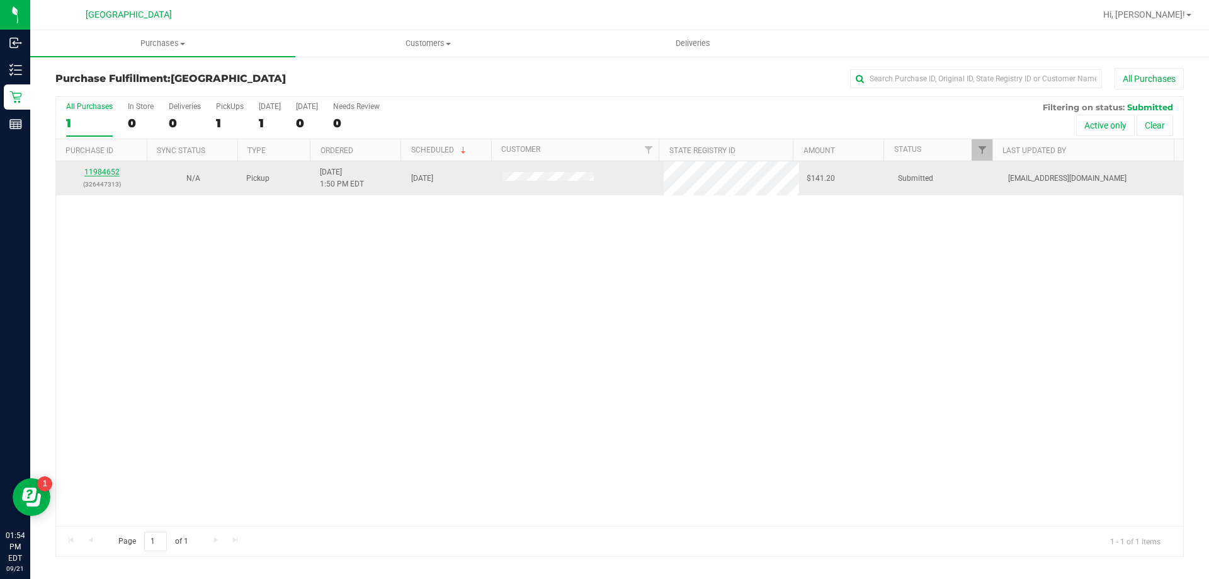
click at [105, 174] on link "11984652" at bounding box center [101, 171] width 35 height 9
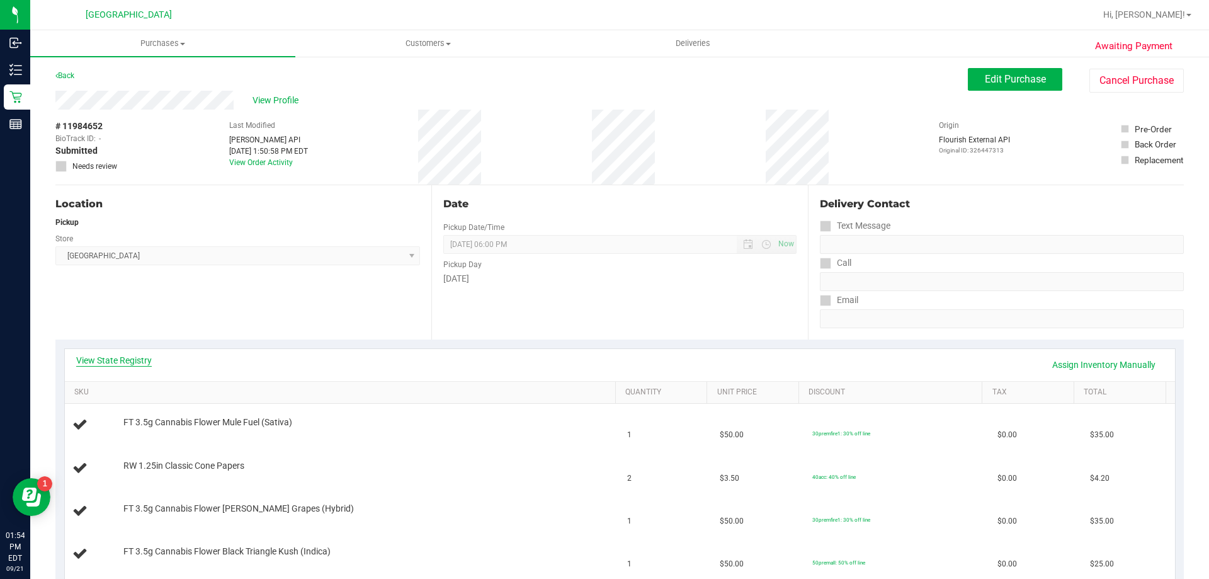
click at [123, 356] on link "View State Registry" at bounding box center [114, 360] width 76 height 13
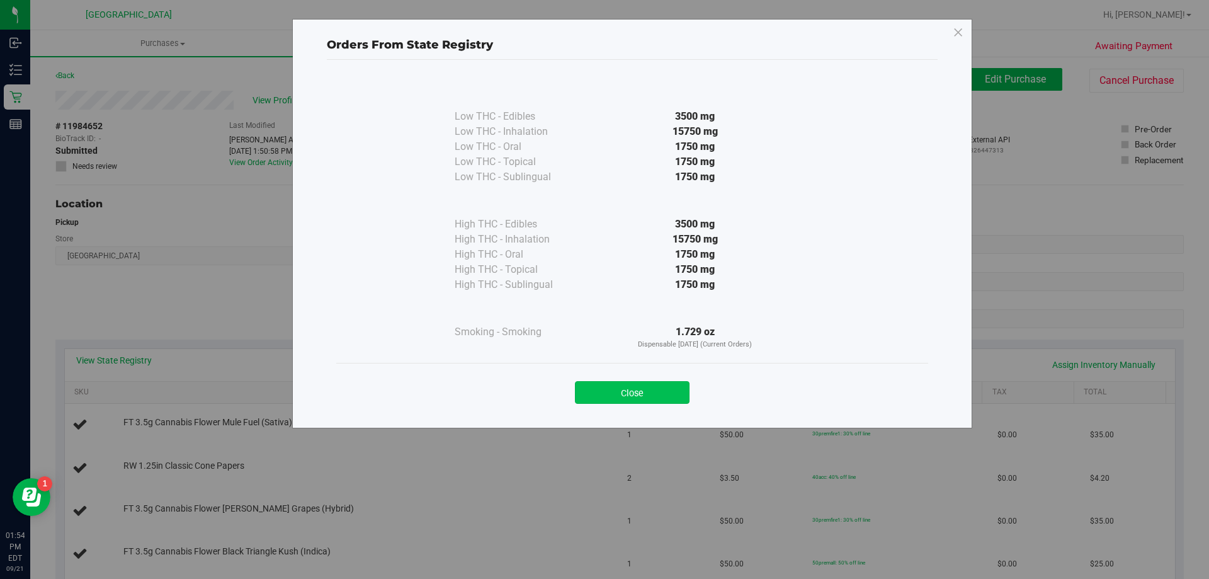
click at [645, 395] on button "Close" at bounding box center [632, 392] width 115 height 23
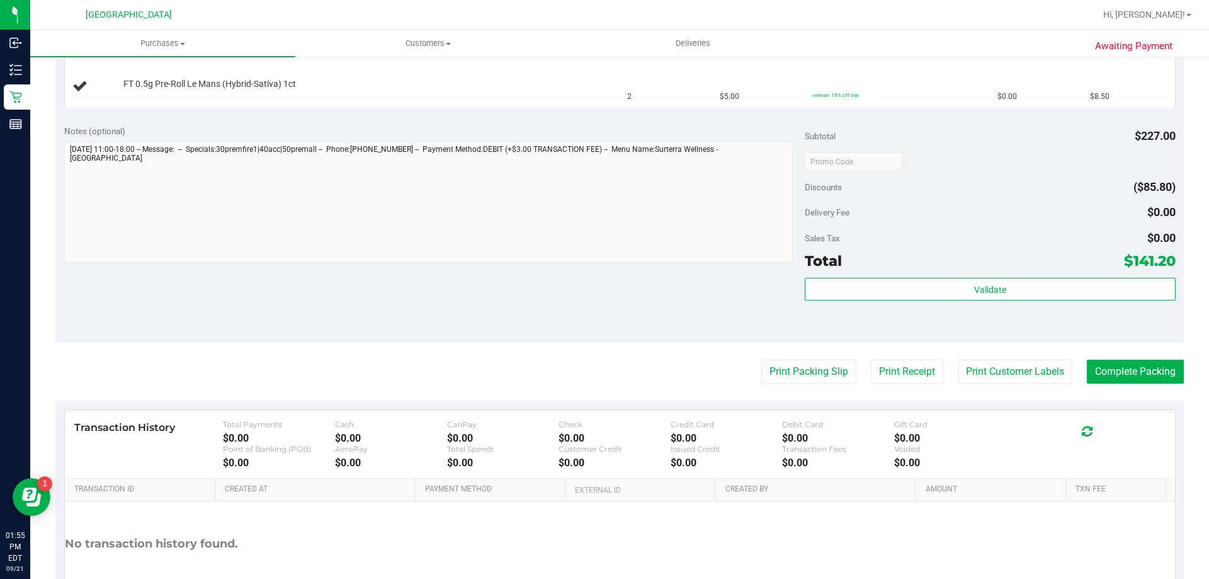
scroll to position [604, 0]
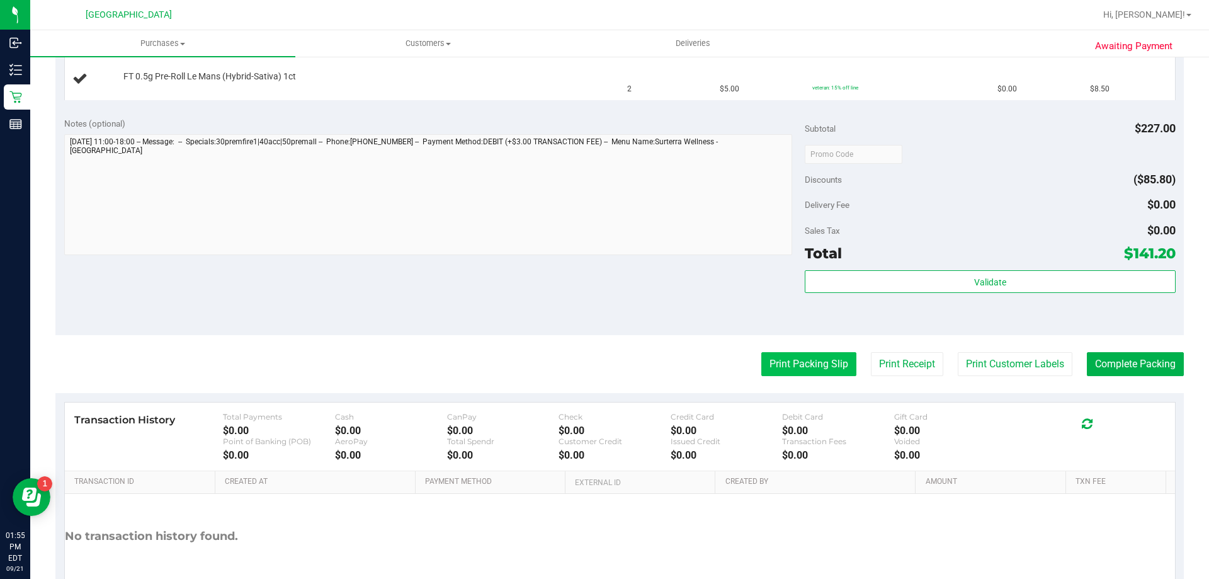
click at [809, 366] on button "Print Packing Slip" at bounding box center [808, 364] width 95 height 24
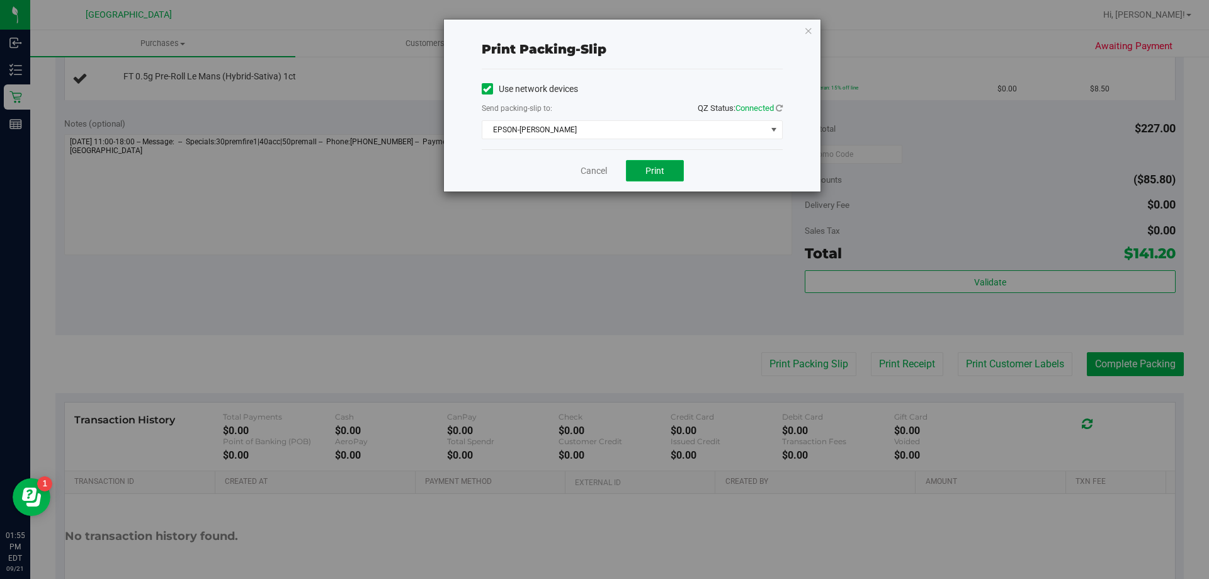
click at [644, 167] on button "Print" at bounding box center [655, 170] width 58 height 21
click at [584, 175] on link "Cancel" at bounding box center [593, 170] width 26 height 13
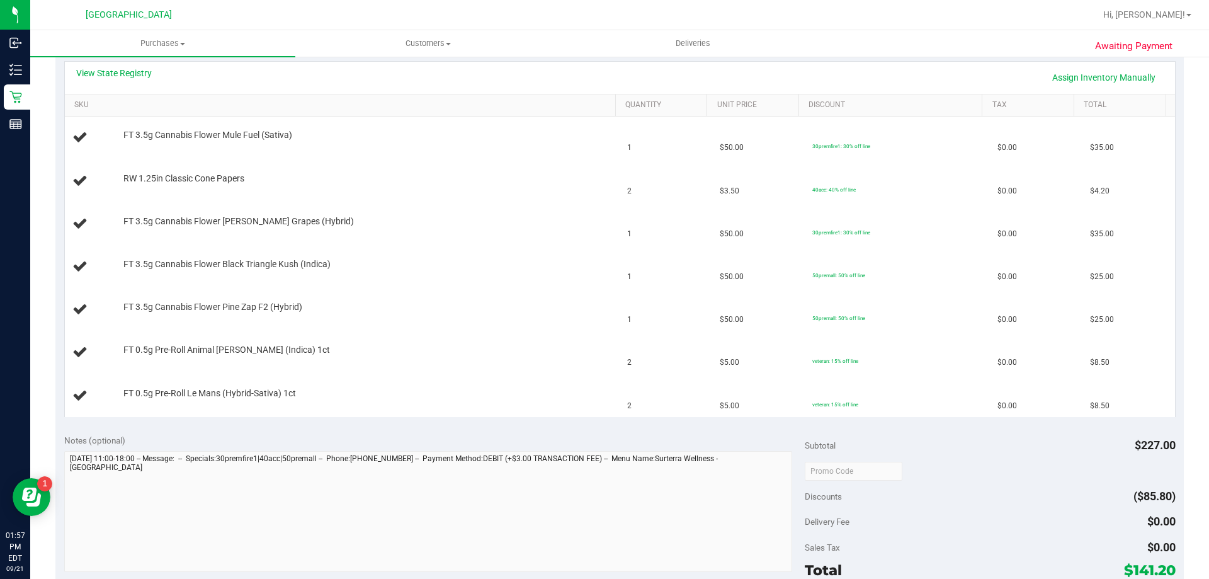
scroll to position [284, 0]
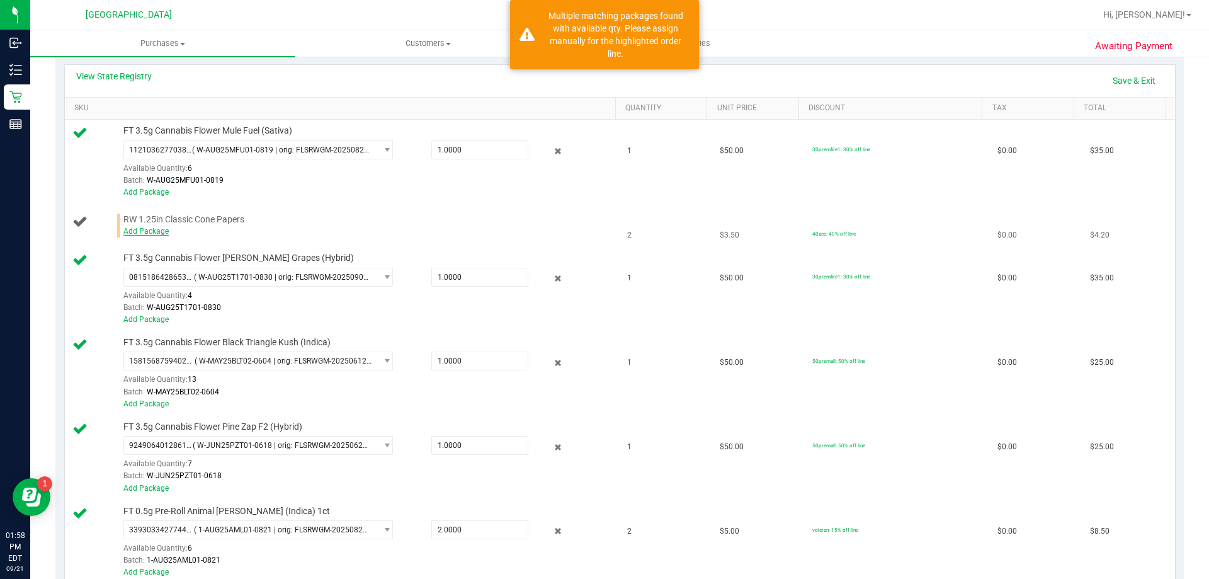
click at [156, 227] on link "Add Package" at bounding box center [145, 231] width 45 height 9
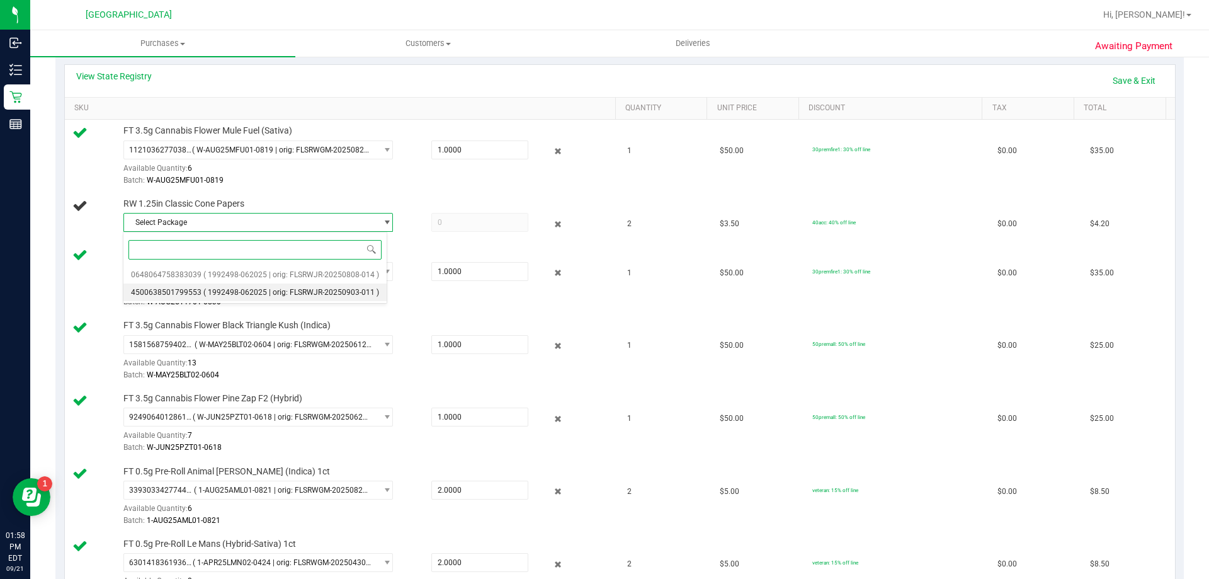
click at [298, 291] on span "( 1992498-062025 | orig: FLSRWJR-20250903-011 )" at bounding box center [291, 292] width 176 height 9
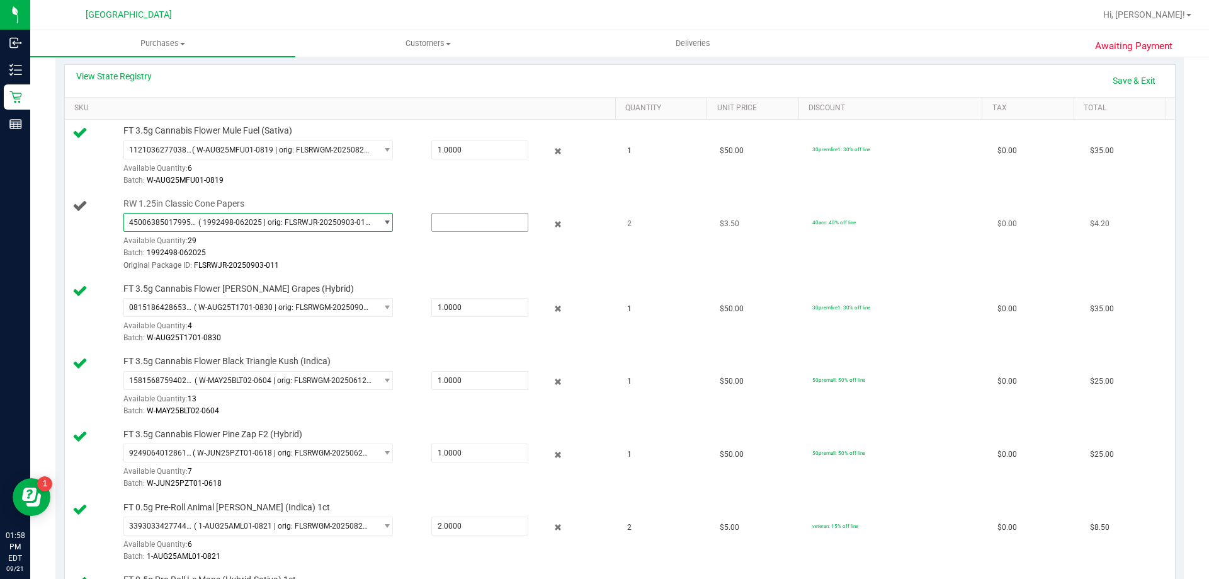
click at [471, 222] on input "text" at bounding box center [480, 222] width 96 height 18
type input "2"
click at [481, 256] on div "Batch: 1992498-062025" at bounding box center [366, 253] width 486 height 12
type input "2.0000"
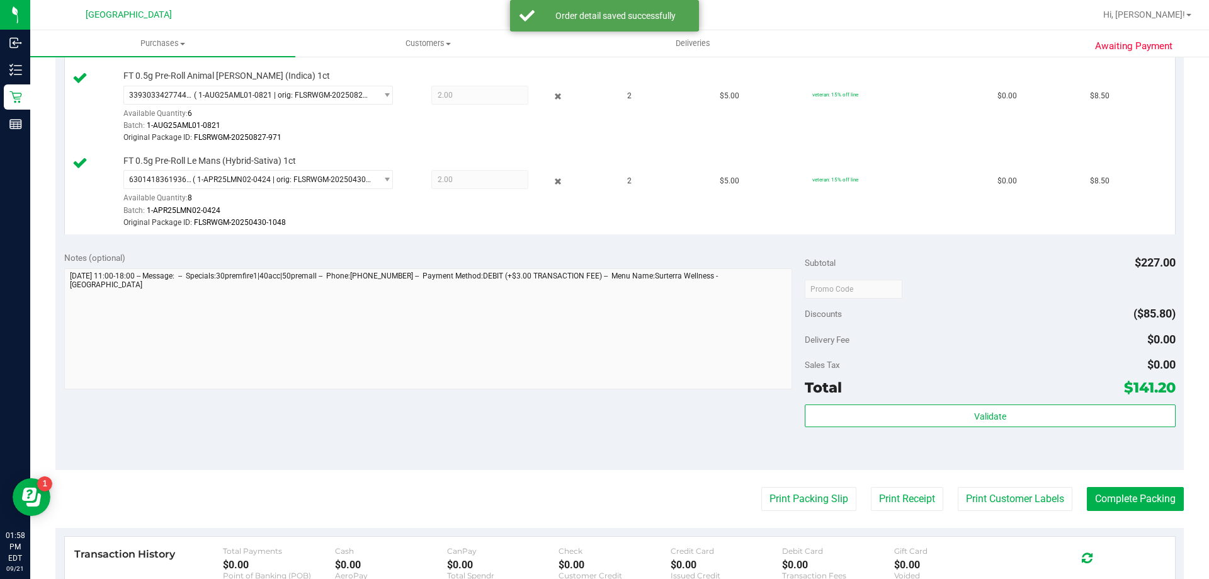
scroll to position [771, 0]
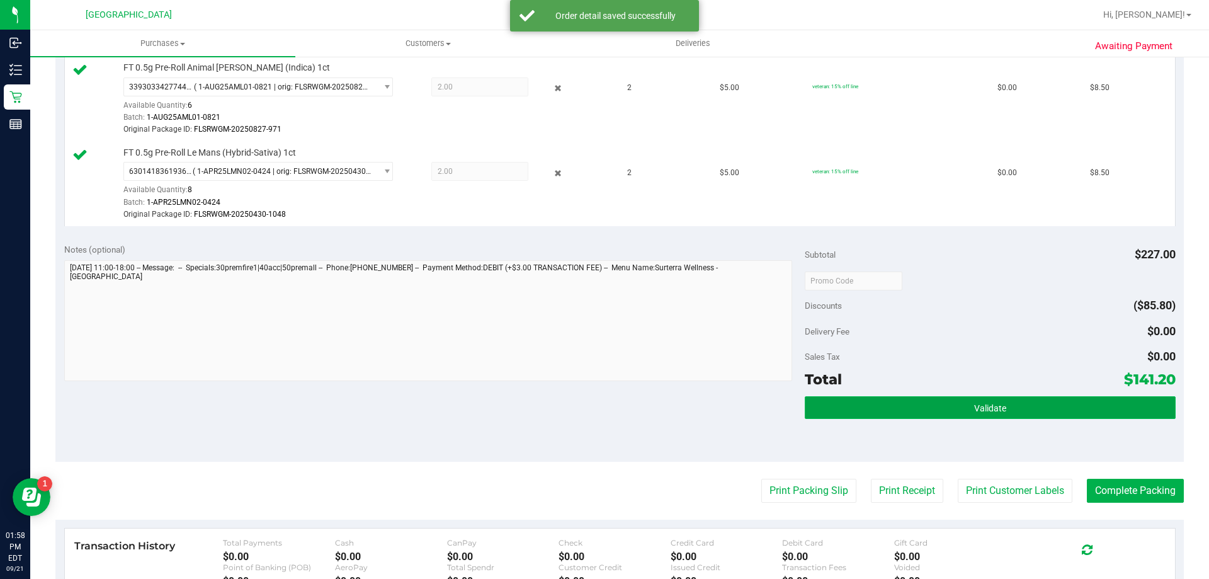
click at [850, 405] on button "Validate" at bounding box center [990, 407] width 370 height 23
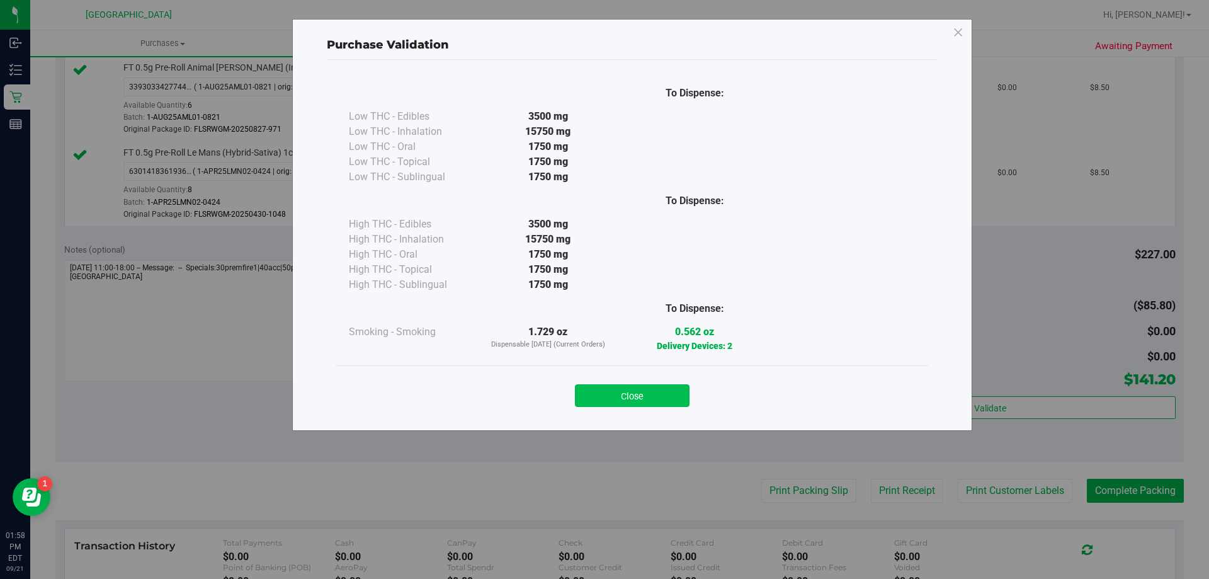
click at [626, 386] on button "Close" at bounding box center [632, 395] width 115 height 23
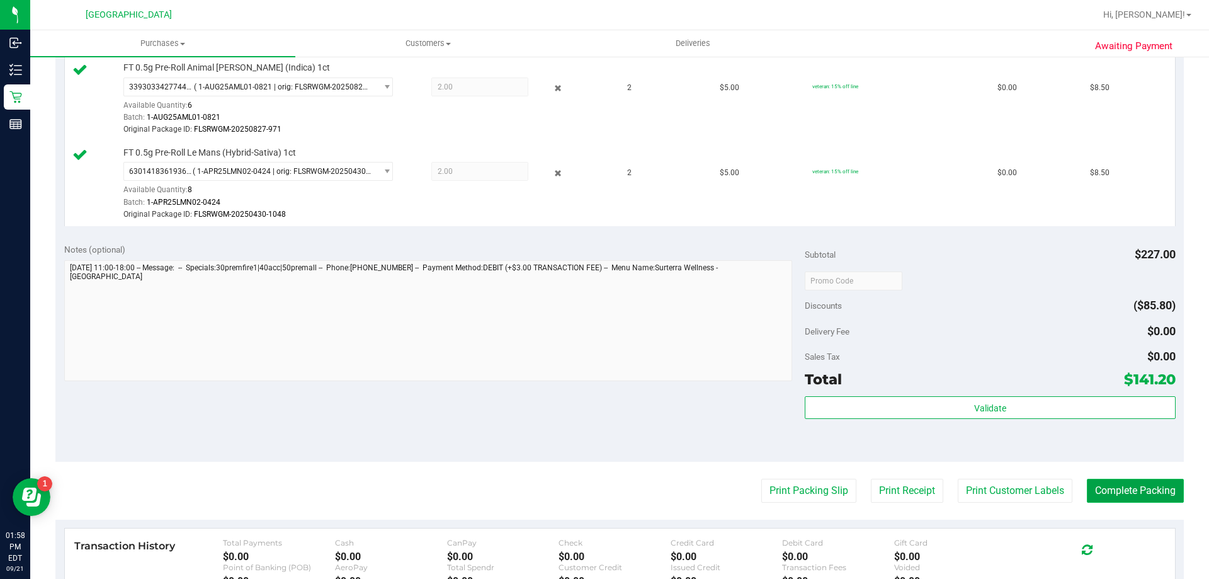
click at [1119, 487] on button "Complete Packing" at bounding box center [1135, 490] width 97 height 24
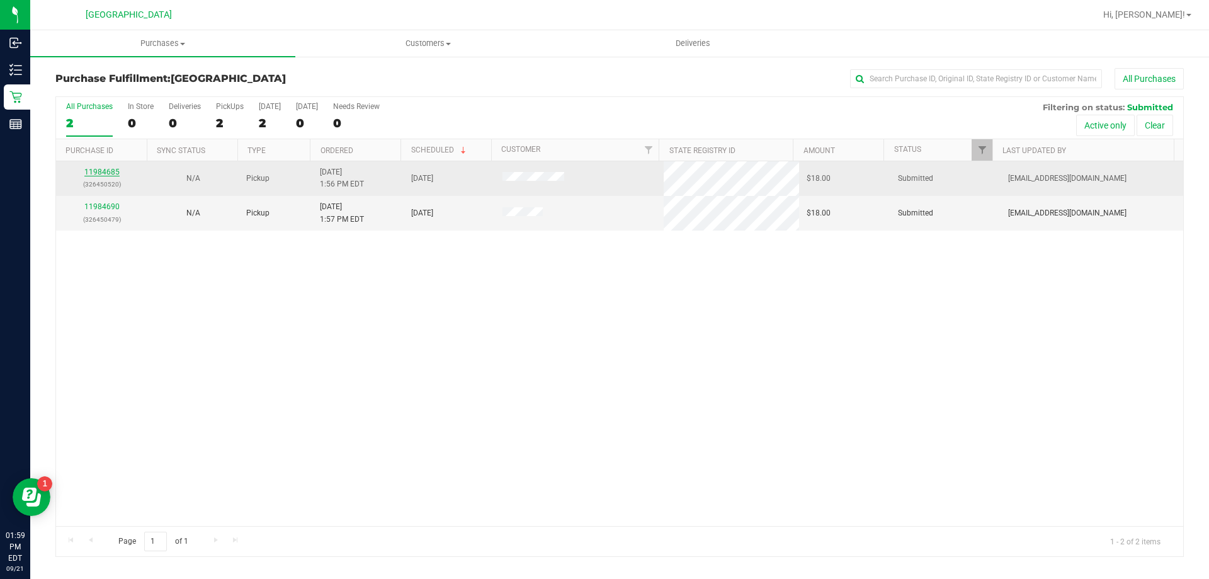
click at [110, 170] on link "11984685" at bounding box center [101, 171] width 35 height 9
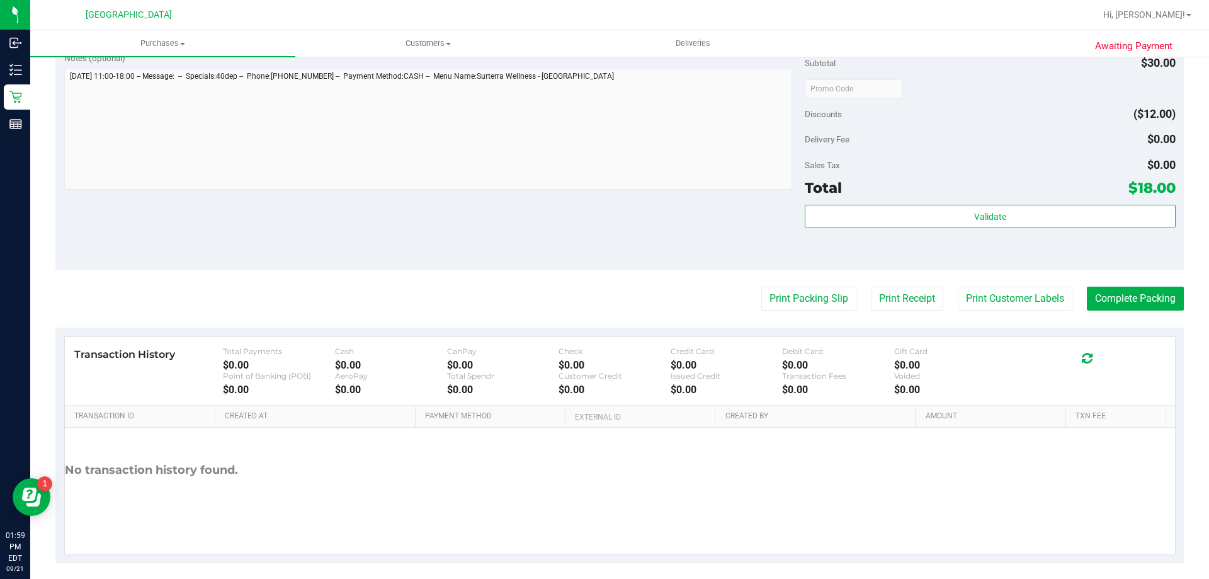
scroll to position [421, 0]
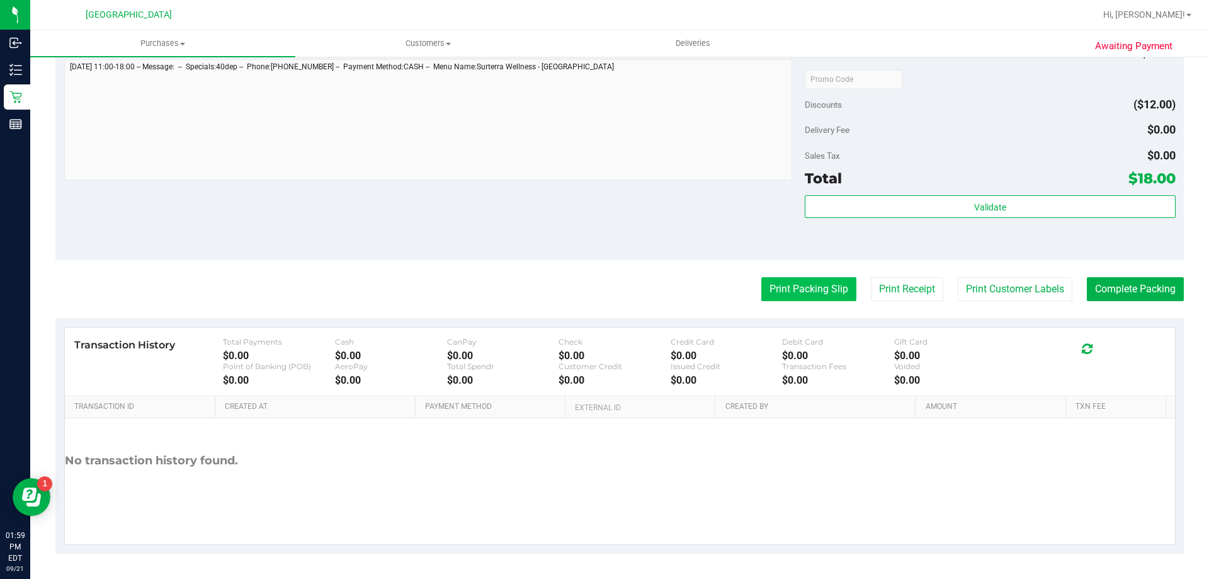
click at [764, 290] on button "Print Packing Slip" at bounding box center [808, 289] width 95 height 24
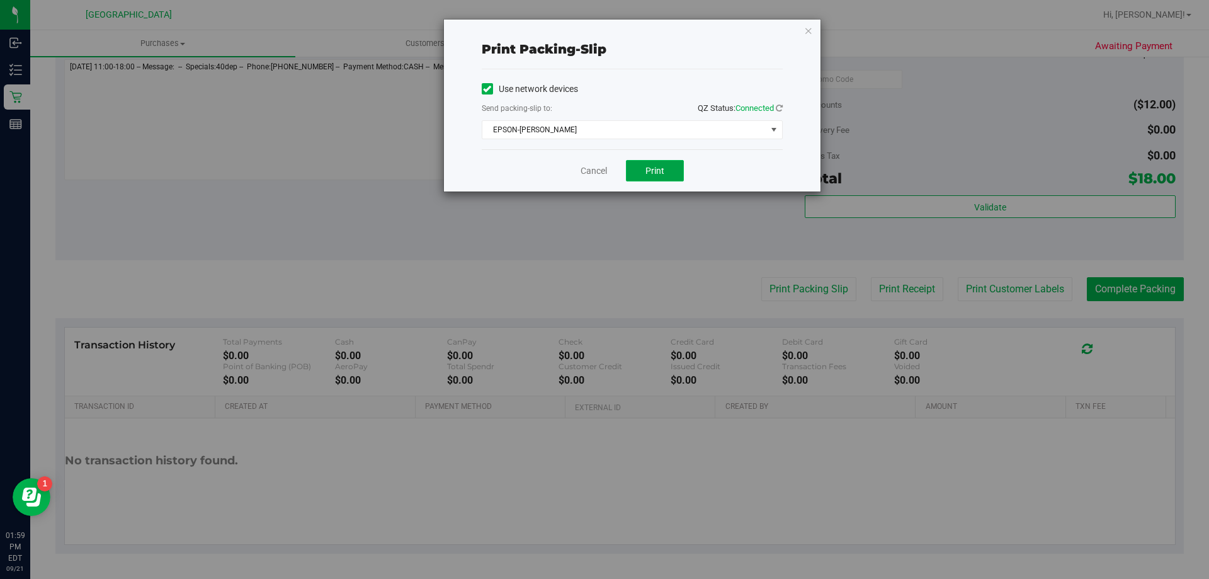
click at [641, 171] on button "Print" at bounding box center [655, 170] width 58 height 21
click at [602, 167] on link "Cancel" at bounding box center [593, 170] width 26 height 13
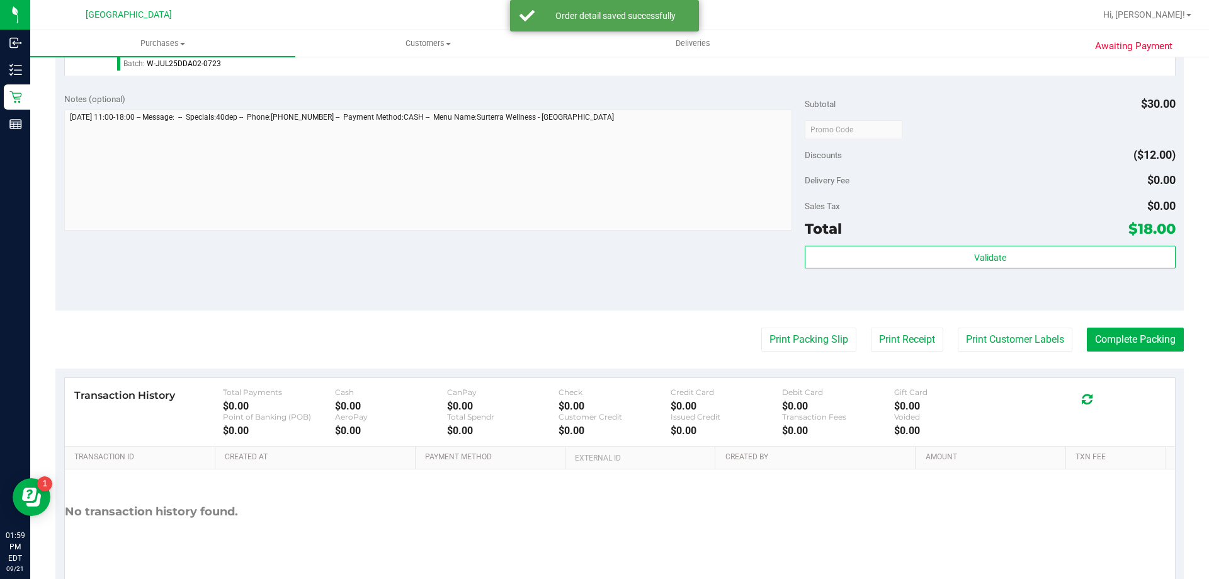
scroll to position [451, 0]
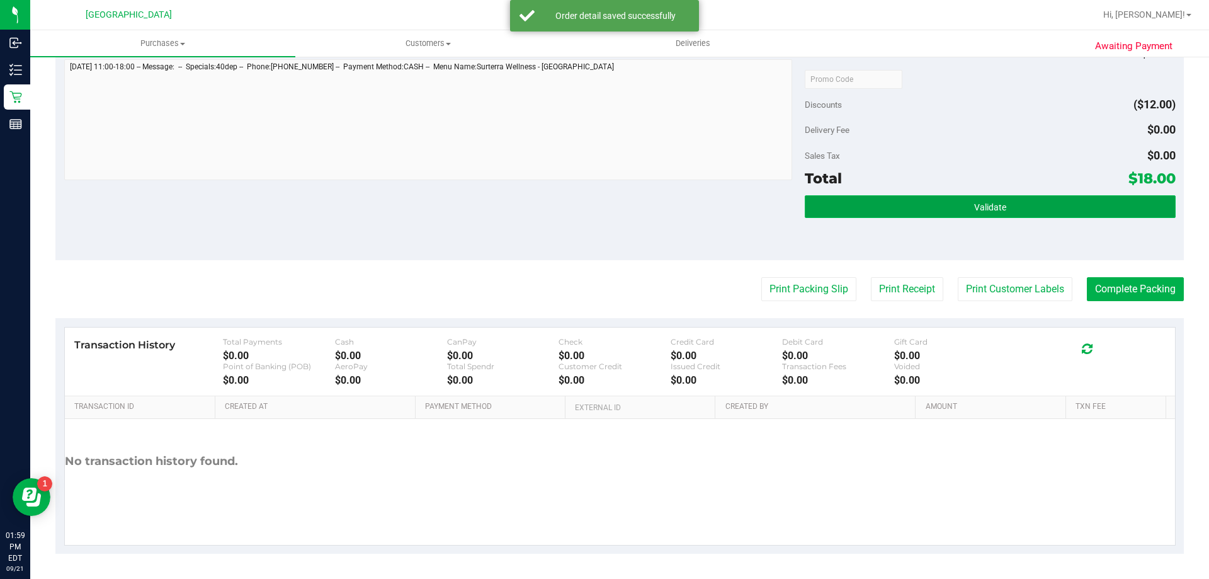
click at [909, 212] on button "Validate" at bounding box center [990, 206] width 370 height 23
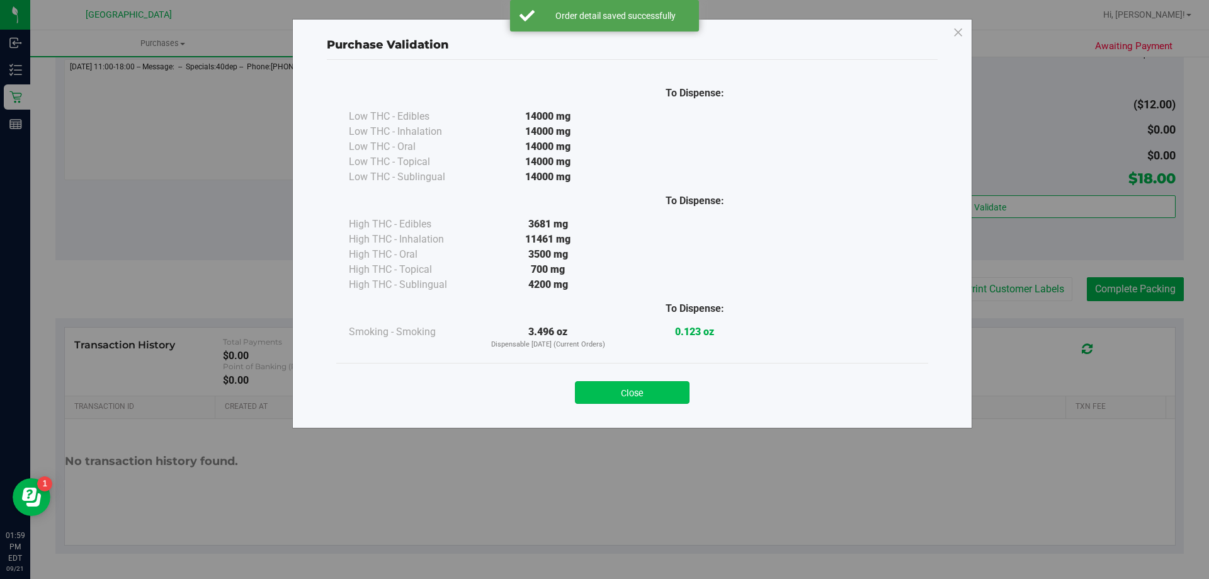
click at [613, 393] on button "Close" at bounding box center [632, 392] width 115 height 23
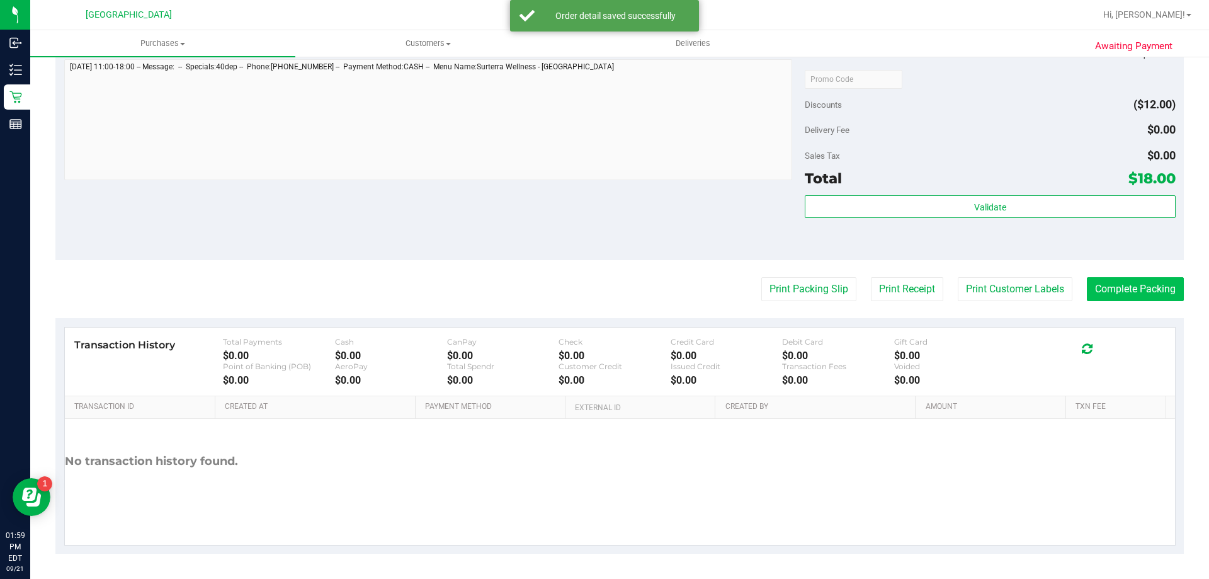
click at [1116, 301] on button "Complete Packing" at bounding box center [1135, 289] width 97 height 24
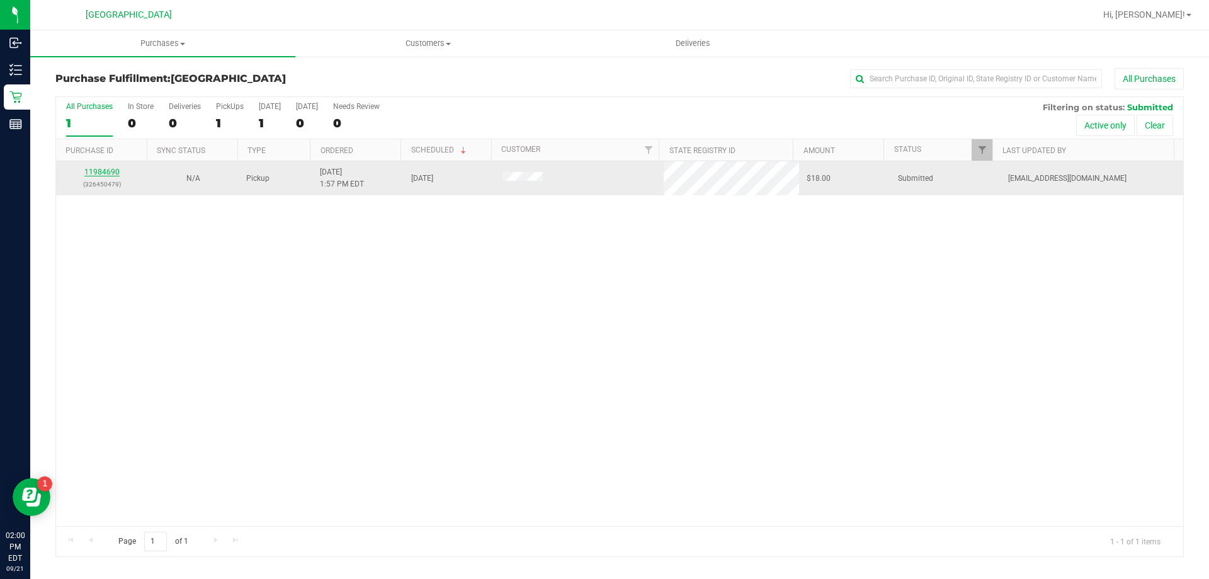
click at [106, 173] on link "11984690" at bounding box center [101, 171] width 35 height 9
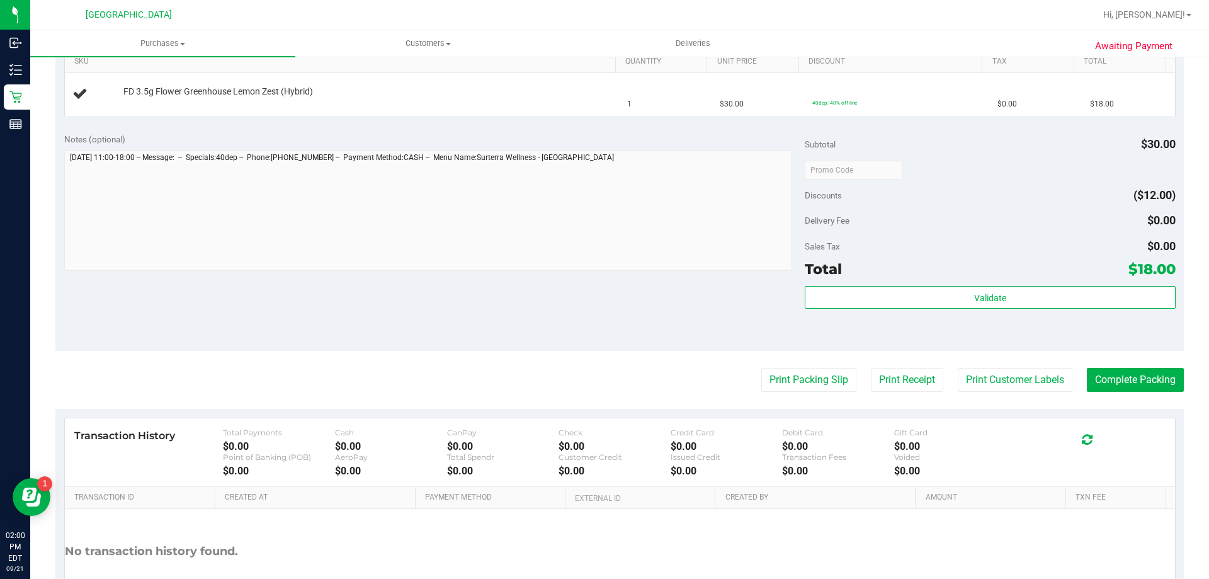
scroll to position [369, 0]
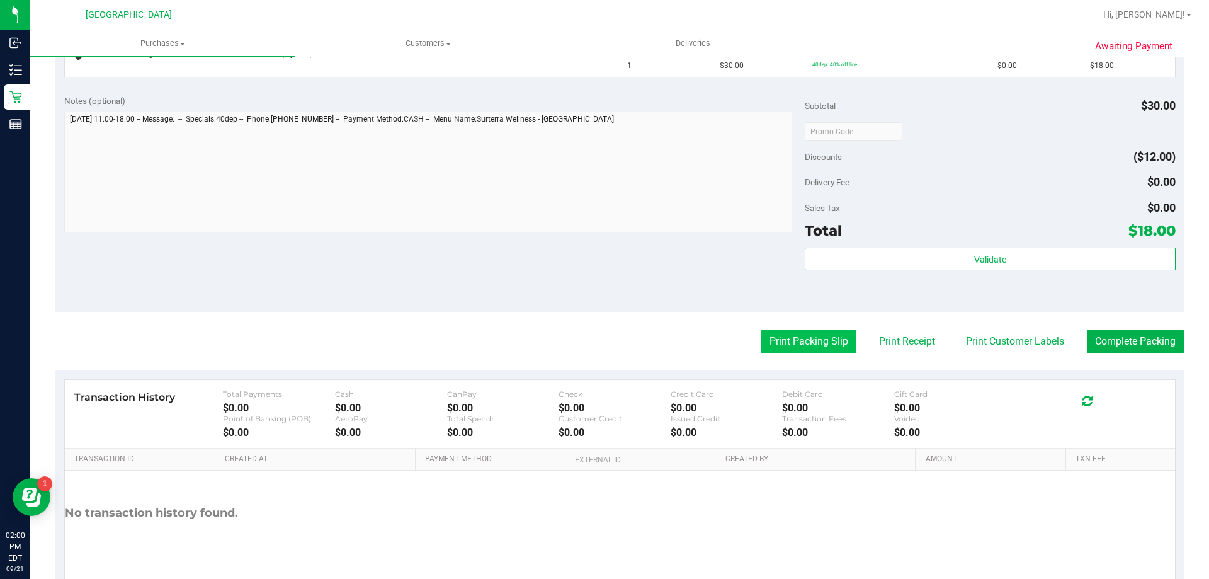
click at [784, 348] on button "Print Packing Slip" at bounding box center [808, 341] width 95 height 24
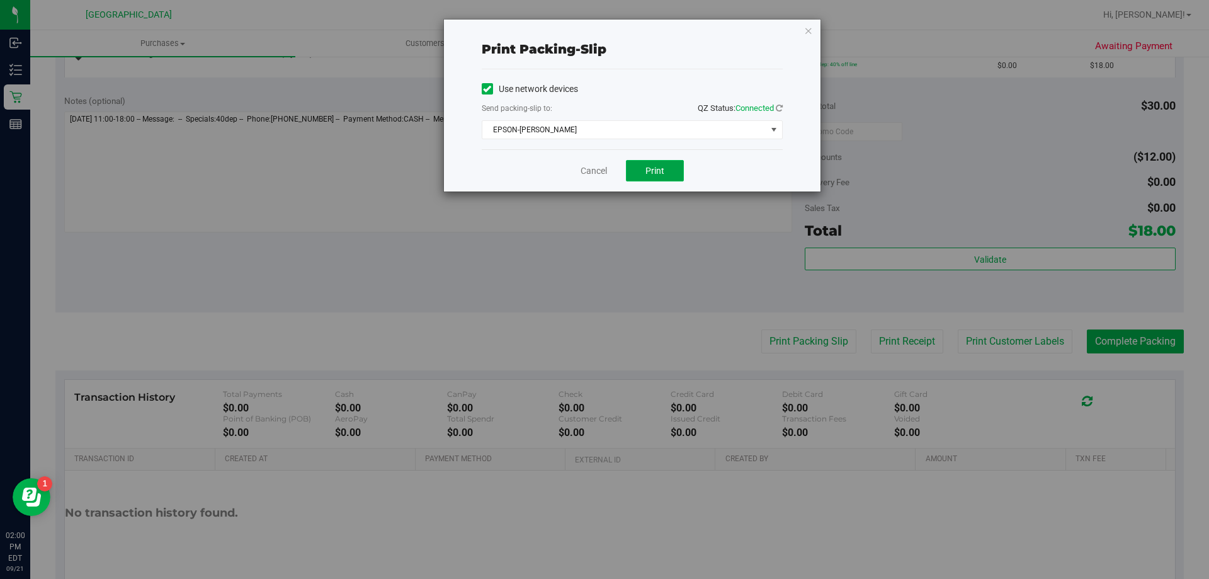
click at [650, 176] on button "Print" at bounding box center [655, 170] width 58 height 21
click at [592, 172] on link "Cancel" at bounding box center [593, 170] width 26 height 13
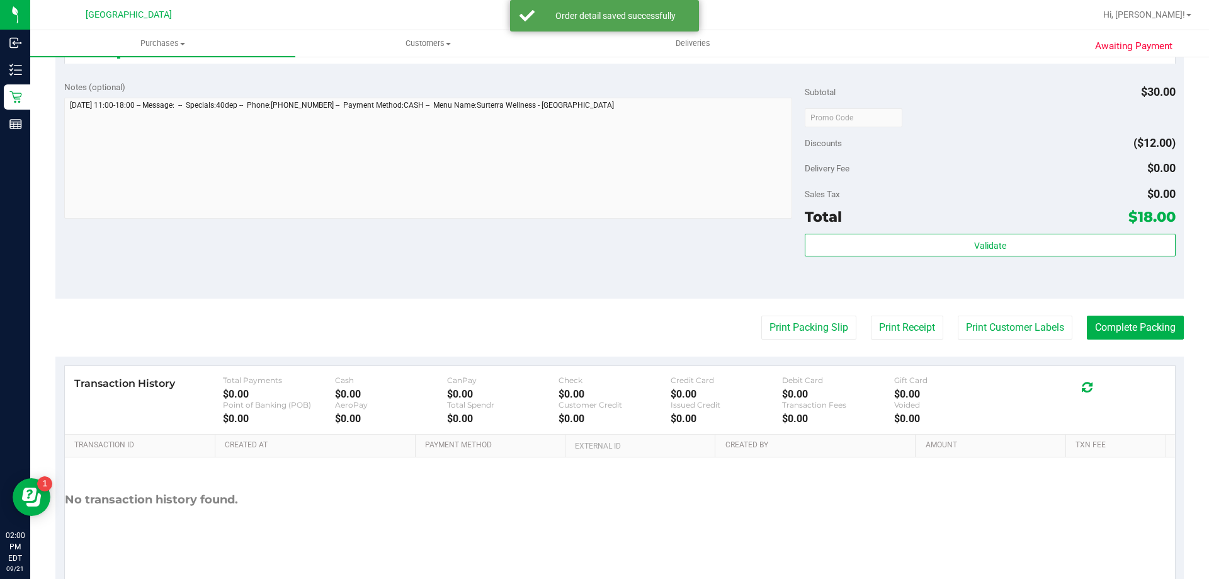
scroll to position [451, 0]
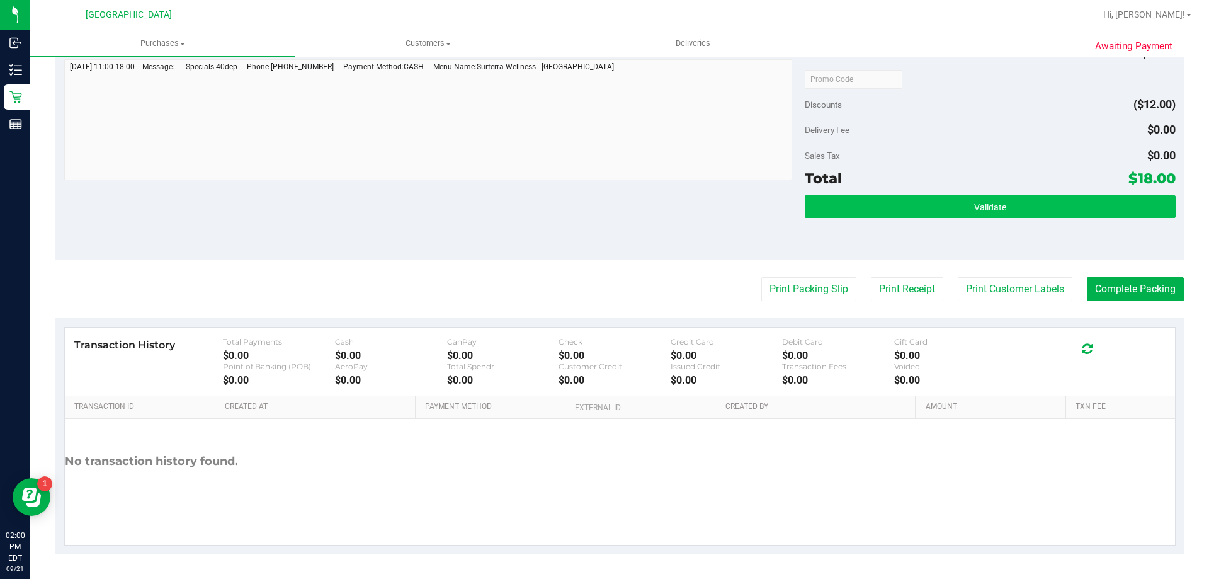
click at [891, 204] on button "Validate" at bounding box center [990, 206] width 370 height 23
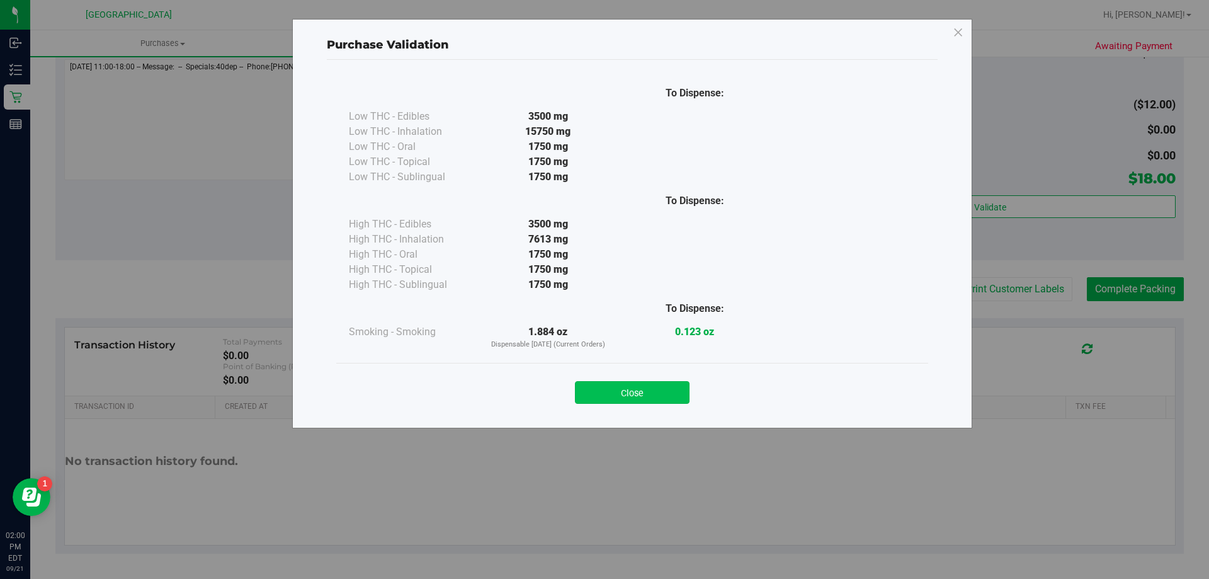
click at [619, 388] on button "Close" at bounding box center [632, 392] width 115 height 23
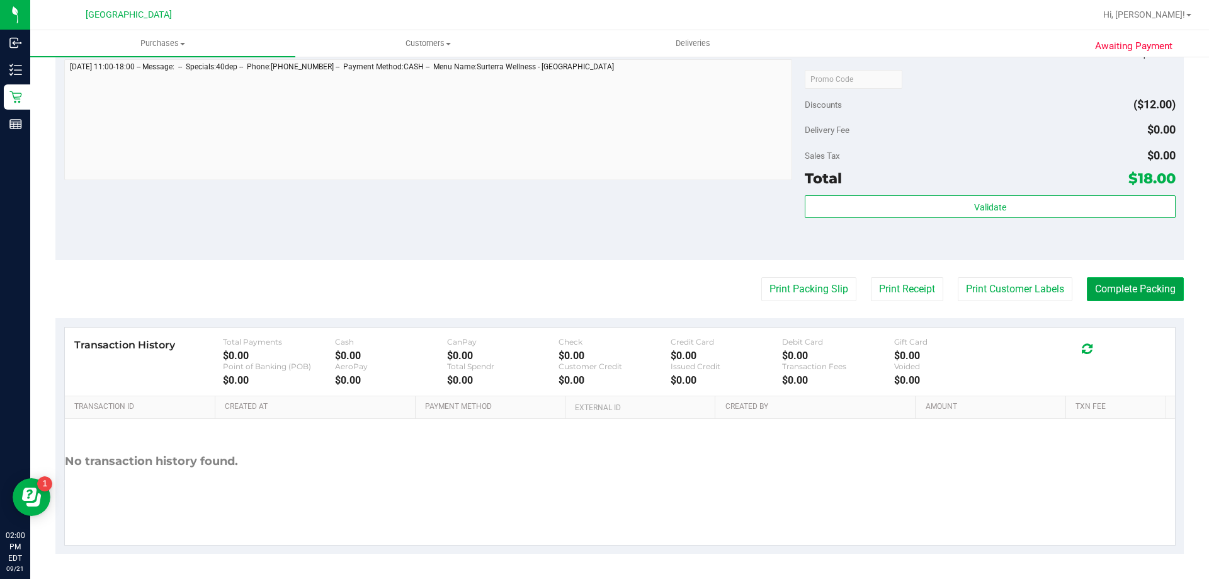
click at [1136, 295] on button "Complete Packing" at bounding box center [1135, 289] width 97 height 24
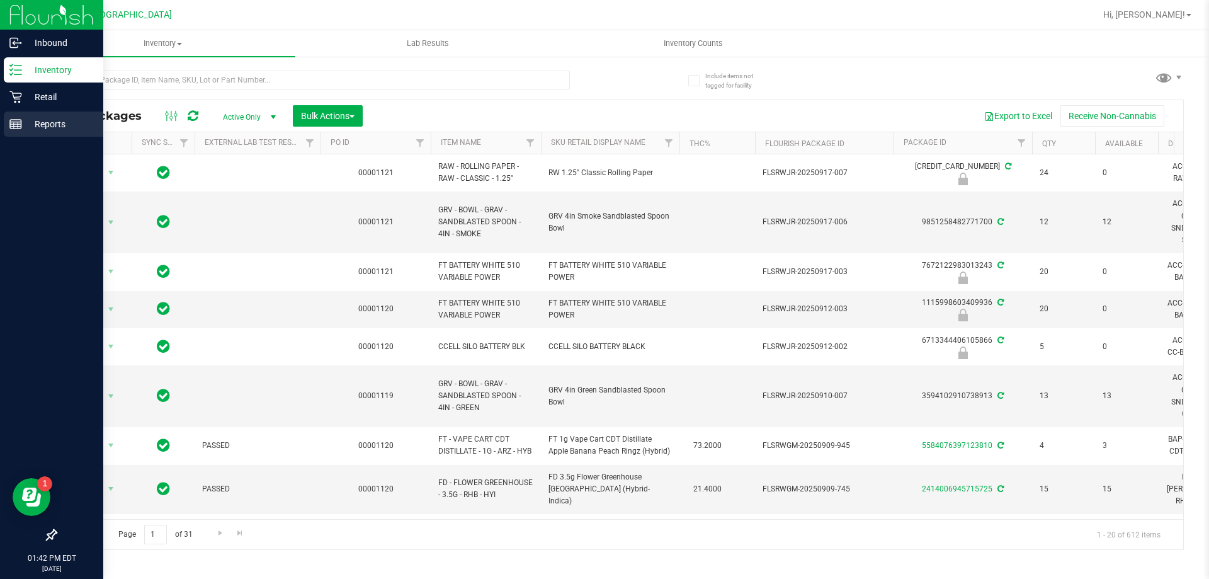
click at [57, 122] on p "Reports" at bounding box center [60, 123] width 76 height 15
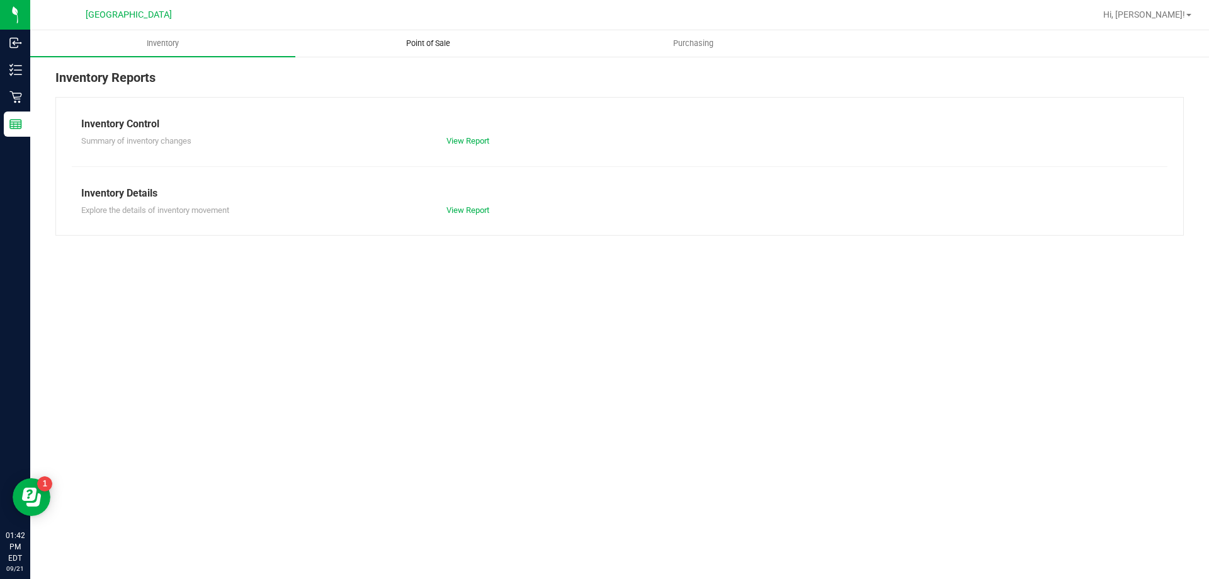
click at [438, 43] on span "Point of Sale" at bounding box center [428, 43] width 78 height 11
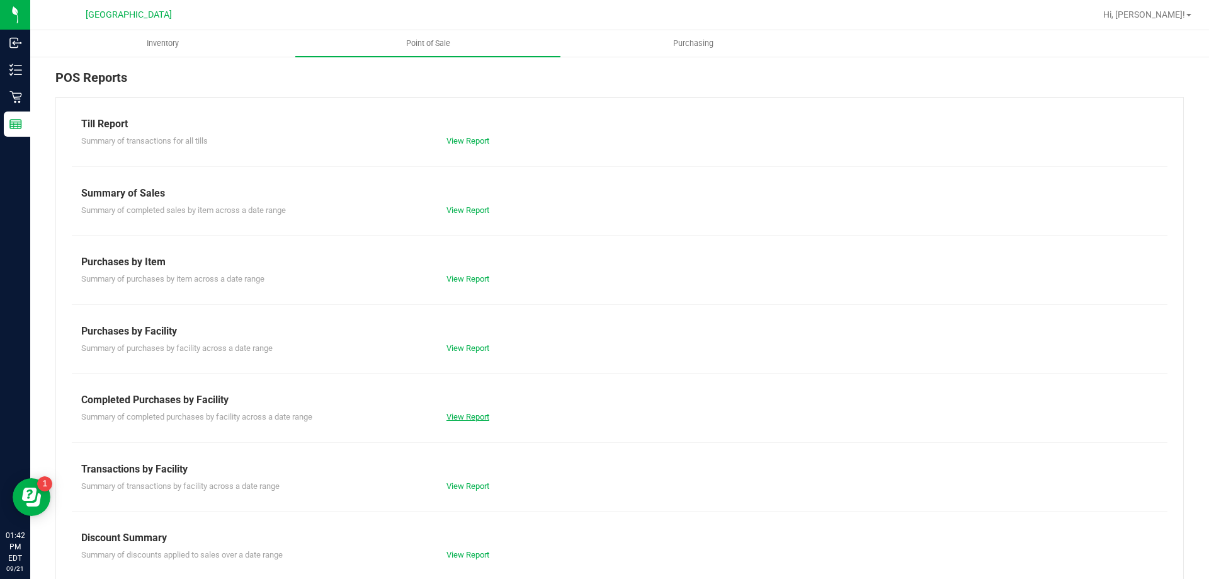
click at [477, 417] on link "View Report" at bounding box center [467, 416] width 43 height 9
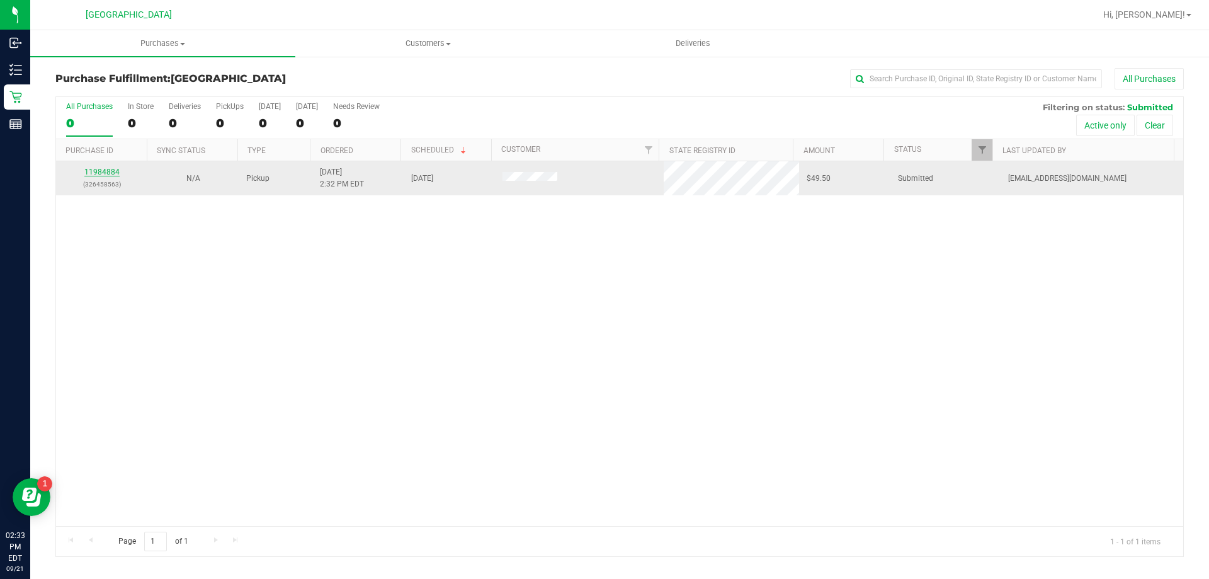
click at [103, 173] on link "11984884" at bounding box center [101, 171] width 35 height 9
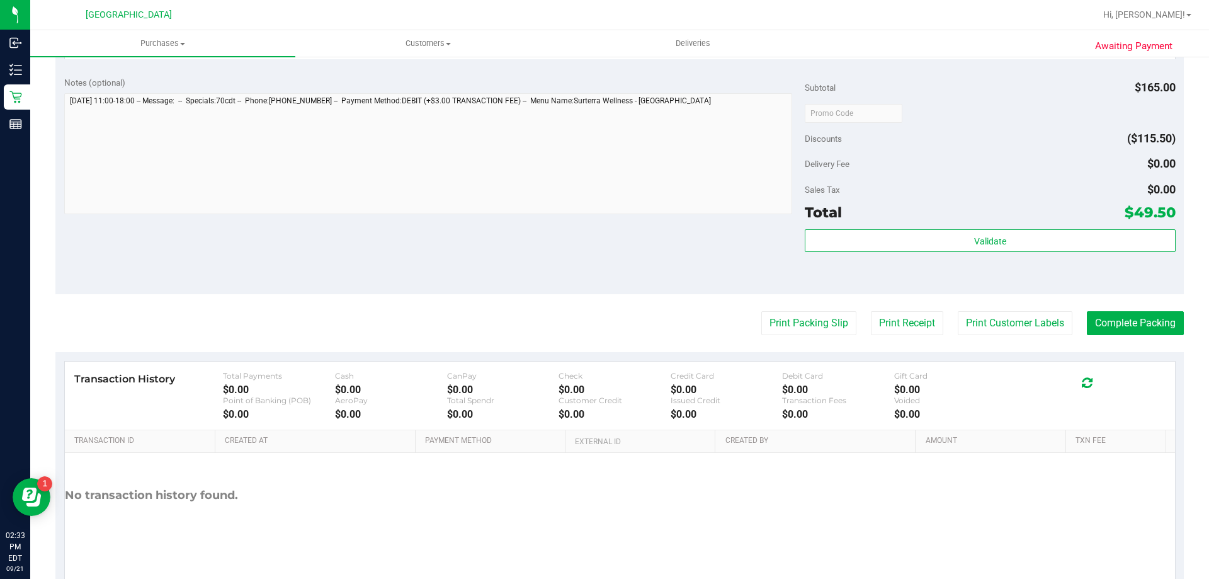
scroll to position [507, 0]
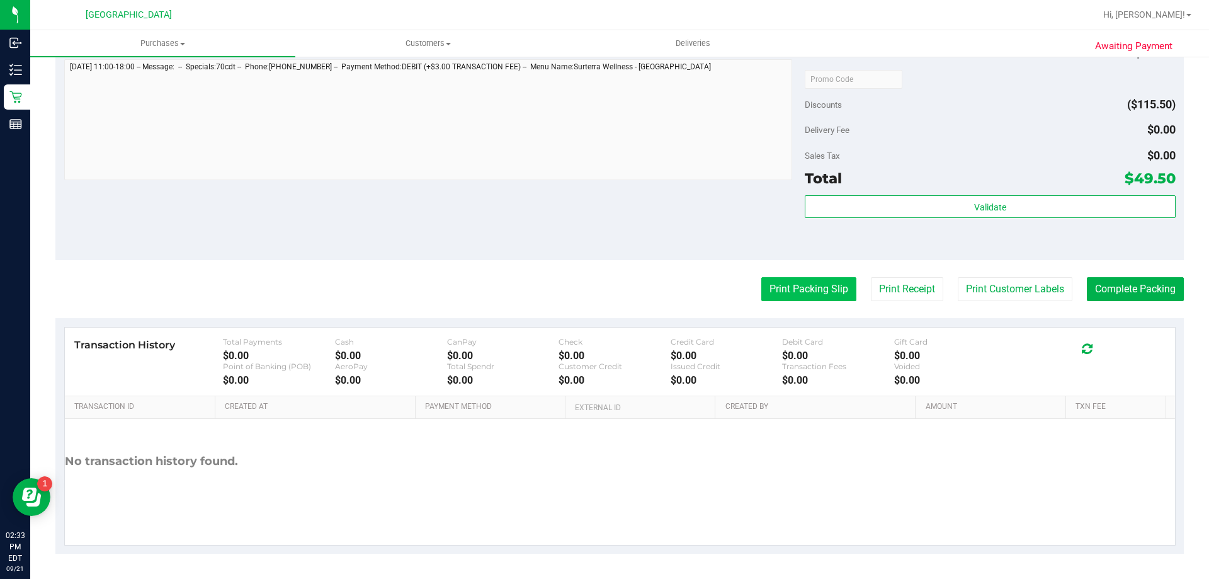
click at [799, 286] on button "Print Packing Slip" at bounding box center [808, 289] width 95 height 24
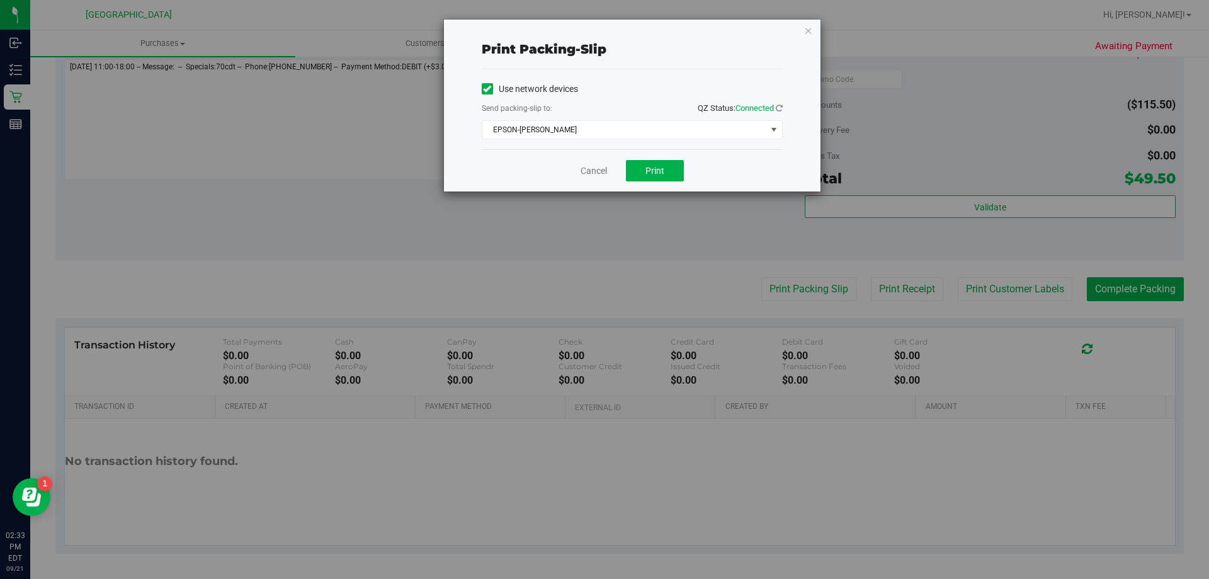
click at [659, 157] on div "Cancel Print" at bounding box center [632, 170] width 301 height 42
click at [656, 164] on button "Print" at bounding box center [655, 170] width 58 height 21
click at [585, 174] on link "Cancel" at bounding box center [593, 170] width 26 height 13
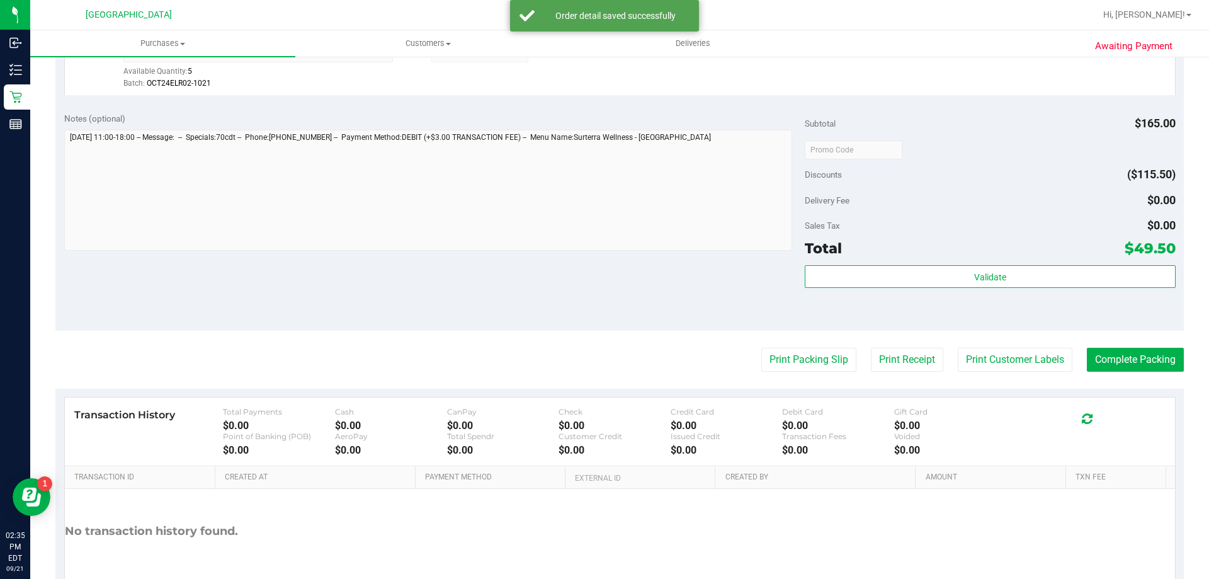
scroll to position [529, 0]
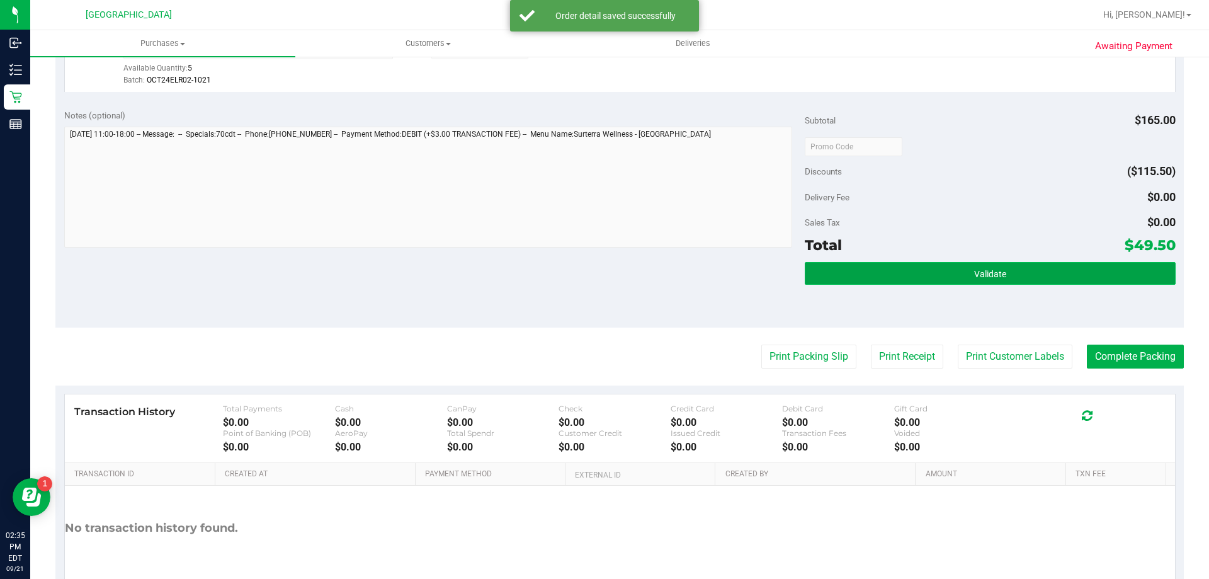
click at [837, 274] on button "Validate" at bounding box center [990, 273] width 370 height 23
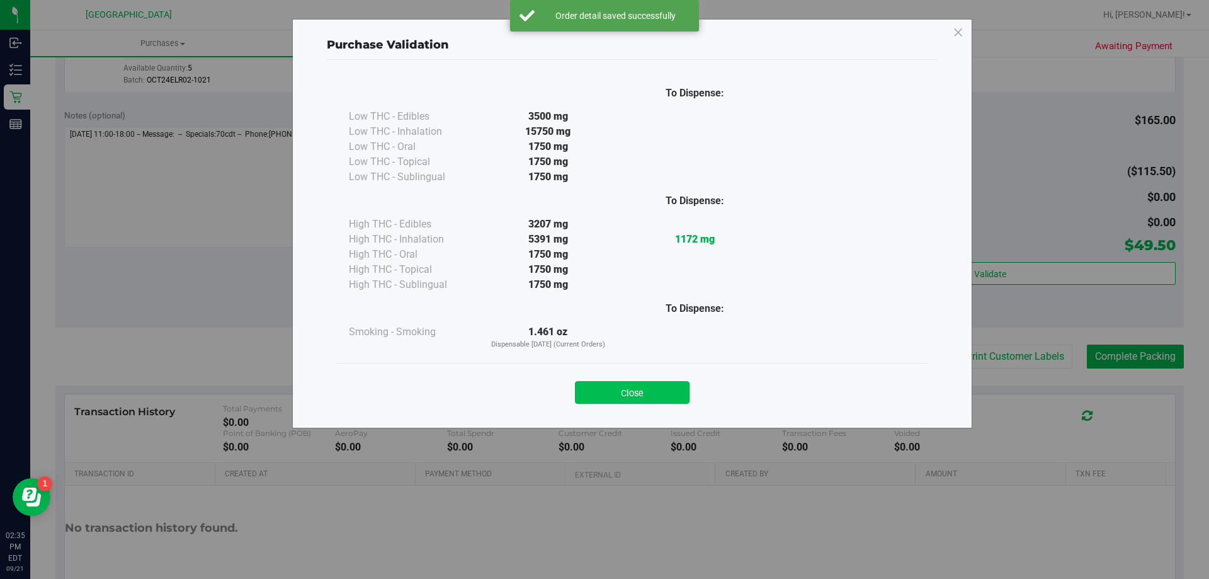
click at [609, 395] on button "Close" at bounding box center [632, 392] width 115 height 23
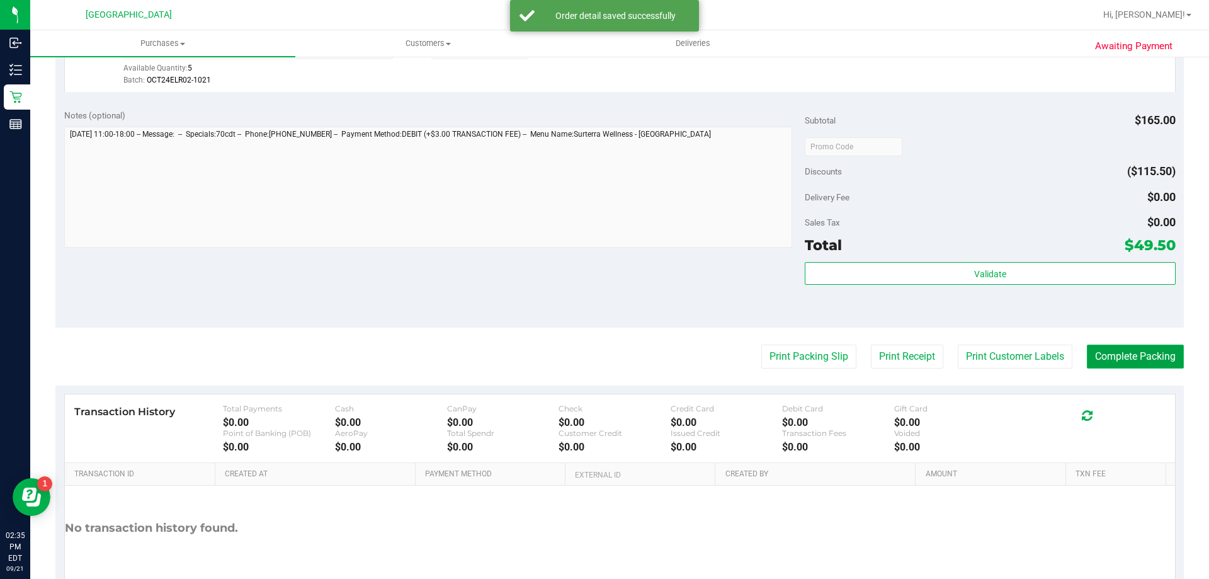
click at [1109, 356] on button "Complete Packing" at bounding box center [1135, 356] width 97 height 24
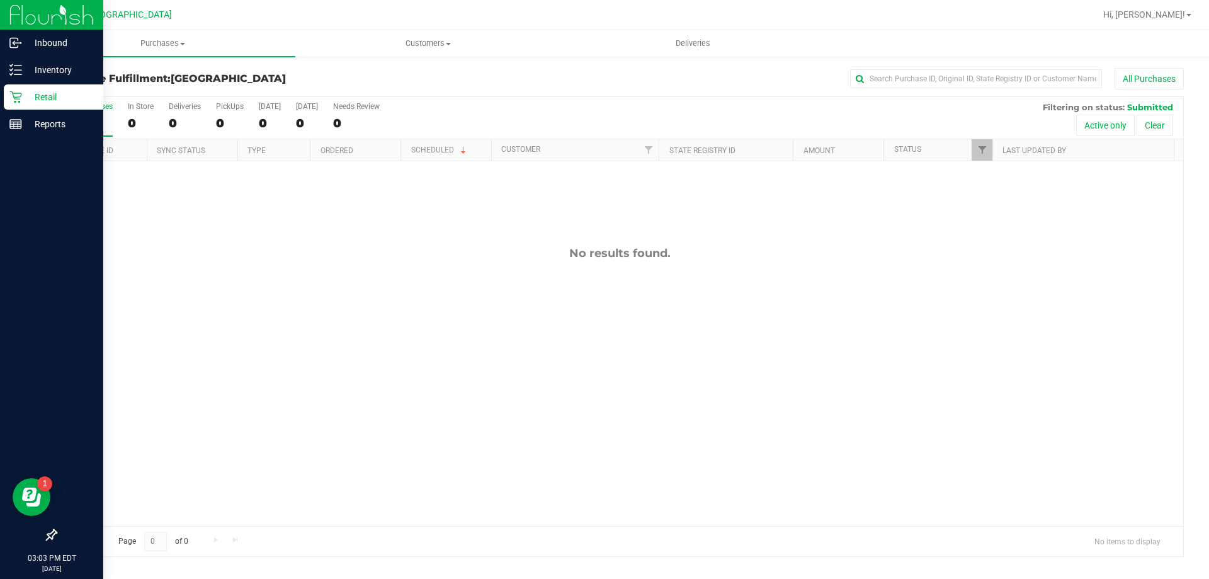
click at [44, 92] on p "Retail" at bounding box center [60, 96] width 76 height 15
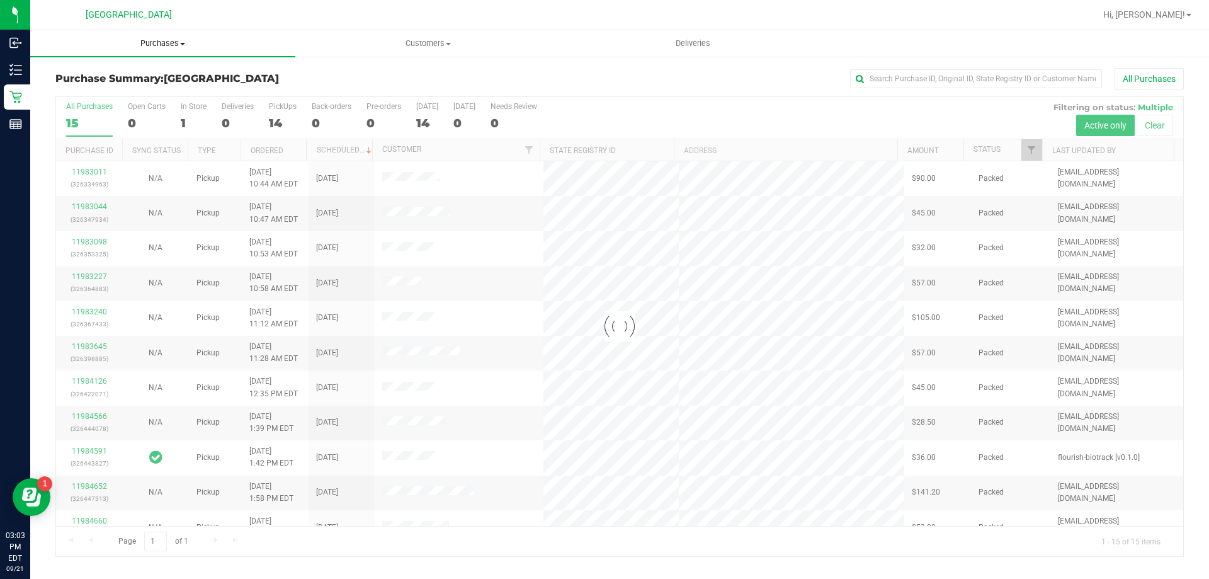
click at [176, 43] on span "Purchases" at bounding box center [162, 43] width 265 height 11
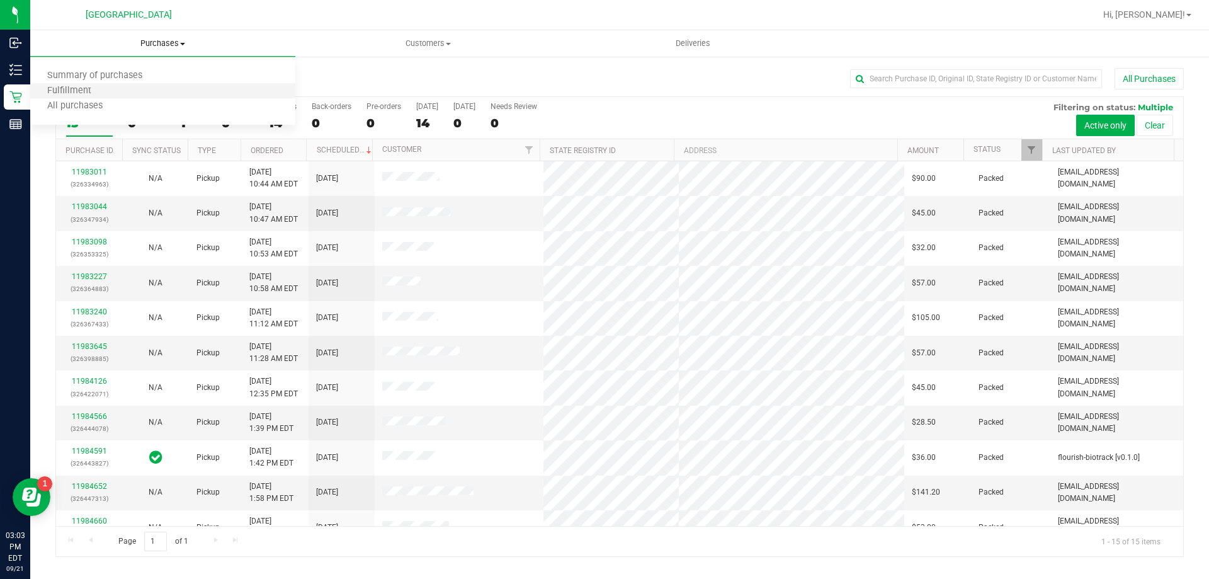
click at [103, 84] on li "Fulfillment" at bounding box center [162, 91] width 265 height 15
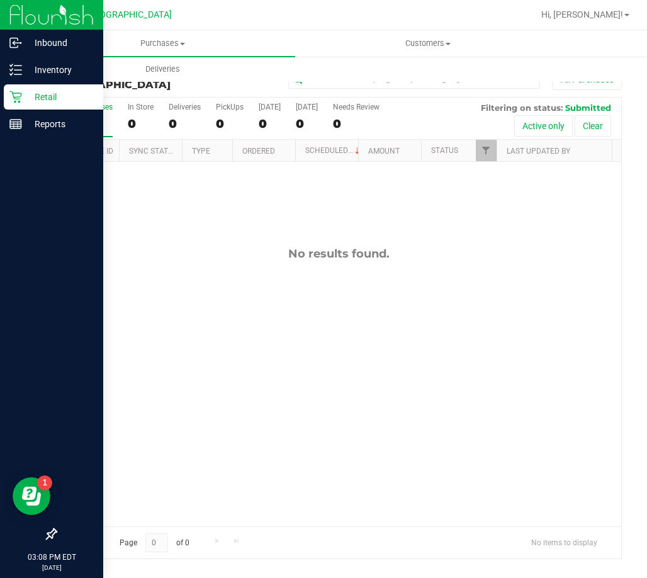
click at [25, 101] on p "Retail" at bounding box center [60, 96] width 76 height 15
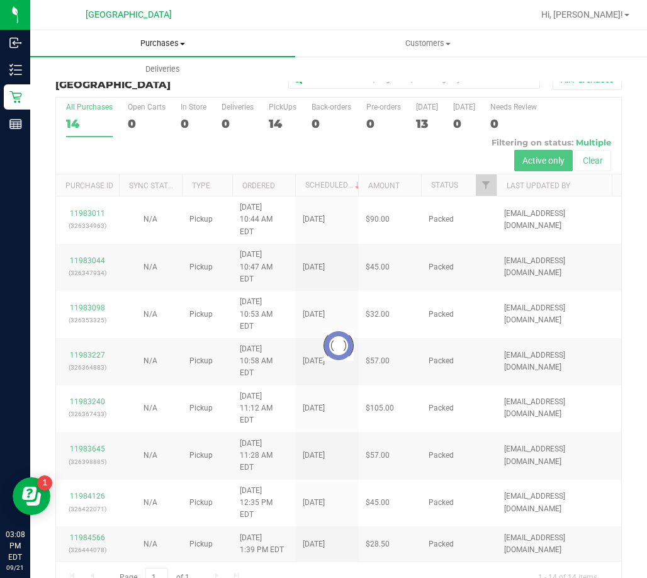
click at [164, 41] on span "Purchases" at bounding box center [162, 43] width 265 height 11
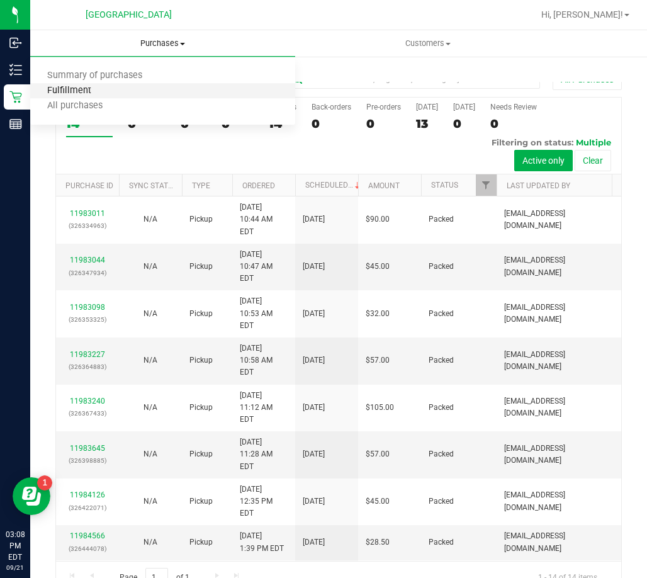
click at [74, 88] on span "Fulfillment" at bounding box center [69, 91] width 78 height 11
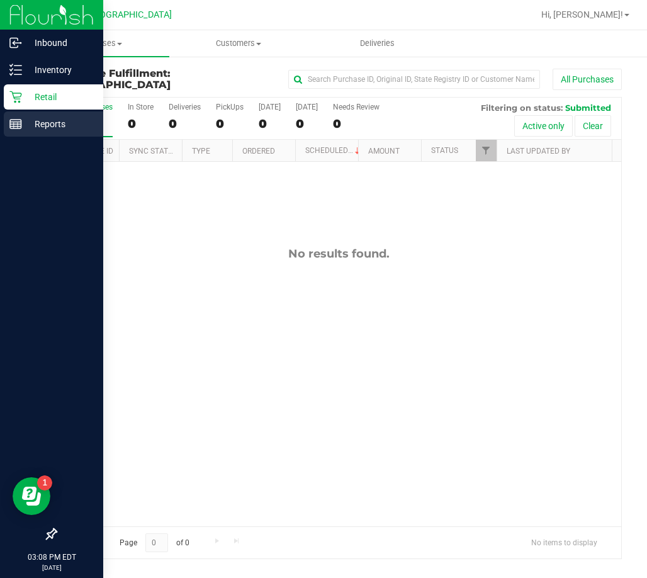
click at [19, 125] on icon at bounding box center [15, 124] width 13 height 13
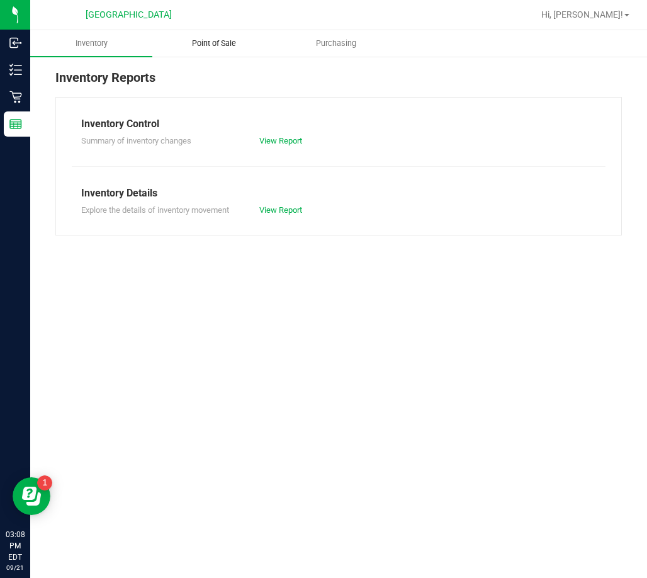
click at [235, 38] on span "Point of Sale" at bounding box center [214, 43] width 78 height 11
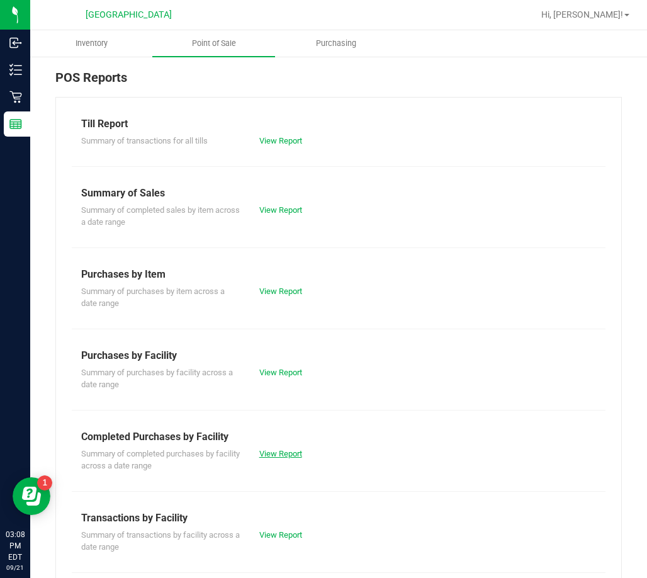
click at [278, 449] on link "View Report" at bounding box center [280, 453] width 43 height 9
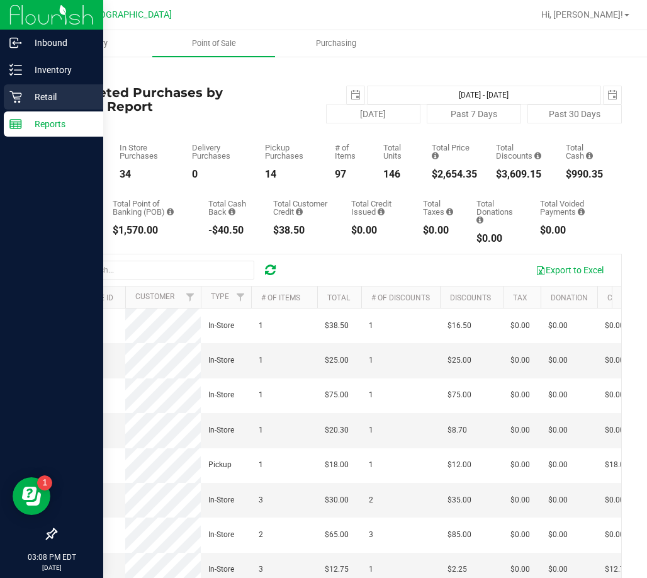
click at [40, 96] on p "Retail" at bounding box center [60, 96] width 76 height 15
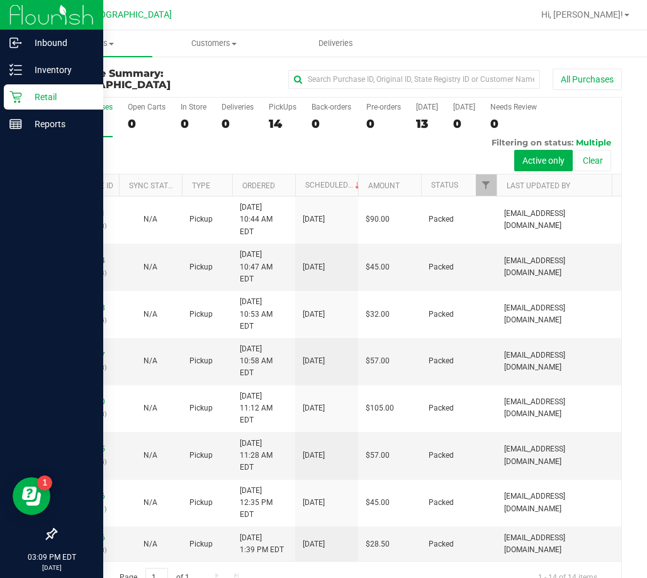
click at [58, 106] on div "Retail" at bounding box center [53, 96] width 99 height 25
click at [46, 123] on p "Reports" at bounding box center [60, 123] width 76 height 15
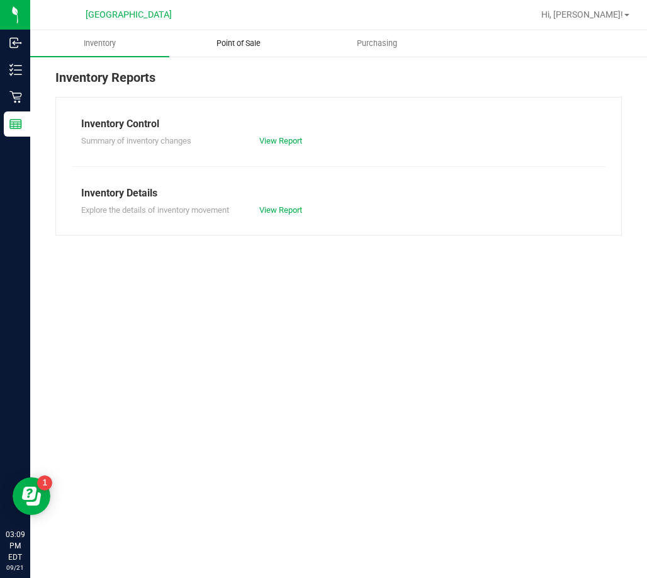
click at [251, 55] on uib-tab-heading "Point of Sale" at bounding box center [239, 43] width 138 height 25
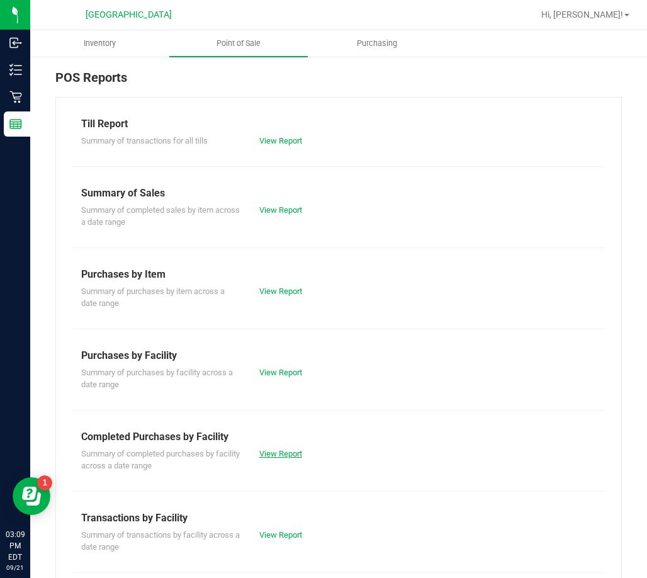
click at [283, 458] on link "View Report" at bounding box center [280, 453] width 43 height 9
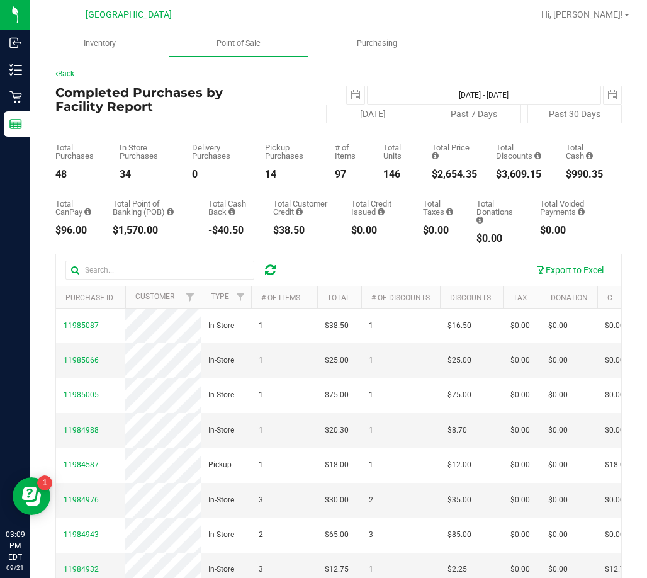
drag, startPoint x: 474, startPoint y: 174, endPoint x: 432, endPoint y: 173, distance: 41.6
click at [432, 173] on div "Total Purchases 48 In Store Purchases 34 Delivery Purchases 0 Pickup Purchases …" at bounding box center [338, 151] width 567 height 56
click at [232, 46] on span "Point of Sale" at bounding box center [239, 43] width 78 height 11
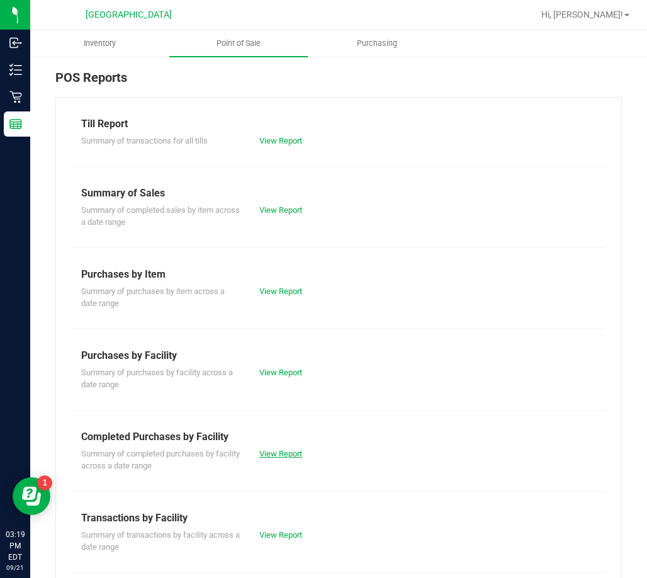
click at [269, 453] on link "View Report" at bounding box center [280, 453] width 43 height 9
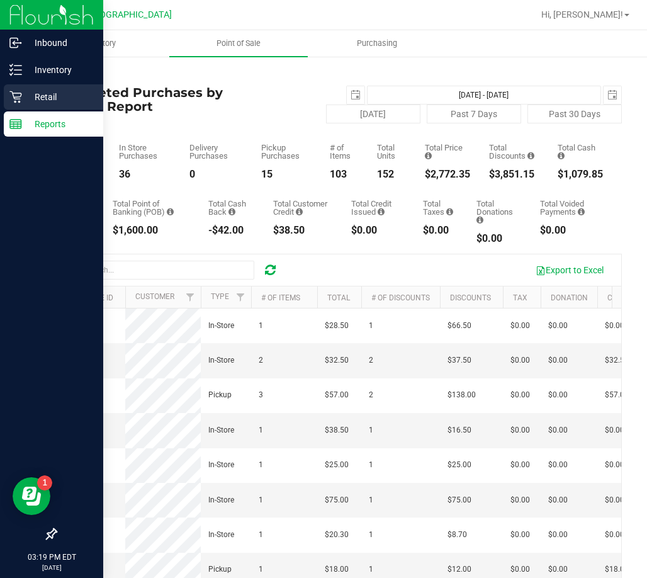
click at [54, 102] on p "Retail" at bounding box center [60, 96] width 76 height 15
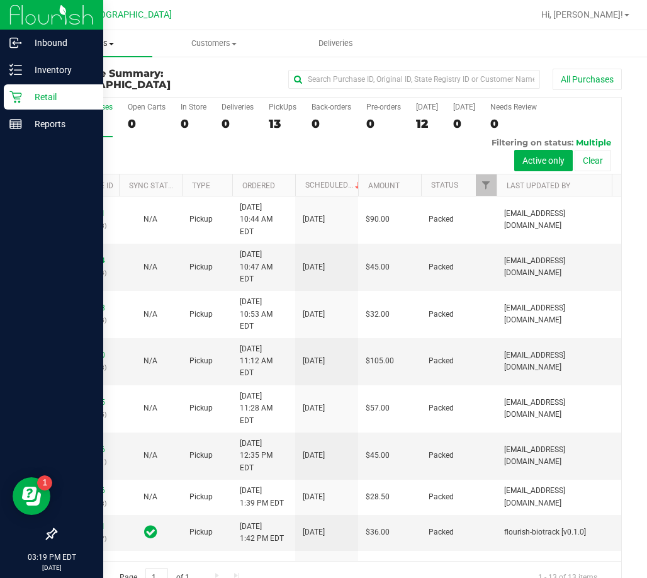
click at [100, 48] on span "Purchases" at bounding box center [91, 43] width 122 height 11
click at [64, 86] on span "Fulfillment" at bounding box center [69, 91] width 78 height 11
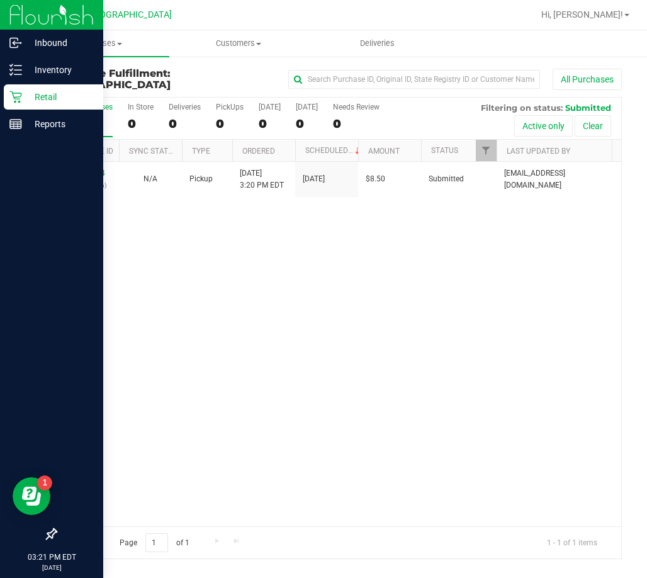
click at [212, 269] on div "11985174 (326476986) N/A Pickup 9/21/2025 3:20 PM EDT 9/21/2025 $8.50 Submitted…" at bounding box center [338, 344] width 565 height 364
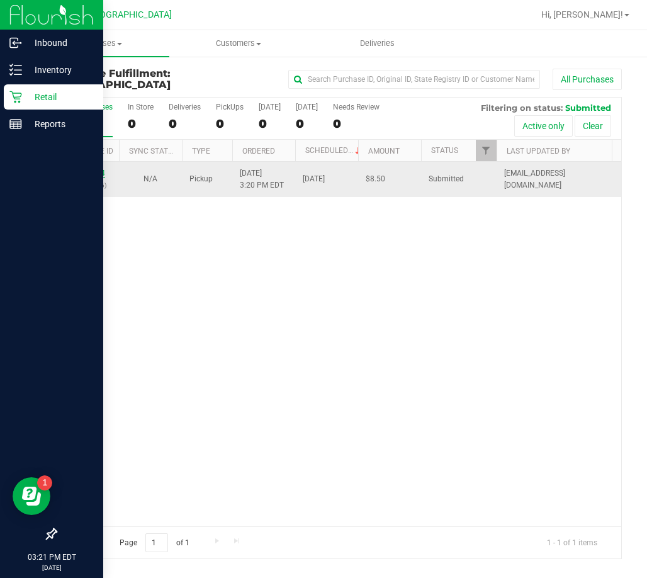
click at [82, 172] on link "11985174" at bounding box center [87, 173] width 35 height 9
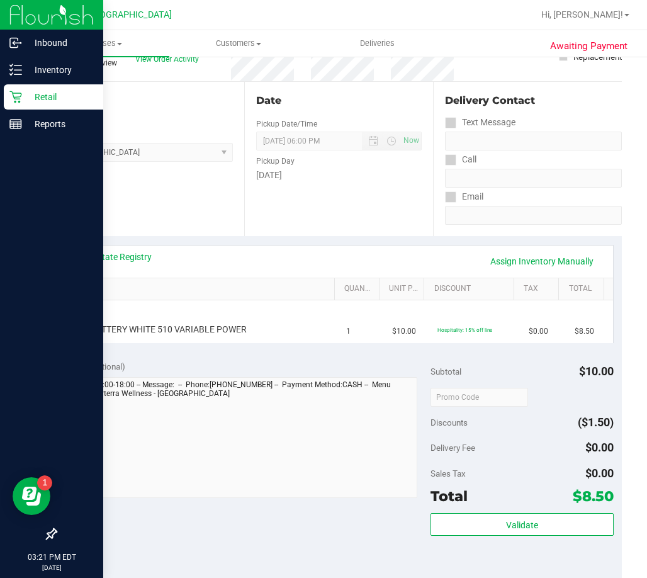
scroll to position [189, 0]
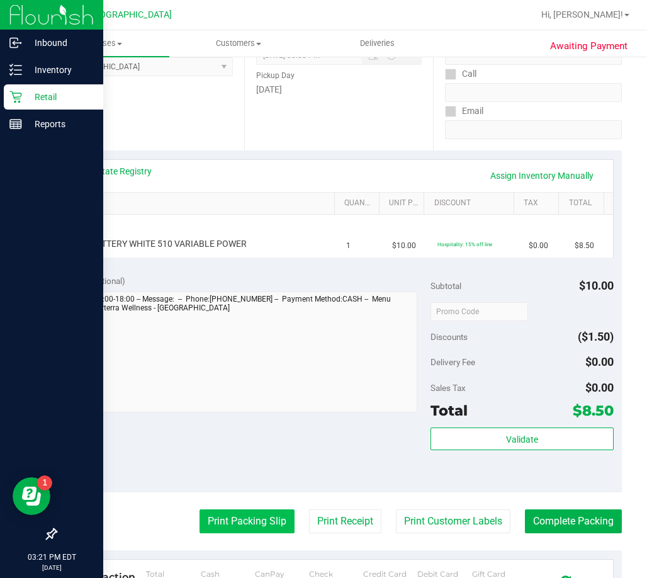
click at [211, 533] on button "Print Packing Slip" at bounding box center [247, 521] width 95 height 24
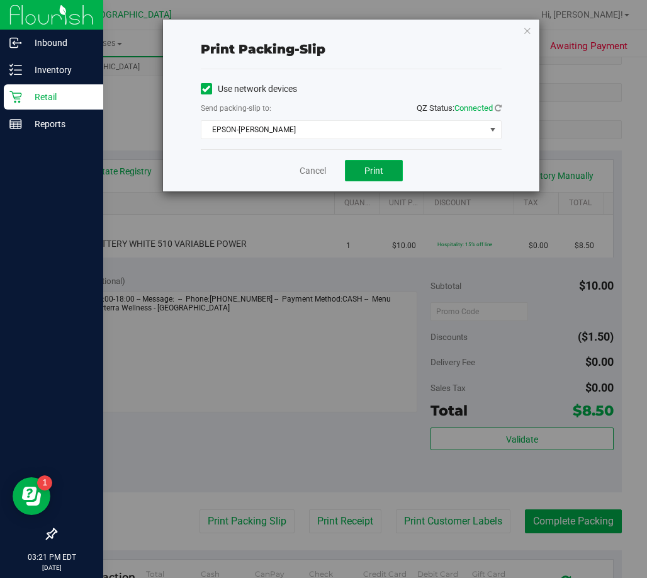
click at [383, 174] on span "Print" at bounding box center [373, 171] width 19 height 10
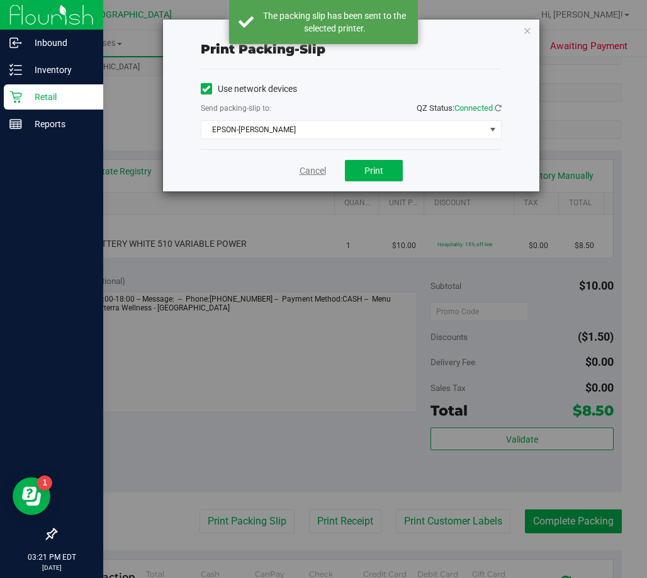
click at [310, 164] on link "Cancel" at bounding box center [313, 170] width 26 height 13
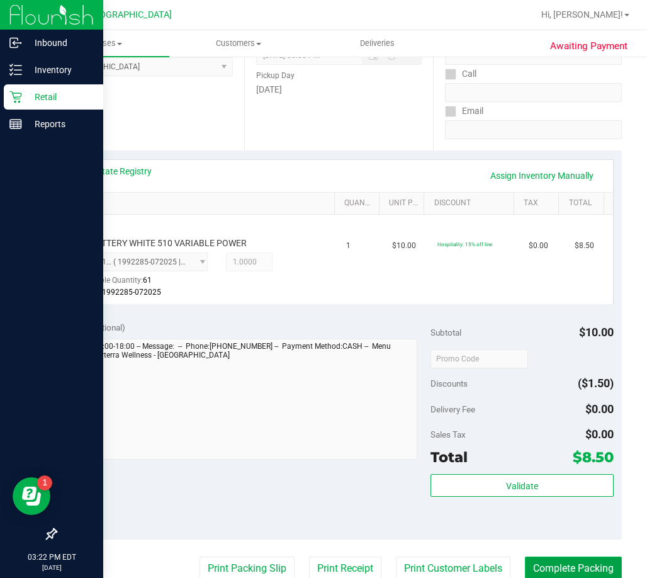
click at [597, 567] on button "Complete Packing" at bounding box center [573, 568] width 97 height 24
click at [602, 567] on icon at bounding box center [609, 568] width 14 height 14
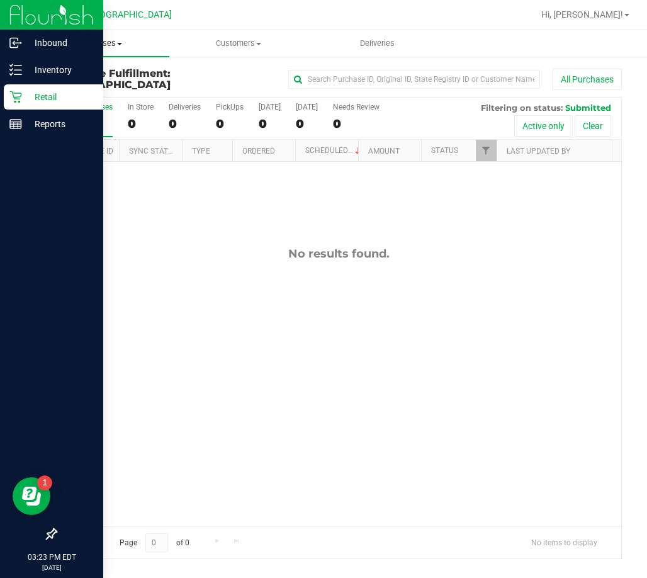
click at [123, 40] on span "Purchases" at bounding box center [99, 43] width 139 height 11
click at [49, 86] on span "Fulfillment" at bounding box center [69, 91] width 78 height 11
click at [281, 223] on div "11985265 (326482614) N/A Pickup 9/21/2025 3:38 PM EDT 9/21/2025 $35.00 Submitte…" at bounding box center [338, 344] width 565 height 364
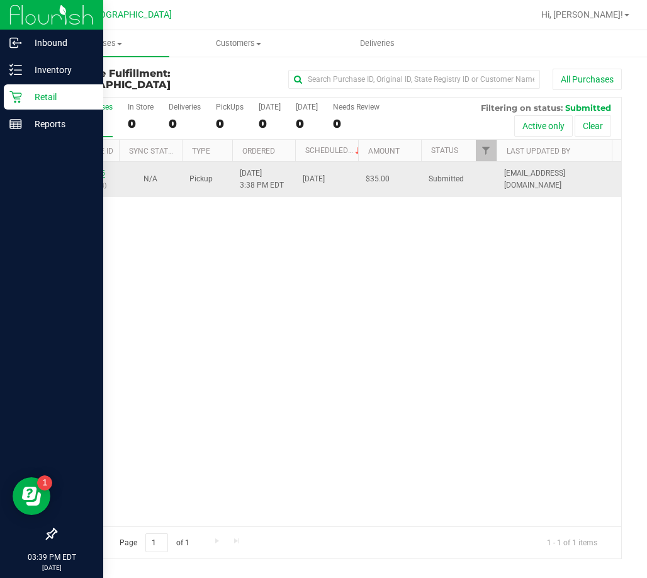
click at [98, 169] on link "11985265" at bounding box center [87, 173] width 35 height 9
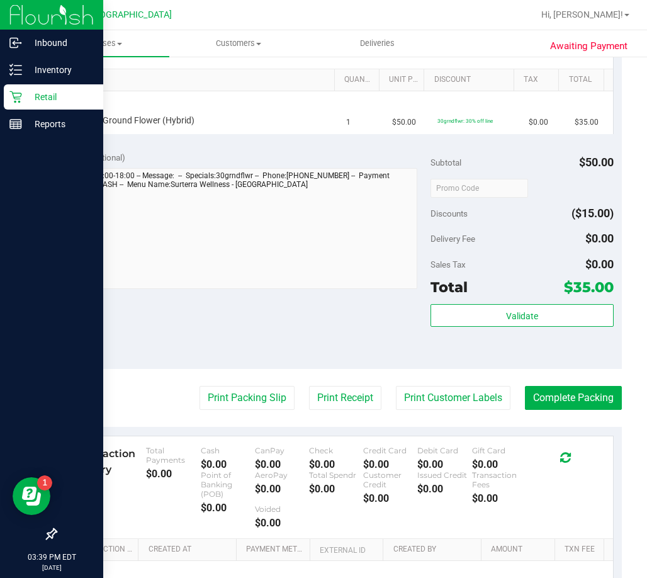
scroll to position [315, 0]
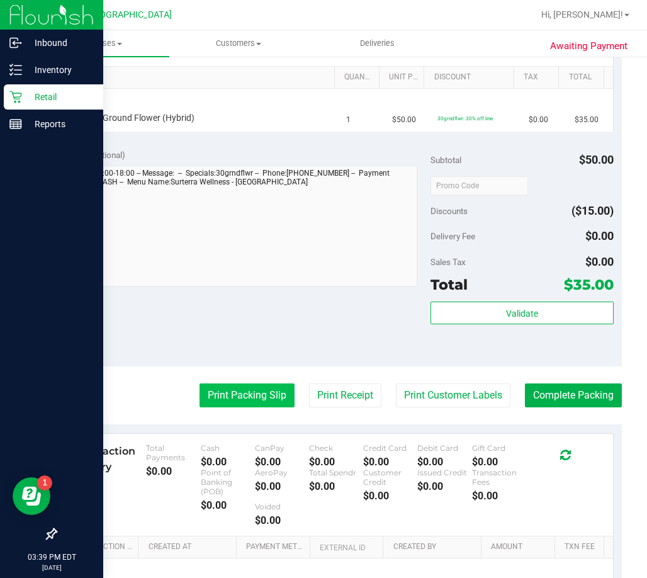
click at [259, 390] on button "Print Packing Slip" at bounding box center [247, 395] width 95 height 24
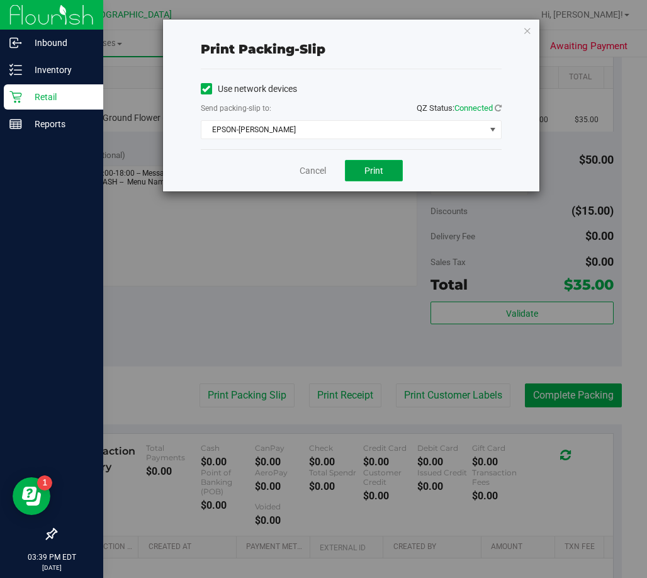
click at [375, 167] on span "Print" at bounding box center [373, 171] width 19 height 10
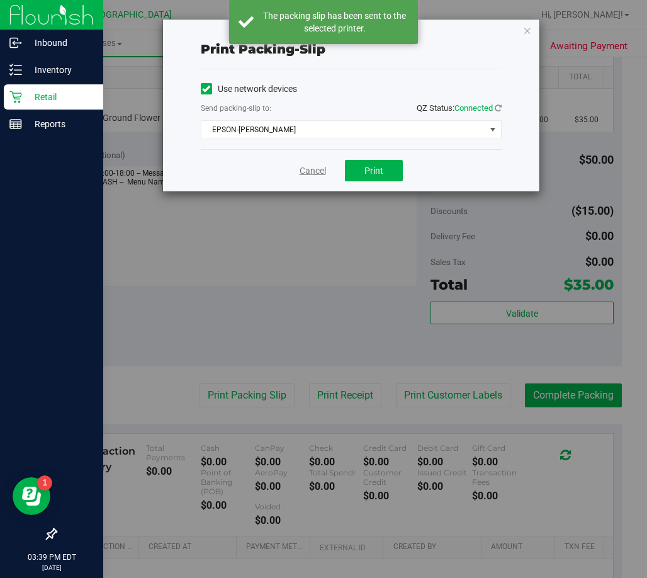
click at [310, 169] on link "Cancel" at bounding box center [313, 170] width 26 height 13
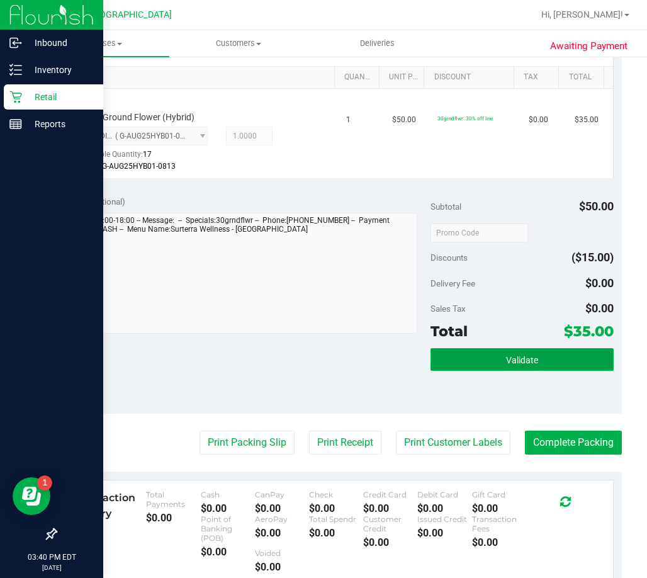
click at [514, 363] on span "Validate" at bounding box center [522, 360] width 32 height 10
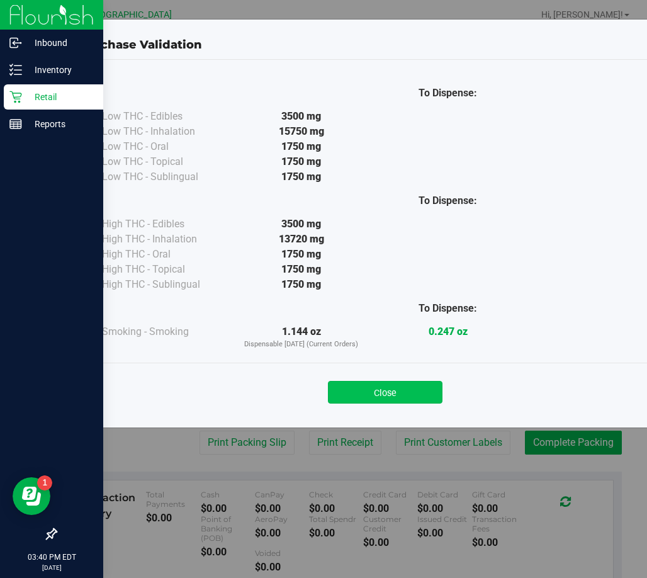
click at [349, 390] on button "Close" at bounding box center [385, 392] width 115 height 23
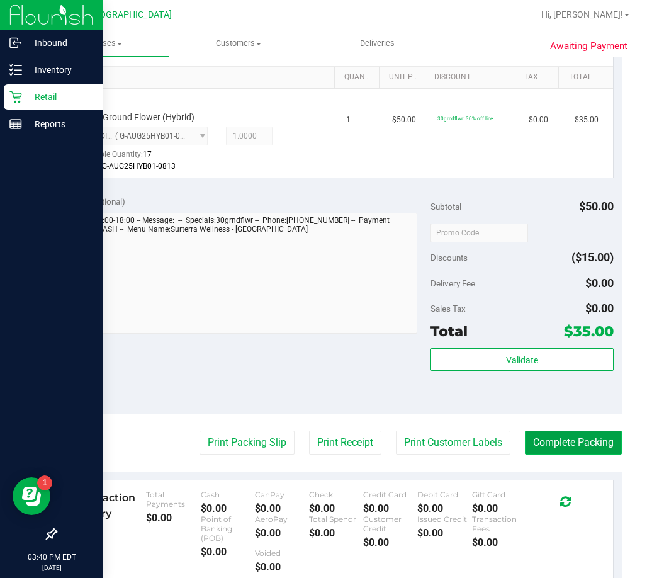
click at [594, 448] on button "Complete Packing" at bounding box center [573, 443] width 97 height 24
click at [604, 448] on span at bounding box center [609, 442] width 10 height 12
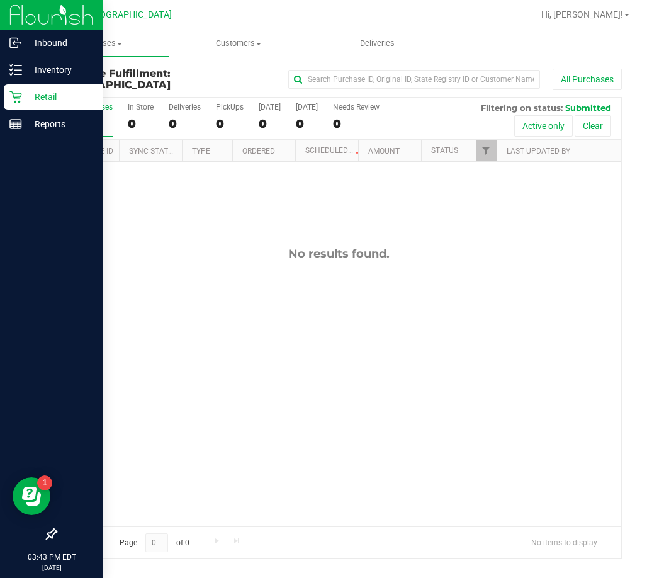
click at [38, 105] on div "Retail" at bounding box center [53, 96] width 99 height 25
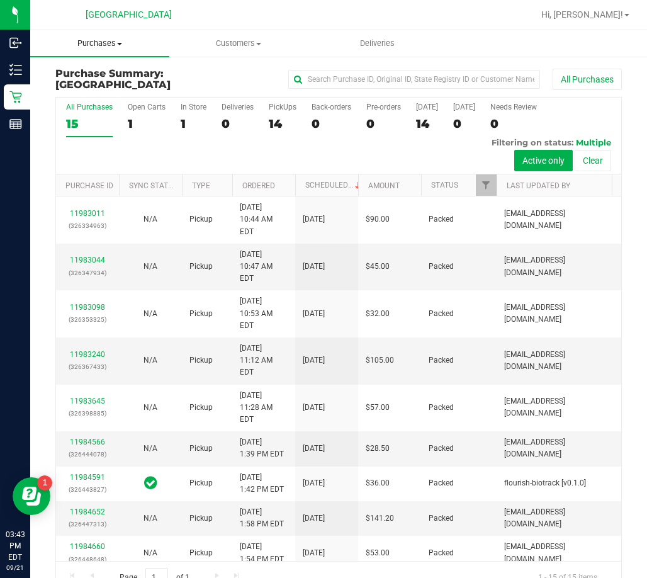
click at [118, 49] on uib-tab-heading "Purchases Summary of purchases Fulfillment All purchases" at bounding box center [99, 43] width 139 height 26
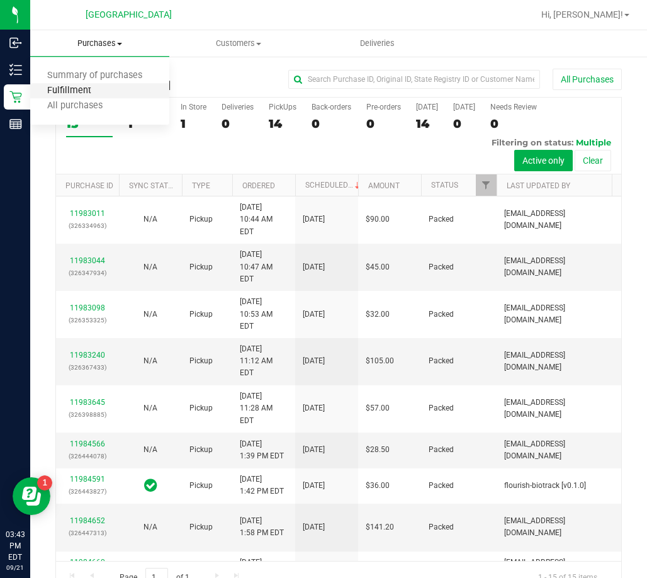
click at [64, 93] on span "Fulfillment" at bounding box center [69, 91] width 78 height 11
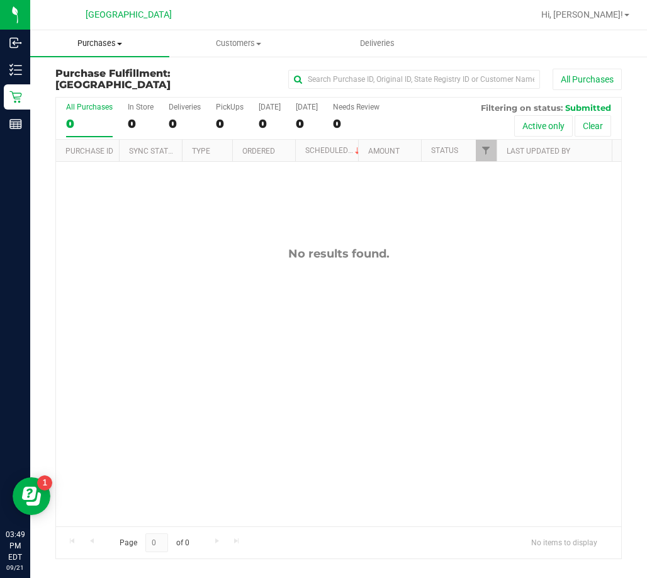
click at [108, 43] on span "Purchases" at bounding box center [99, 43] width 139 height 11
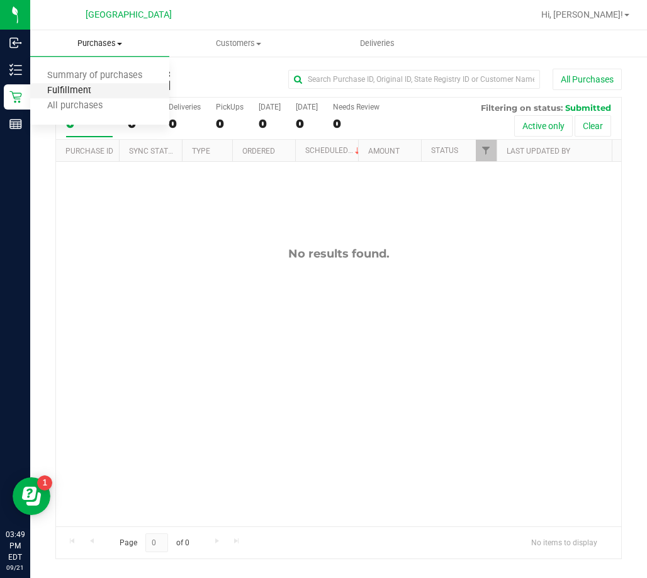
click at [63, 93] on span "Fulfillment" at bounding box center [69, 91] width 78 height 11
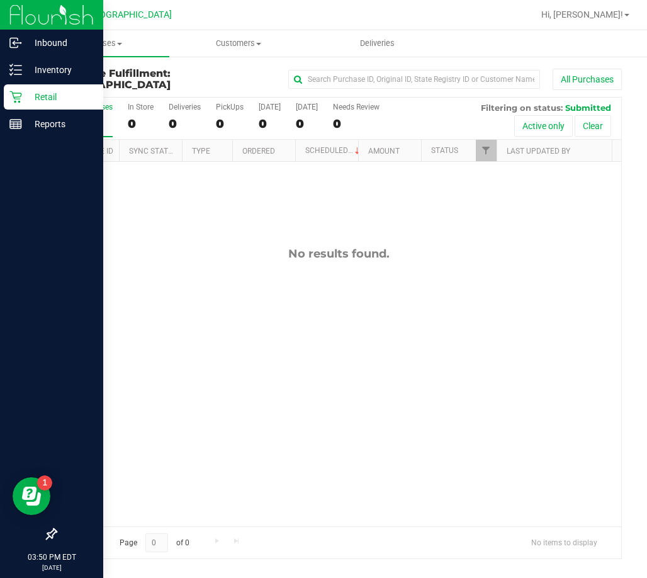
click at [18, 93] on icon at bounding box center [15, 97] width 12 height 12
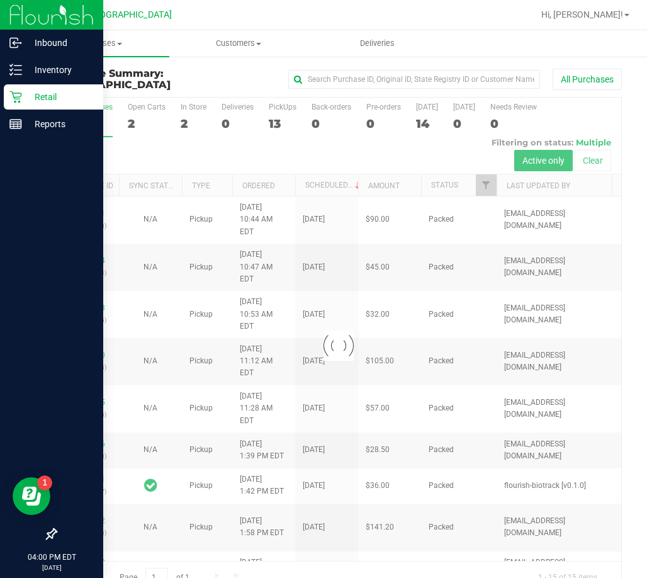
click at [18, 103] on div "Retail" at bounding box center [53, 96] width 99 height 25
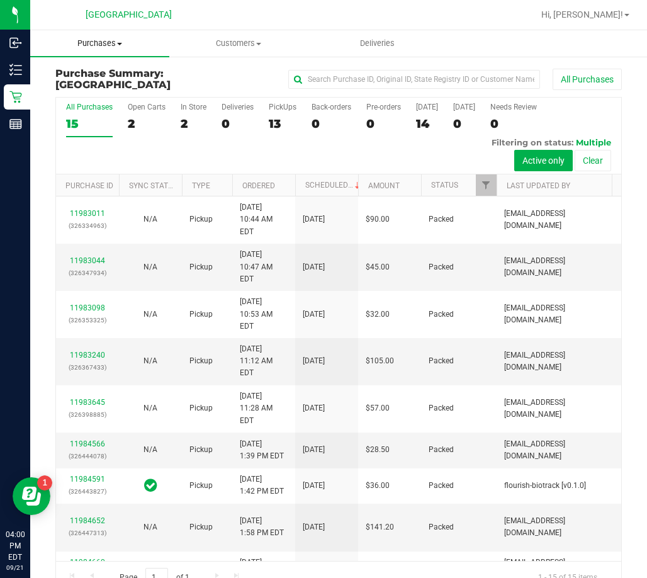
click at [99, 50] on uib-tab-heading "Purchases Summary of purchases Fulfillment All purchases" at bounding box center [99, 43] width 139 height 26
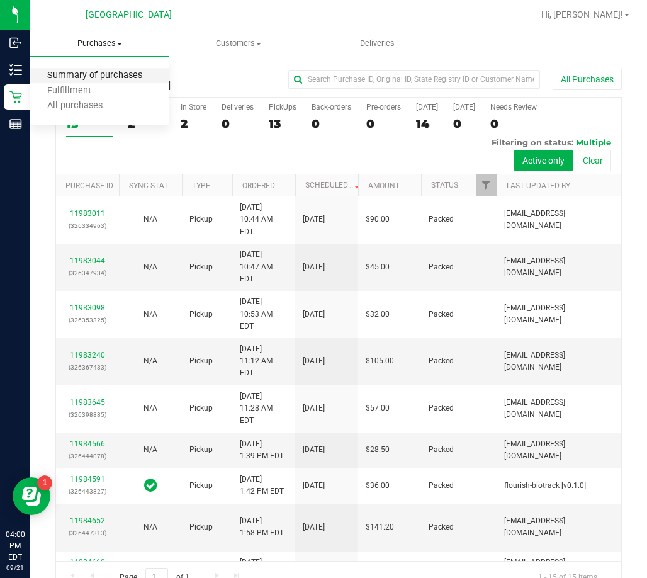
click at [68, 81] on span "Summary of purchases" at bounding box center [94, 76] width 129 height 11
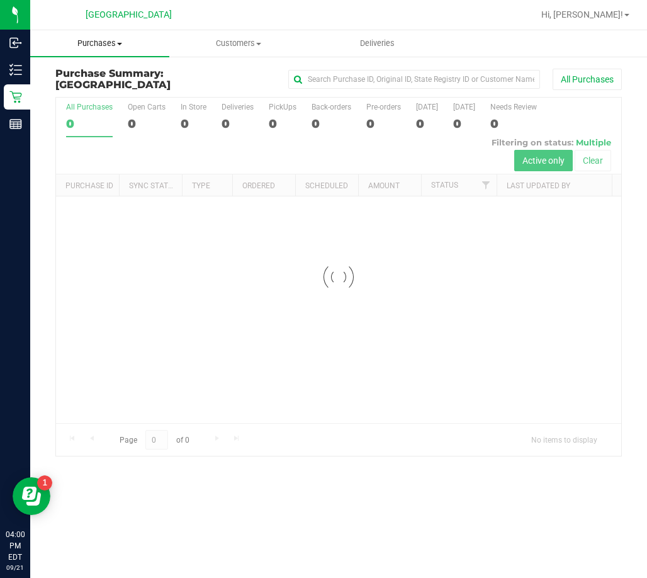
click at [100, 36] on uib-tab-heading "Purchases Summary of purchases Fulfillment All purchases" at bounding box center [99, 43] width 139 height 26
click at [109, 43] on span "Purchases" at bounding box center [99, 43] width 139 height 11
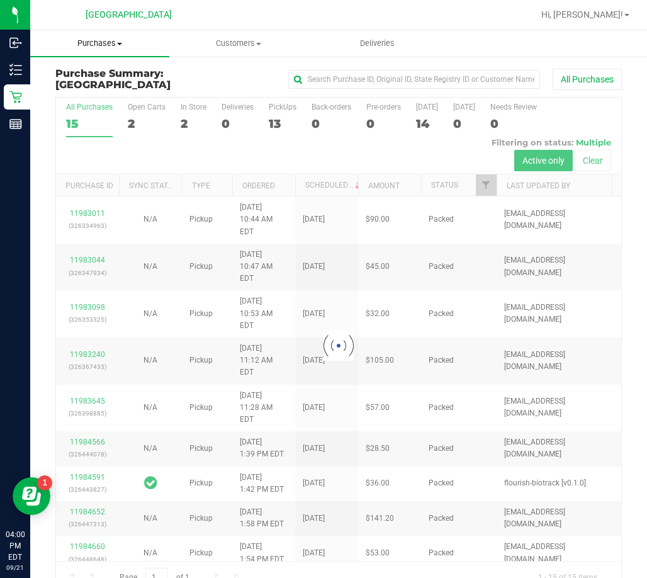
click at [106, 47] on span "Purchases" at bounding box center [99, 43] width 139 height 11
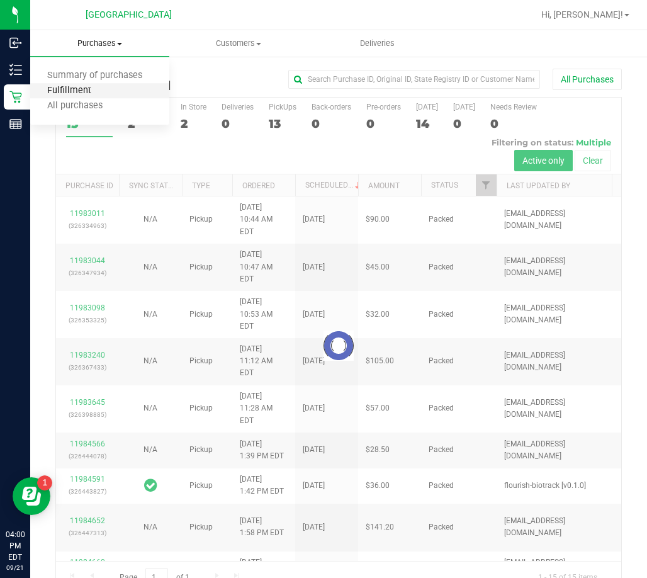
click at [75, 96] on span "Fulfillment" at bounding box center [69, 91] width 78 height 11
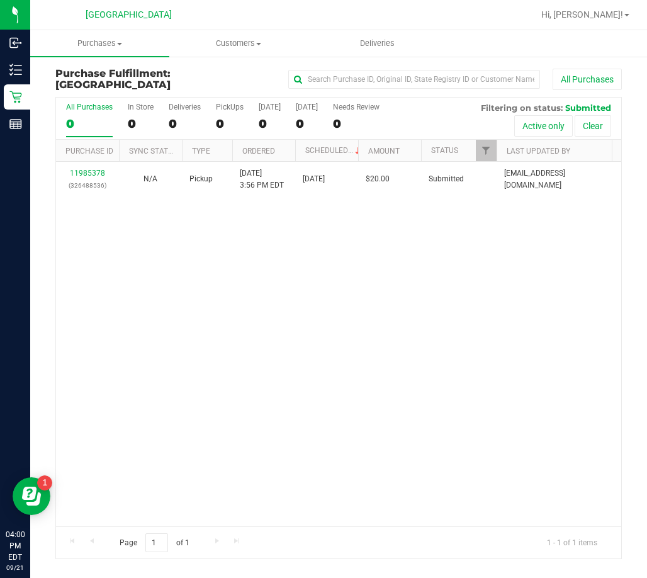
click at [270, 293] on div "11985378 (326488536) N/A Pickup 9/21/2025 3:56 PM EDT 9/21/2025 $20.00 Submitte…" at bounding box center [338, 344] width 565 height 364
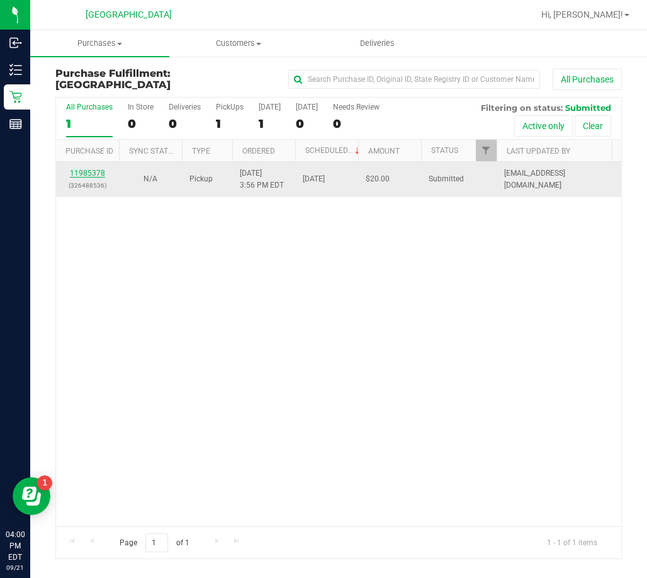
click at [89, 172] on link "11985378" at bounding box center [87, 173] width 35 height 9
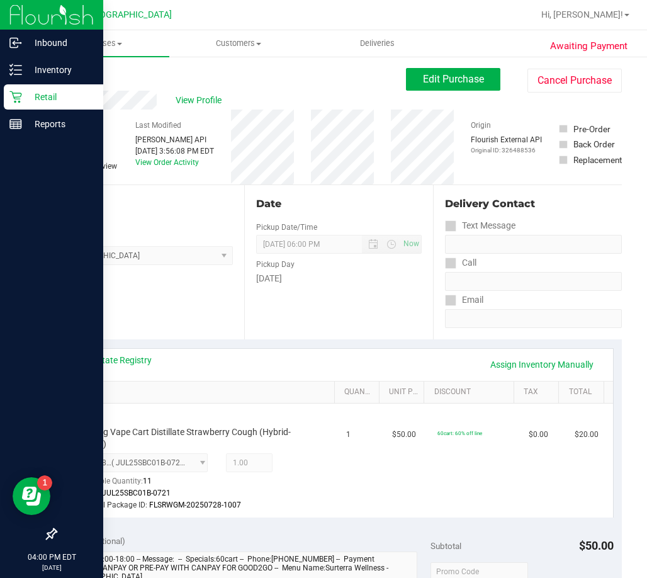
click at [18, 89] on div "Retail" at bounding box center [53, 96] width 99 height 25
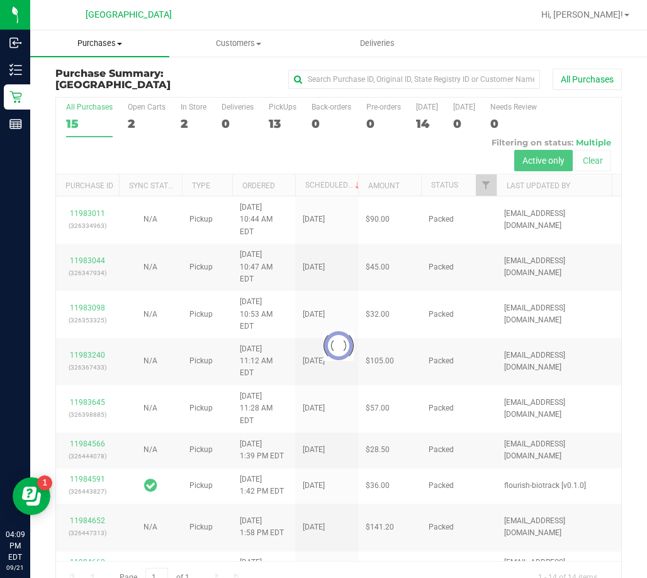
click at [109, 43] on span "Purchases" at bounding box center [99, 43] width 139 height 11
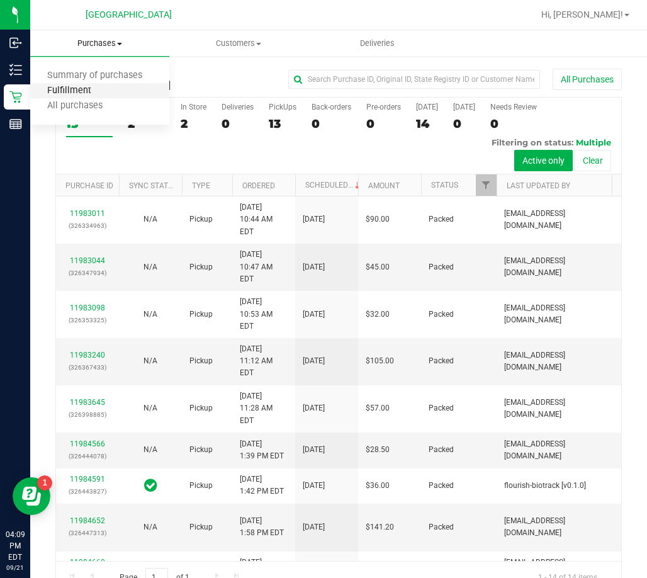
click at [75, 89] on span "Fulfillment" at bounding box center [69, 91] width 78 height 11
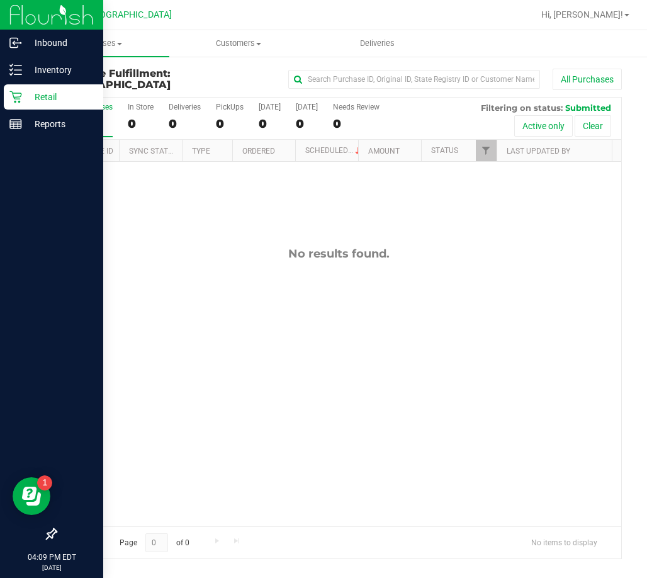
click at [19, 98] on icon at bounding box center [15, 97] width 13 height 13
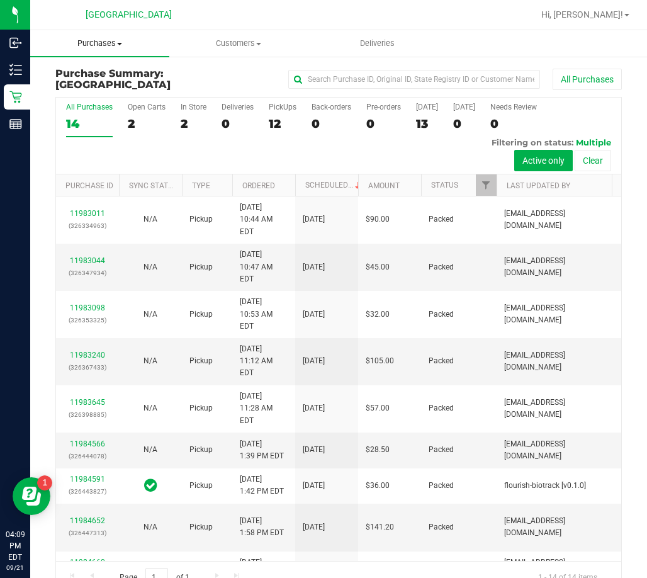
click at [122, 43] on span at bounding box center [119, 44] width 5 height 3
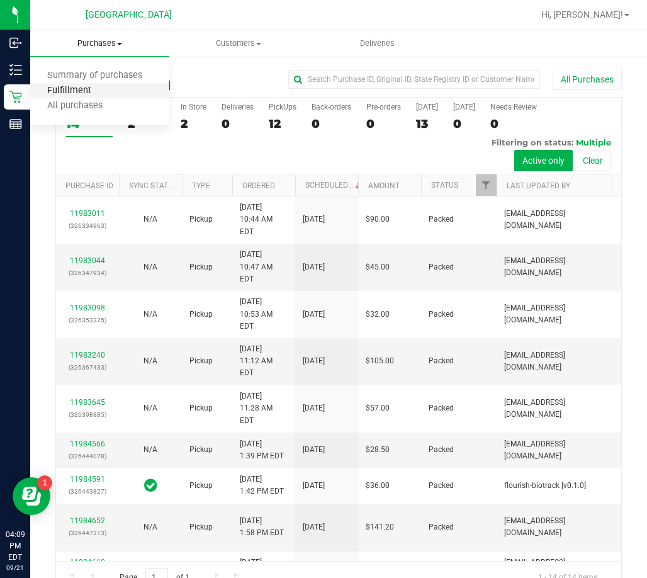
click at [77, 92] on span "Fulfillment" at bounding box center [69, 91] width 78 height 11
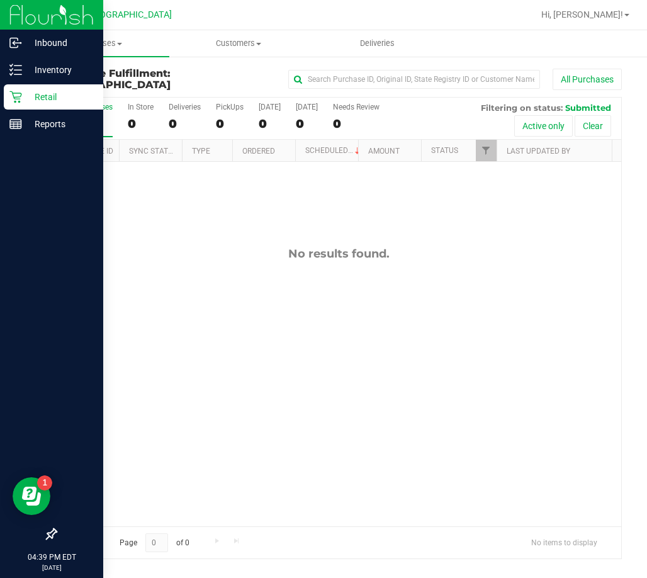
click at [60, 93] on p "Retail" at bounding box center [60, 96] width 76 height 15
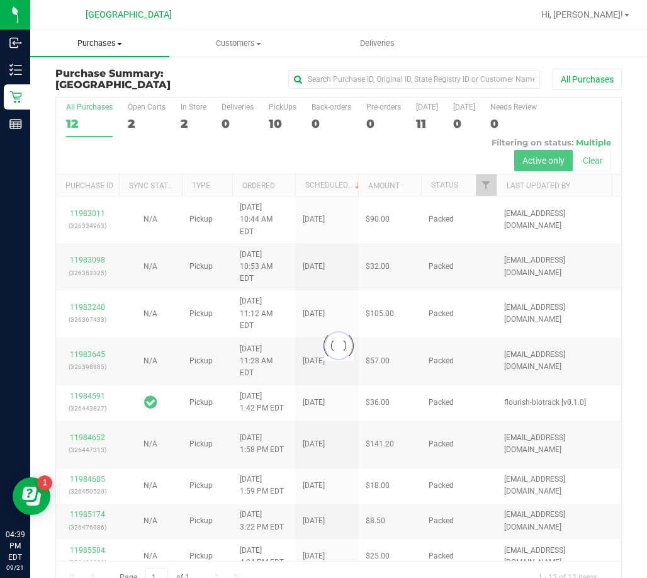
click at [108, 45] on span "Purchases" at bounding box center [99, 43] width 139 height 11
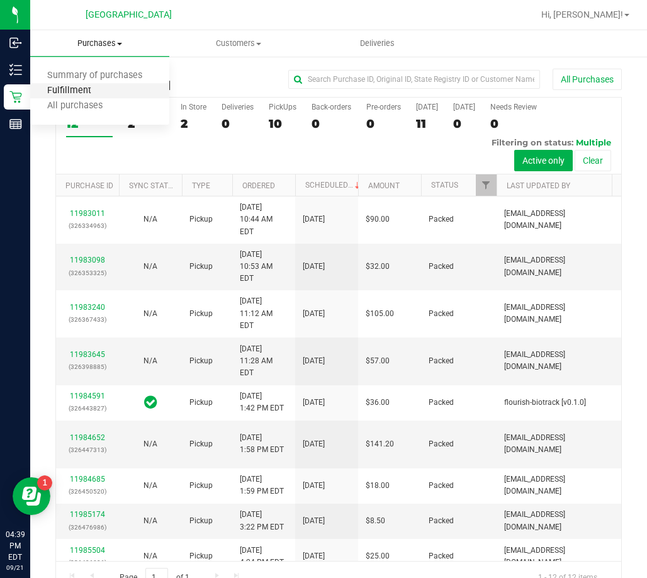
click at [61, 88] on span "Fulfillment" at bounding box center [69, 91] width 78 height 11
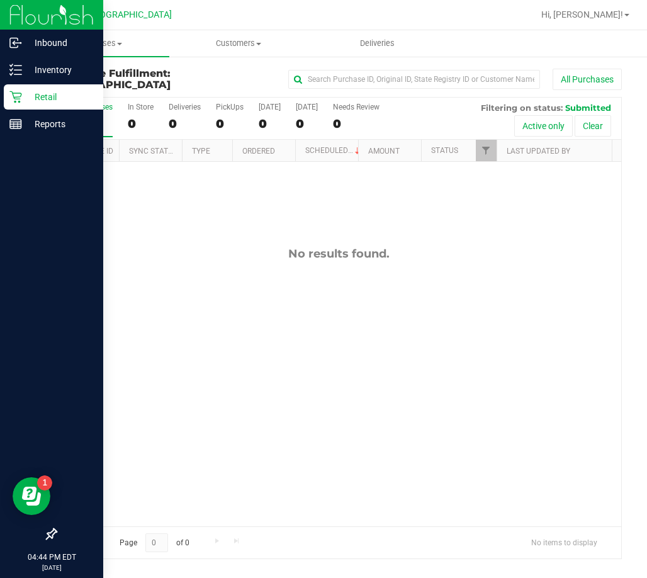
click at [48, 107] on div "Retail" at bounding box center [53, 96] width 99 height 25
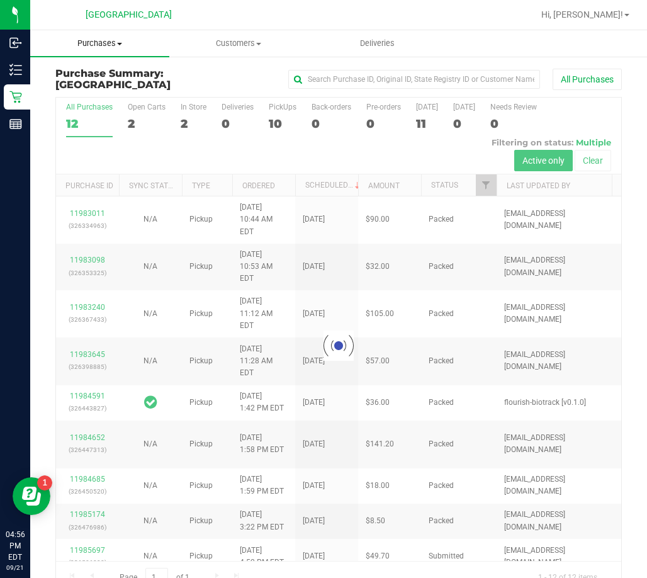
click at [105, 46] on span "Purchases" at bounding box center [99, 43] width 139 height 11
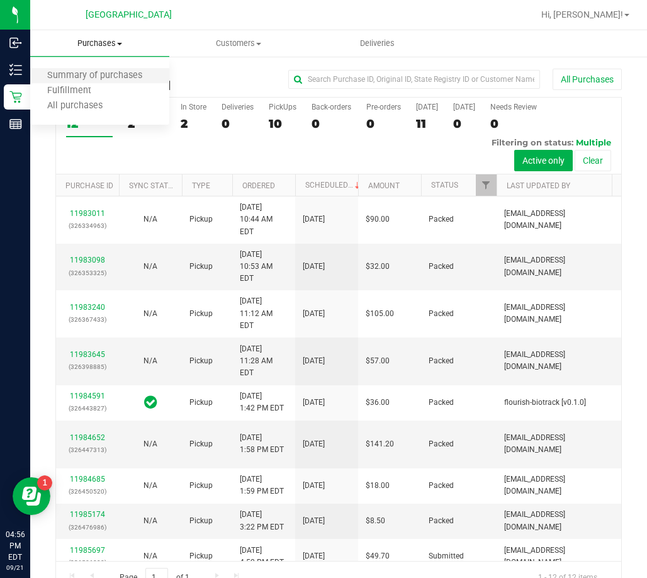
click at [72, 82] on li "Summary of purchases" at bounding box center [99, 76] width 139 height 15
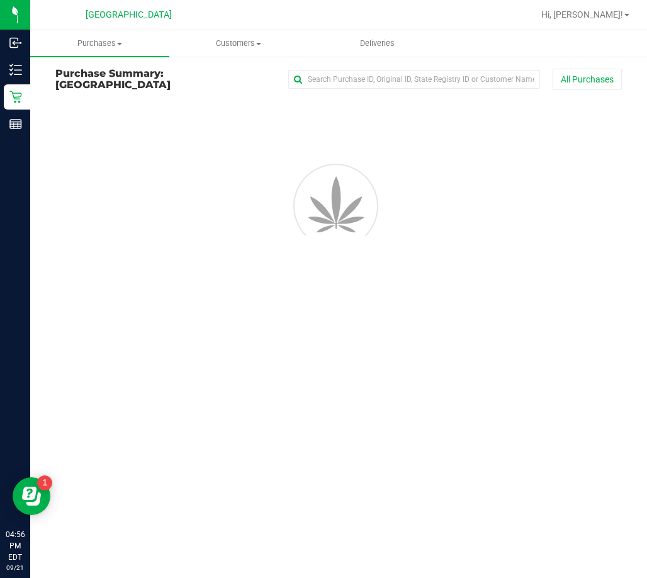
click at [69, 88] on div "Purchase Summary: Palm Bay WC All Purchases" at bounding box center [338, 82] width 567 height 28
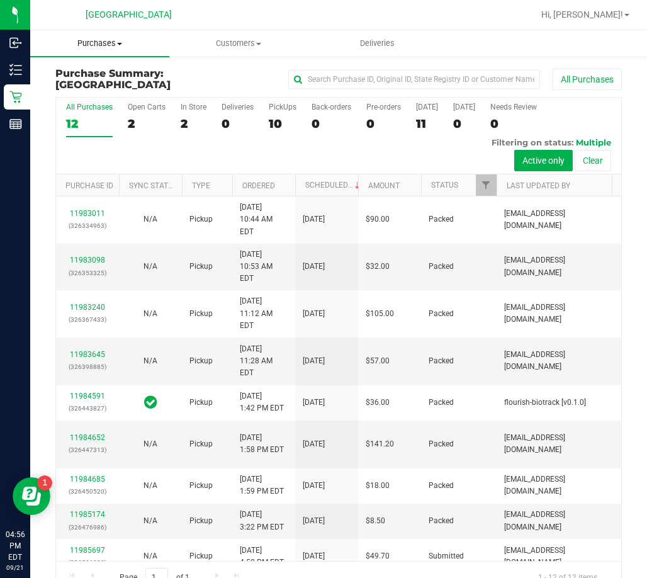
click at [103, 53] on uib-tab-heading "Purchases Summary of purchases Fulfillment All purchases" at bounding box center [99, 43] width 139 height 26
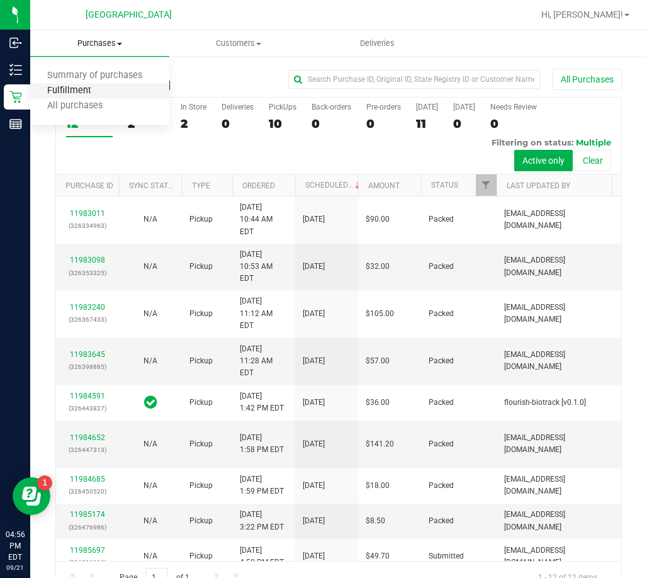
click at [79, 92] on span "Fulfillment" at bounding box center [69, 91] width 78 height 11
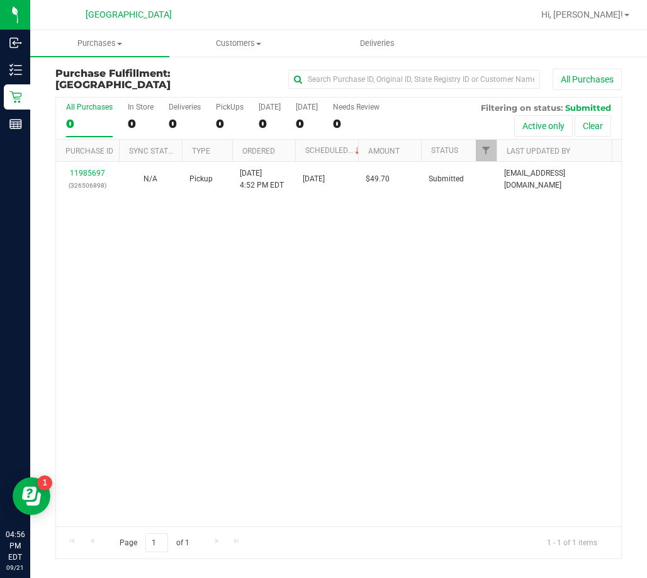
click at [272, 297] on div "11985697 (326506898) N/A Pickup 9/21/2025 4:52 PM EDT 9/21/2025 $49.70 Submitte…" at bounding box center [338, 344] width 565 height 364
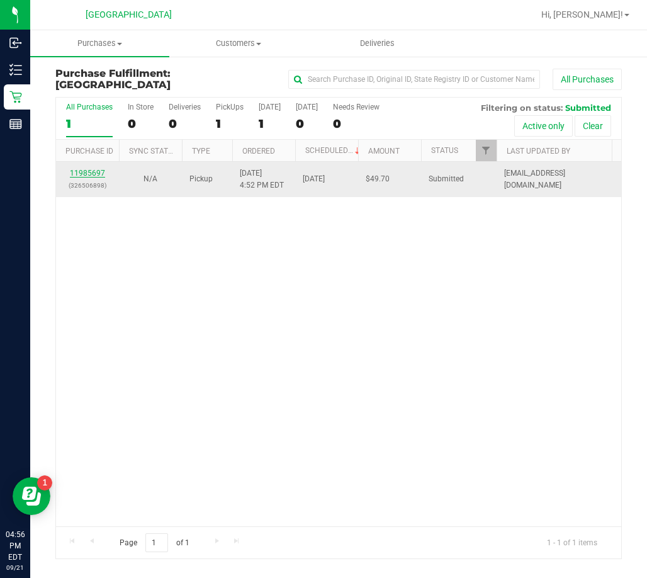
click at [92, 170] on link "11985697" at bounding box center [87, 173] width 35 height 9
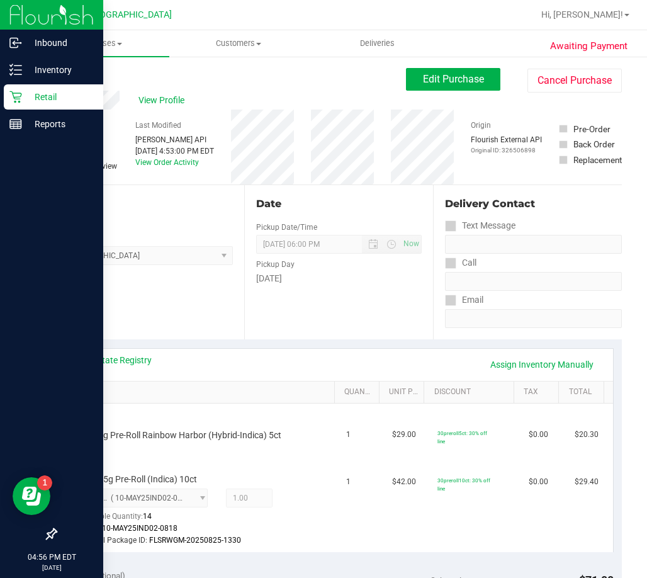
click at [28, 91] on p "Retail" at bounding box center [60, 96] width 76 height 15
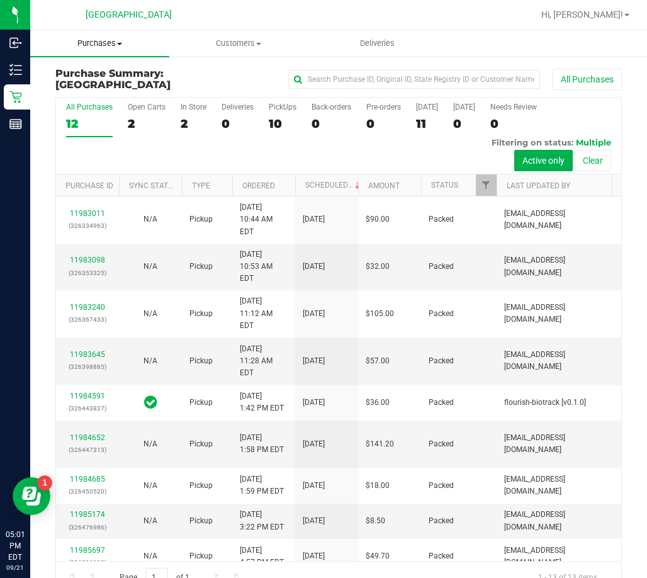
click at [103, 38] on span "Purchases" at bounding box center [99, 43] width 139 height 11
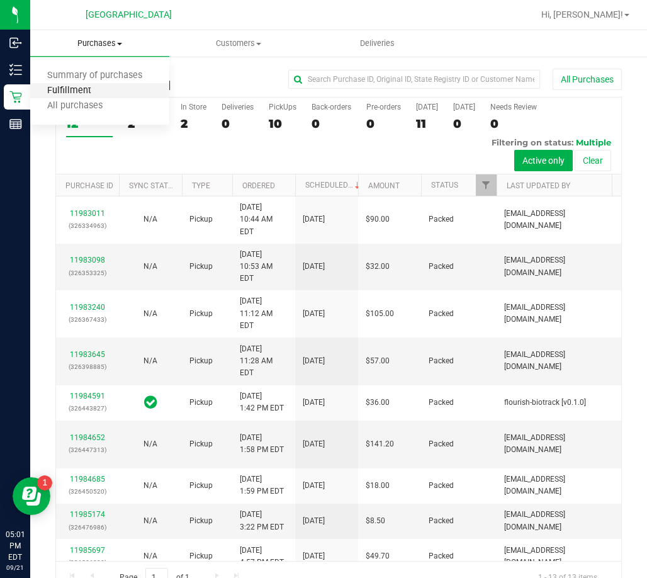
click at [64, 88] on span "Fulfillment" at bounding box center [69, 91] width 78 height 11
